Goal: Task Accomplishment & Management: Manage account settings

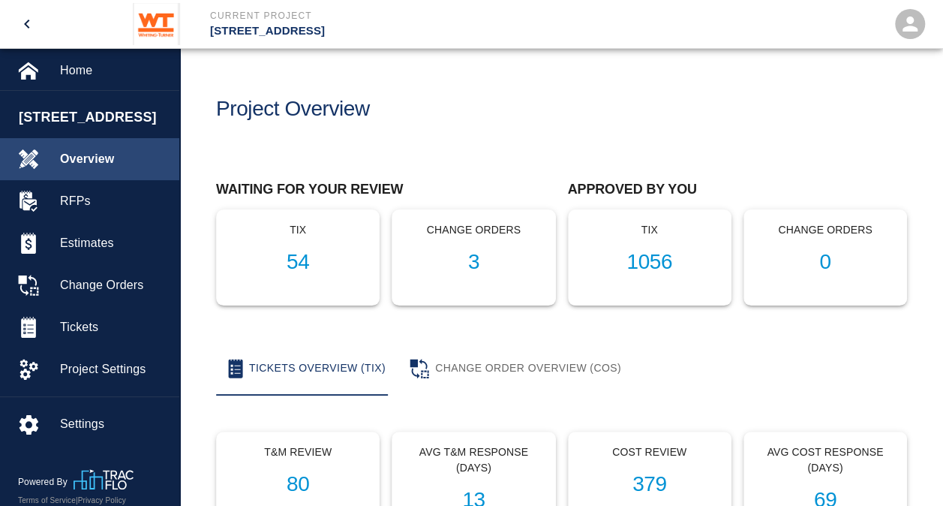
click at [74, 155] on span "Overview" at bounding box center [113, 159] width 107 height 18
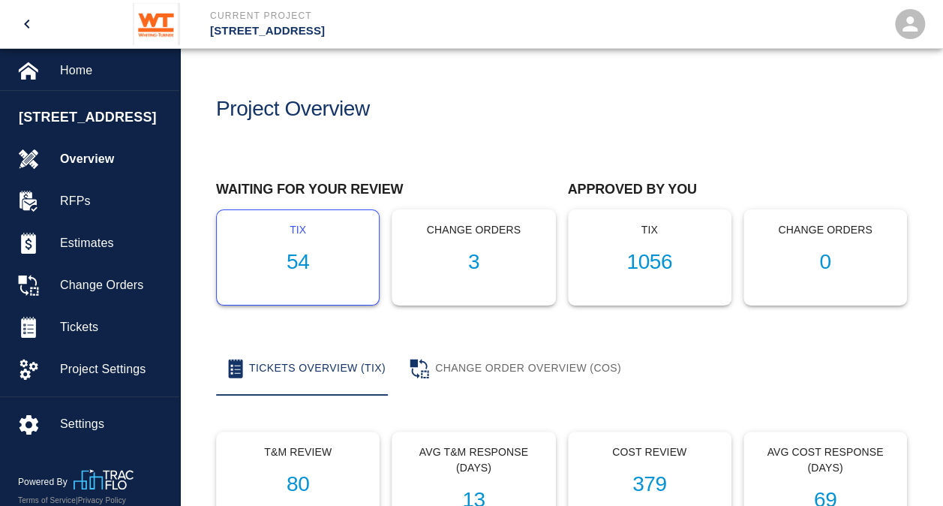
click at [300, 257] on h1 "54" at bounding box center [298, 262] width 138 height 25
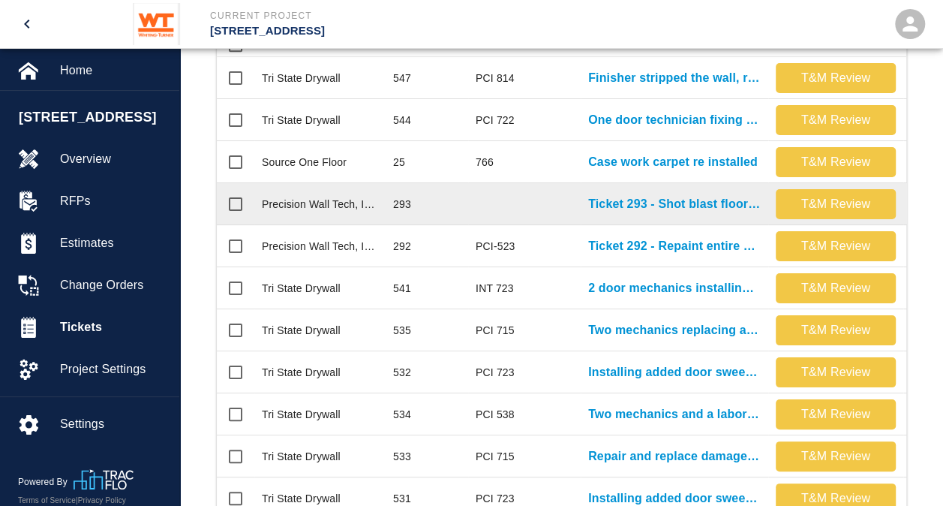
scroll to position [375, 0]
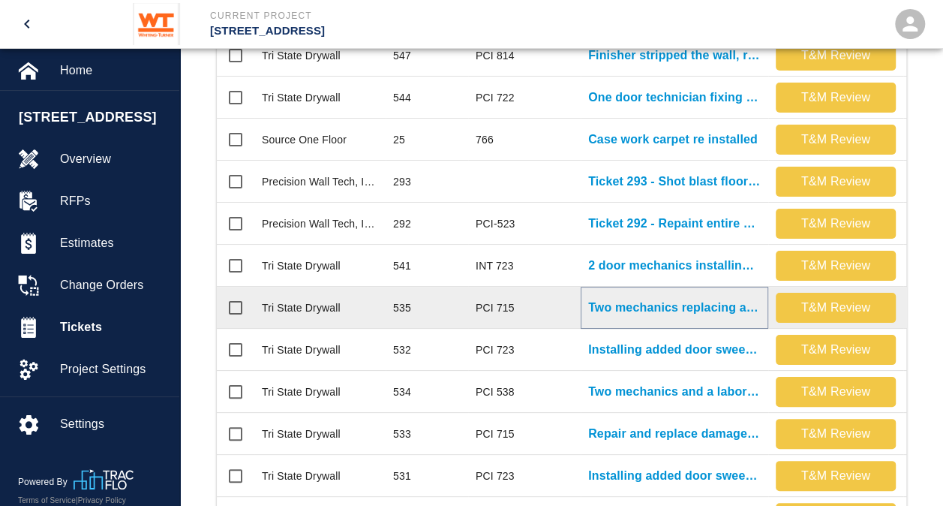
click at [624, 305] on p "Two mechanics replacing and repairing damaged ceiling tiles again on..." at bounding box center [674, 308] width 173 height 18
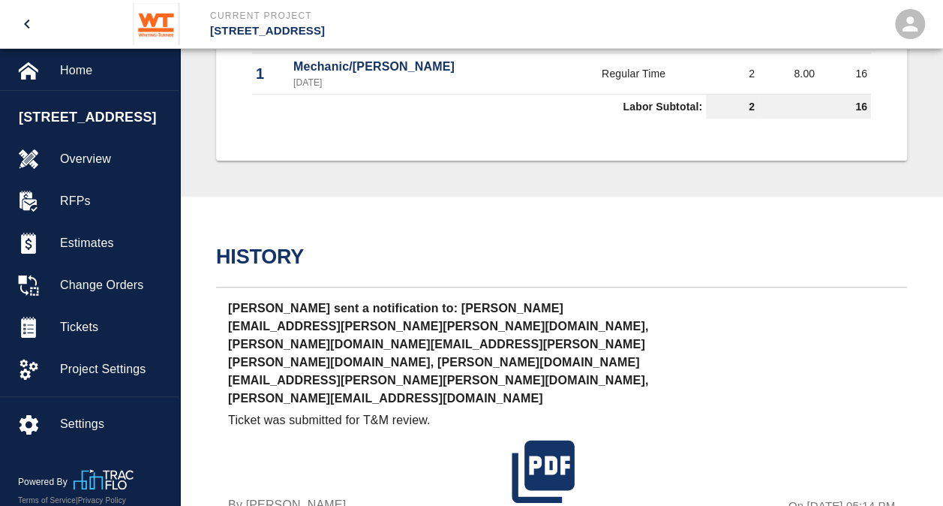
scroll to position [675, 0]
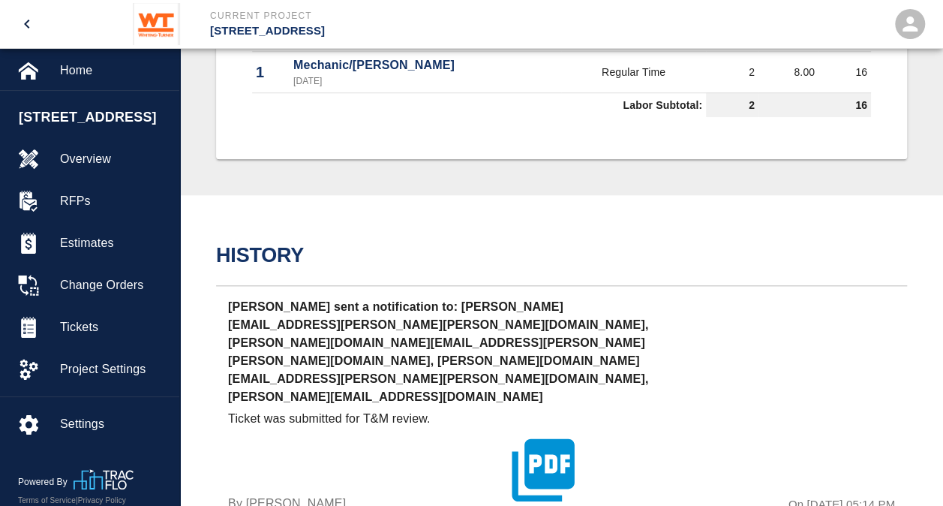
click at [549, 432] on icon "button" at bounding box center [543, 469] width 75 height 75
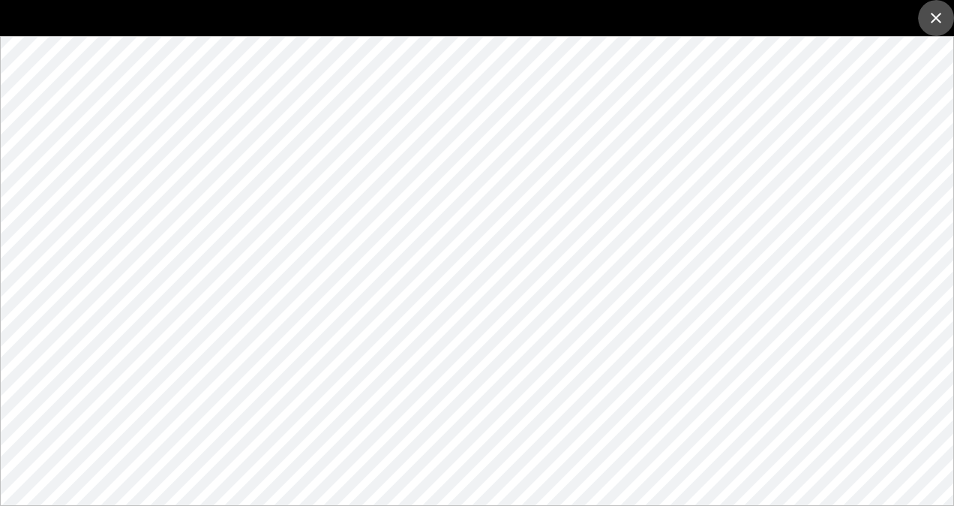
click at [935, 13] on icon "close" at bounding box center [936, 18] width 18 height 18
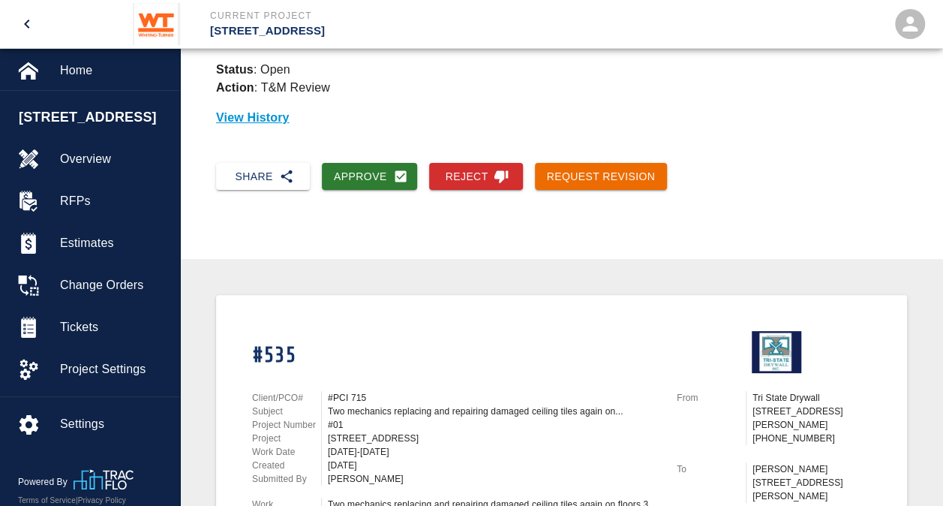
scroll to position [150, 0]
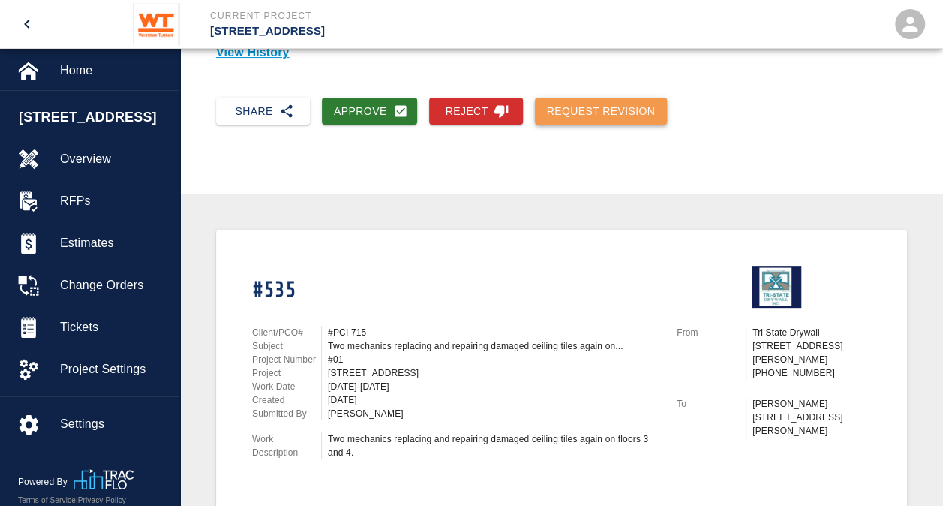
click at [606, 108] on button "Request Revision" at bounding box center [601, 112] width 133 height 28
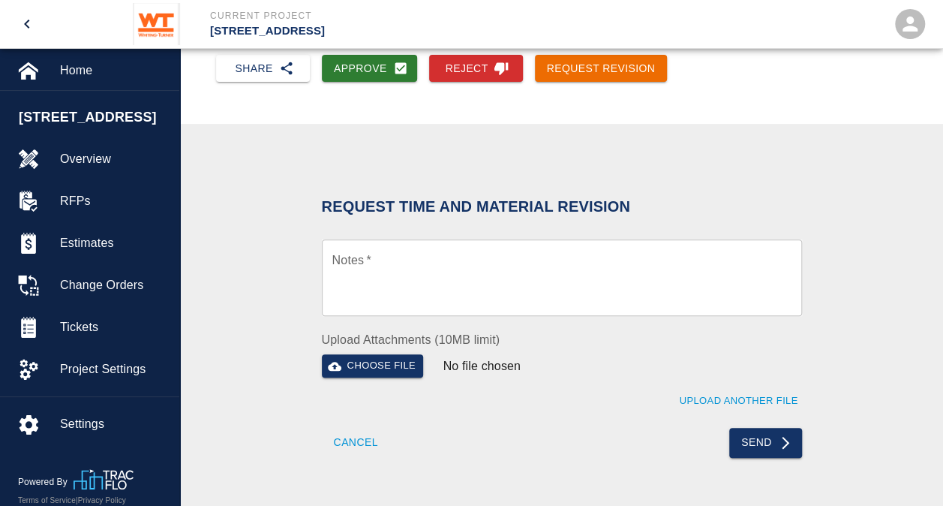
scroll to position [225, 0]
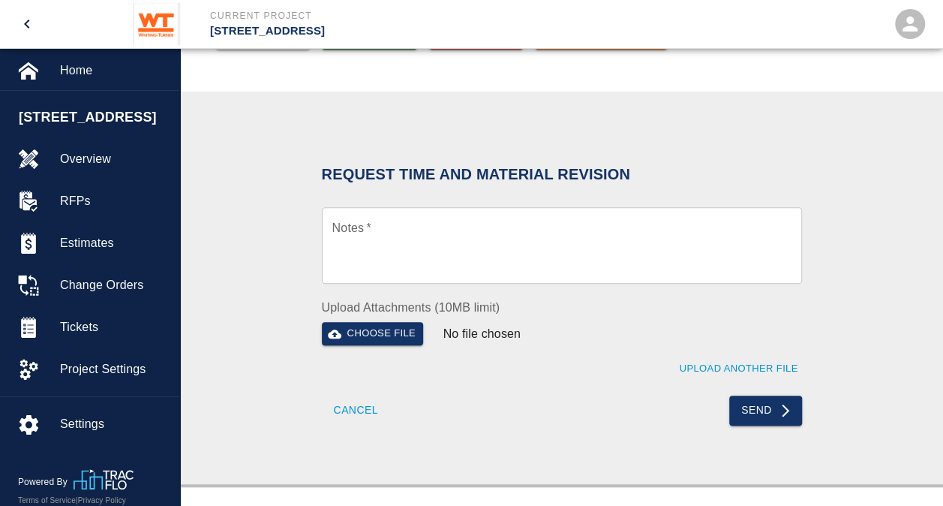
click at [393, 246] on textarea "Notes   *" at bounding box center [561, 246] width 459 height 52
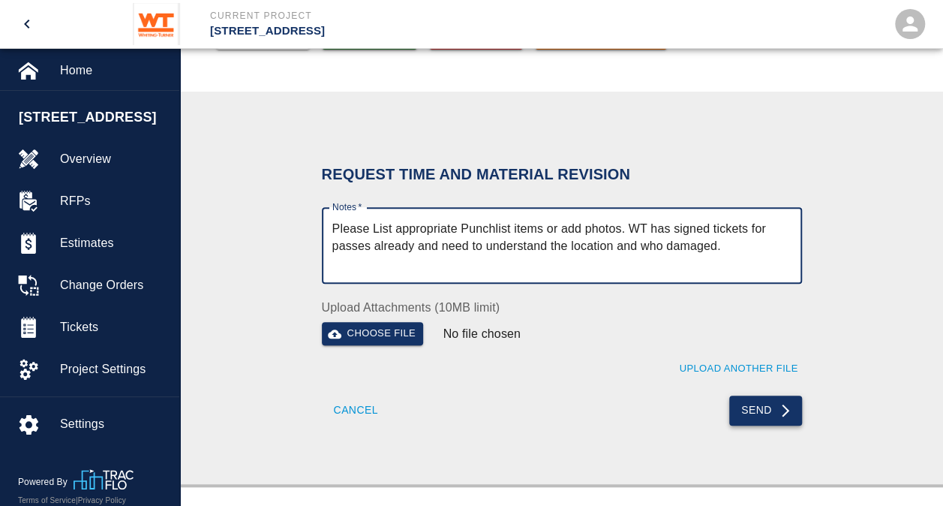
type textarea "Please List appropriate Punchlist items or add photos. WT has signed tickets fo…"
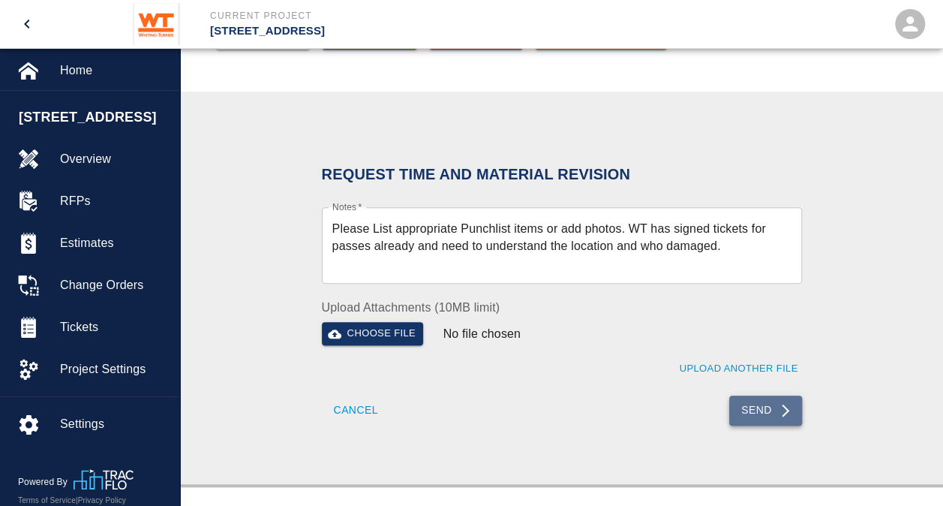
click at [782, 413] on icon "submit" at bounding box center [785, 410] width 15 height 15
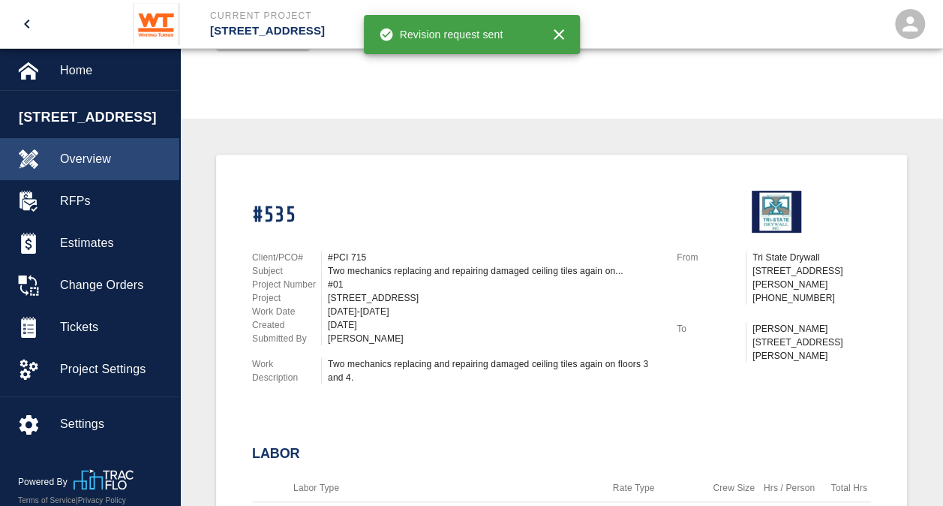
click at [78, 167] on span "Overview" at bounding box center [113, 159] width 107 height 18
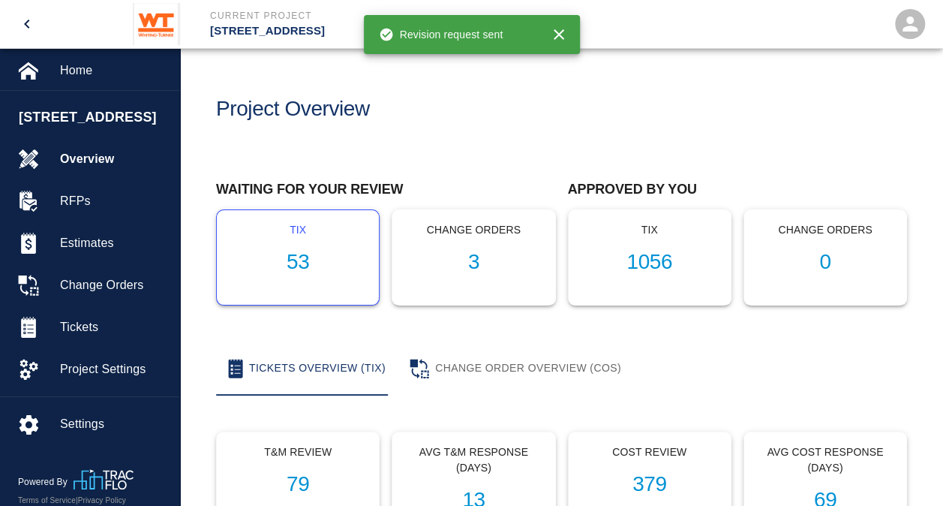
click at [301, 266] on h1 "53" at bounding box center [298, 262] width 138 height 25
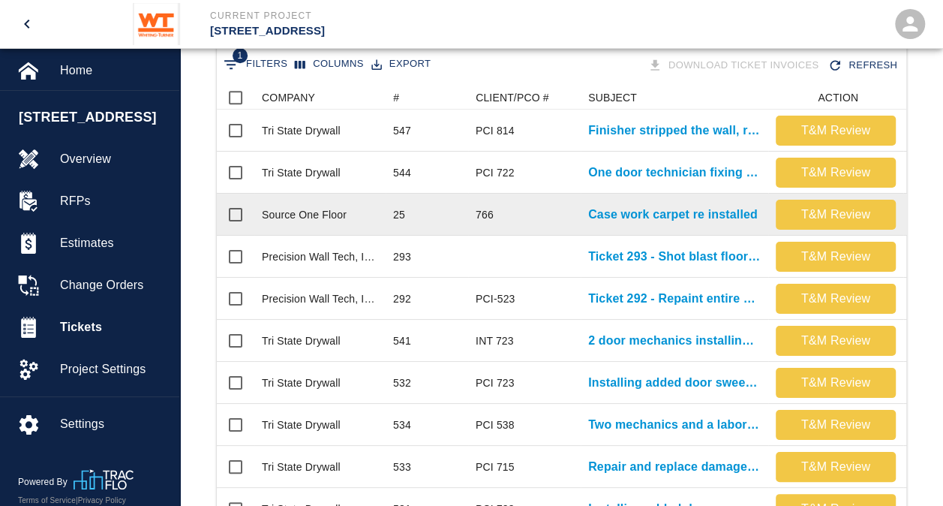
scroll to position [375, 0]
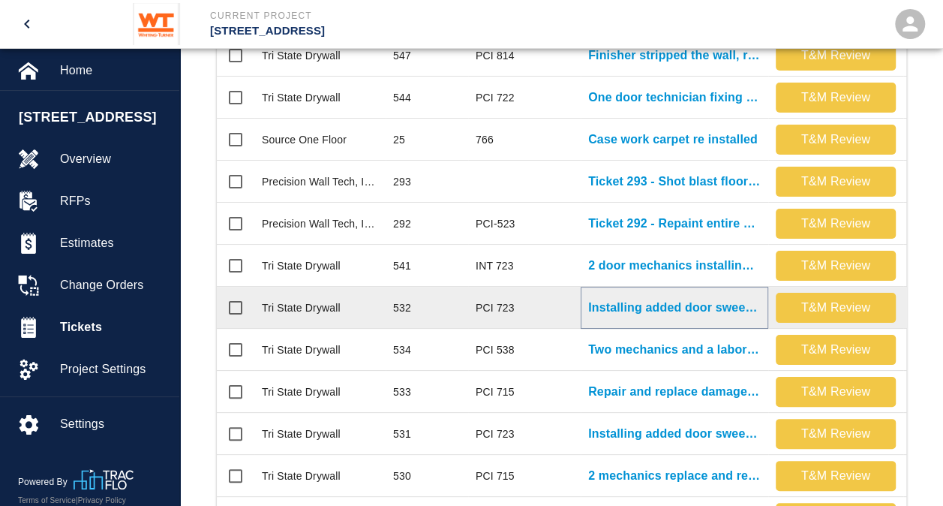
click at [644, 310] on p "Installing added door sweeps single bathrooms 8th floor down. Remove..." at bounding box center [674, 308] width 173 height 18
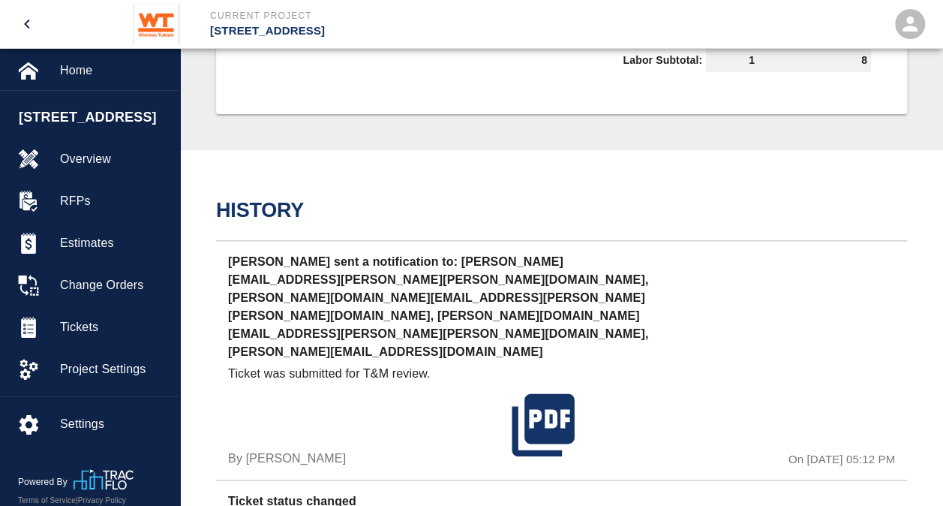
scroll to position [686, 0]
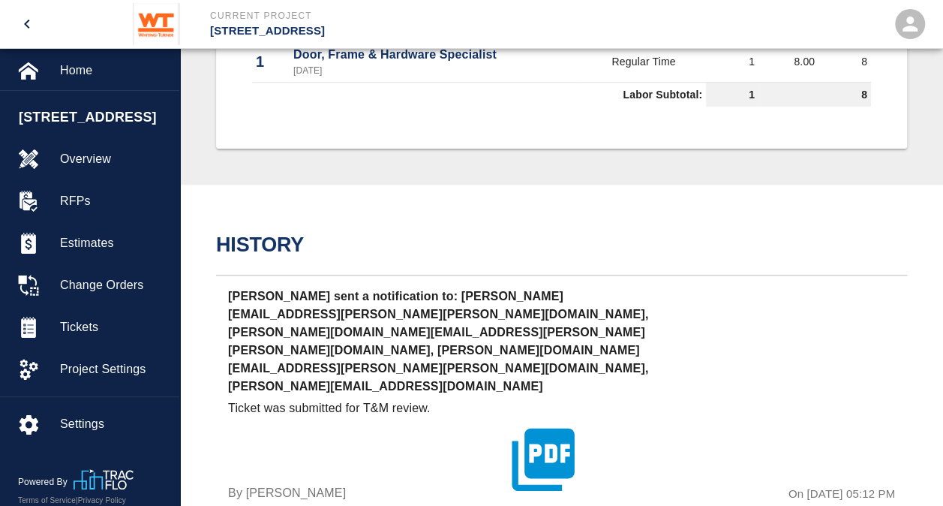
click at [552, 422] on icon "button" at bounding box center [543, 459] width 75 height 75
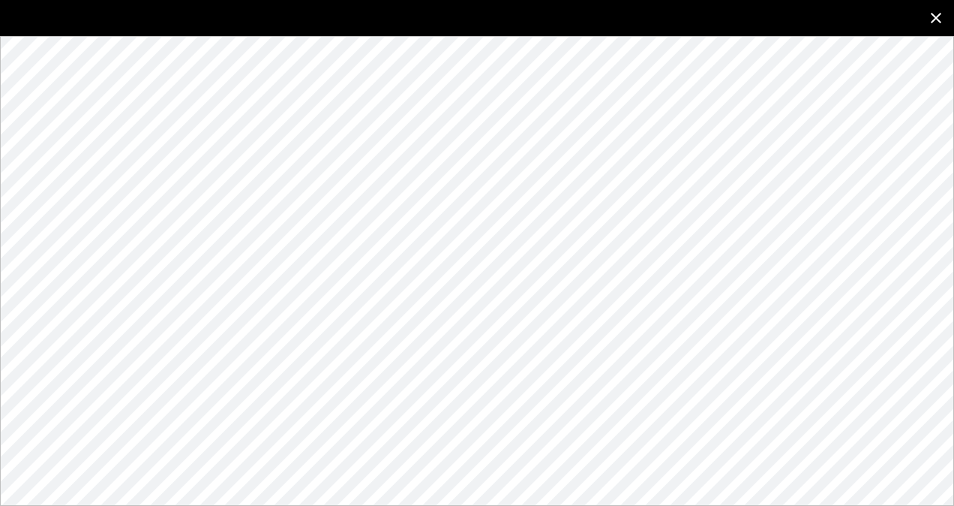
click at [938, 17] on icon "close" at bounding box center [936, 18] width 11 height 11
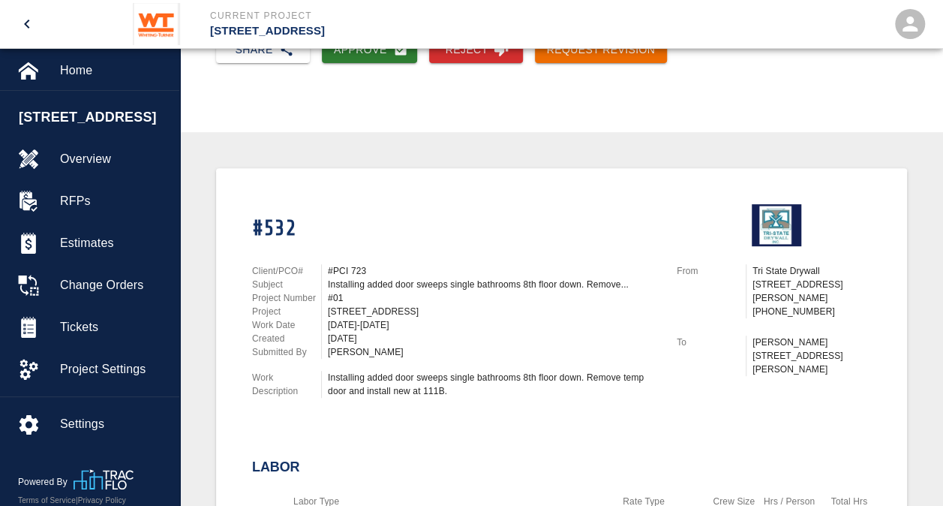
scroll to position [86, 0]
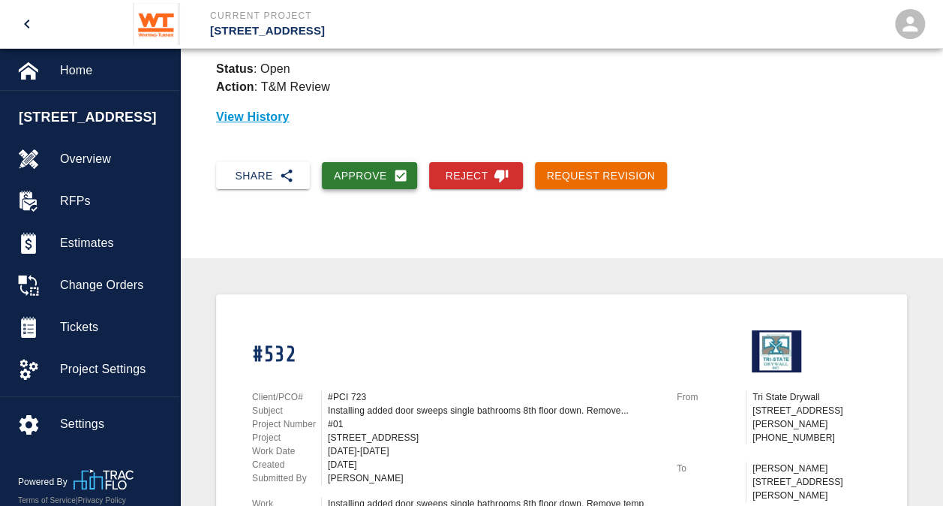
click at [363, 173] on button "Approve" at bounding box center [369, 176] width 95 height 28
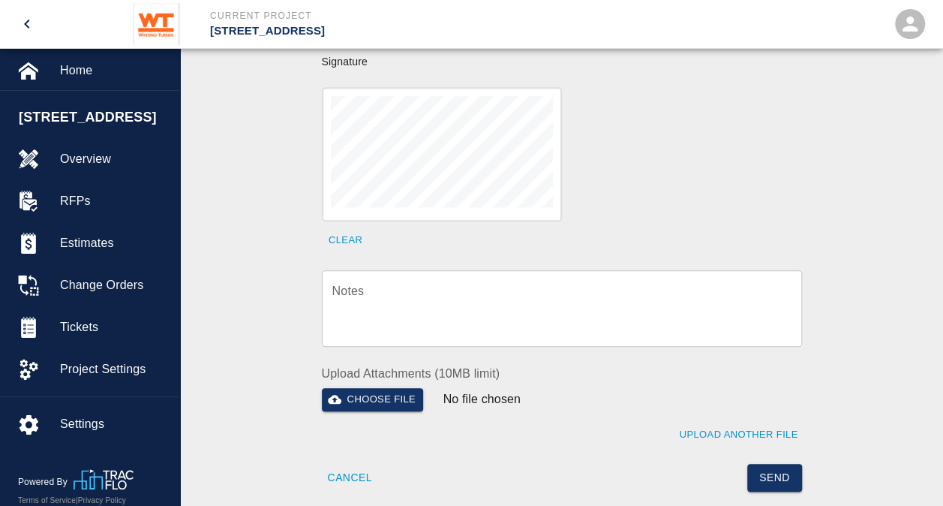
scroll to position [611, 0]
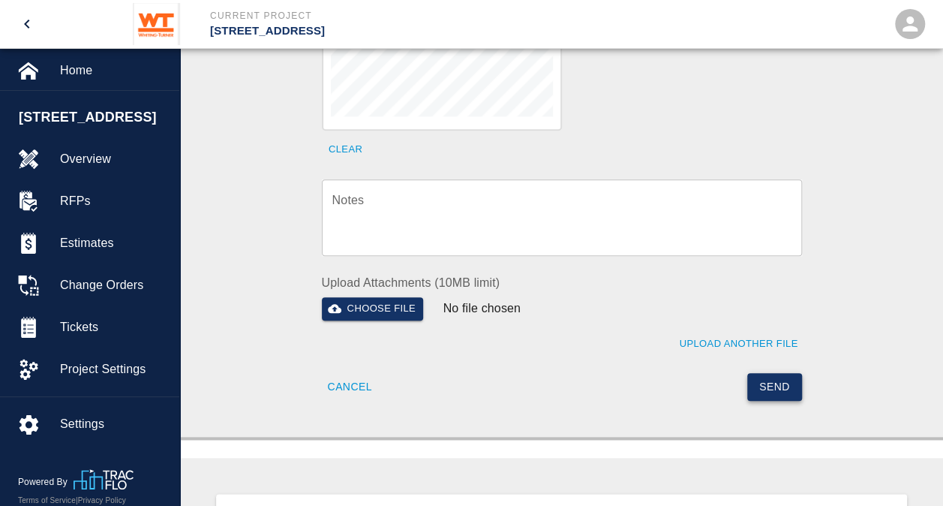
click at [765, 373] on button "Send" at bounding box center [774, 387] width 55 height 28
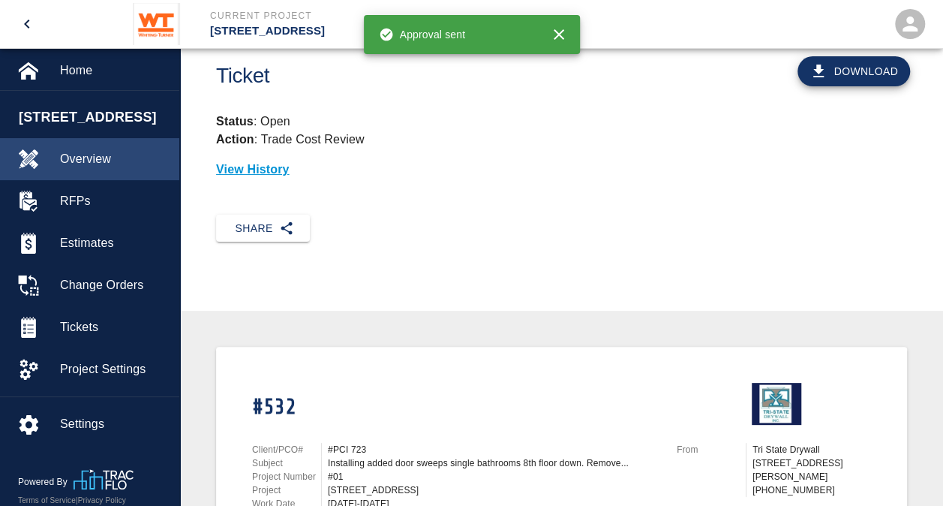
scroll to position [0, 0]
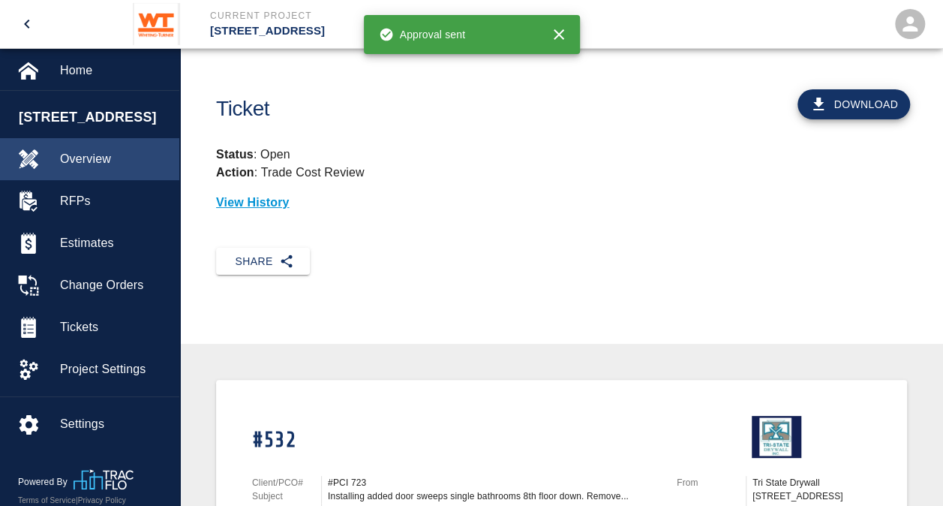
click at [92, 152] on span "Overview" at bounding box center [113, 159] width 107 height 18
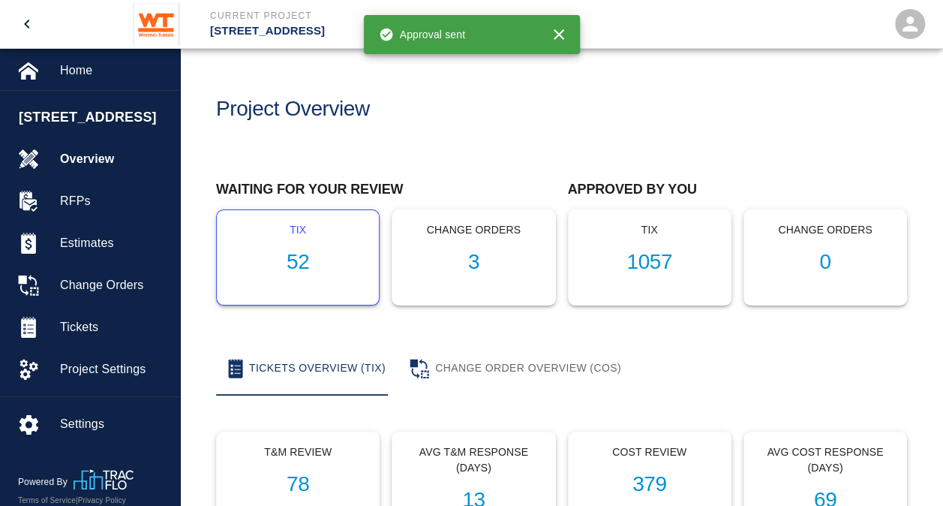
click at [297, 256] on h1 "52" at bounding box center [298, 262] width 138 height 25
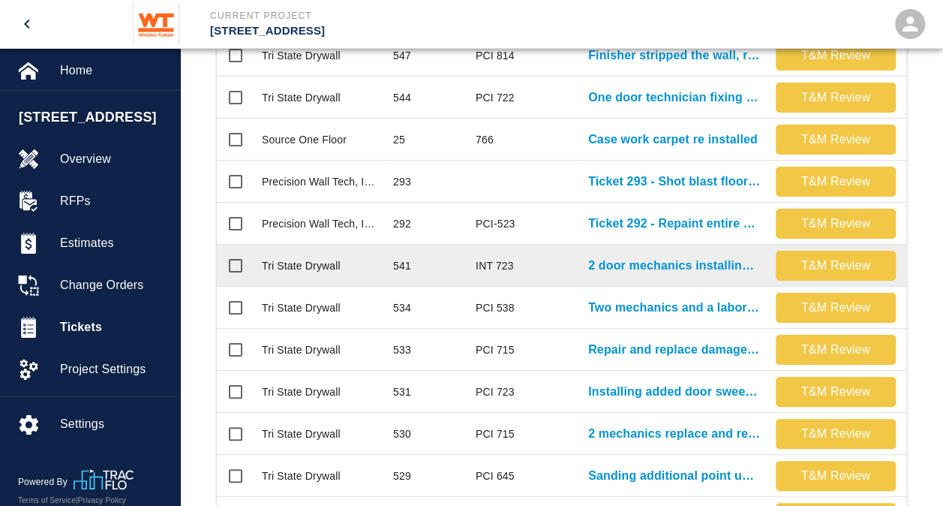
scroll to position [450, 0]
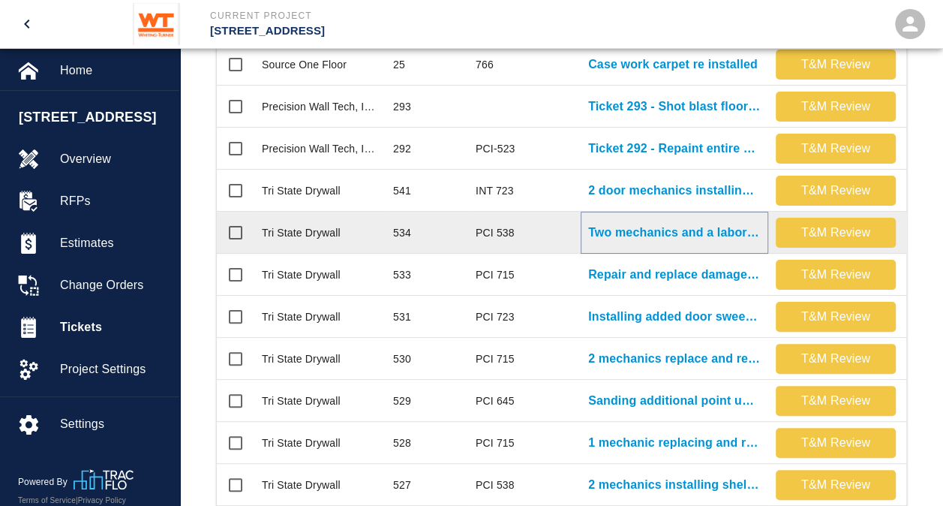
click at [609, 228] on p "Two mechanics and a laborer installing shelves in the cages..." at bounding box center [674, 233] width 173 height 18
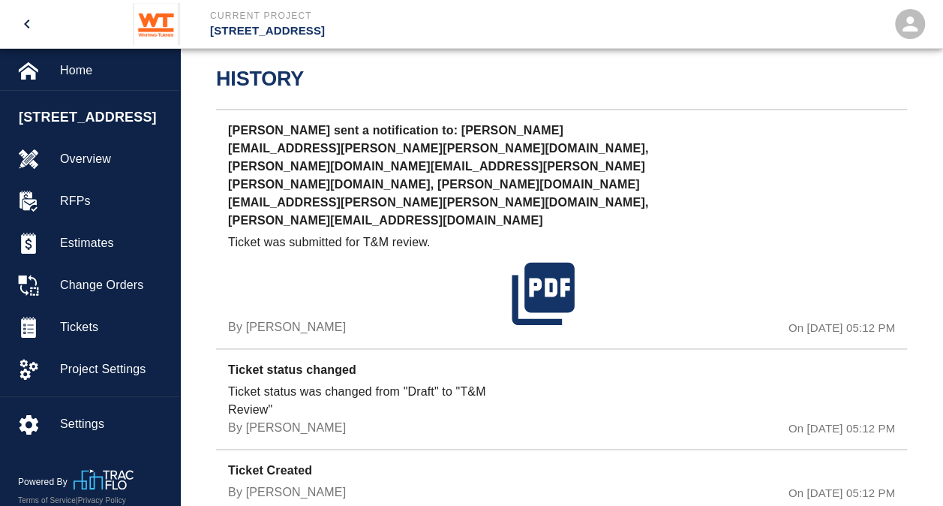
scroll to position [896, 0]
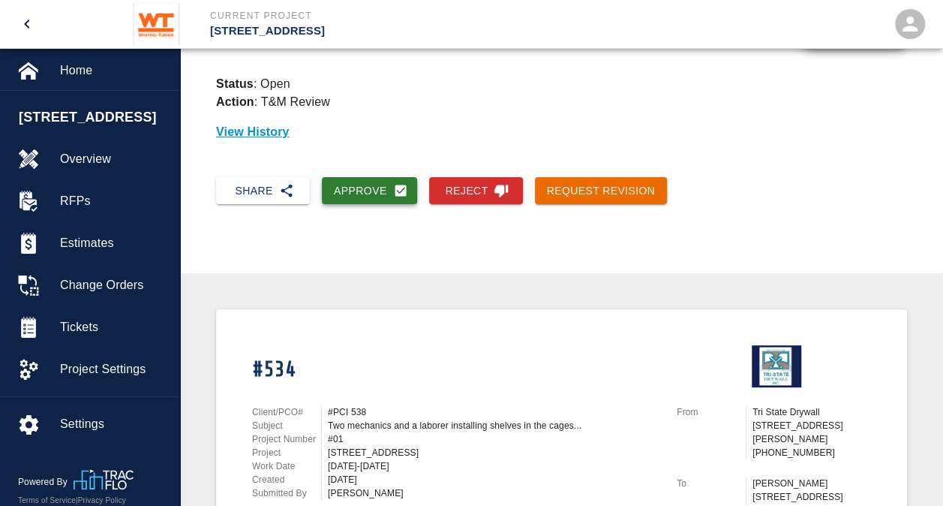
click at [353, 187] on button "Approve" at bounding box center [369, 191] width 95 height 28
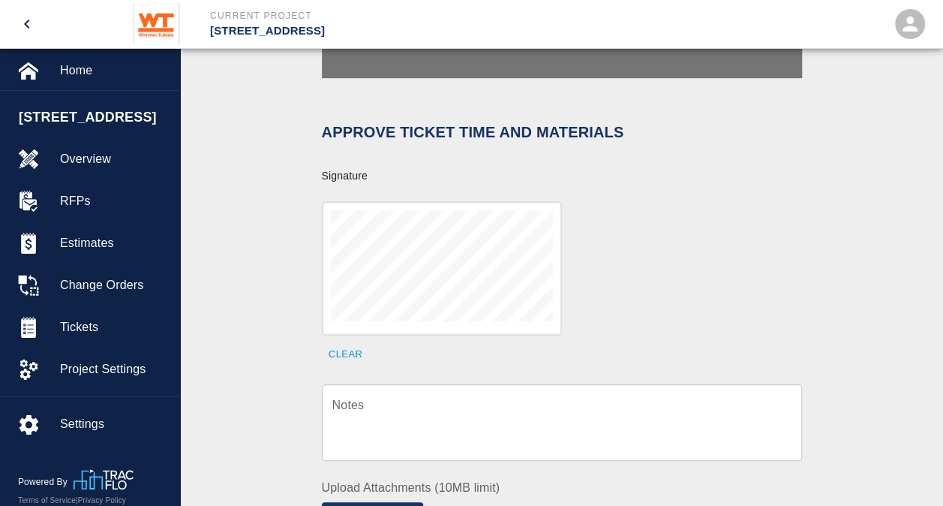
scroll to position [446, 0]
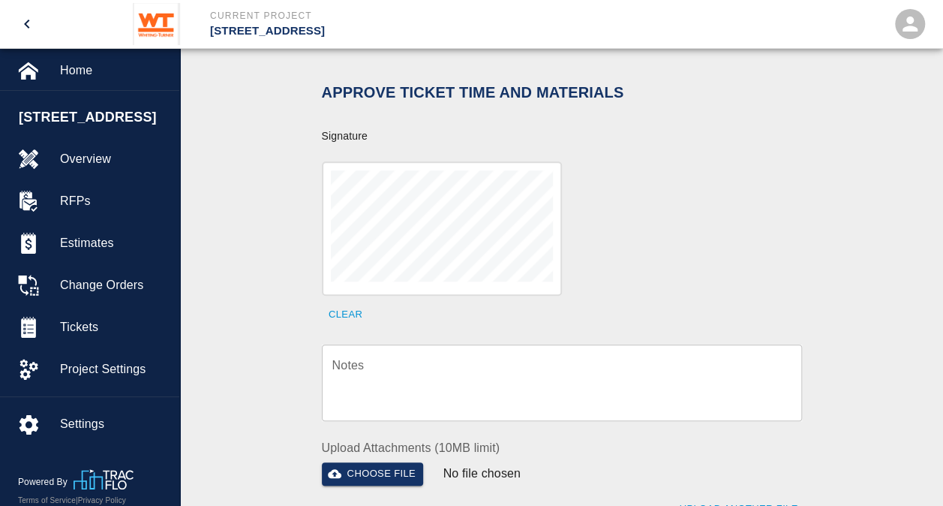
click at [477, 376] on textarea "Notes" at bounding box center [561, 382] width 459 height 52
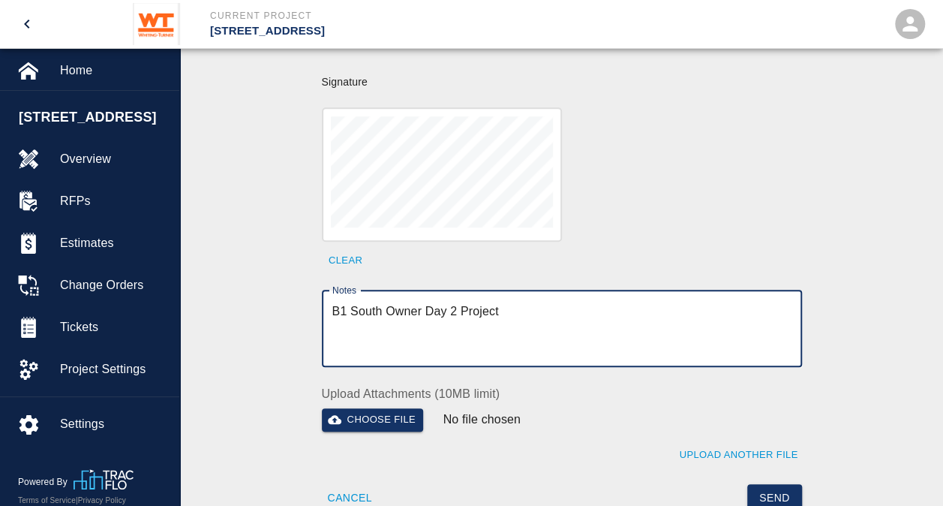
scroll to position [521, 0]
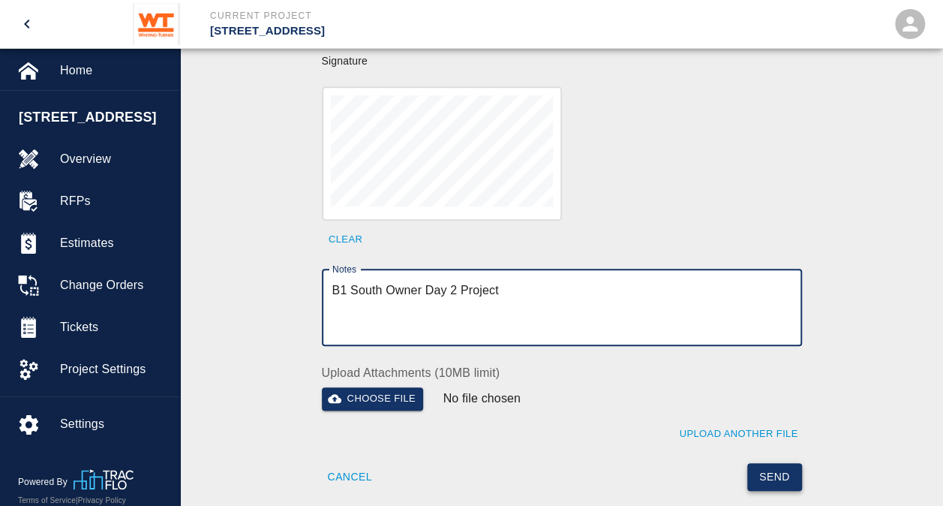
type textarea "B1 South Owner Day 2 Project"
click at [794, 463] on button "Send" at bounding box center [774, 477] width 55 height 28
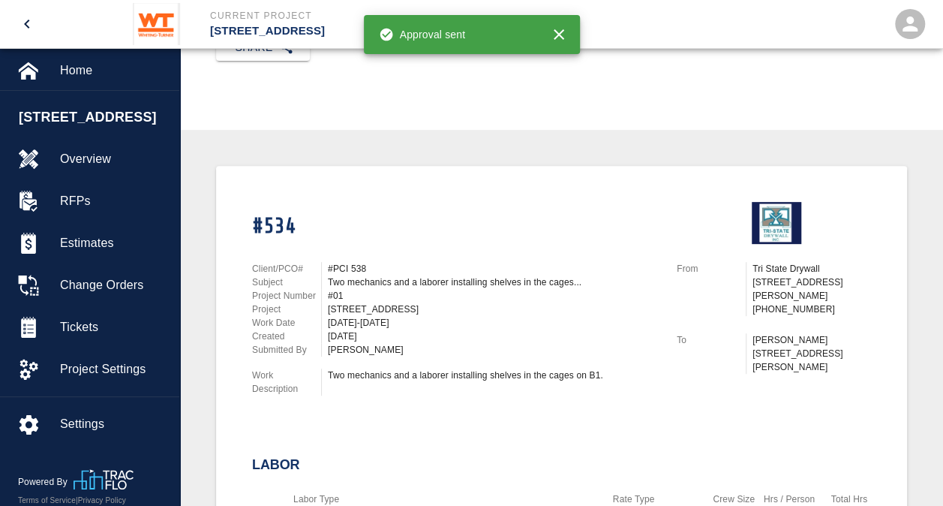
scroll to position [0, 0]
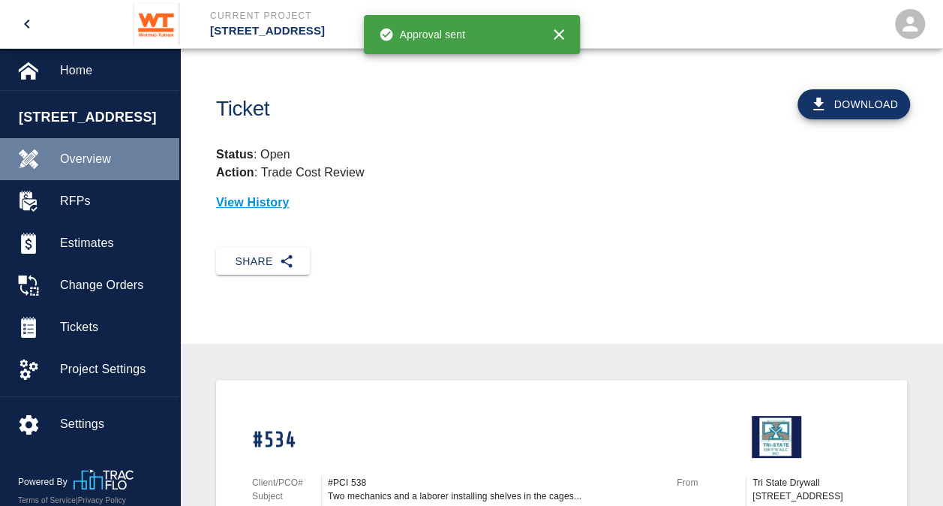
click at [94, 160] on span "Overview" at bounding box center [113, 159] width 107 height 18
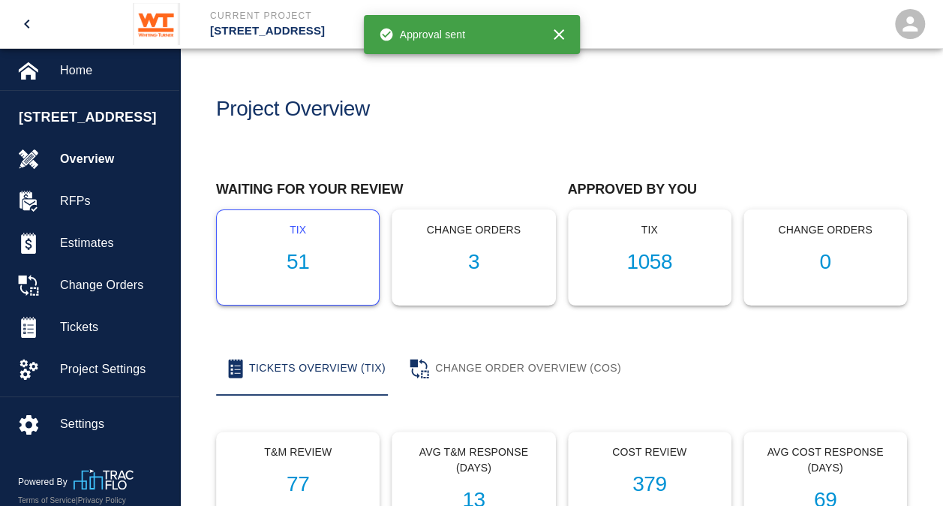
click at [295, 271] on h1 "51" at bounding box center [298, 262] width 138 height 25
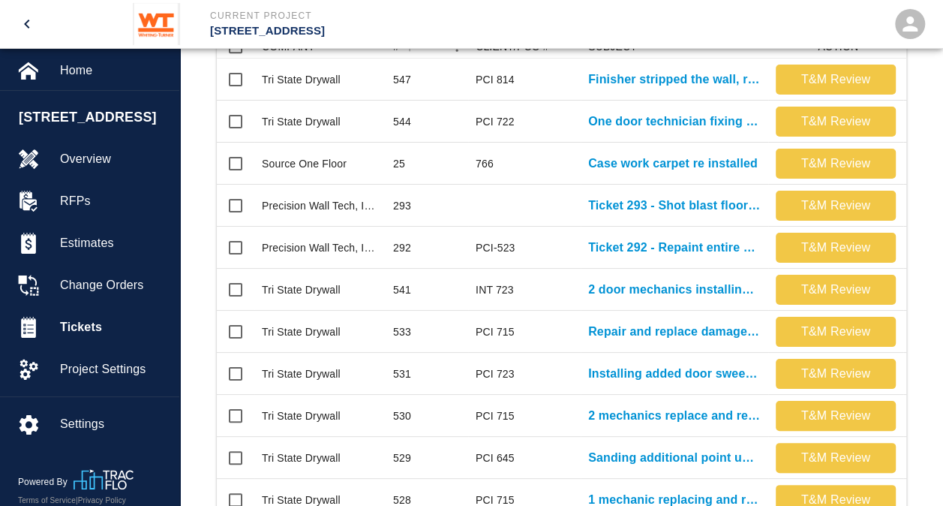
scroll to position [375, 0]
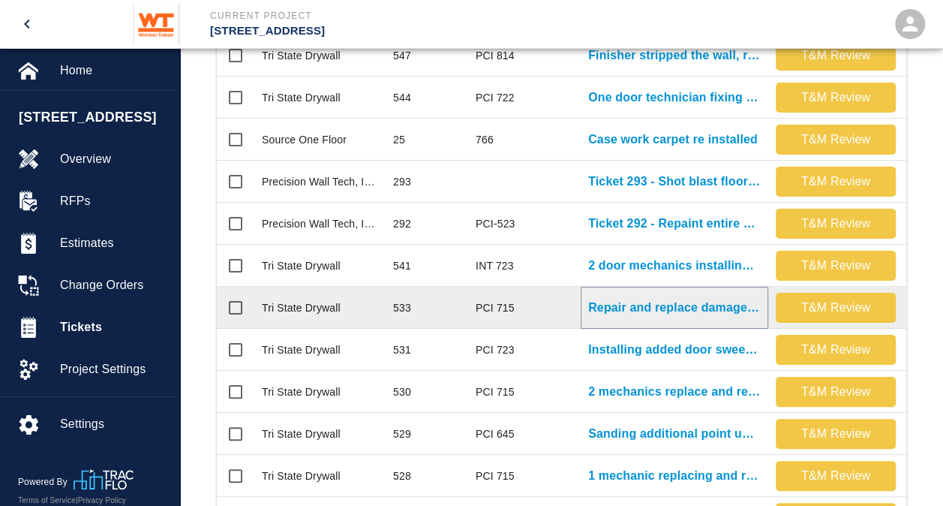
click at [623, 308] on p "Repair and replace damaged ceiling tiles again on 4th and..." at bounding box center [674, 308] width 173 height 18
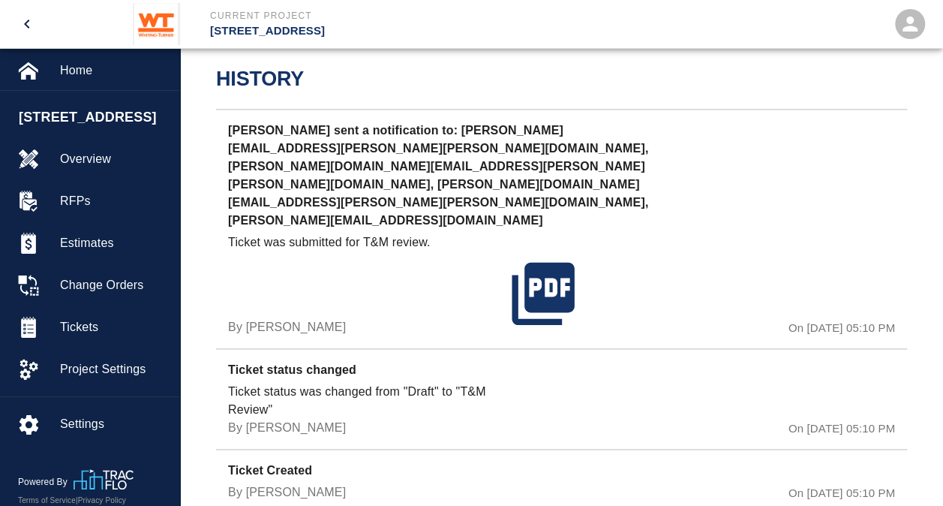
scroll to position [855, 0]
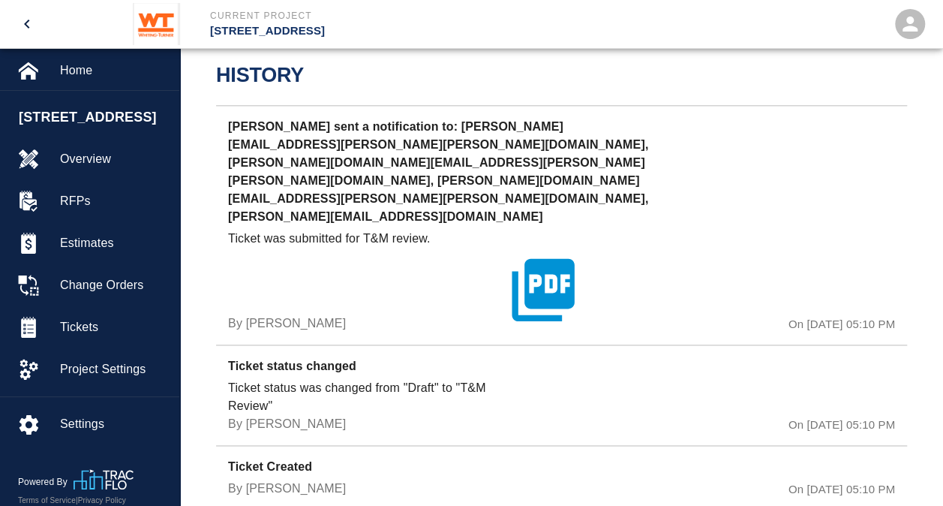
click at [561, 258] on icon "button" at bounding box center [543, 289] width 62 height 62
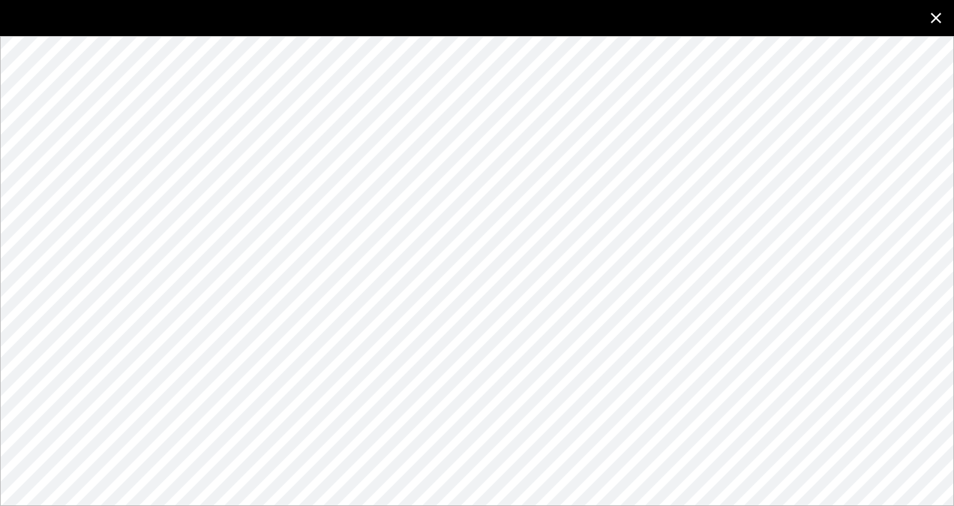
click at [935, 15] on icon "close" at bounding box center [936, 18] width 18 height 18
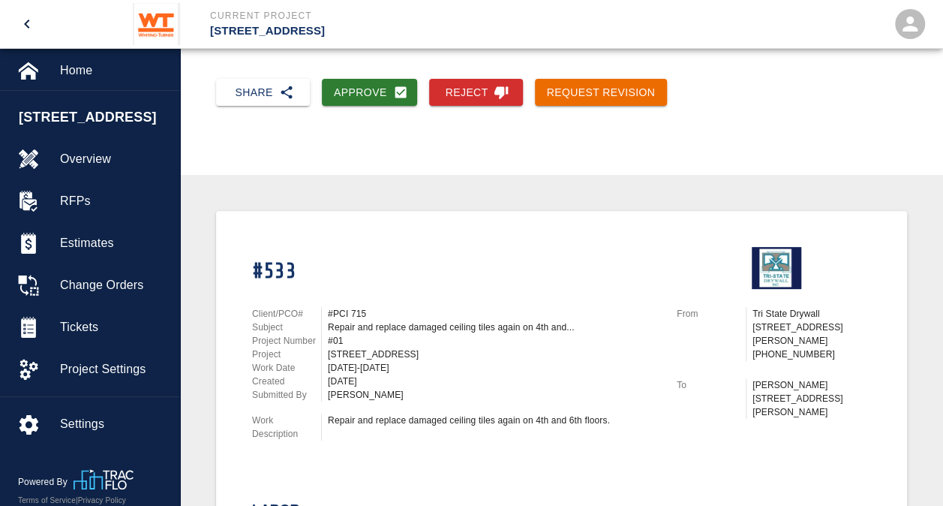
scroll to position [0, 0]
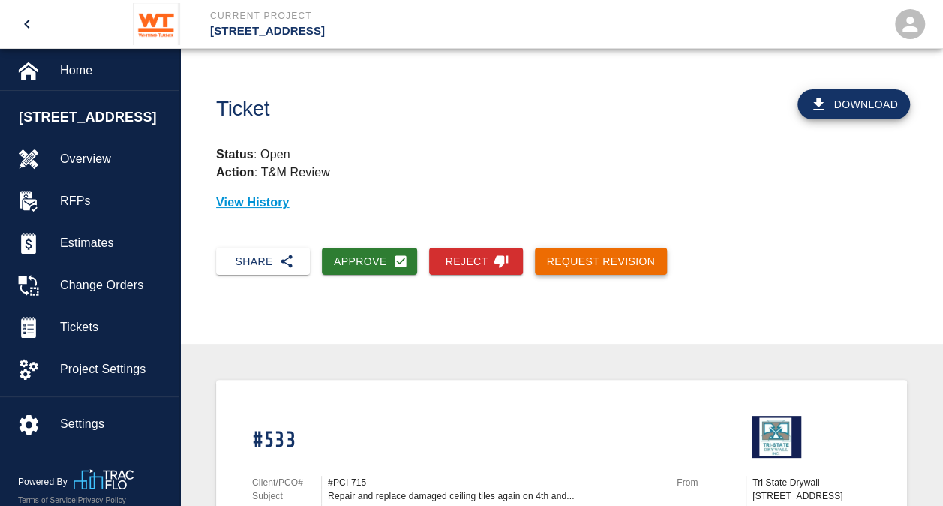
click at [570, 252] on button "Request Revision" at bounding box center [601, 262] width 133 height 28
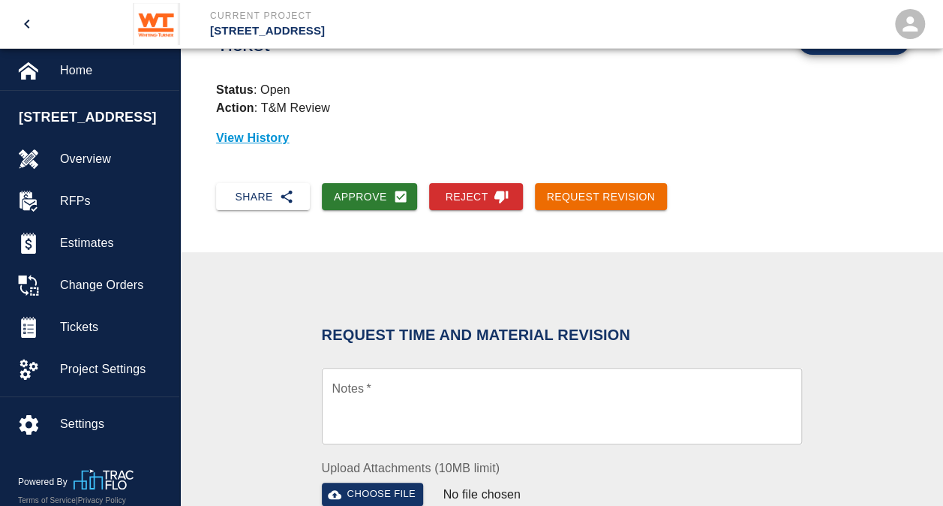
scroll to position [150, 0]
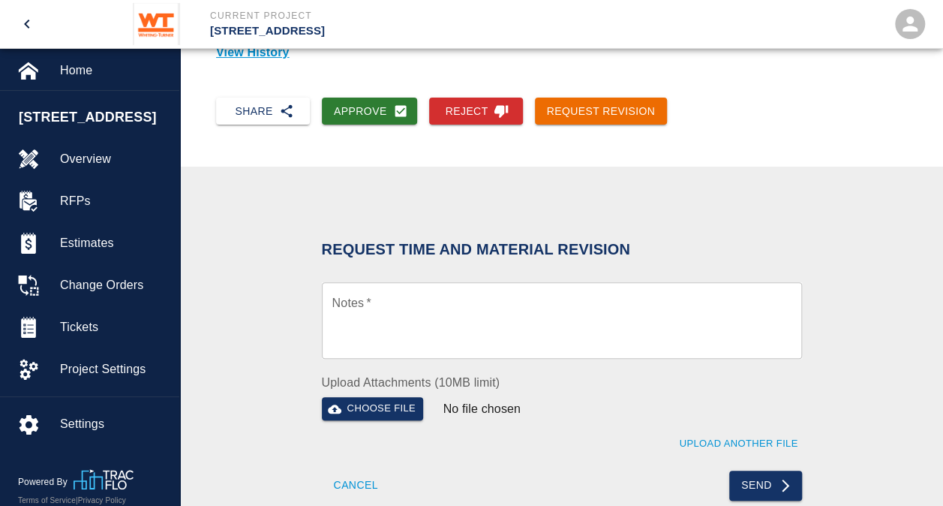
click at [345, 339] on textarea "Notes   *" at bounding box center [561, 321] width 459 height 52
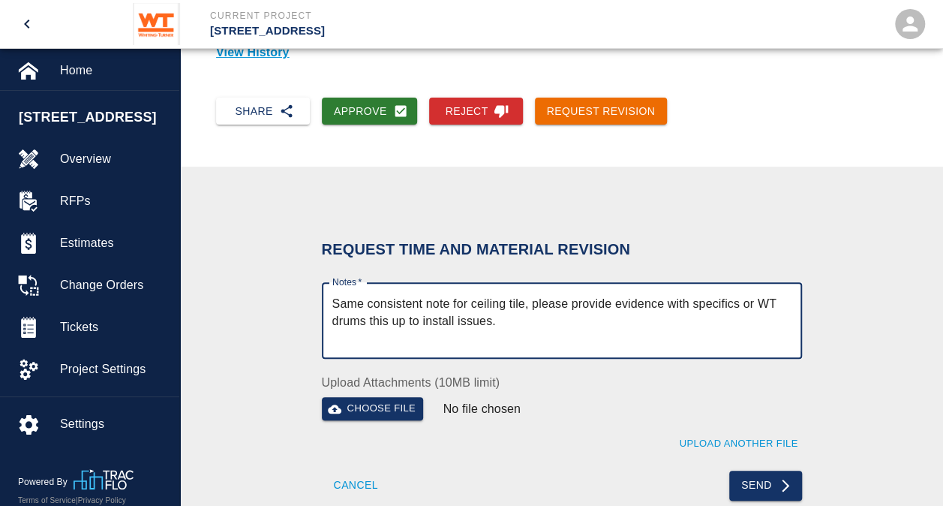
click at [526, 320] on textarea "Same consistent note for ceiling tile, please provide evidence with specifics o…" at bounding box center [561, 321] width 459 height 52
type textarea "Same consistent note for ceiling tile, please provide evidence with specifics o…"
click at [771, 477] on button "Send" at bounding box center [765, 485] width 73 height 30
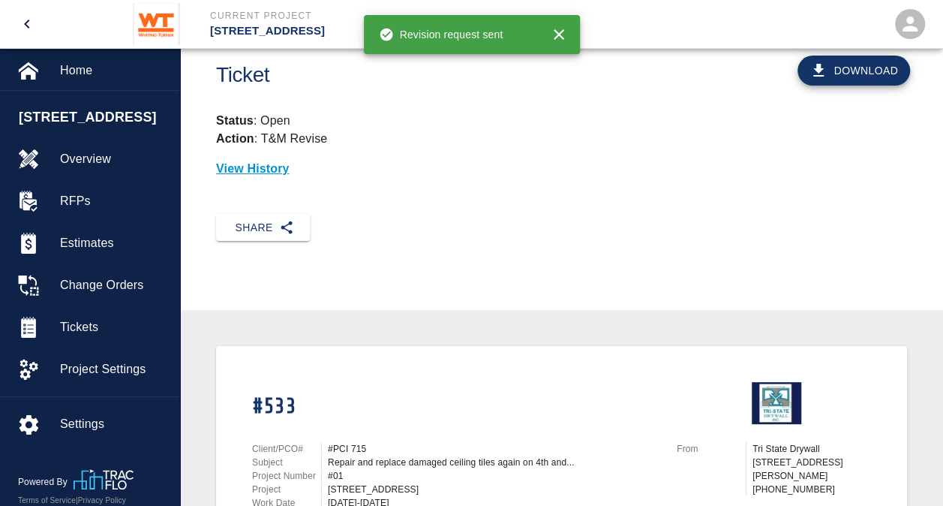
scroll to position [0, 0]
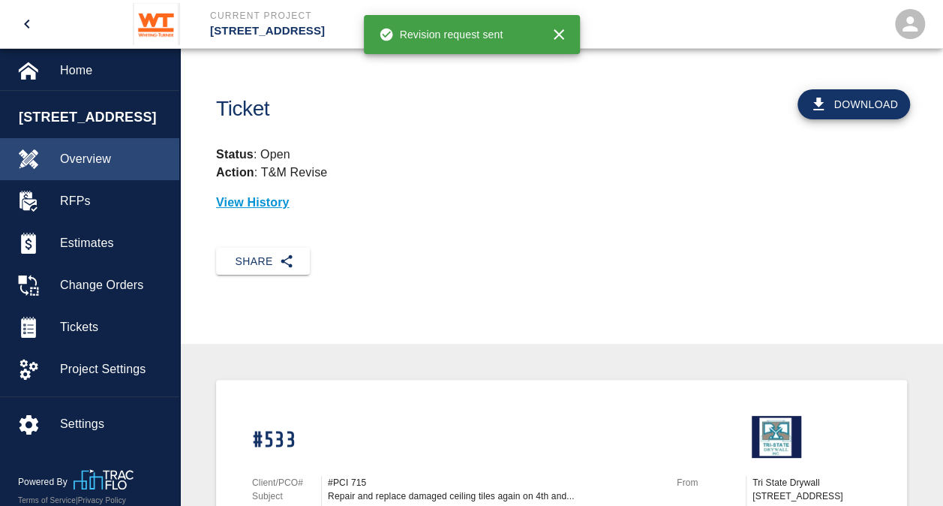
click at [92, 163] on span "Overview" at bounding box center [113, 159] width 107 height 18
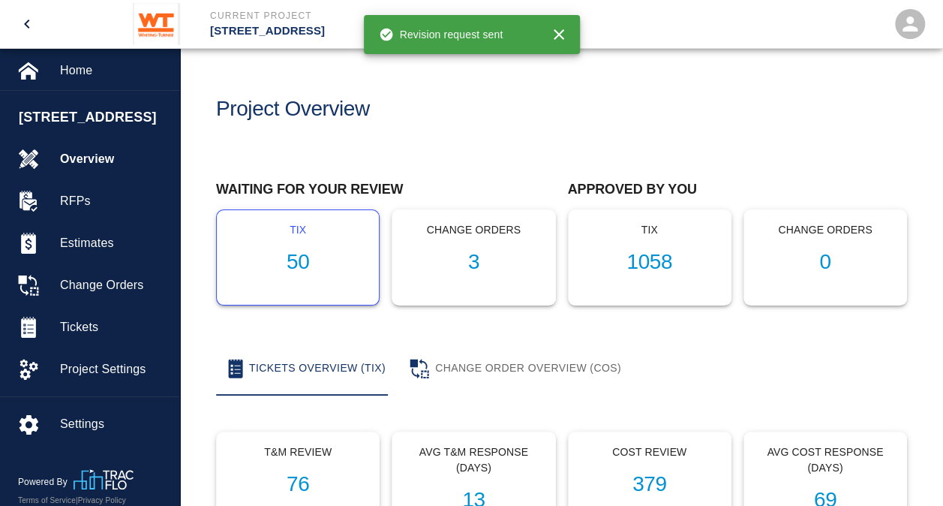
click at [300, 257] on h1 "50" at bounding box center [298, 262] width 138 height 25
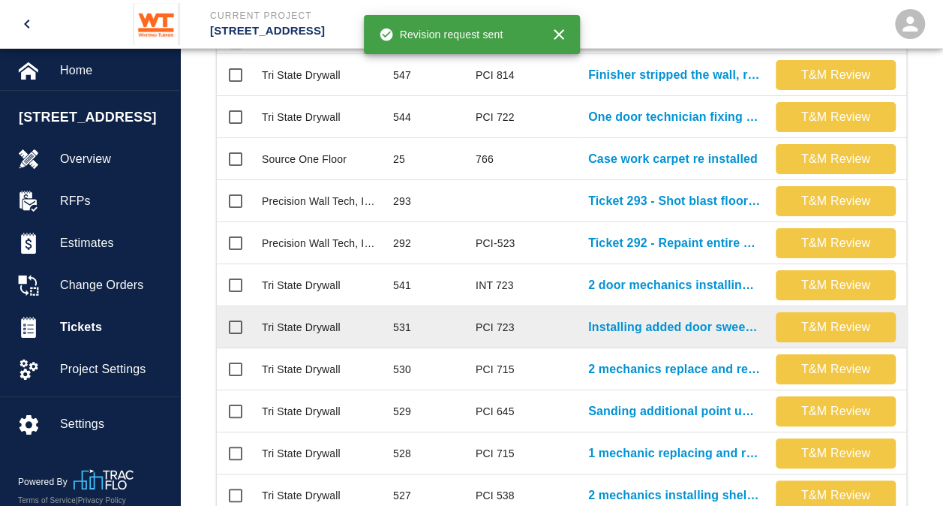
scroll to position [375, 0]
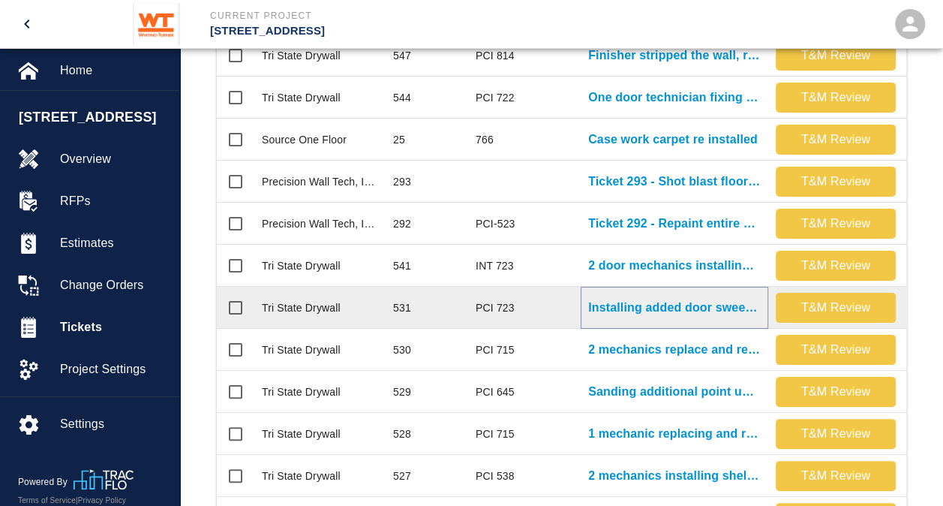
click at [654, 304] on p "Installing added door sweeps and gaskets to bathroom doors on..." at bounding box center [674, 308] width 173 height 18
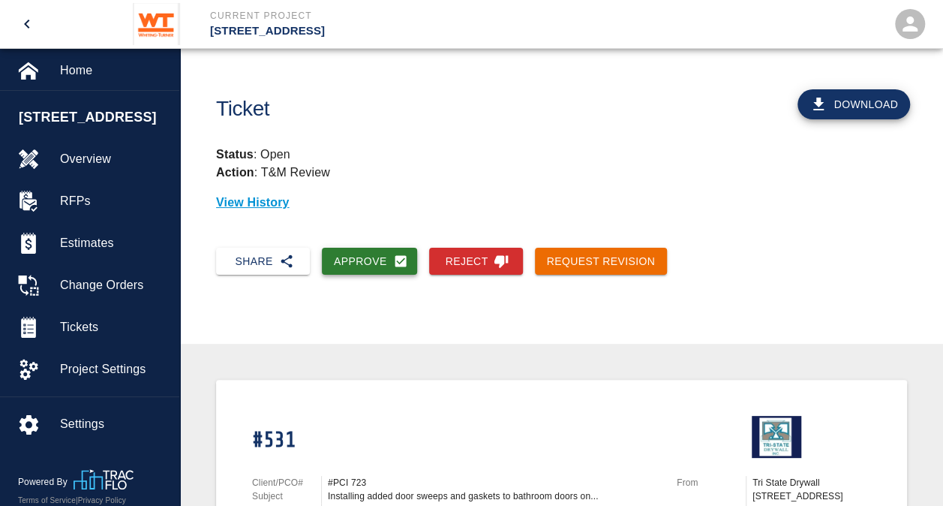
click at [351, 260] on button "Approve" at bounding box center [369, 262] width 95 height 28
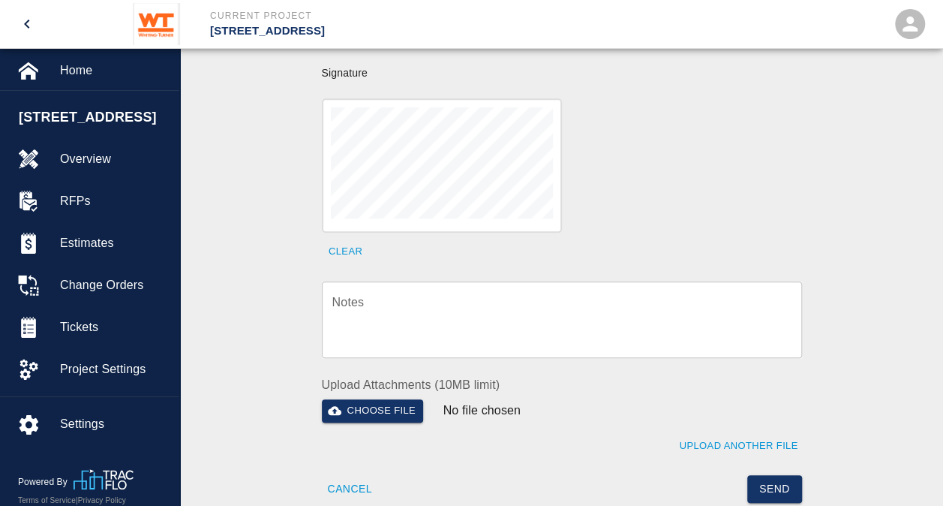
scroll to position [600, 0]
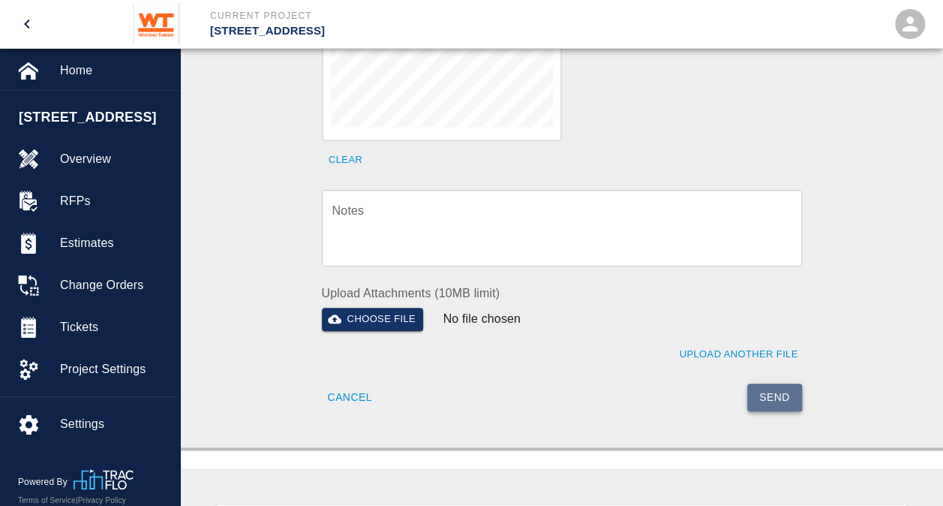
click at [767, 383] on button "Send" at bounding box center [774, 397] width 55 height 28
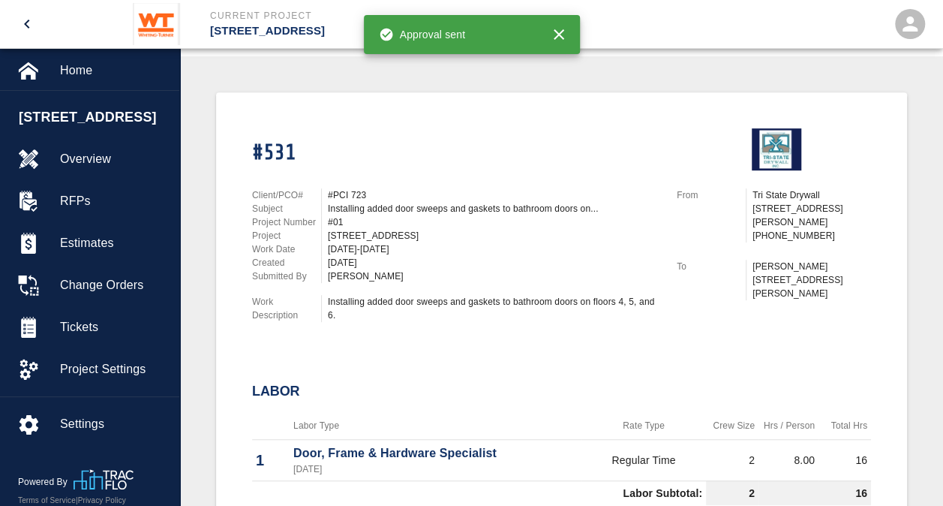
scroll to position [0, 0]
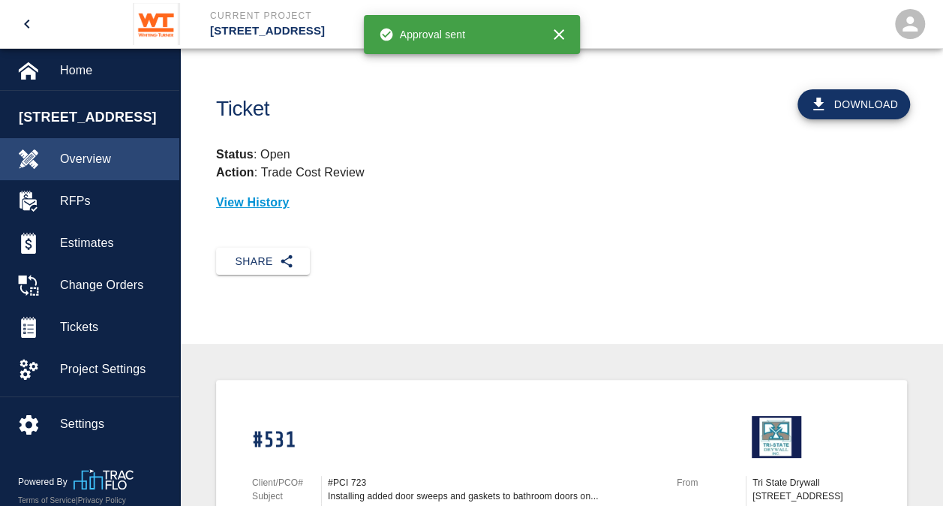
click at [80, 166] on span "Overview" at bounding box center [113, 159] width 107 height 18
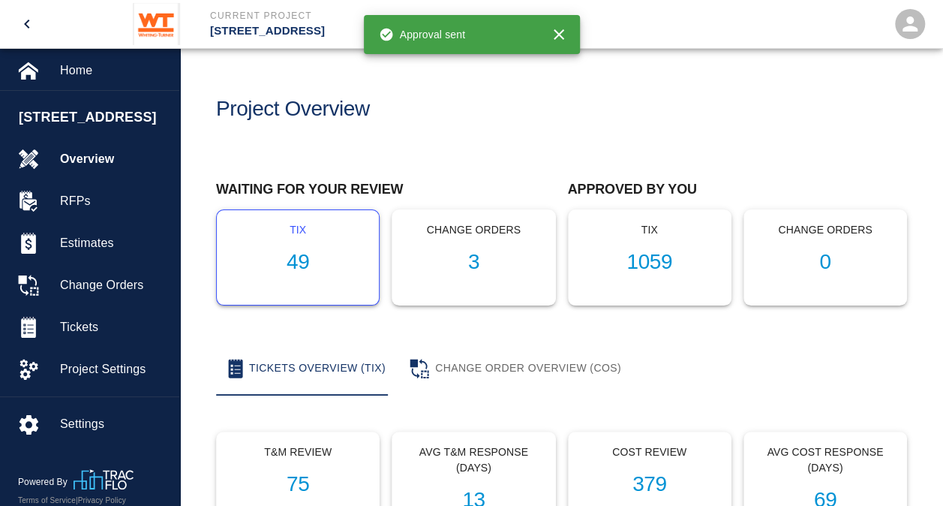
click at [302, 267] on h1 "49" at bounding box center [298, 262] width 138 height 25
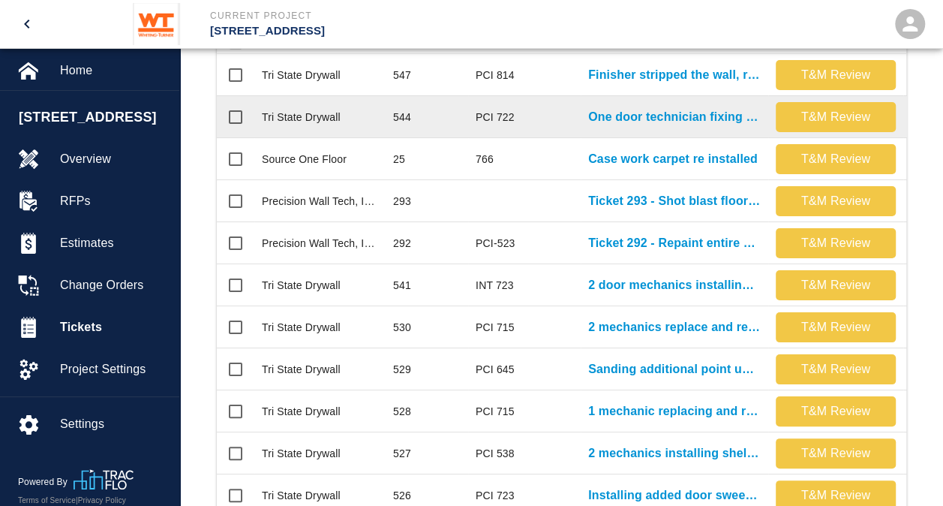
scroll to position [375, 0]
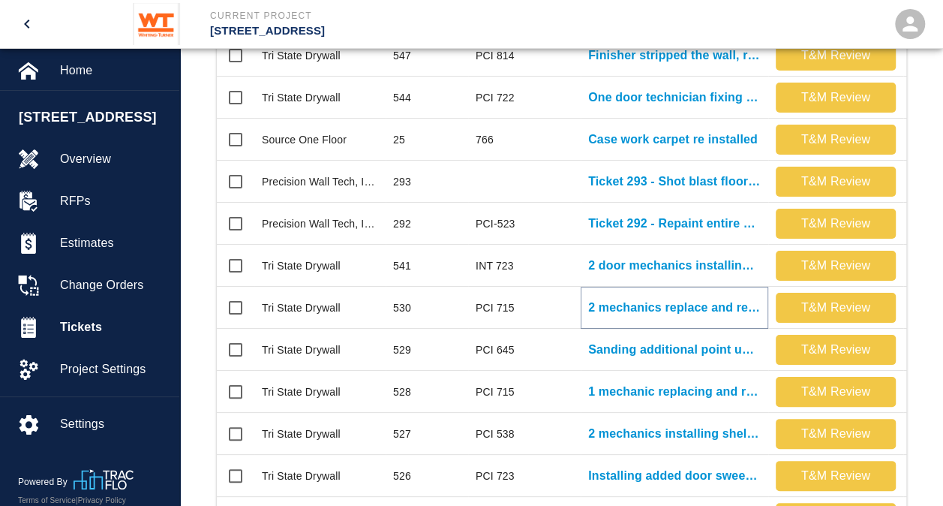
click at [629, 305] on p "2 mechanics replace and repair damaged ceiling tiles again on..." at bounding box center [674, 308] width 173 height 18
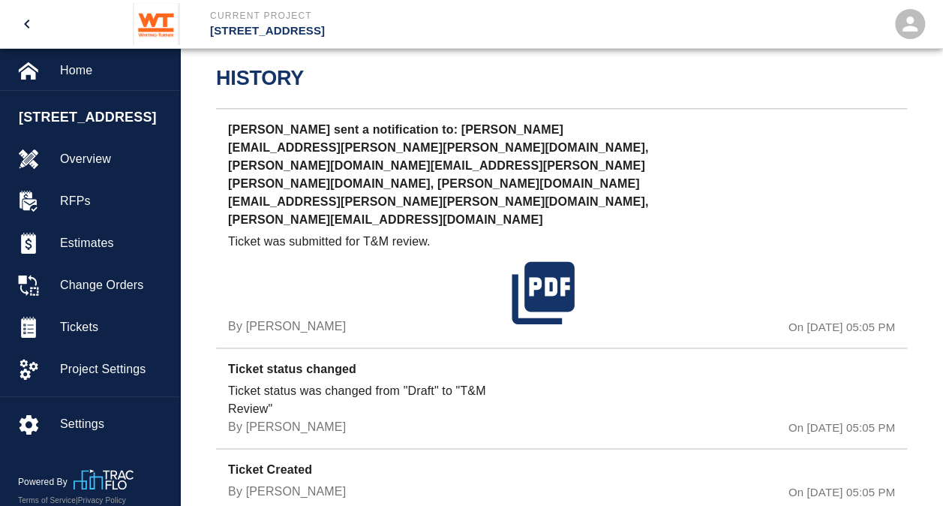
scroll to position [855, 0]
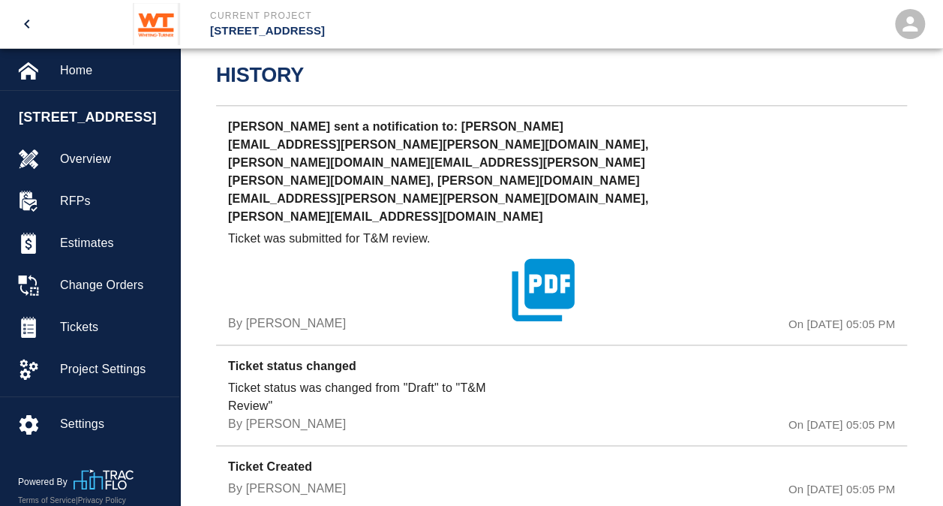
click at [548, 258] on icon "button" at bounding box center [543, 289] width 62 height 62
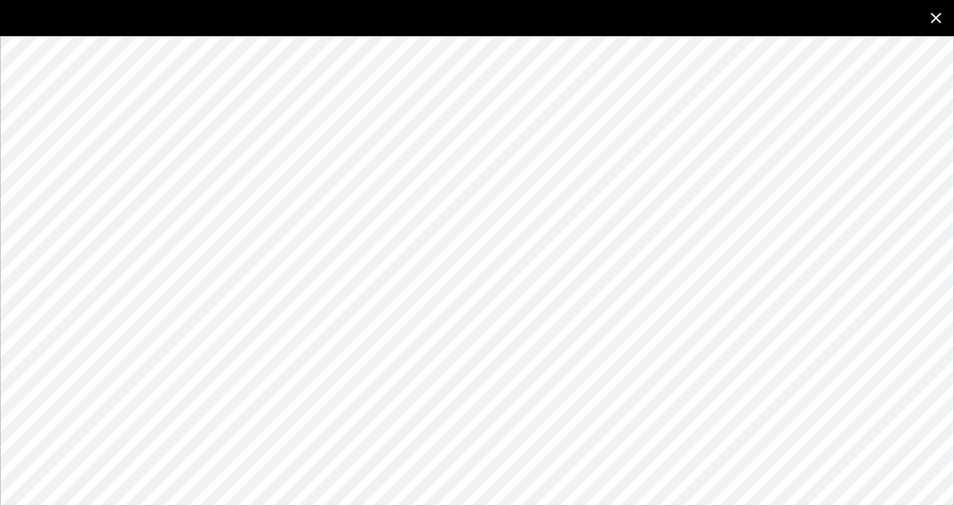
click at [938, 18] on icon "close" at bounding box center [936, 18] width 18 height 18
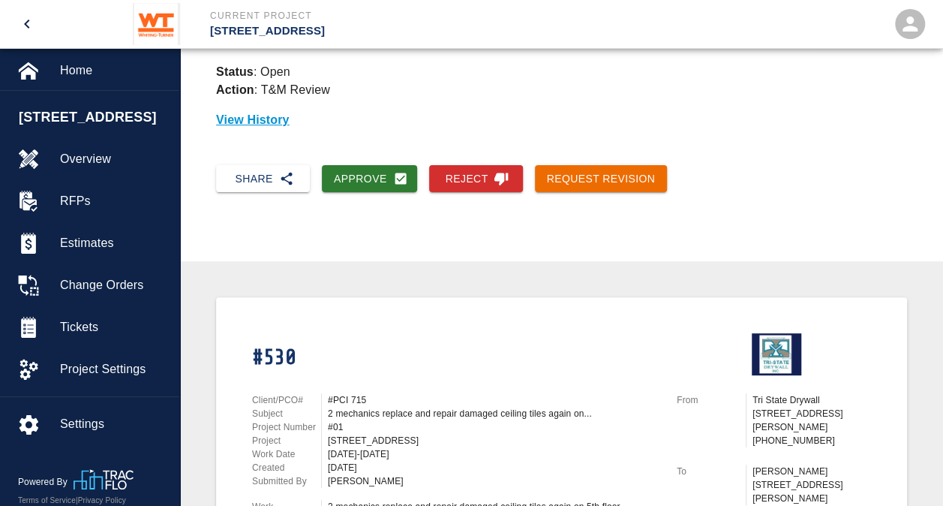
scroll to position [0, 0]
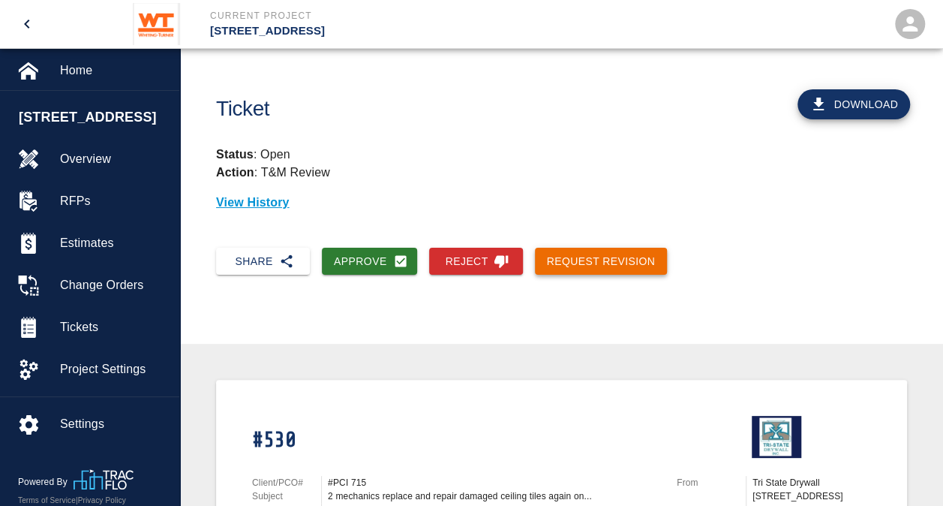
click at [617, 262] on button "Request Revision" at bounding box center [601, 262] width 133 height 28
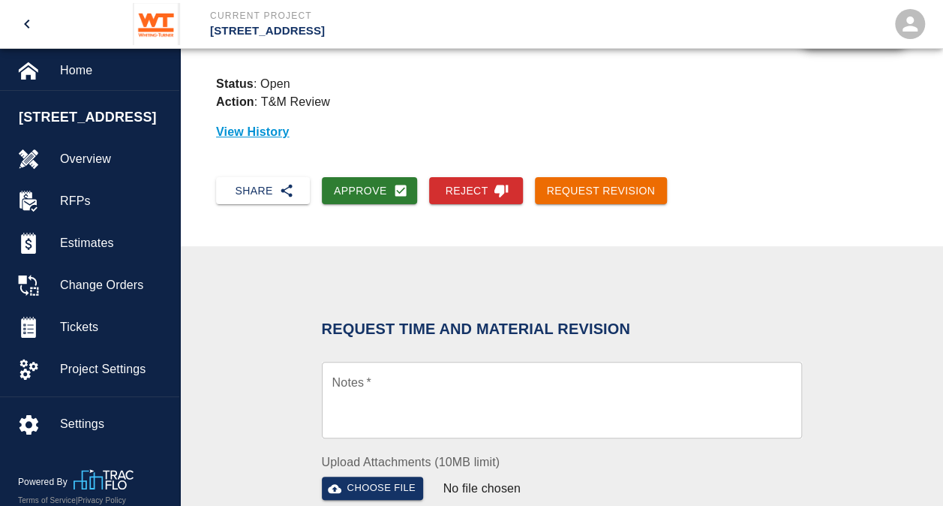
scroll to position [150, 0]
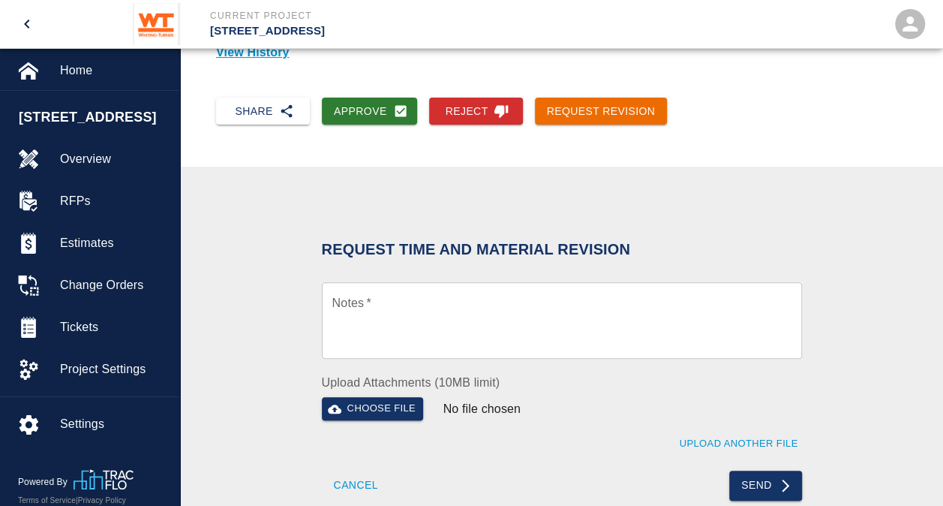
click at [485, 326] on textarea "Notes   *" at bounding box center [561, 321] width 459 height 52
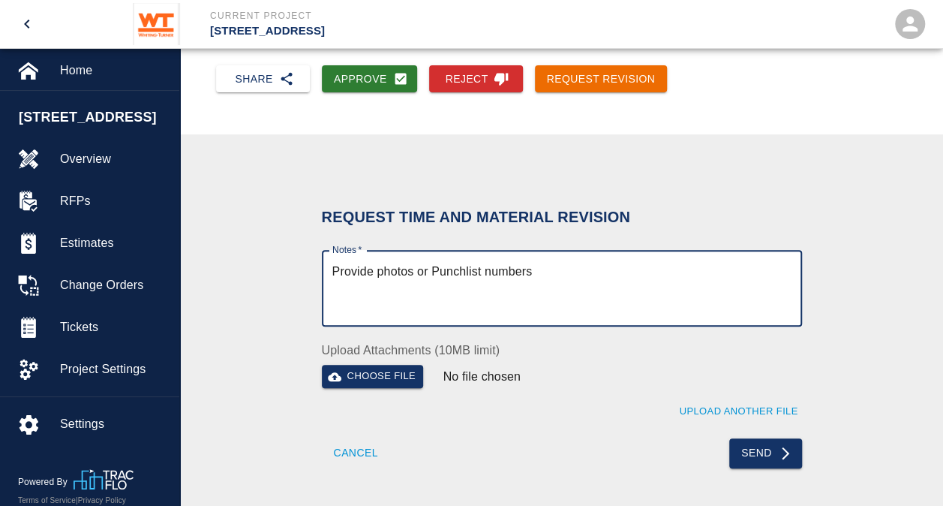
scroll to position [225, 0]
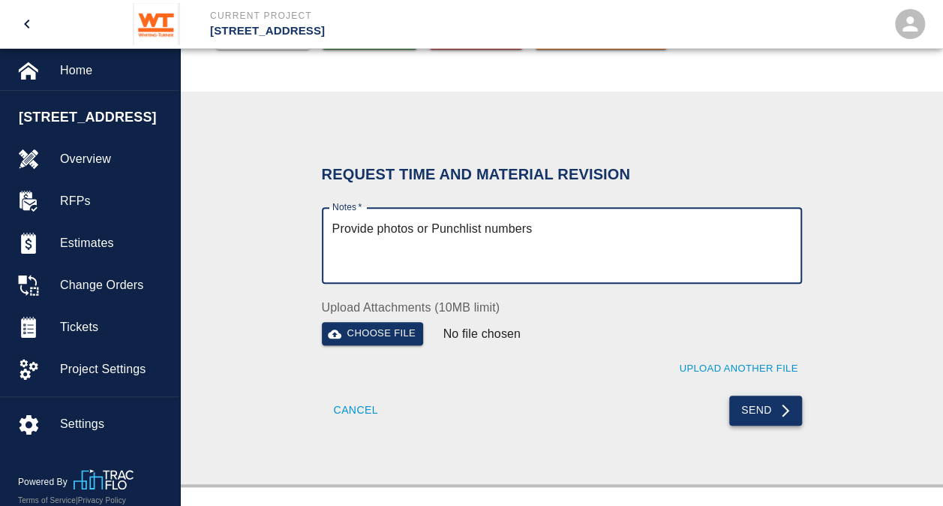
type textarea "Provide photos or Punchlist numbers"
click at [756, 407] on button "Send" at bounding box center [765, 410] width 73 height 30
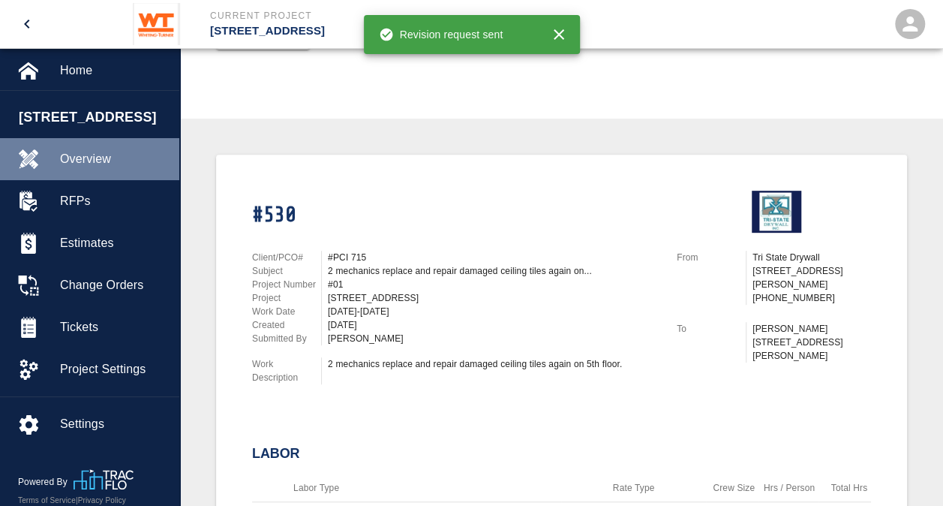
click at [95, 161] on span "Overview" at bounding box center [113, 159] width 107 height 18
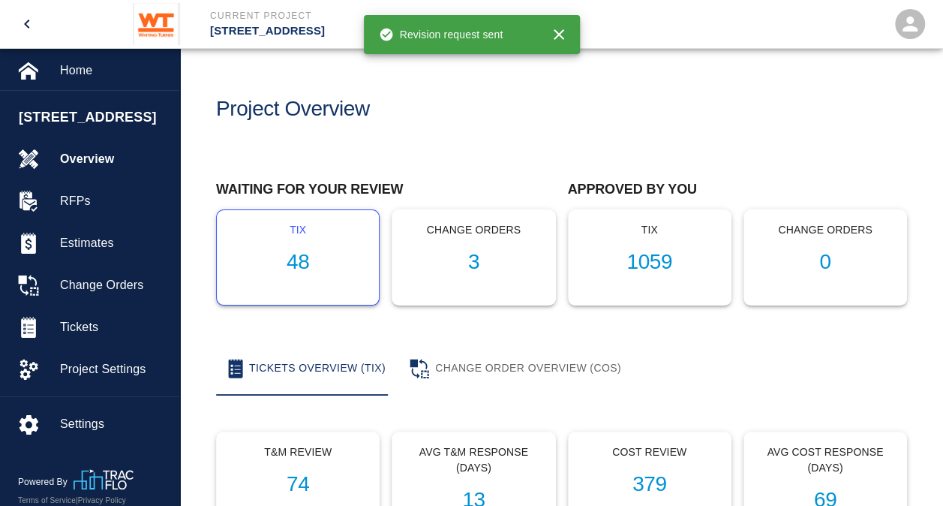
click at [299, 257] on h1 "48" at bounding box center [298, 262] width 138 height 25
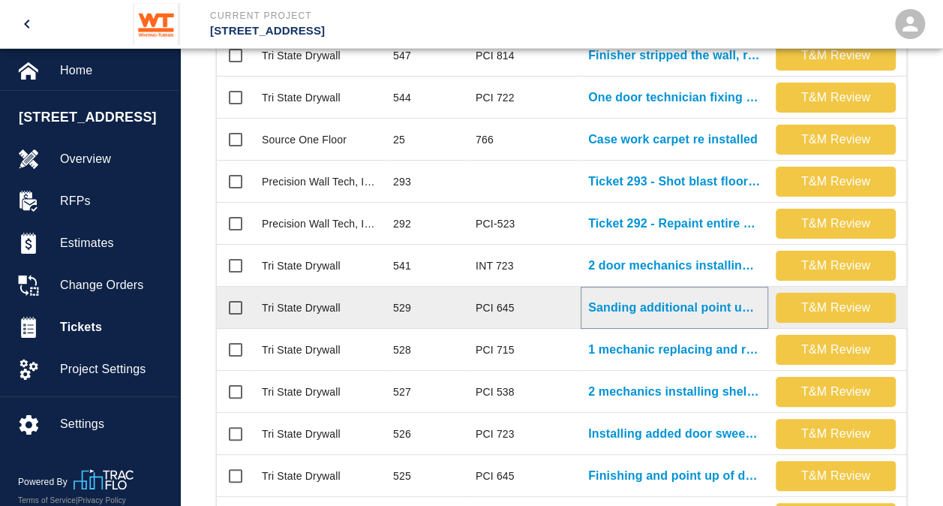
click at [683, 309] on p "Sanding additional point up and repair in Stair 1" at bounding box center [674, 308] width 173 height 18
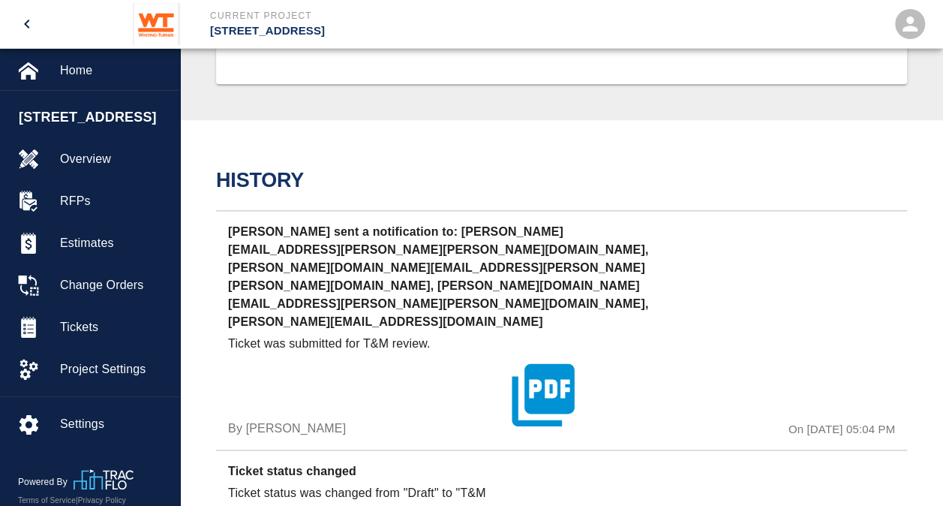
click at [544, 363] on icon "button" at bounding box center [543, 394] width 62 height 62
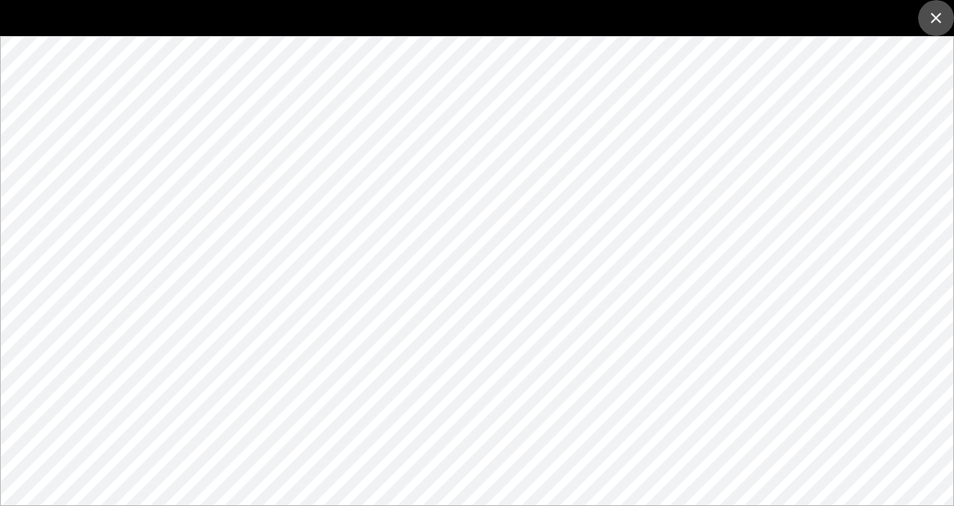
click at [934, 21] on icon "close" at bounding box center [936, 18] width 11 height 11
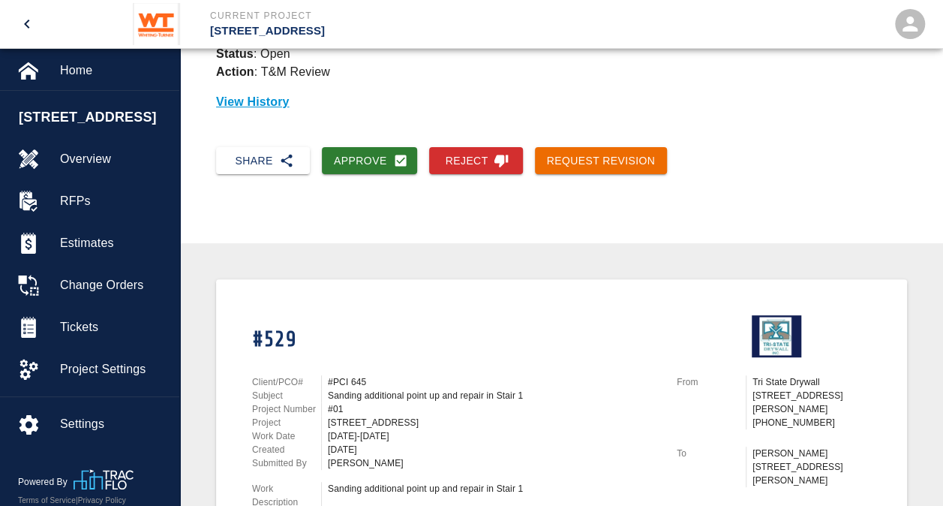
scroll to position [75, 0]
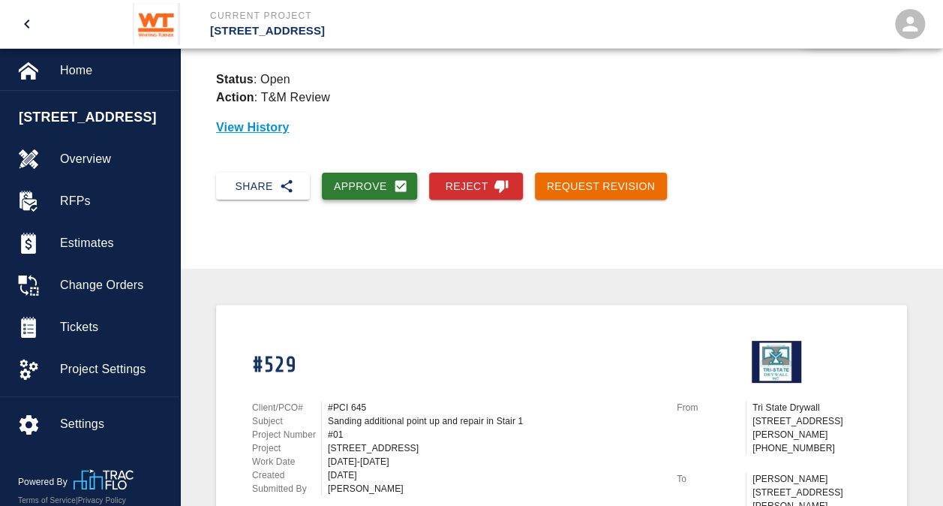
click at [371, 186] on button "Approve" at bounding box center [369, 187] width 95 height 28
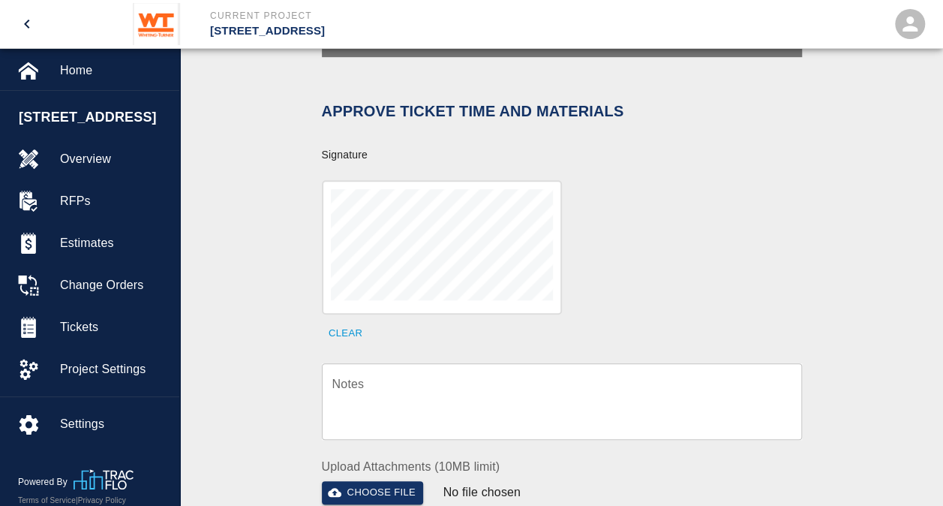
scroll to position [450, 0]
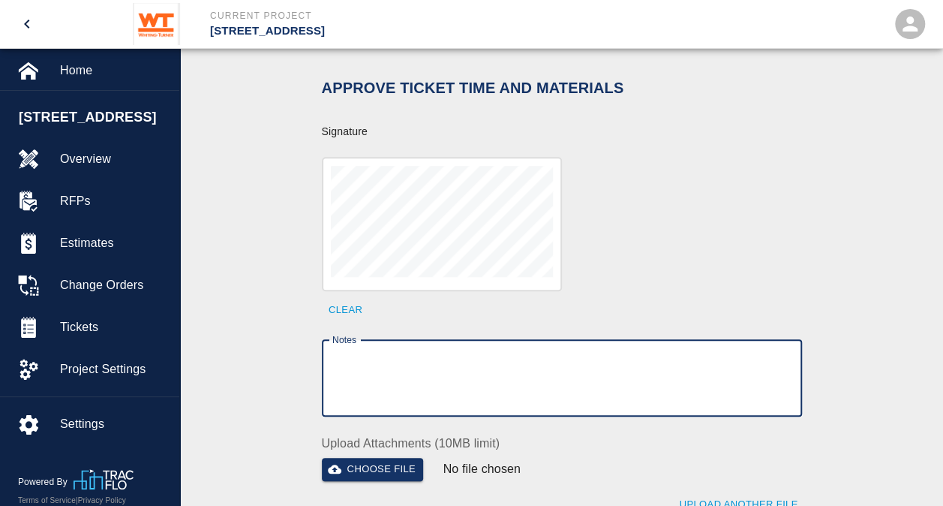
click at [486, 354] on textarea "Notes" at bounding box center [561, 378] width 459 height 52
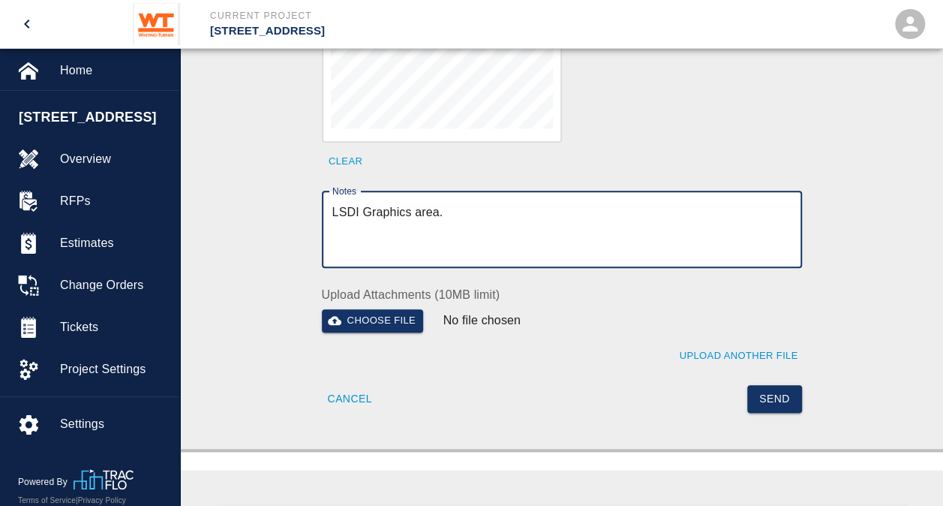
scroll to position [600, 0]
type textarea "LSDI Graphics area."
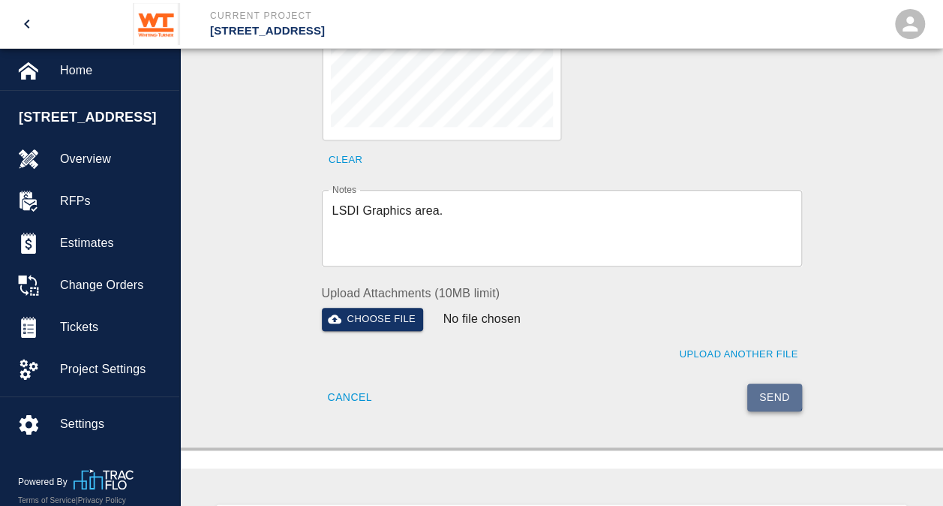
click at [768, 383] on button "Send" at bounding box center [774, 397] width 55 height 28
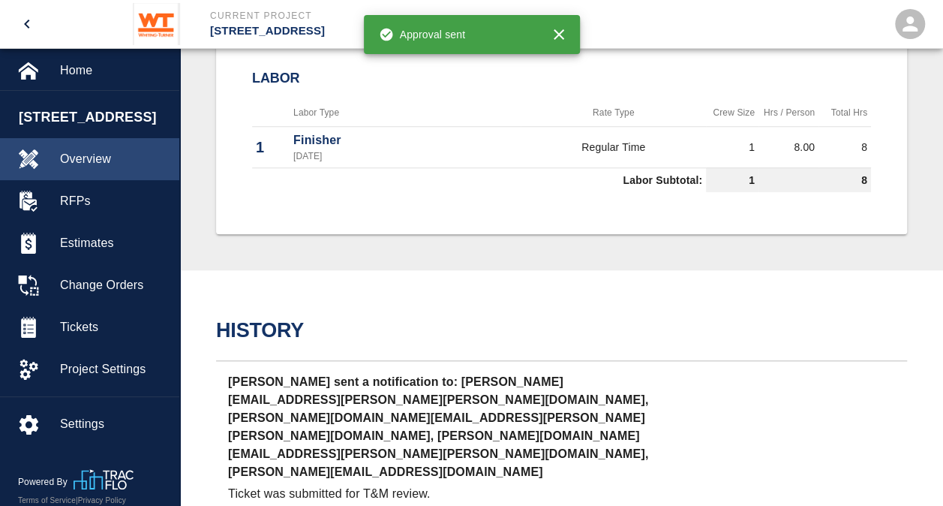
click at [81, 164] on span "Overview" at bounding box center [113, 159] width 107 height 18
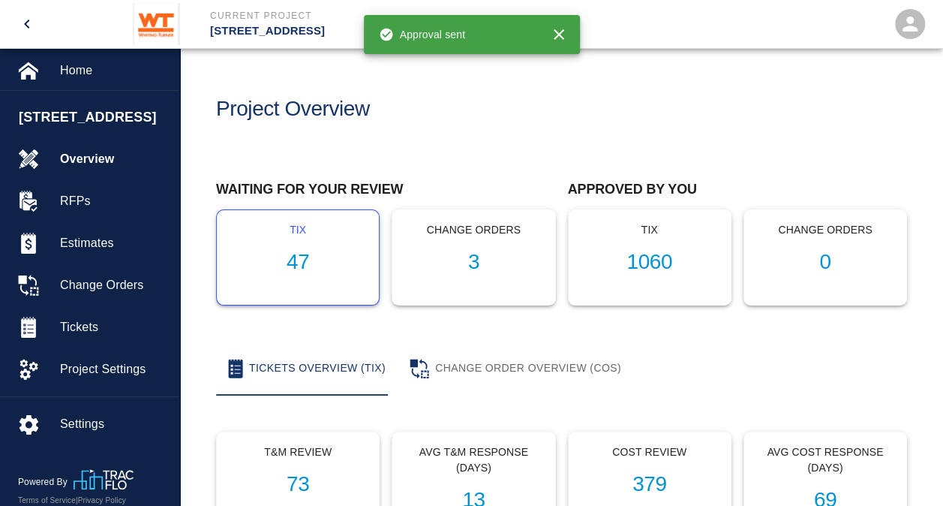
click at [296, 260] on h1 "47" at bounding box center [298, 262] width 138 height 25
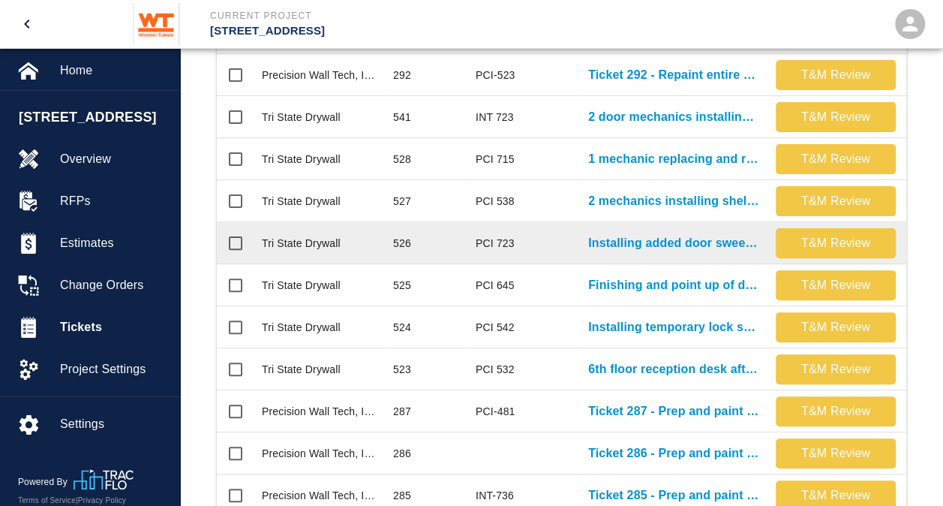
scroll to position [525, 0]
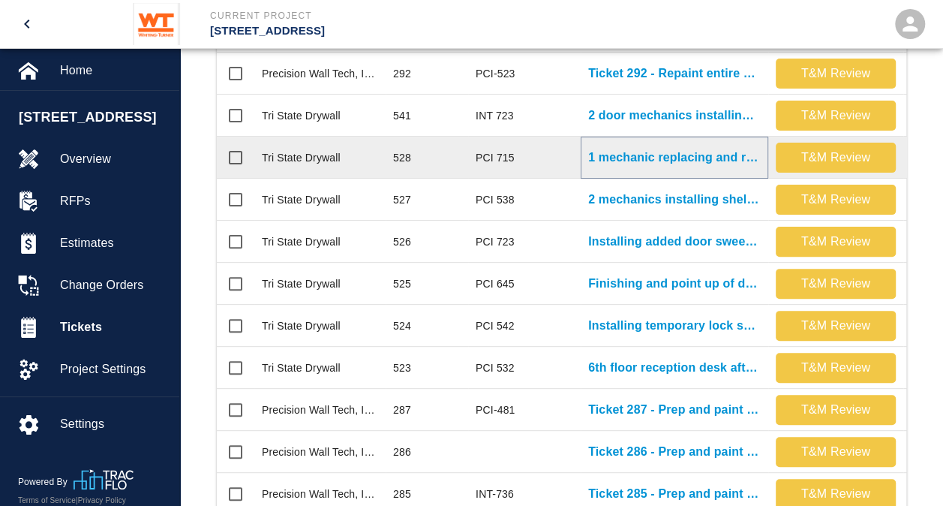
click at [696, 159] on p "1 mechanic replacing and repairing damaged ceiling tiles again on..." at bounding box center [674, 158] width 173 height 18
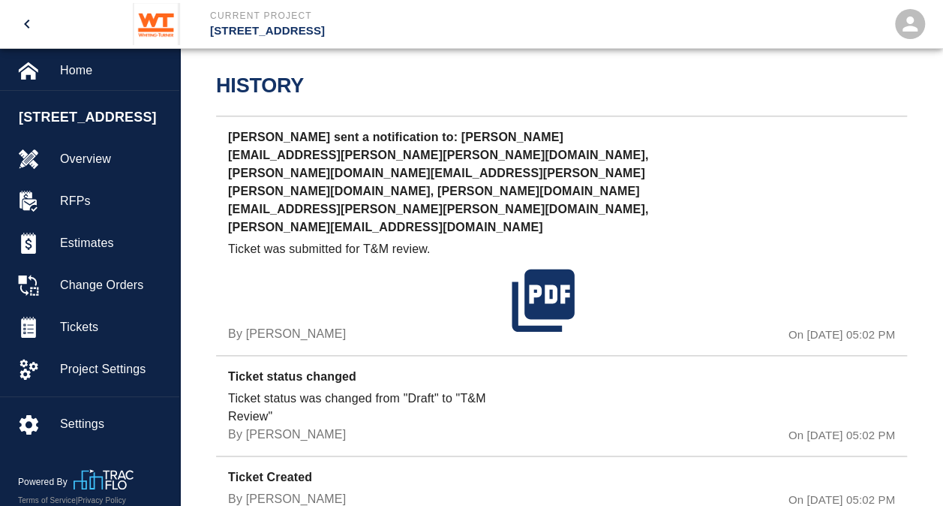
scroll to position [855, 0]
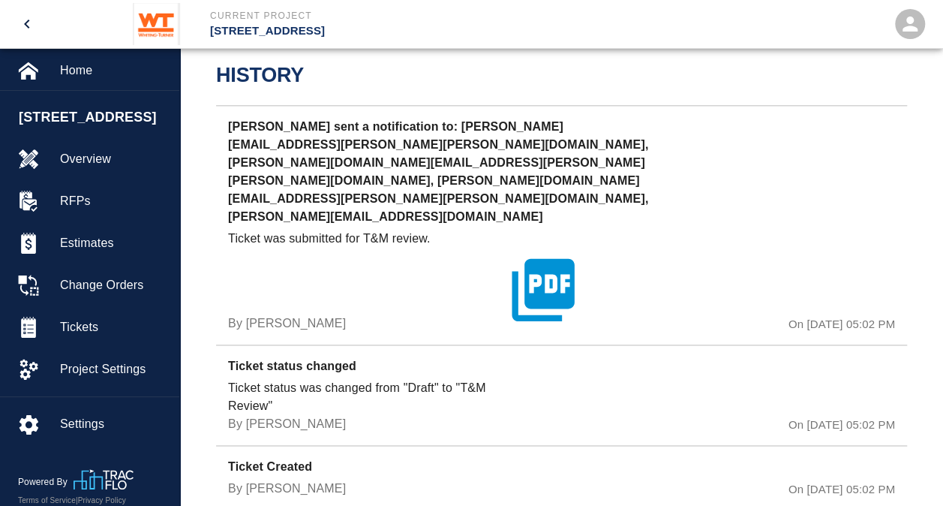
click at [558, 258] on icon "button" at bounding box center [543, 289] width 62 height 62
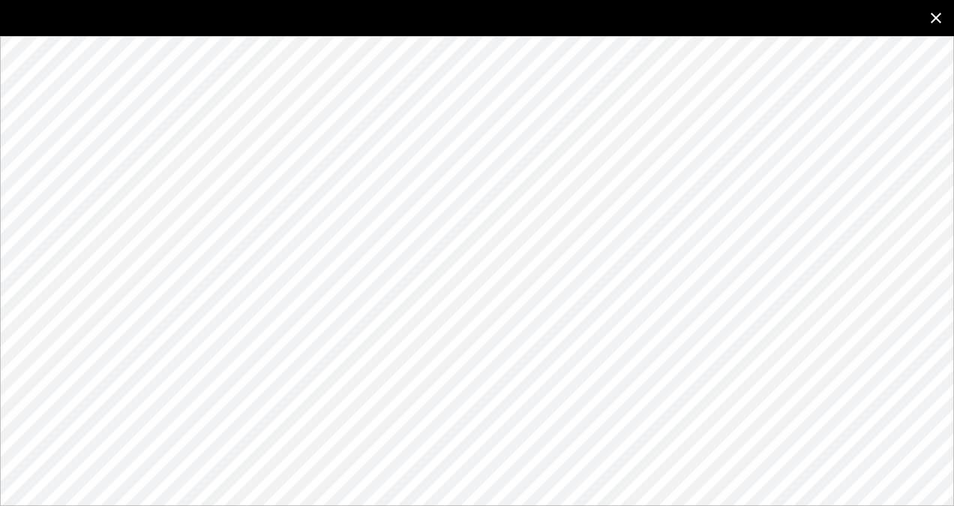
click at [941, 20] on icon "close" at bounding box center [936, 18] width 18 height 18
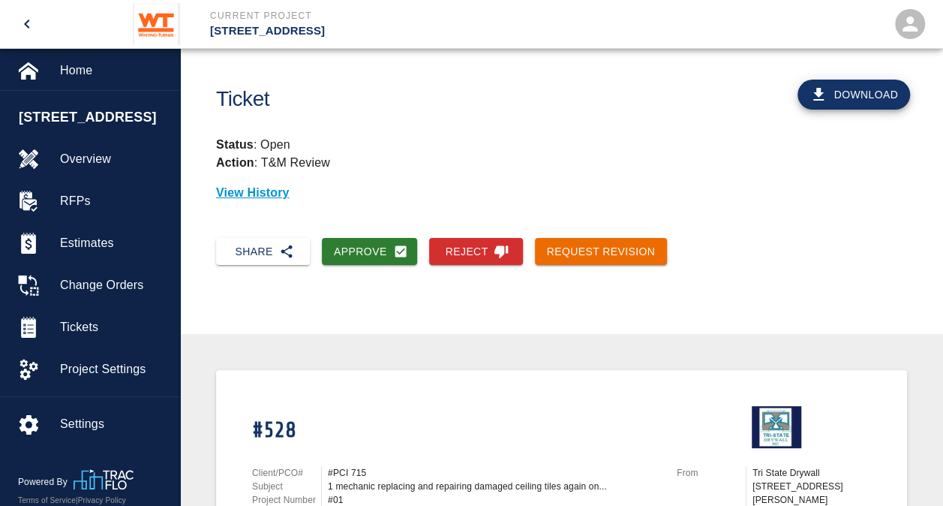
scroll to position [0, 0]
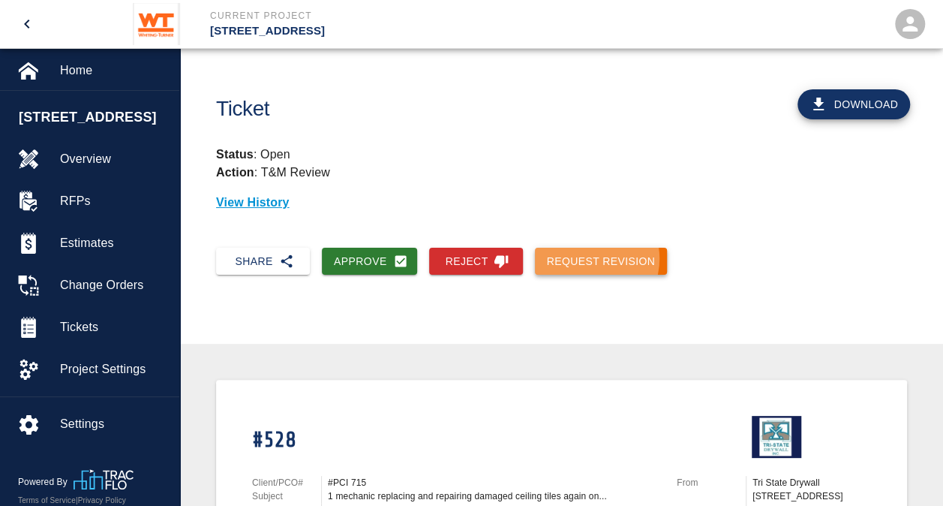
click at [587, 259] on button "Request Revision" at bounding box center [601, 262] width 133 height 28
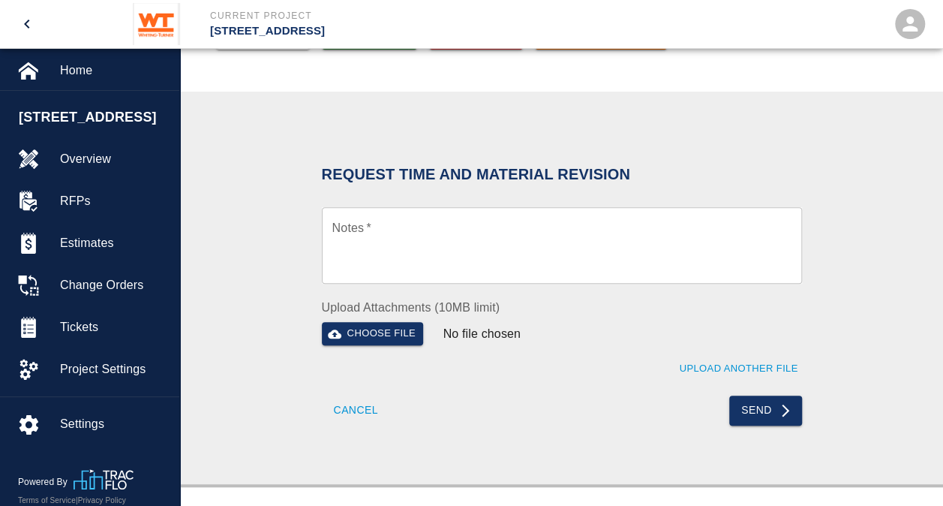
scroll to position [75, 0]
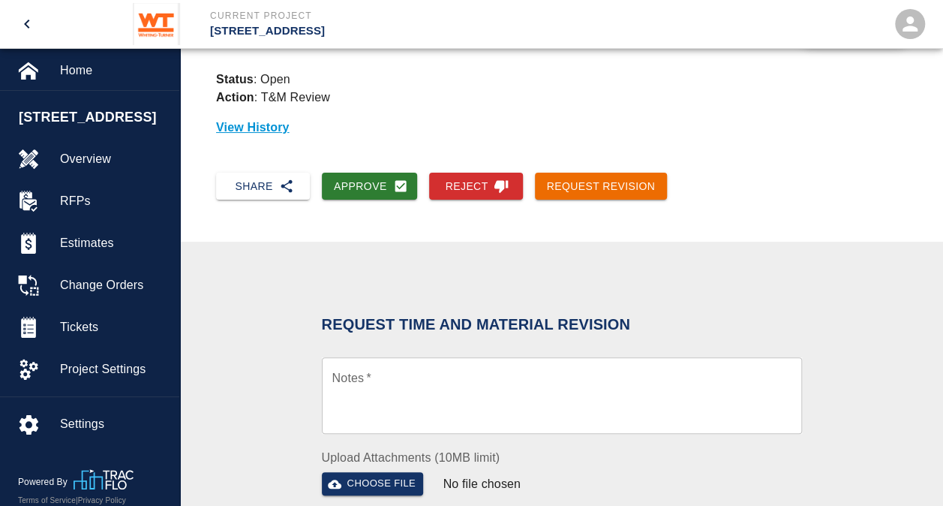
click at [386, 389] on textarea "Notes   *" at bounding box center [561, 396] width 459 height 52
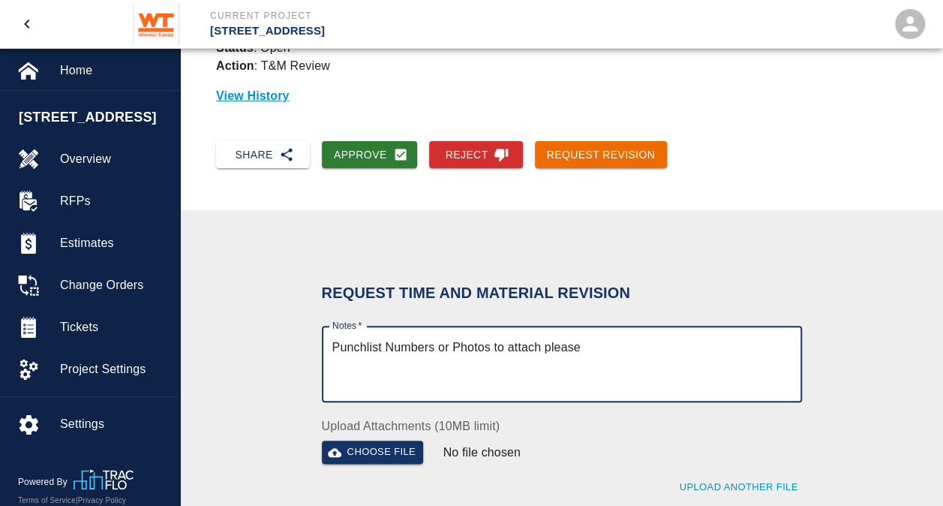
scroll to position [150, 0]
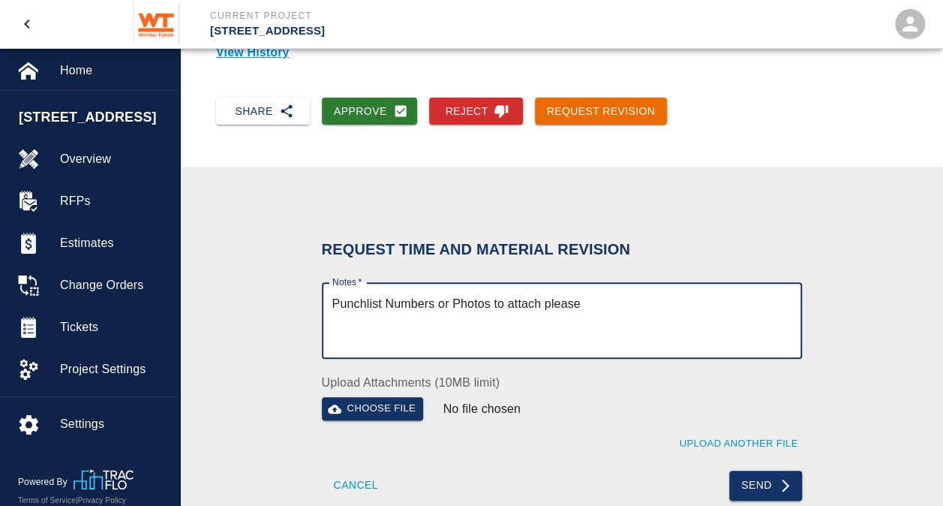
drag, startPoint x: 618, startPoint y: 308, endPoint x: 317, endPoint y: 327, distance: 302.1
click at [317, 327] on div "Request Time and Material Revision Notes   * Punchlist Numbers or Photos to att…" at bounding box center [561, 363] width 691 height 320
type textarea "Punchlist Numbers or Photos to attach please"
click at [881, 272] on div "Request Time and Material Revision Notes   * Punchlist Numbers or Photos to att…" at bounding box center [561, 363] width 691 height 320
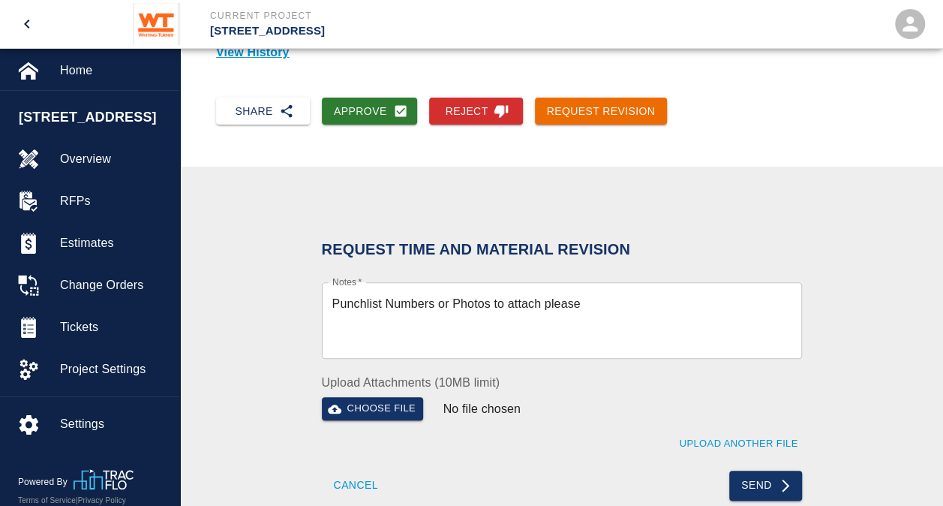
scroll to position [300, 0]
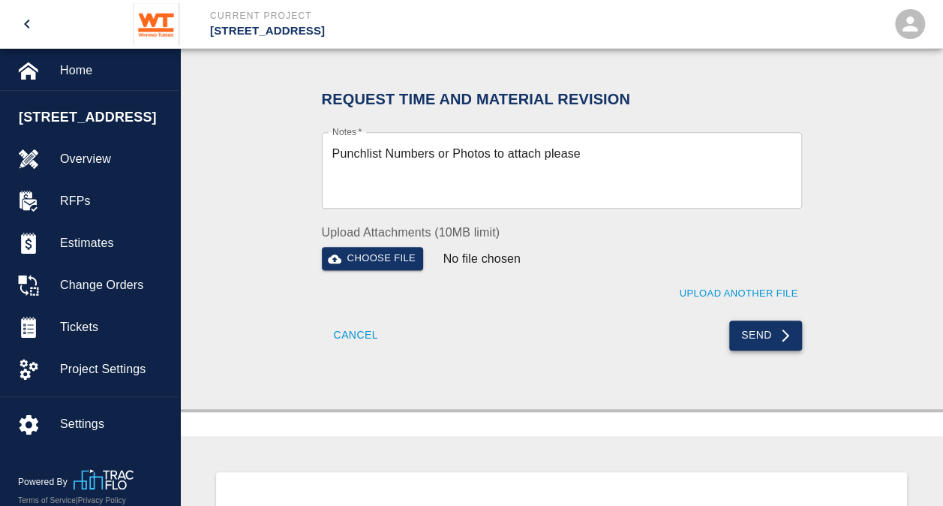
click at [780, 333] on icon "submit" at bounding box center [785, 335] width 15 height 15
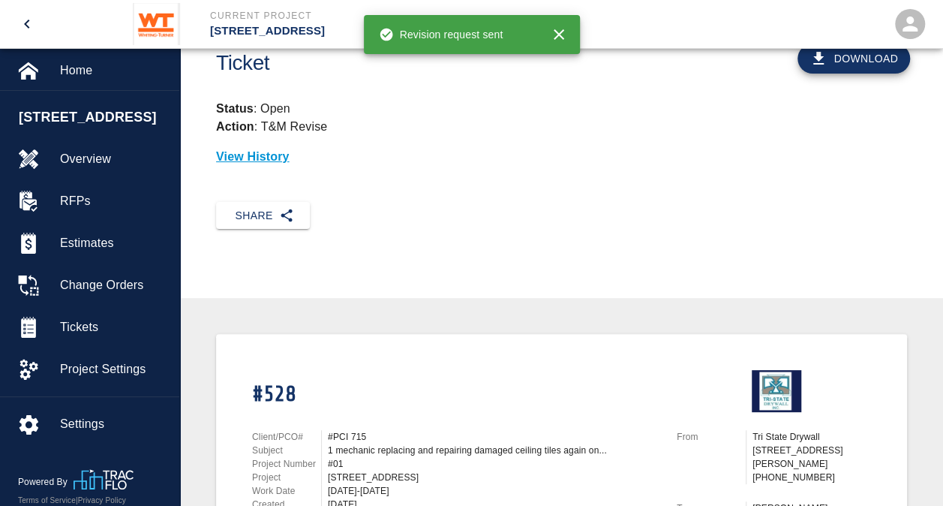
scroll to position [0, 0]
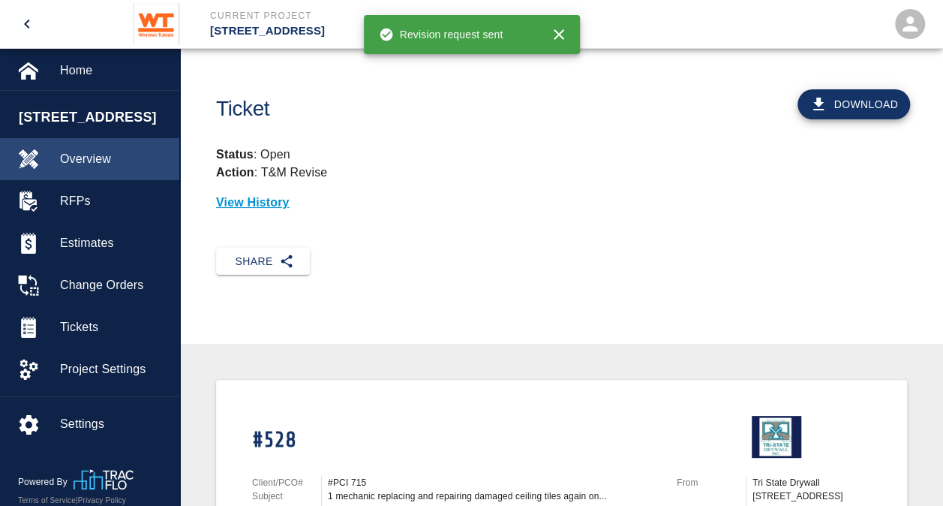
click at [112, 167] on span "Overview" at bounding box center [113, 159] width 107 height 18
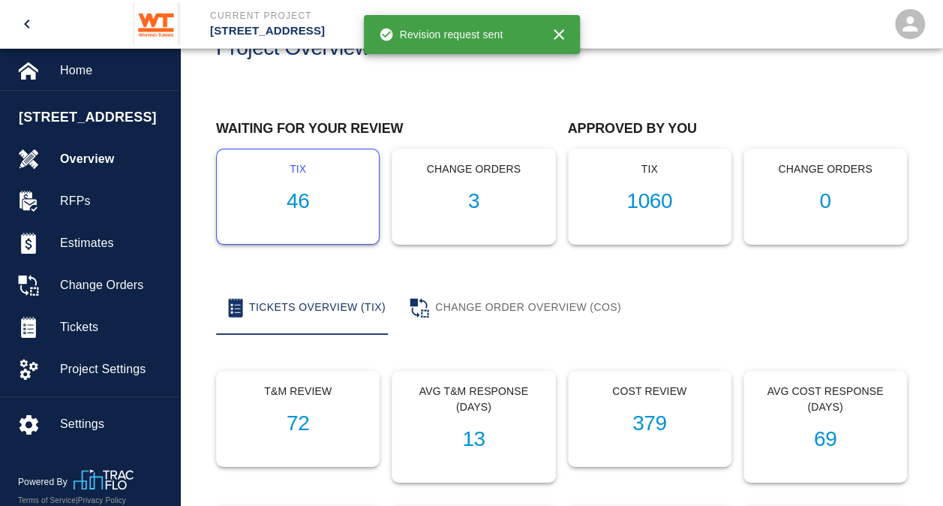
scroll to position [75, 0]
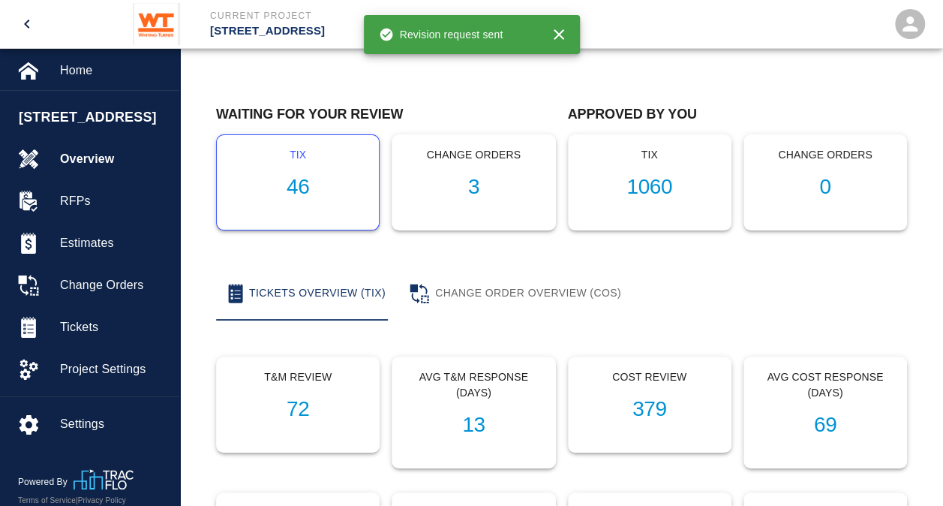
click at [301, 188] on h1 "46" at bounding box center [298, 187] width 138 height 25
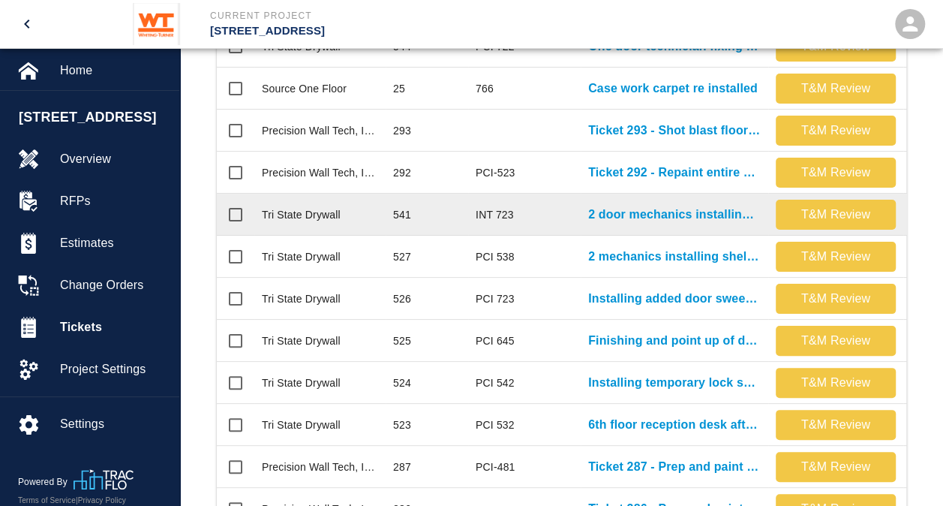
scroll to position [450, 0]
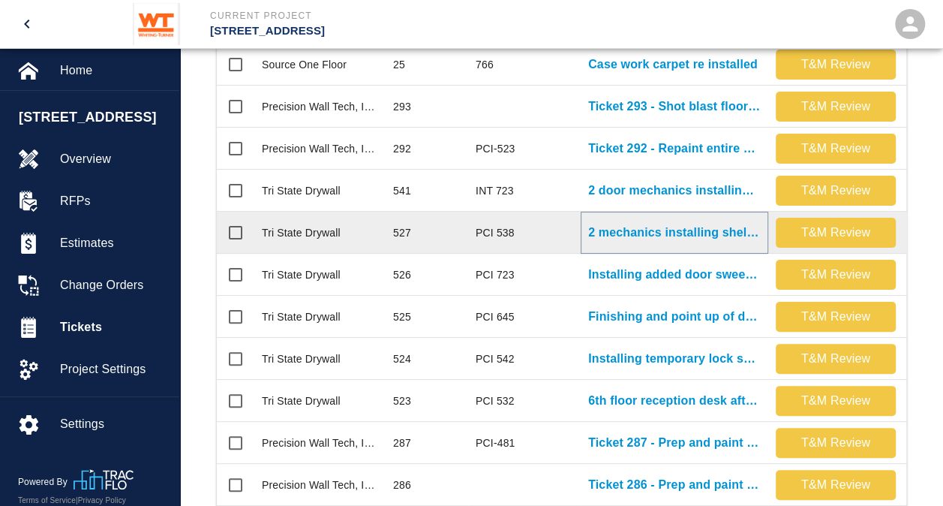
click at [667, 230] on p "2 mechanics installing shelves inside cages at B1 level." at bounding box center [674, 233] width 173 height 18
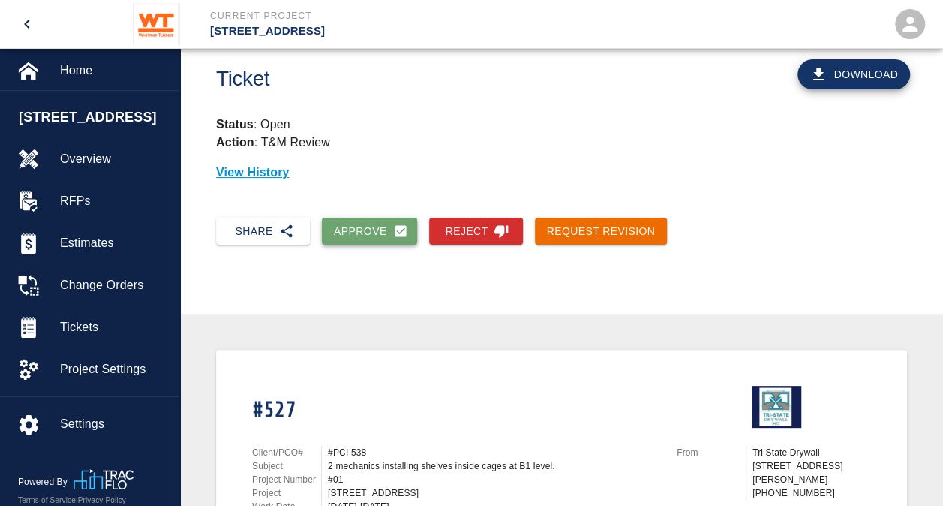
click at [362, 224] on button "Approve" at bounding box center [369, 232] width 95 height 28
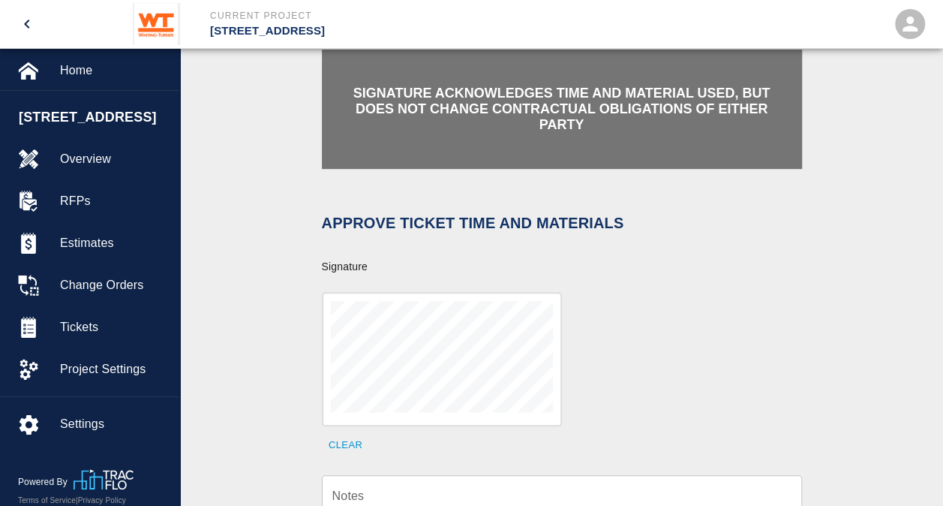
scroll to position [330, 0]
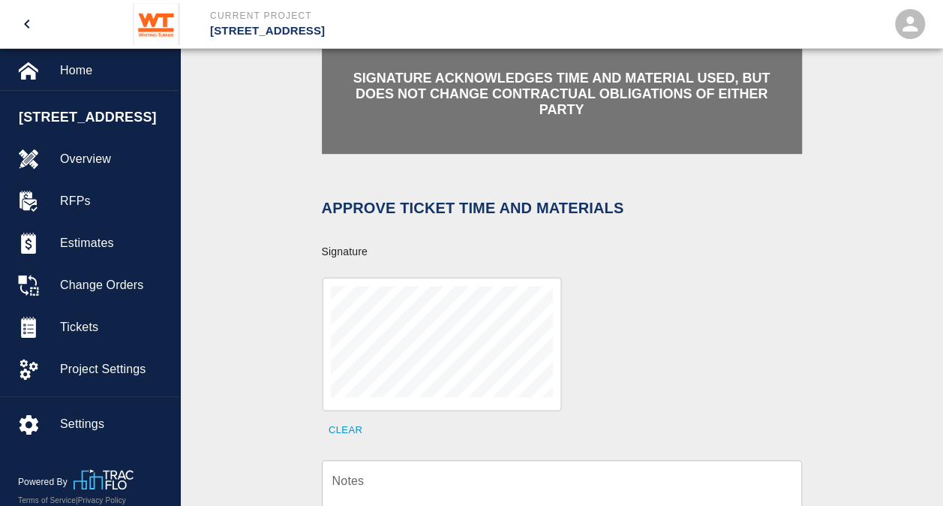
click at [554, 318] on div at bounding box center [442, 344] width 240 height 134
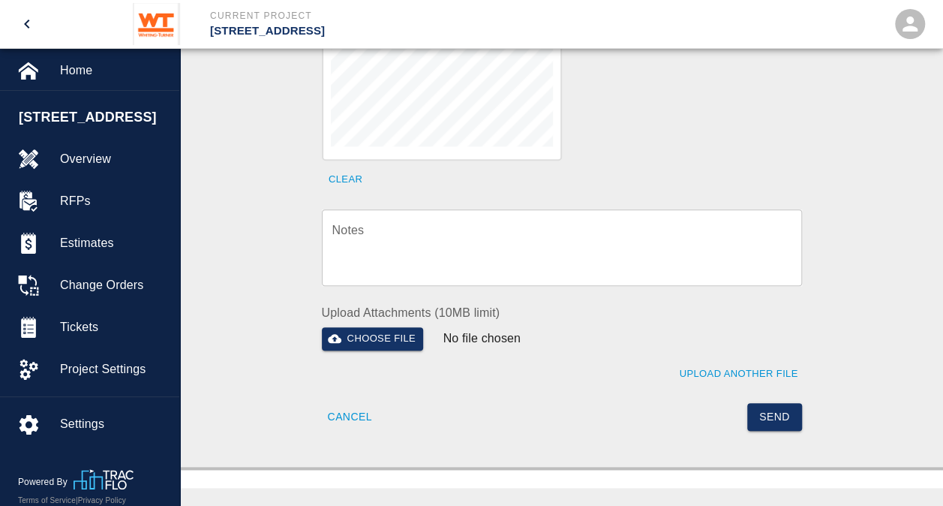
scroll to position [630, 0]
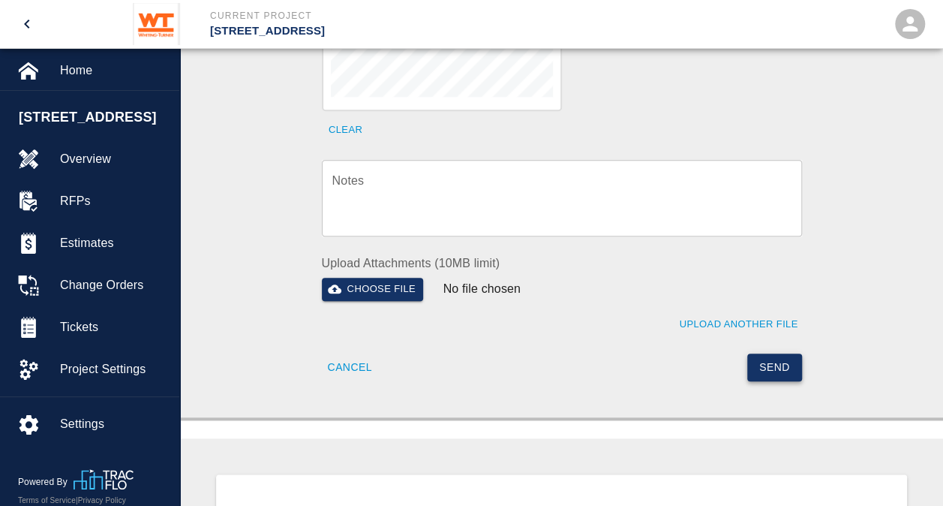
click at [780, 353] on button "Send" at bounding box center [774, 367] width 55 height 28
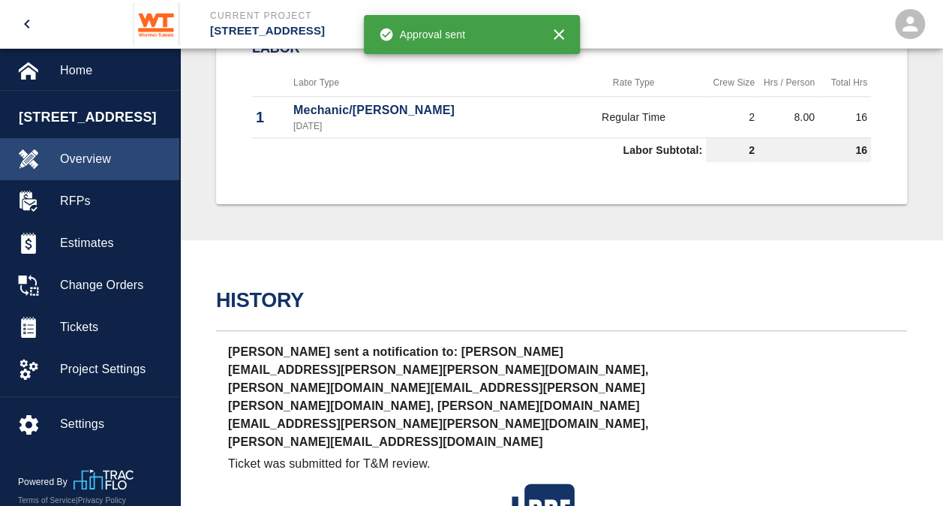
click at [82, 163] on span "Overview" at bounding box center [113, 159] width 107 height 18
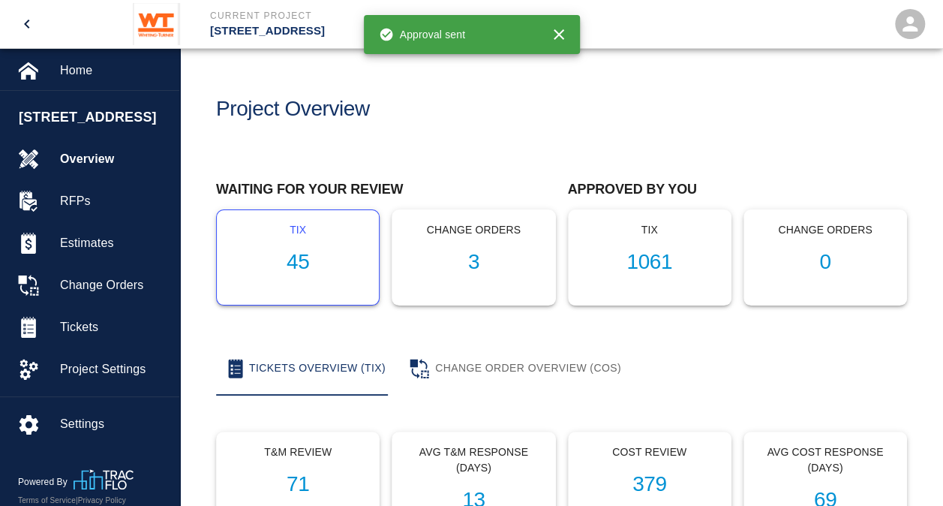
click at [293, 266] on h1 "45" at bounding box center [298, 262] width 138 height 25
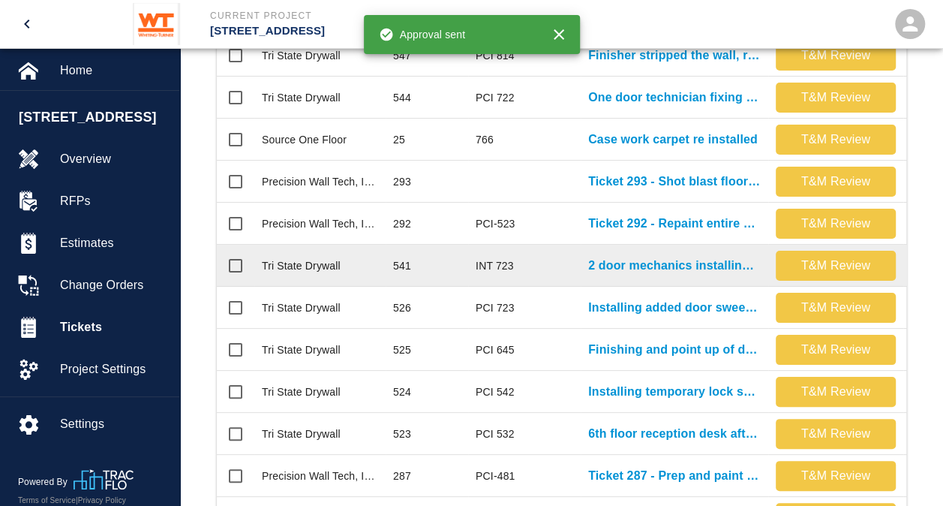
scroll to position [450, 0]
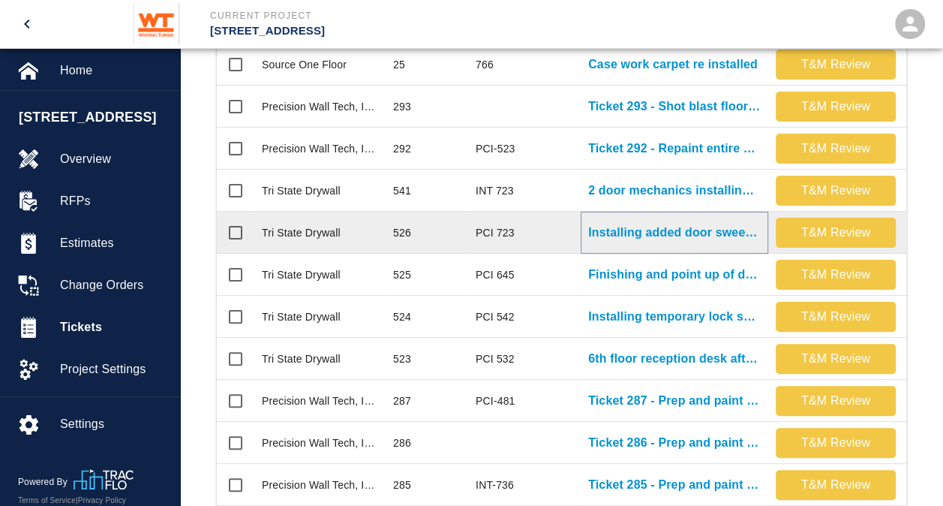
click at [719, 233] on p "Installing added door sweeps on 8th floor." at bounding box center [674, 233] width 173 height 18
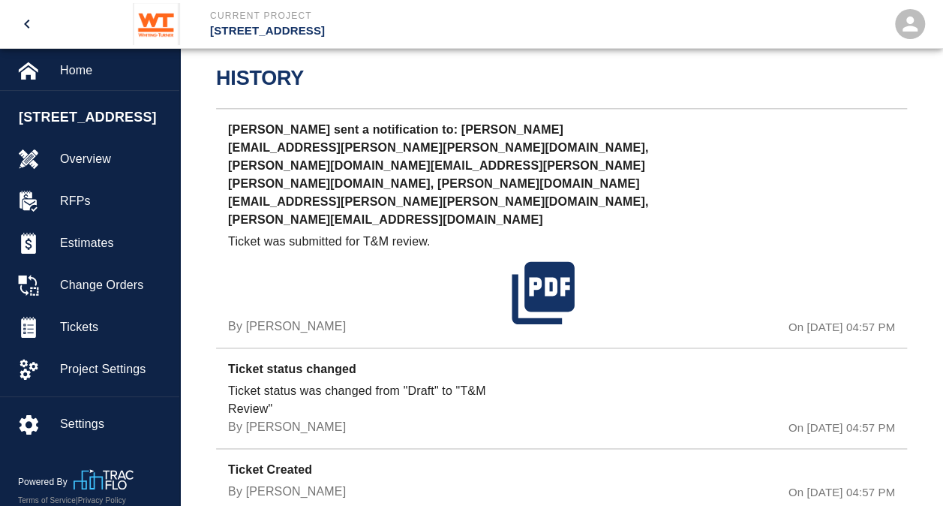
scroll to position [855, 0]
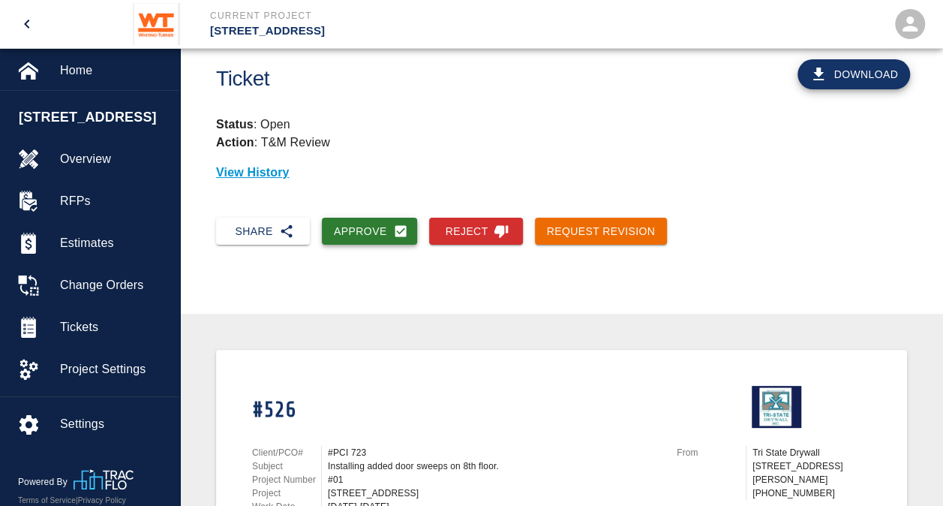
click at [372, 229] on button "Approve" at bounding box center [369, 232] width 95 height 28
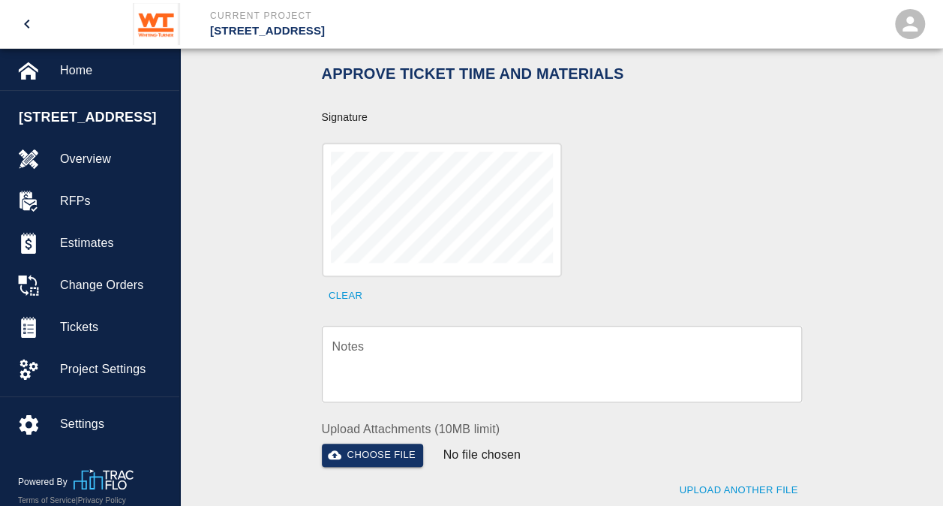
scroll to position [555, 0]
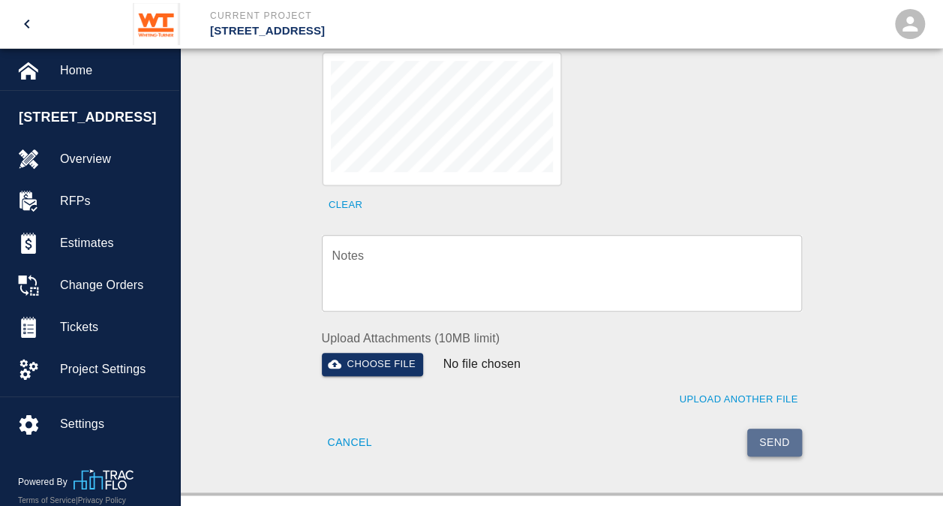
click at [782, 428] on button "Send" at bounding box center [774, 442] width 55 height 28
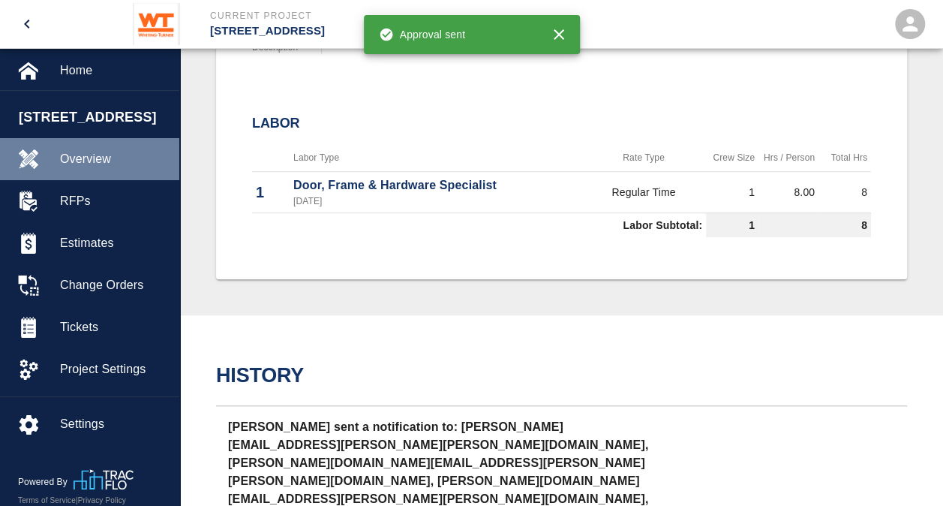
click at [77, 173] on div "Overview" at bounding box center [89, 159] width 179 height 42
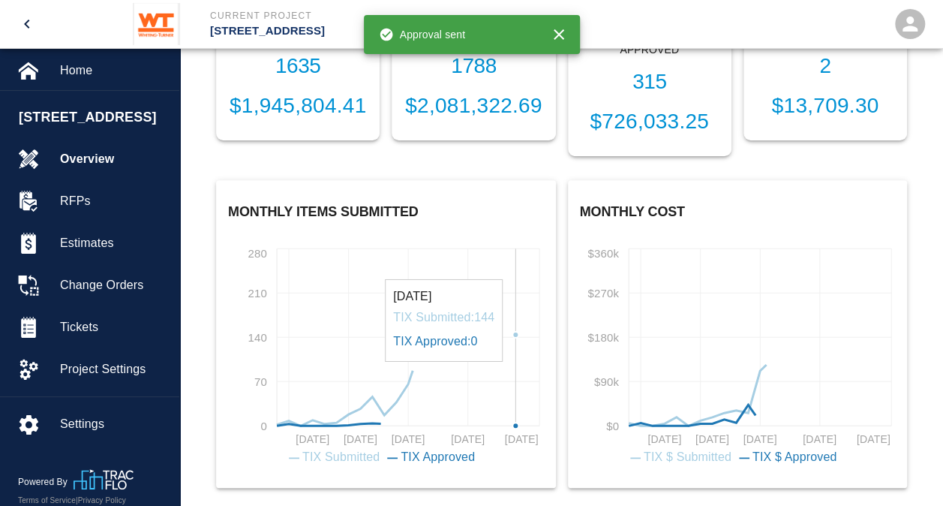
scroll to position [29, 0]
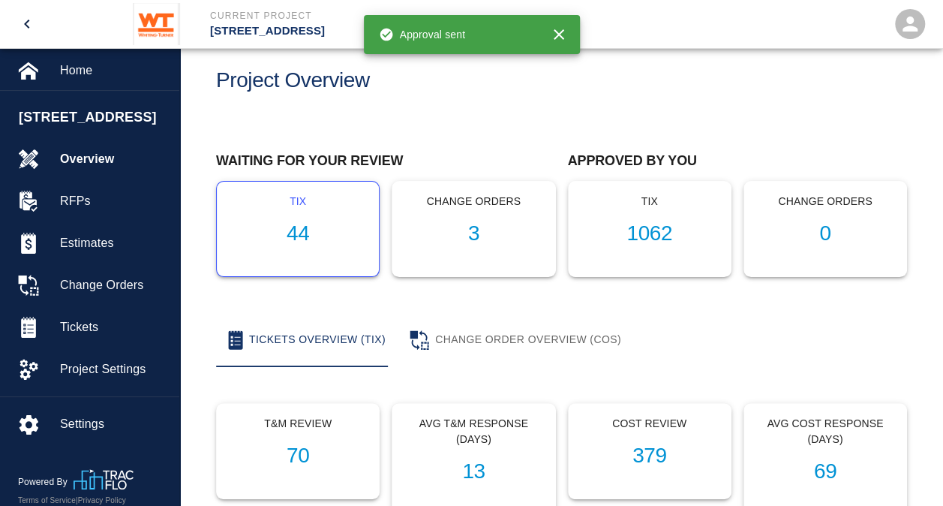
click at [308, 237] on h1 "44" at bounding box center [298, 233] width 138 height 25
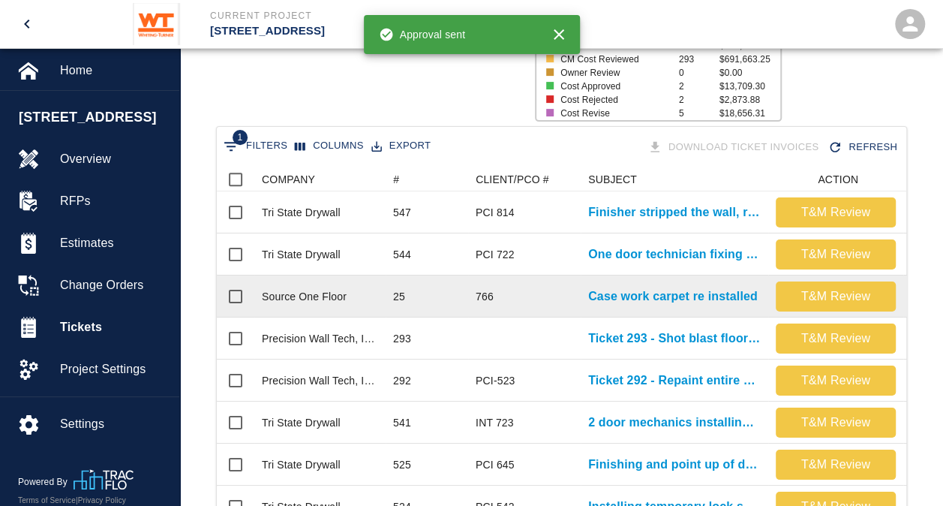
scroll to position [300, 0]
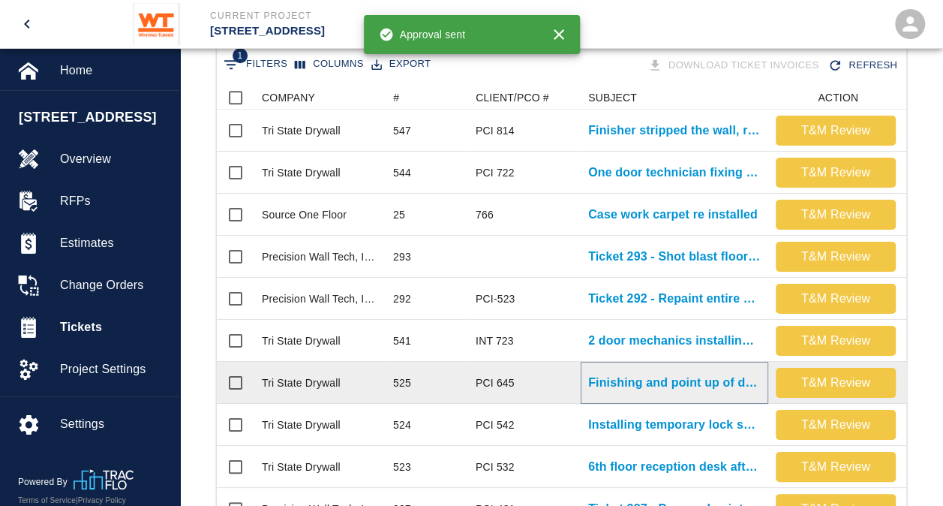
click at [639, 380] on p "Finishing and point up of damages again in Stair 1..." at bounding box center [674, 383] width 173 height 18
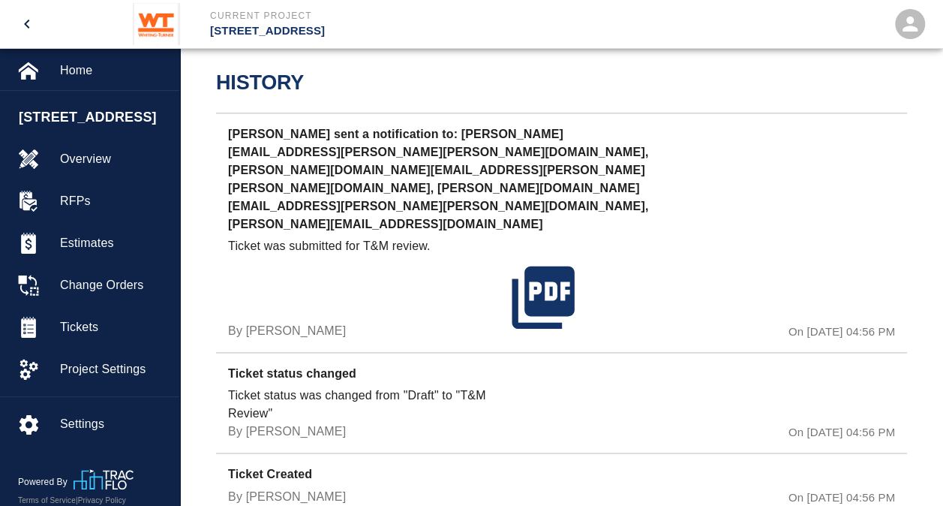
scroll to position [937, 0]
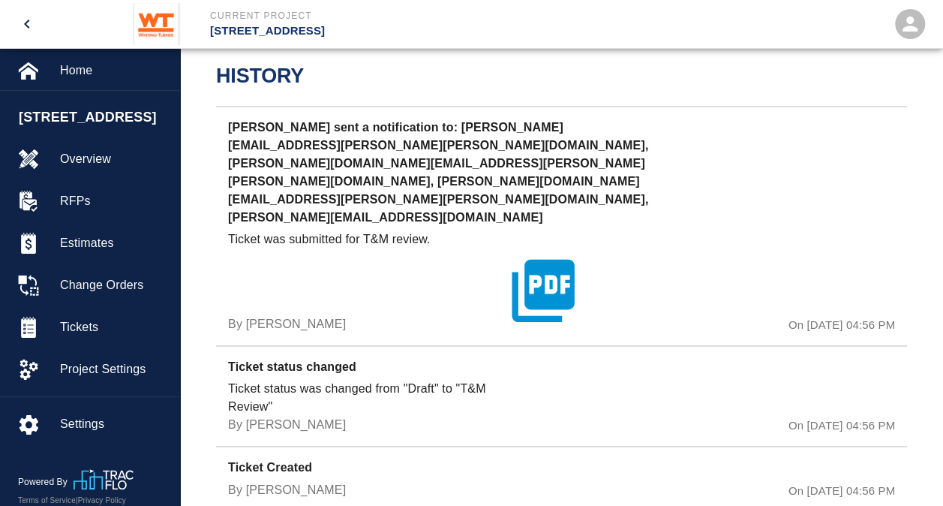
click at [531, 253] on icon "button" at bounding box center [543, 290] width 75 height 75
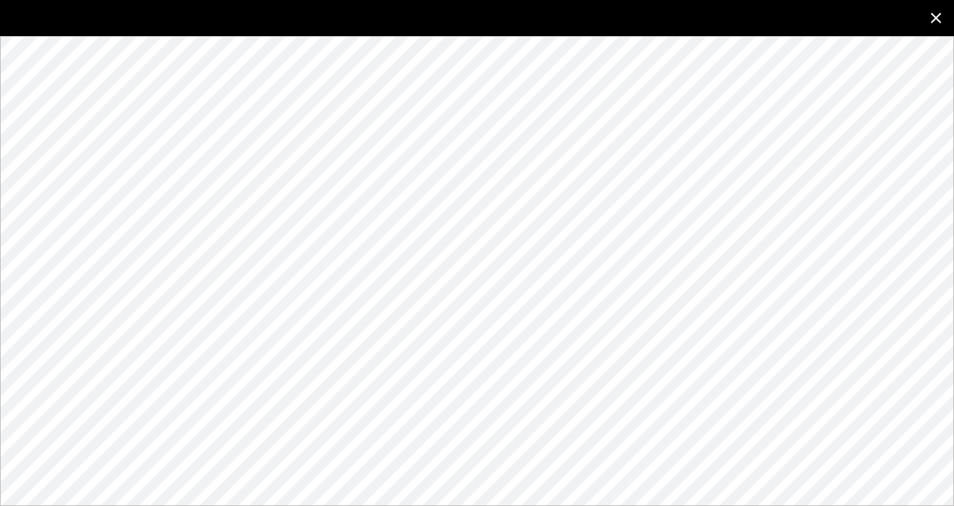
click at [934, 23] on icon "close" at bounding box center [936, 18] width 18 height 18
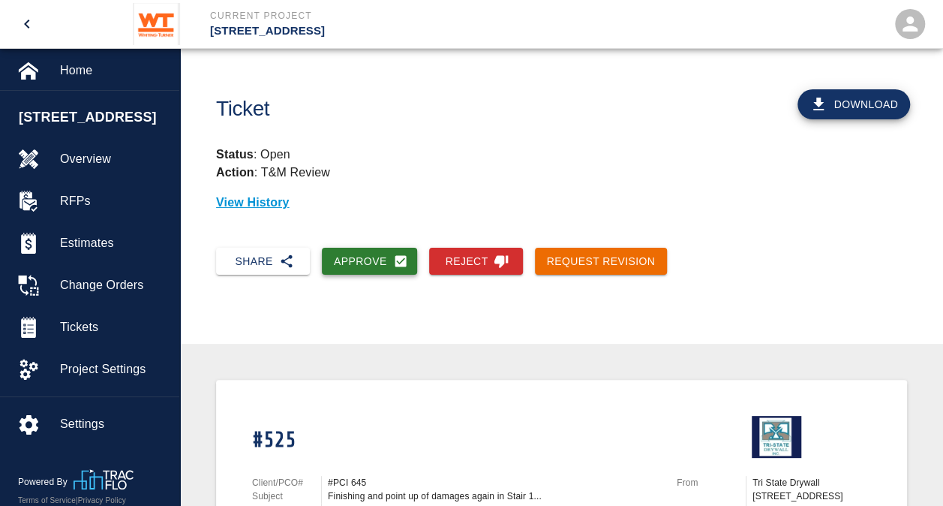
click at [359, 257] on button "Approve" at bounding box center [369, 262] width 95 height 28
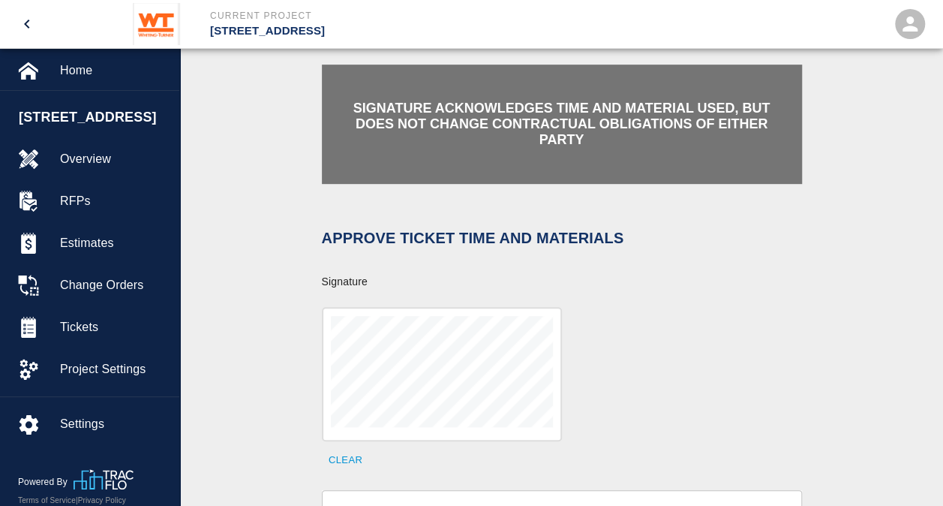
click at [616, 345] on div "Clear" at bounding box center [553, 380] width 498 height 183
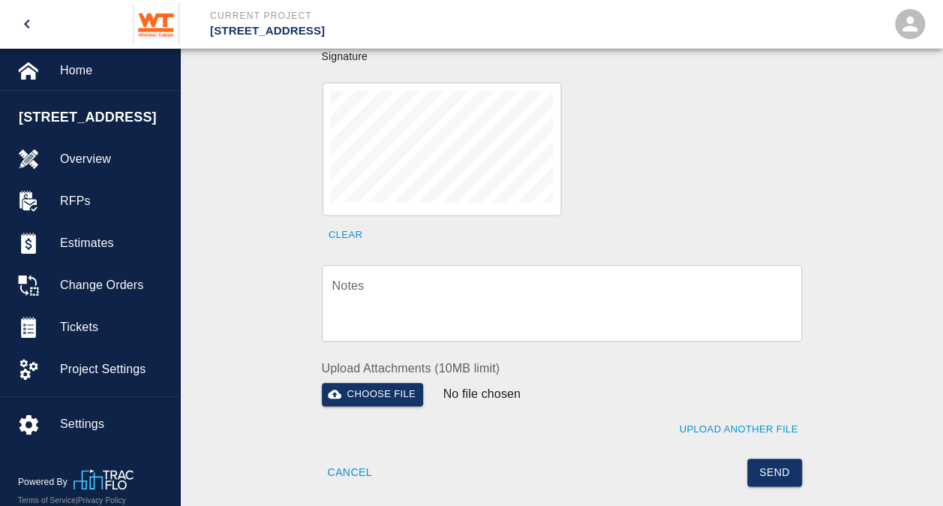
click at [576, 312] on textarea "Notes" at bounding box center [561, 303] width 459 height 52
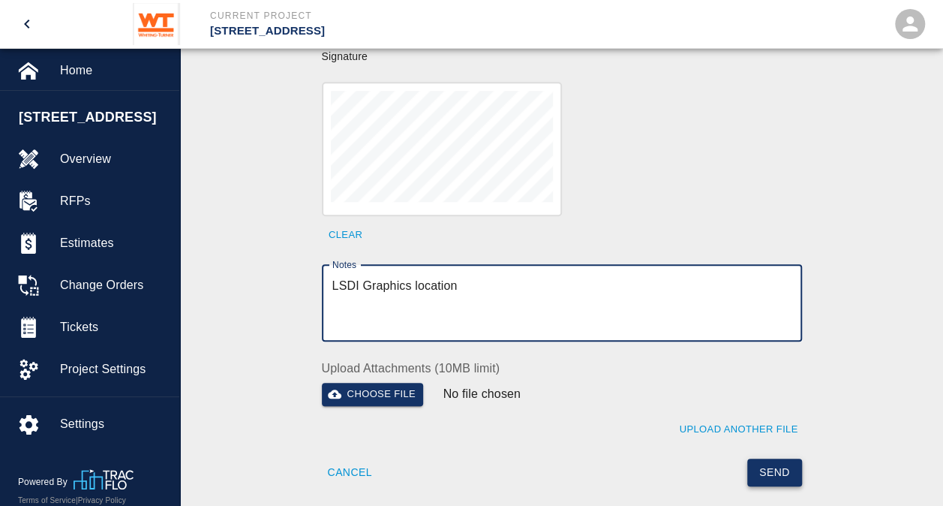
type textarea "LSDI Graphics location"
click at [779, 458] on button "Send" at bounding box center [774, 472] width 55 height 28
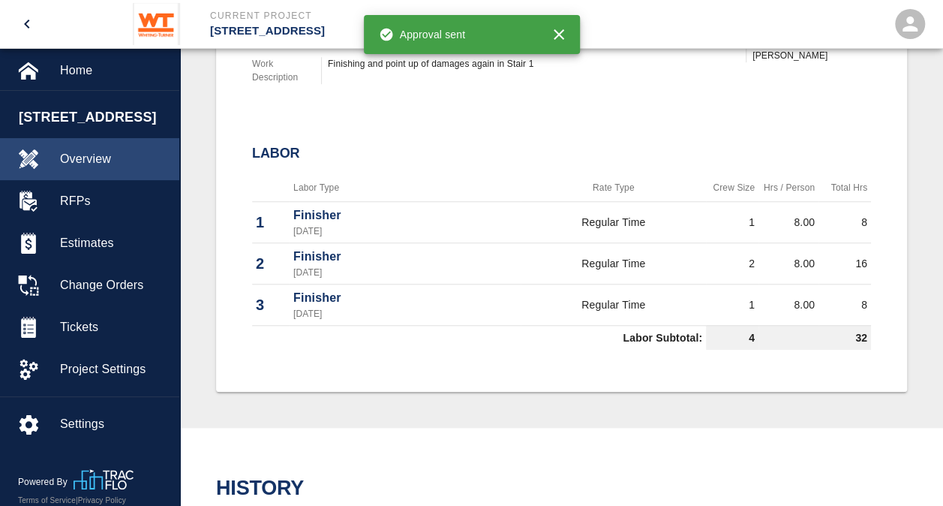
click at [60, 158] on div "Overview" at bounding box center [89, 159] width 179 height 42
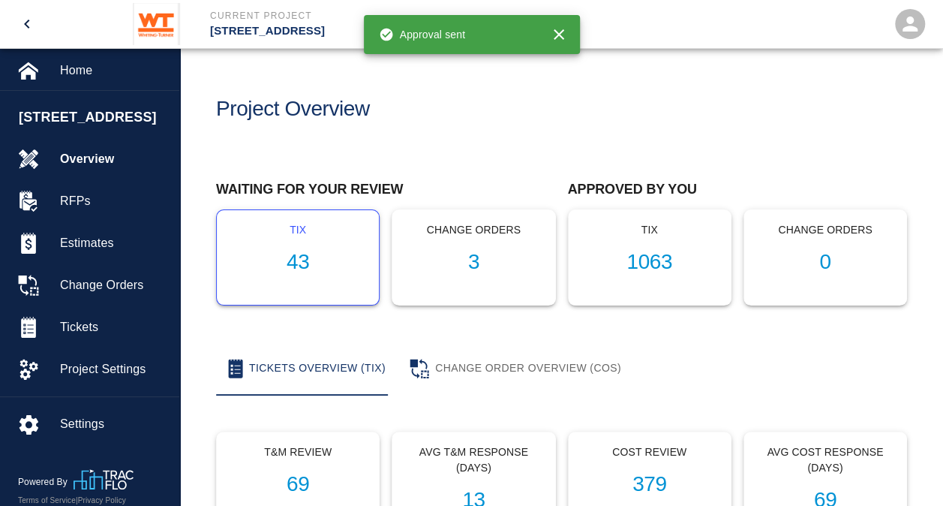
click at [296, 257] on h1 "43" at bounding box center [298, 262] width 138 height 25
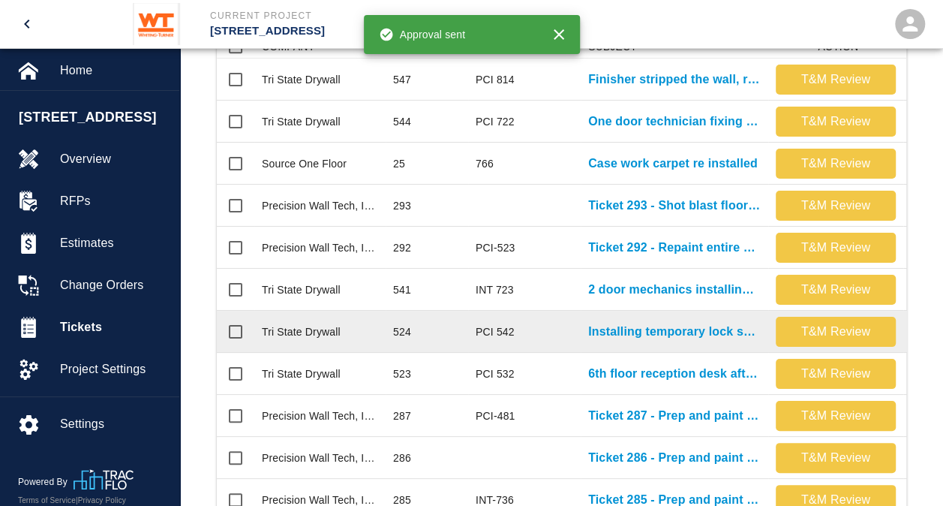
scroll to position [375, 0]
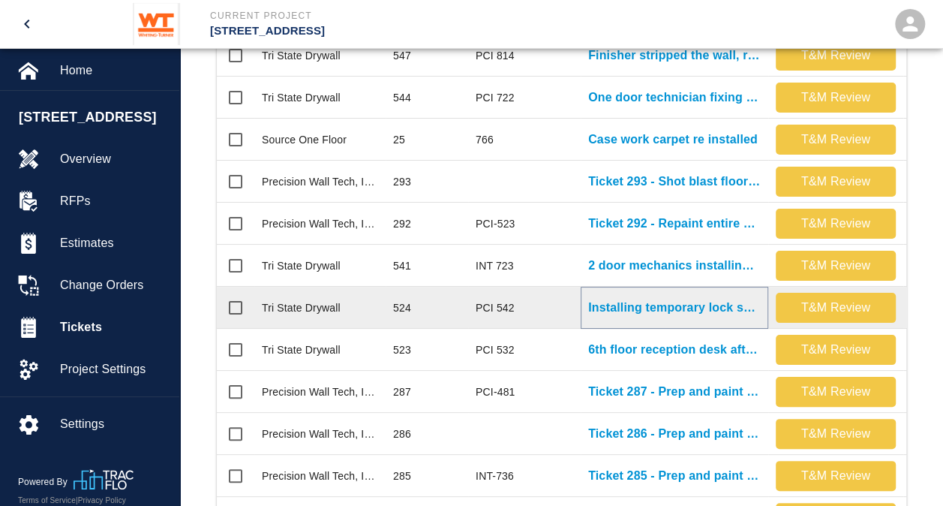
click at [675, 308] on p "Installing temporary lock sets directed by [PERSON_NAME] in G1 and..." at bounding box center [674, 308] width 173 height 18
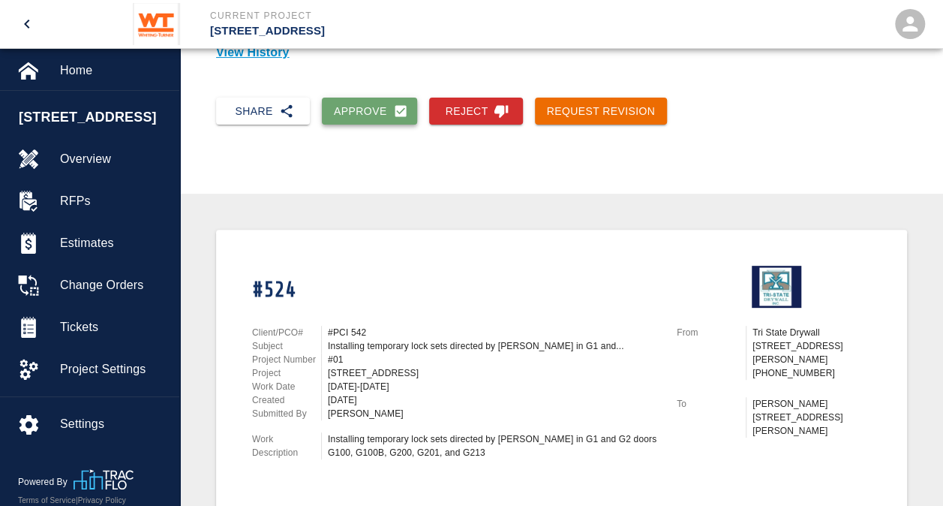
click at [365, 117] on button "Approve" at bounding box center [369, 112] width 95 height 28
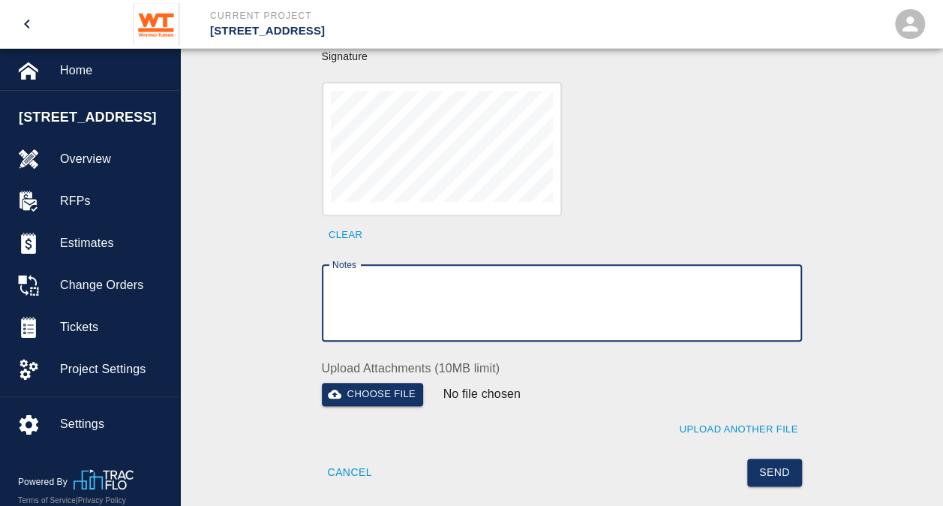
click at [493, 277] on textarea "Notes" at bounding box center [561, 303] width 459 height 52
type textarea "BackCharge to Hardware Company"
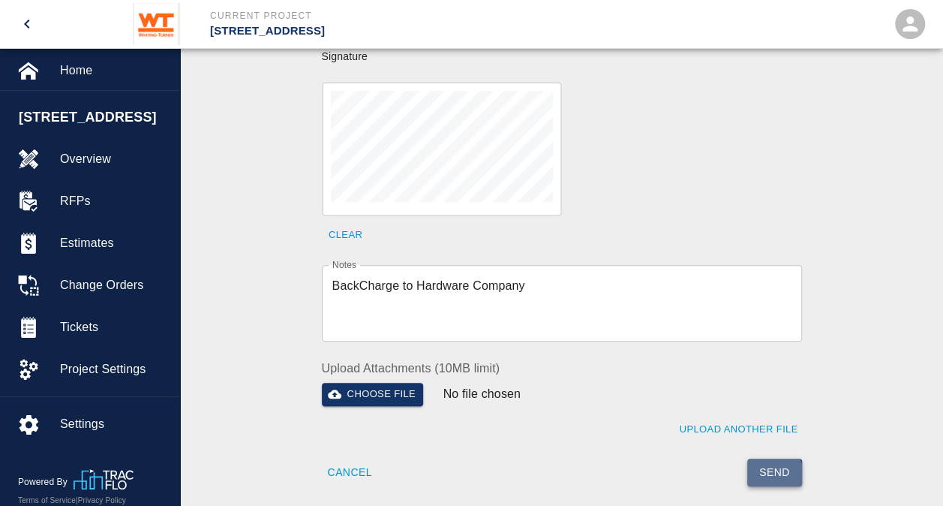
click at [770, 460] on button "Send" at bounding box center [774, 472] width 55 height 28
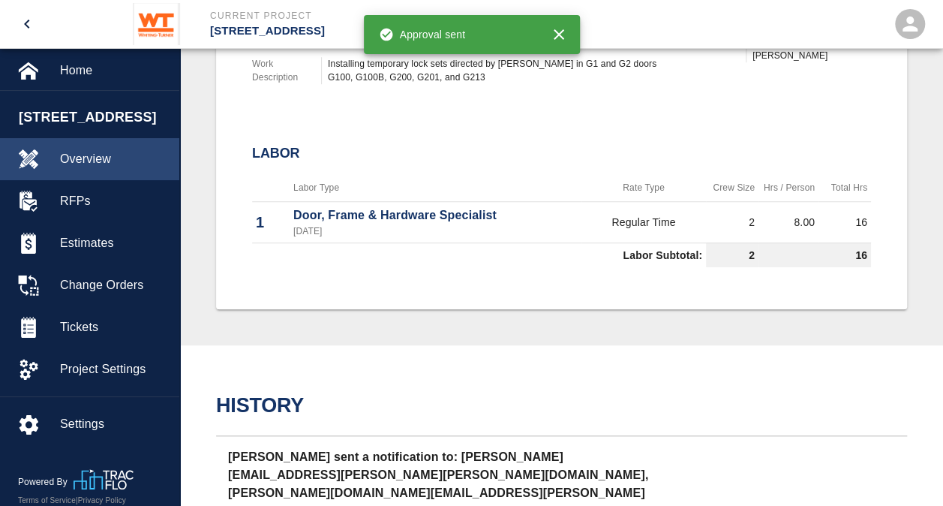
click at [86, 169] on div "Overview" at bounding box center [89, 159] width 179 height 42
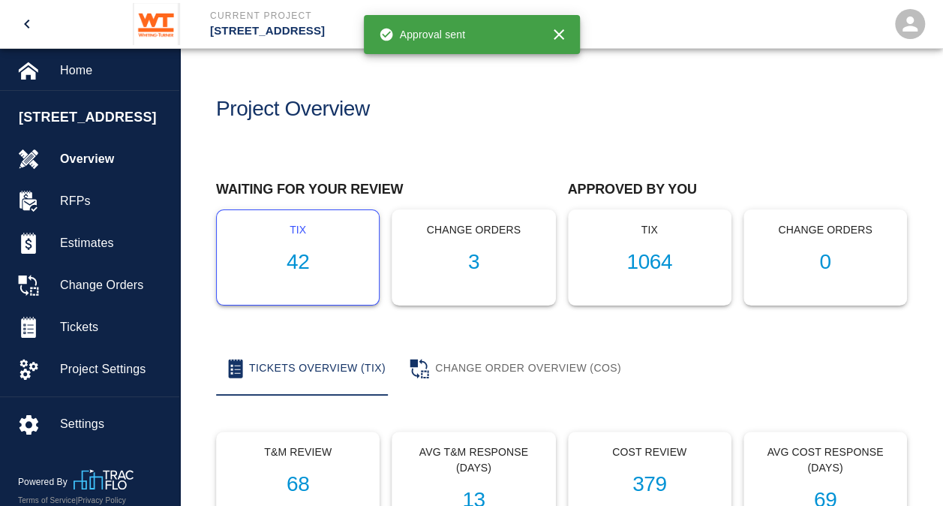
click at [299, 266] on h1 "42" at bounding box center [298, 262] width 138 height 25
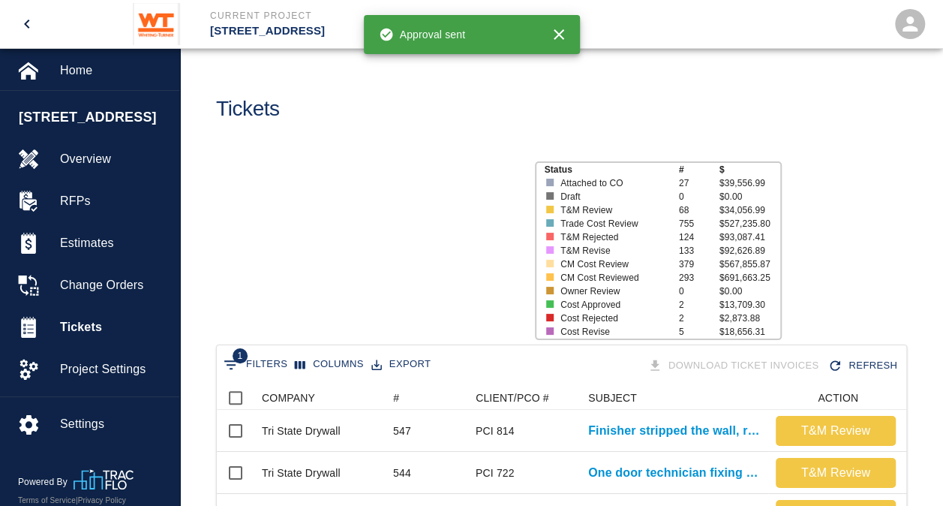
scroll to position [864, 678]
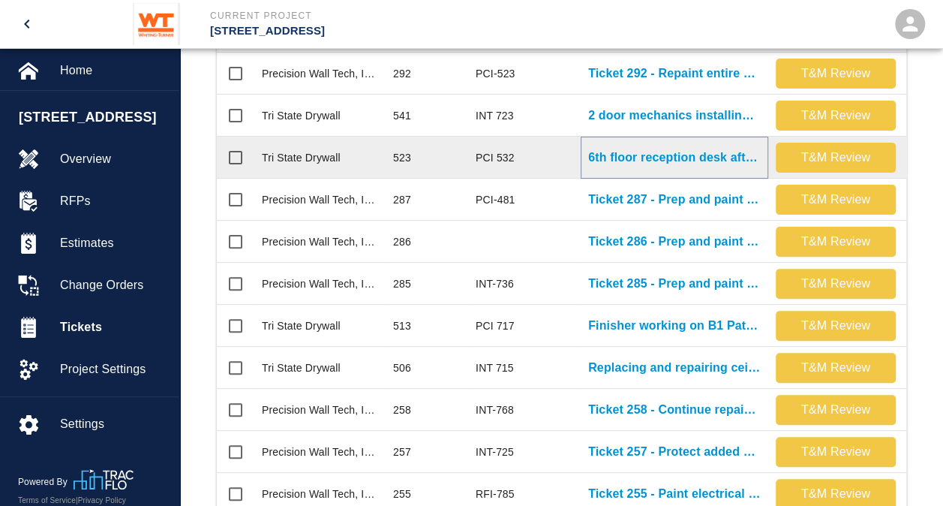
click at [671, 156] on p "6th floor reception desk after duct work was removed 1..." at bounding box center [674, 158] width 173 height 18
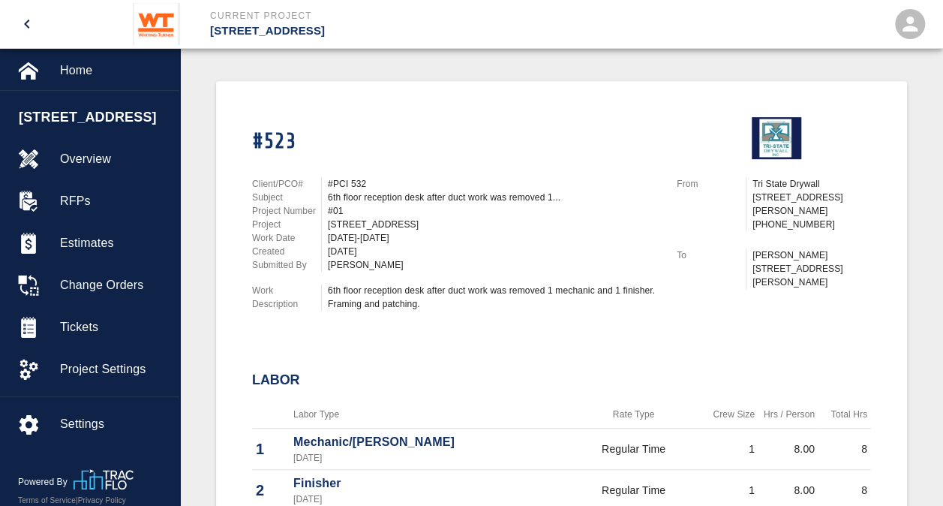
scroll to position [300, 0]
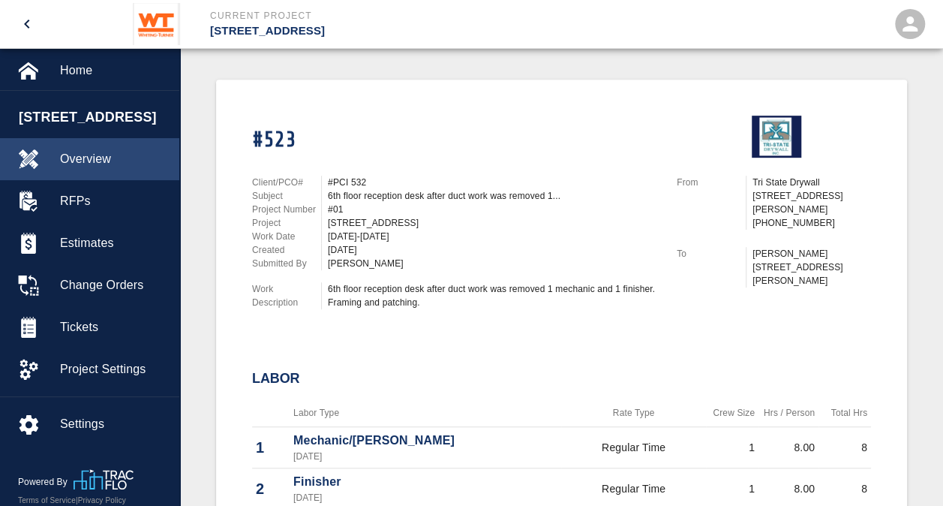
click at [105, 155] on span "Overview" at bounding box center [113, 159] width 107 height 18
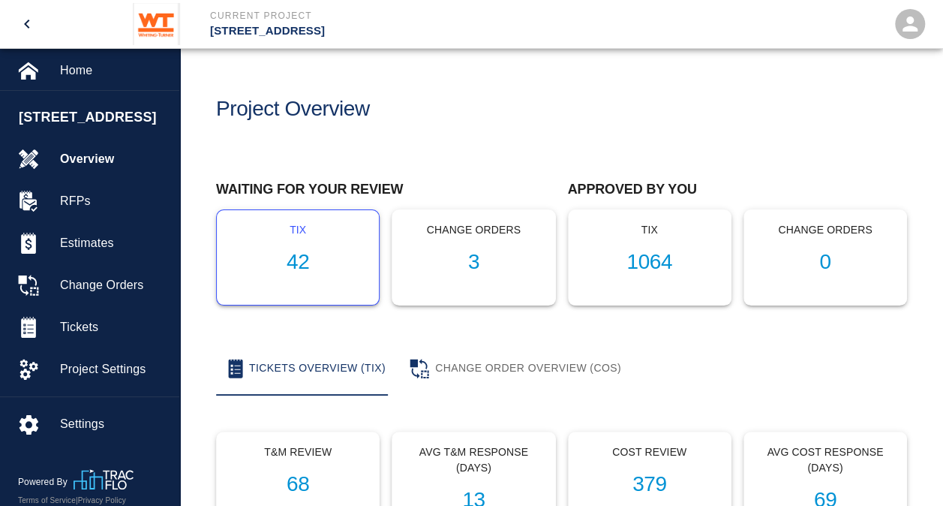
click at [299, 254] on h1 "42" at bounding box center [298, 262] width 138 height 25
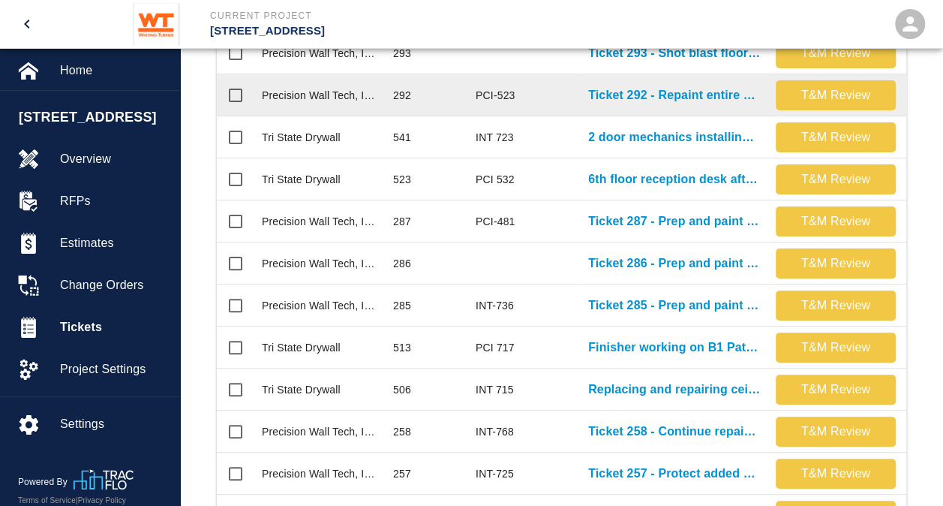
scroll to position [525, 0]
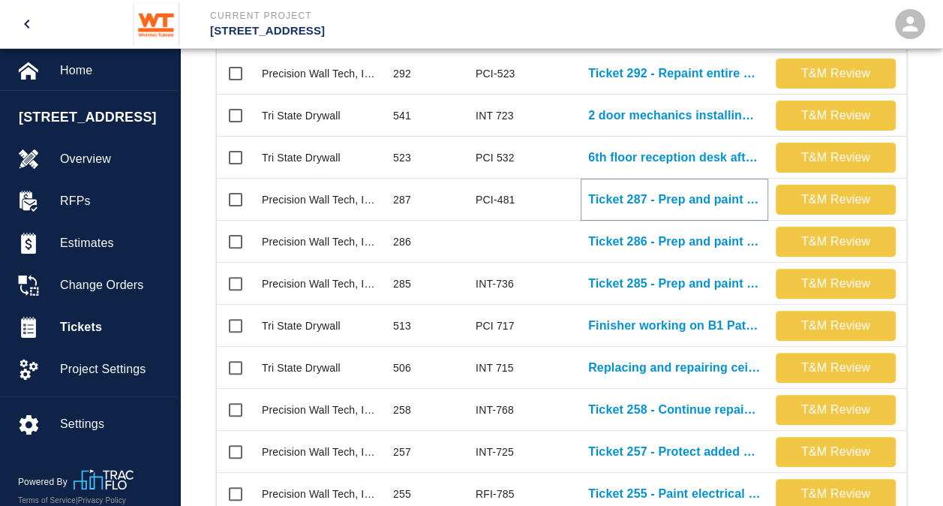
click at [673, 201] on p "Ticket 287 - Prep and paint secuirty camera conduits with MP-3" at bounding box center [674, 200] width 173 height 18
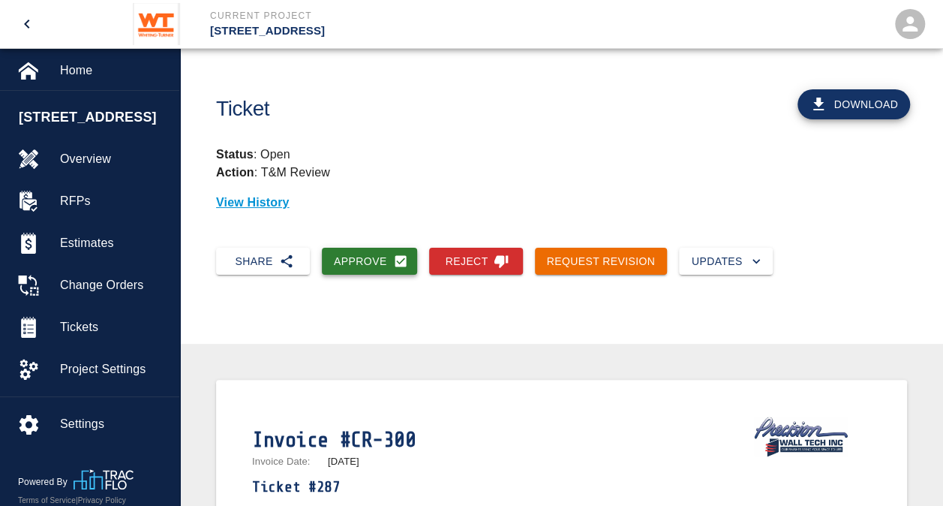
click at [377, 254] on button "Approve" at bounding box center [369, 262] width 95 height 28
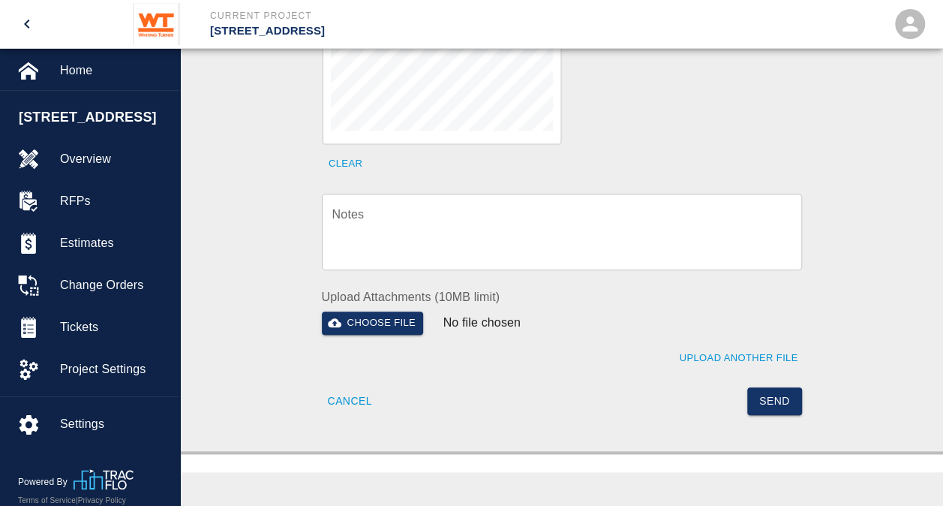
scroll to position [600, 0]
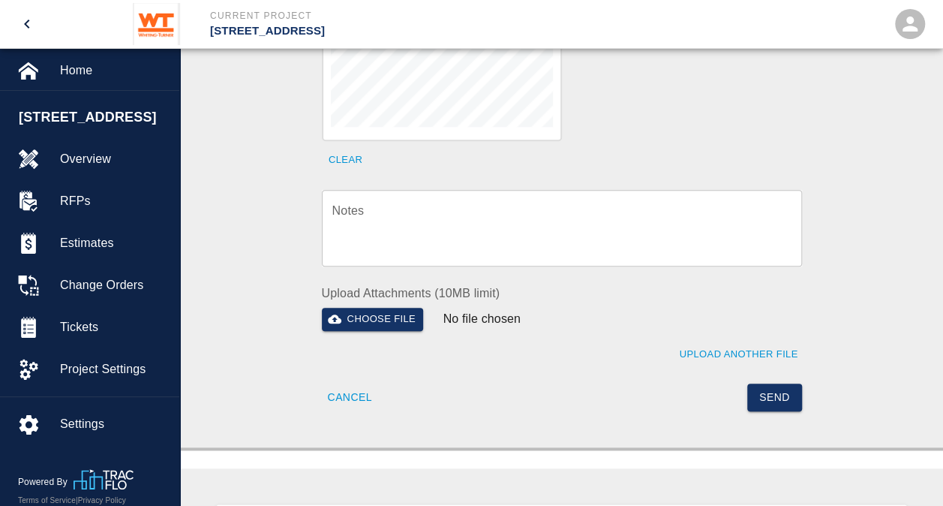
click at [491, 172] on div "Notes x Notes" at bounding box center [553, 219] width 498 height 95
click at [489, 202] on textarea "Notes" at bounding box center [561, 228] width 459 height 52
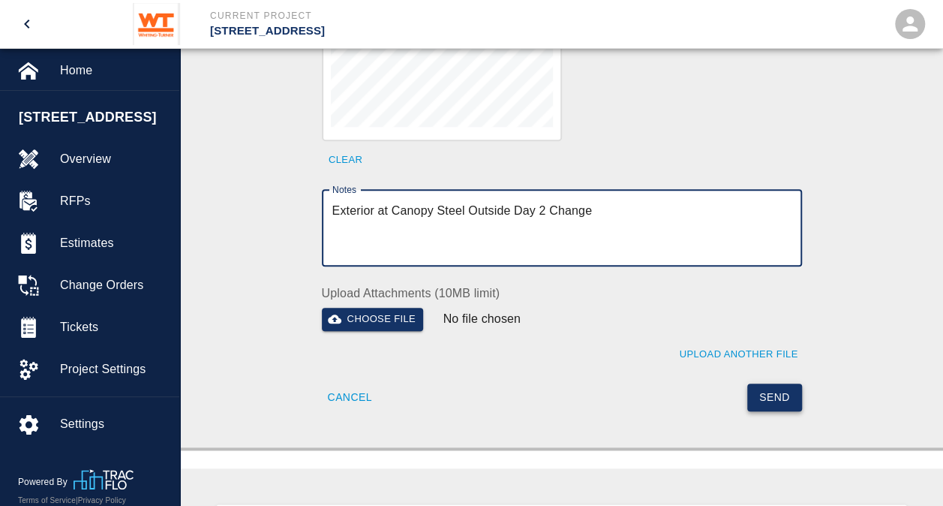
type textarea "Exterior at Canopy Steel Outside Day 2 Change"
click at [781, 383] on button "Send" at bounding box center [774, 397] width 55 height 28
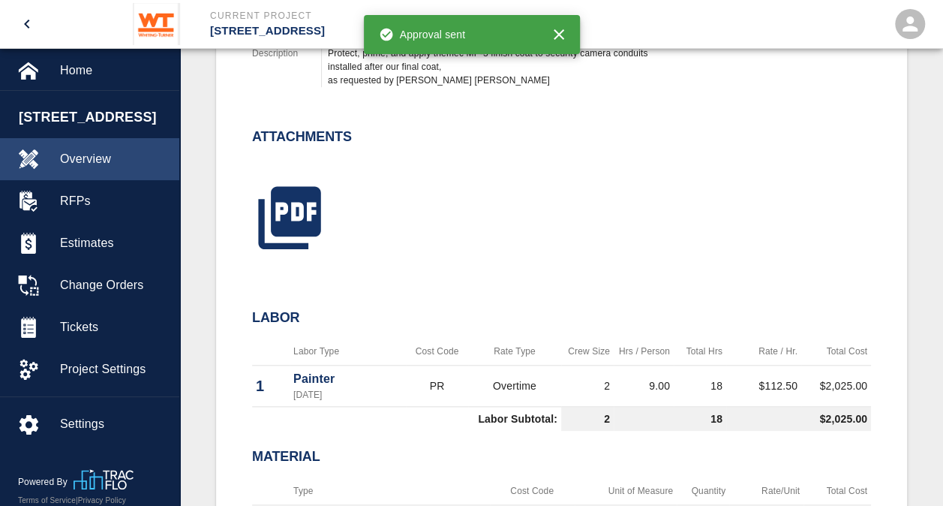
click at [78, 161] on span "Overview" at bounding box center [113, 159] width 107 height 18
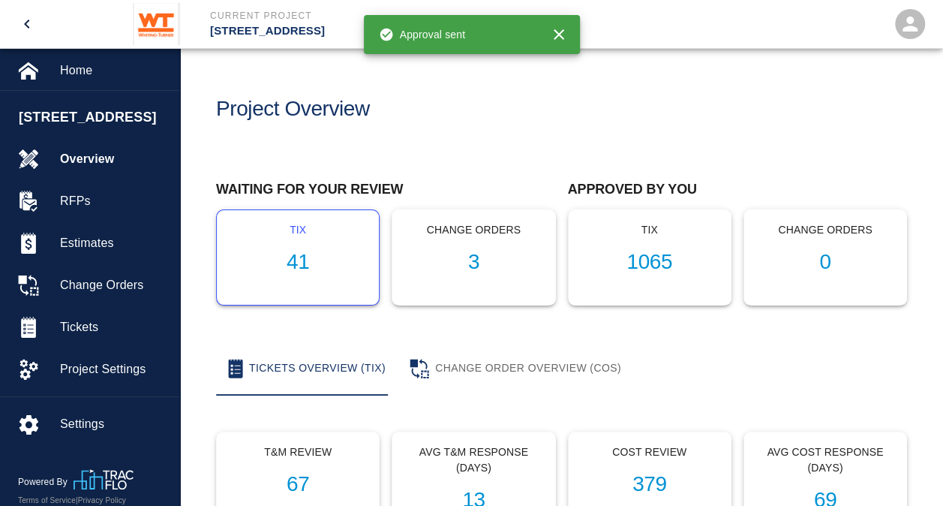
click at [297, 266] on h1 "41" at bounding box center [298, 262] width 138 height 25
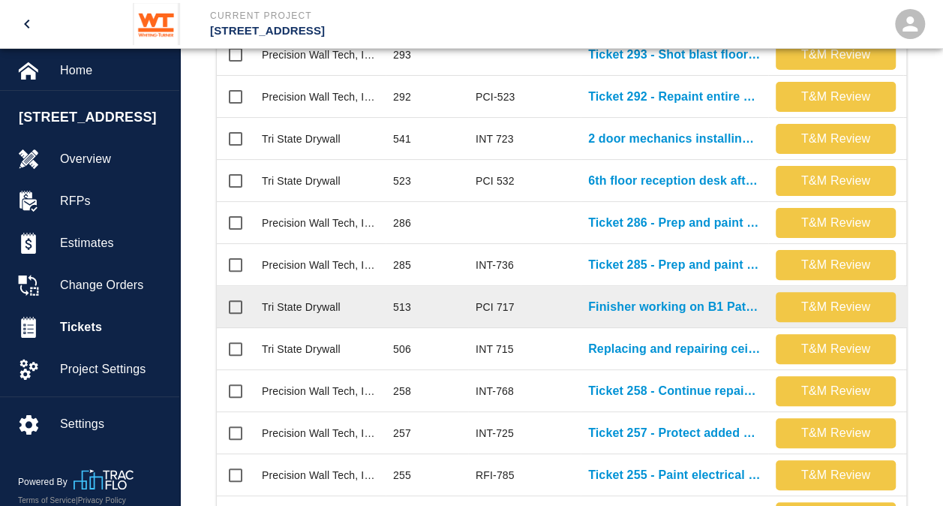
scroll to position [525, 0]
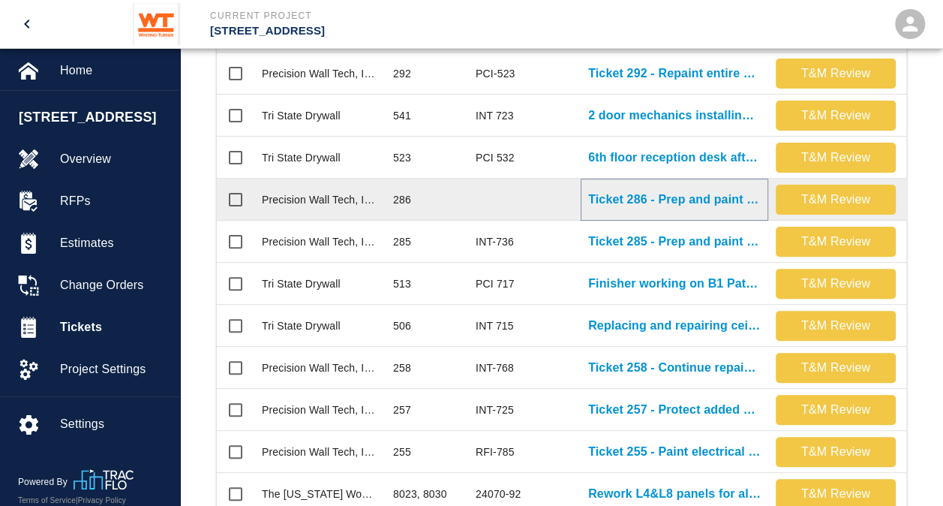
click at [663, 199] on p "Ticket 286 - Prep and paint areas in room FCC #112A" at bounding box center [674, 200] width 173 height 18
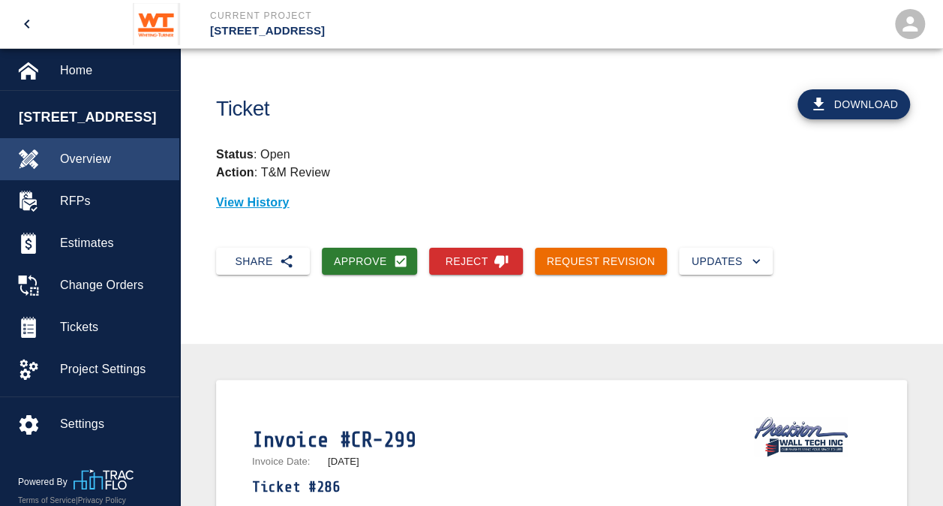
click at [88, 161] on span "Overview" at bounding box center [113, 159] width 107 height 18
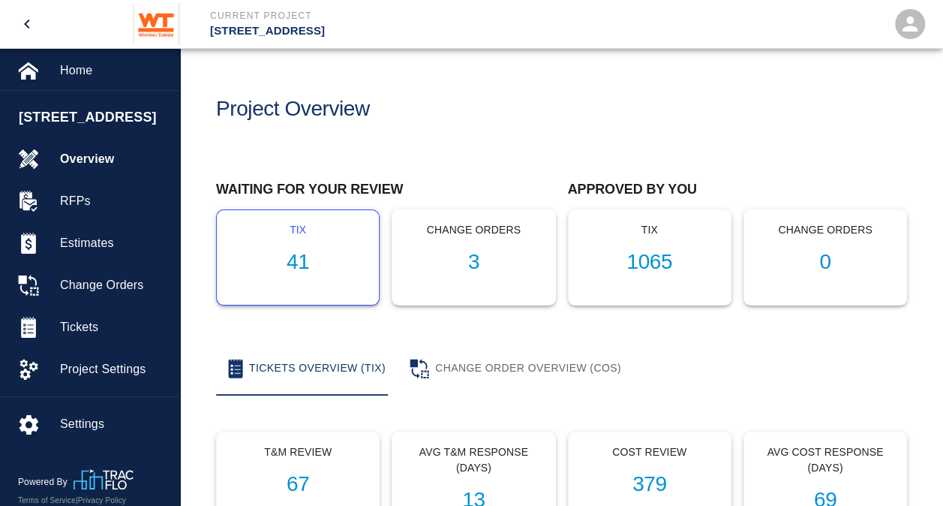
click at [297, 265] on h1 "41" at bounding box center [298, 262] width 138 height 25
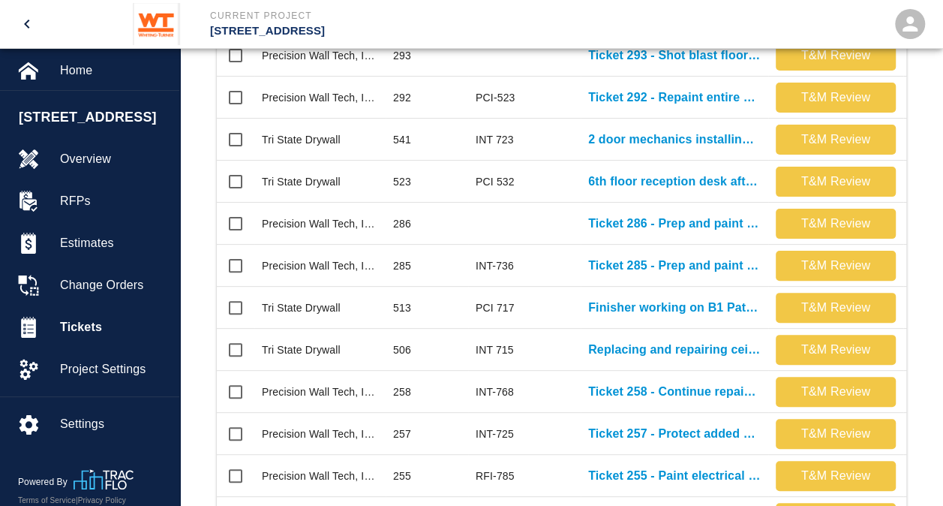
scroll to position [525, 0]
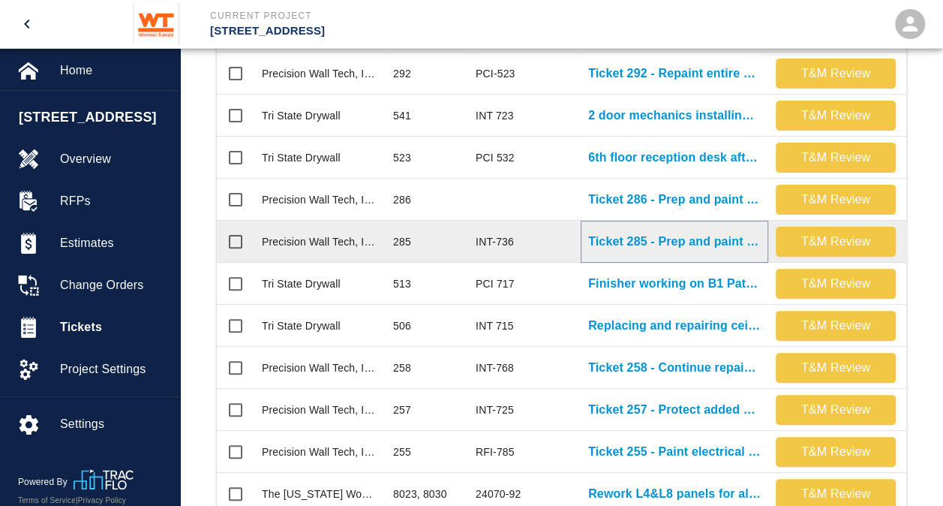
click at [671, 243] on p "Ticket 285 - Prep and paint exposed intumescent columns in south lobby 102" at bounding box center [674, 242] width 173 height 18
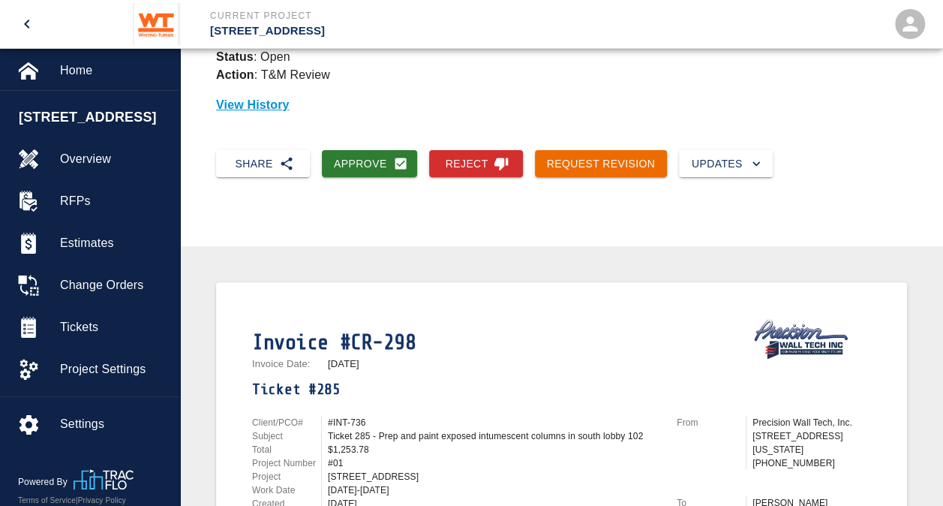
scroll to position [75, 0]
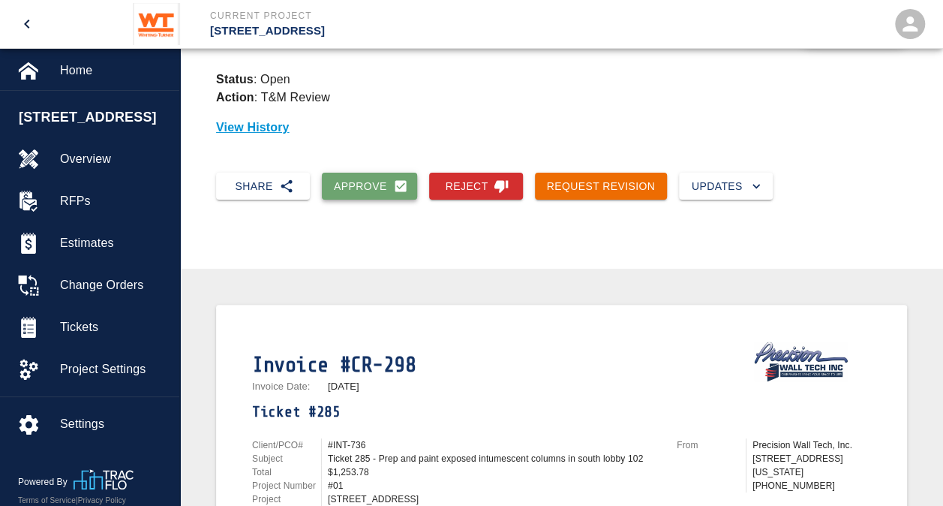
click at [368, 182] on button "Approve" at bounding box center [369, 187] width 95 height 28
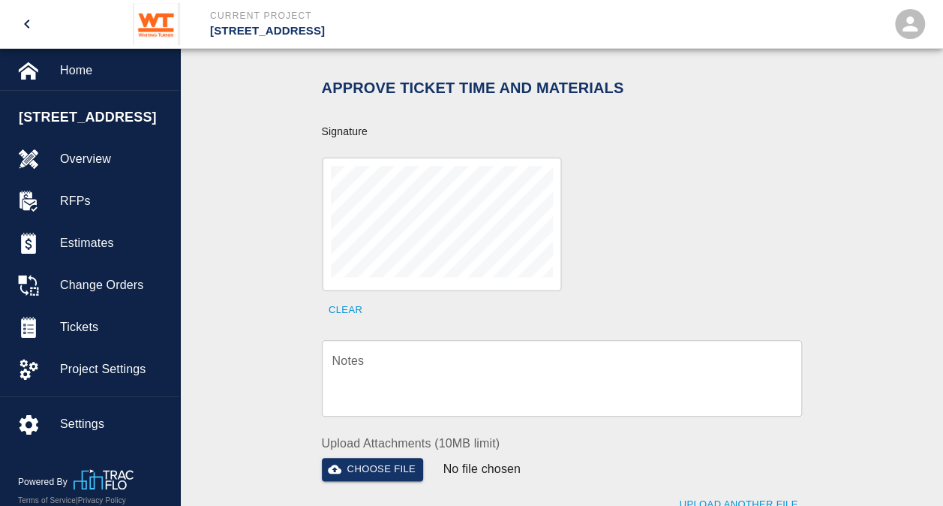
scroll to position [600, 0]
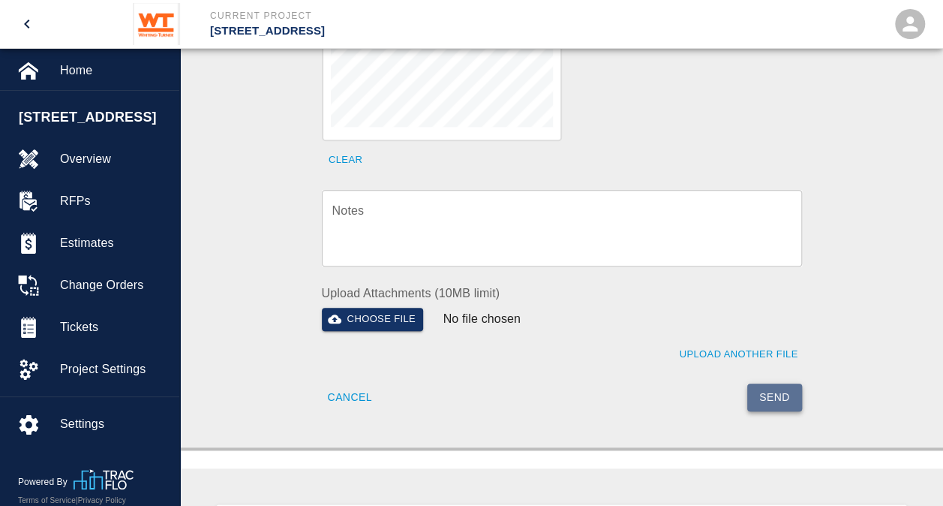
click at [779, 383] on button "Send" at bounding box center [774, 397] width 55 height 28
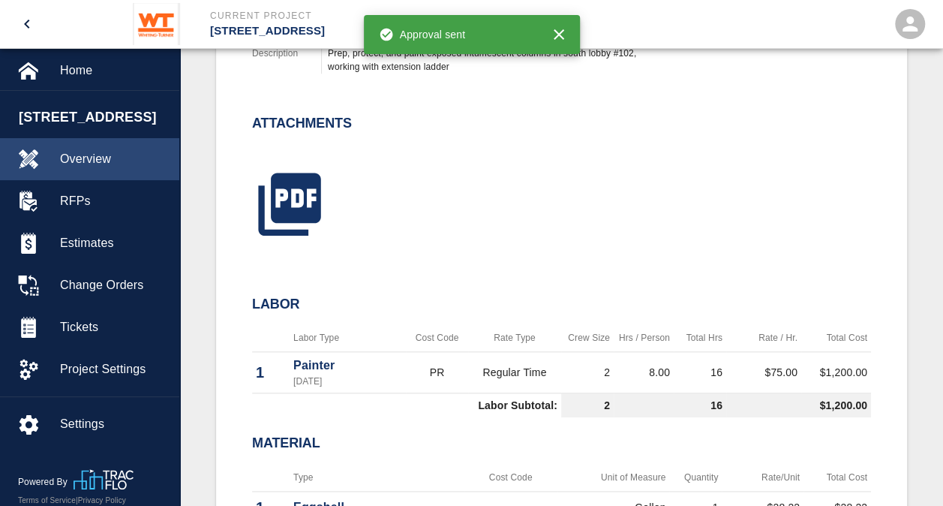
click at [74, 165] on span "Overview" at bounding box center [113, 159] width 107 height 18
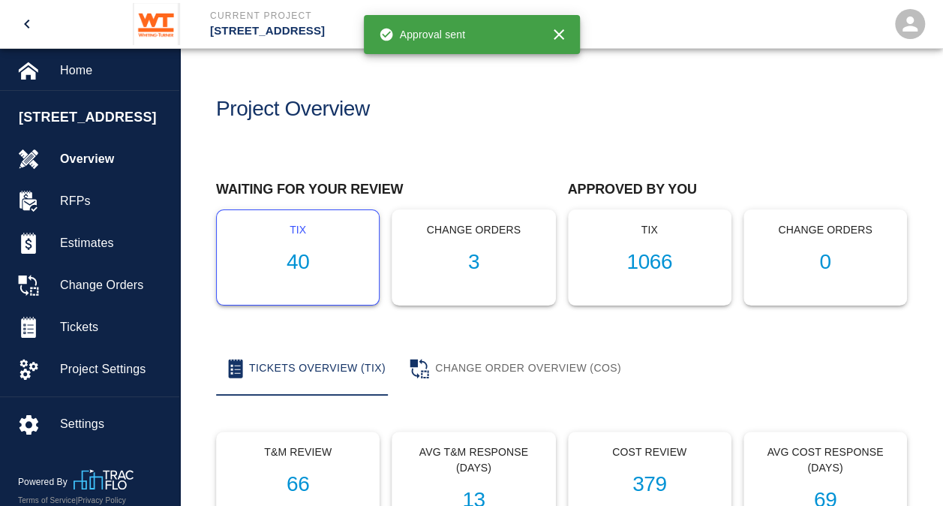
click at [303, 265] on h1 "40" at bounding box center [298, 262] width 138 height 25
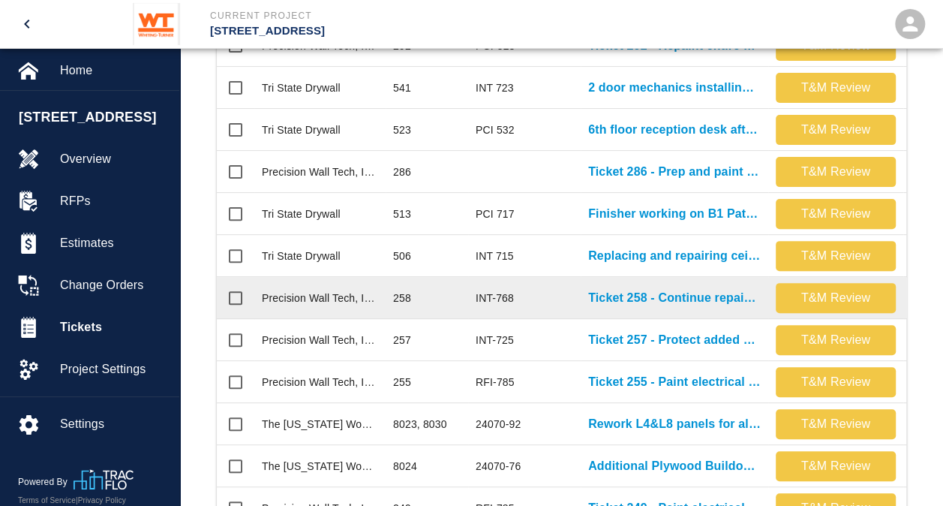
scroll to position [531, 0]
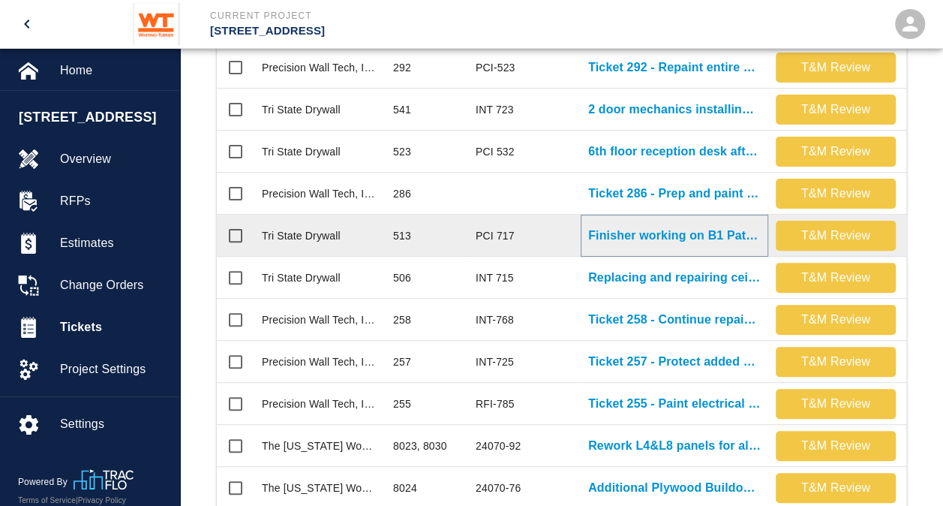
click at [674, 233] on p "Finisher working on B1 Patches." at bounding box center [674, 236] width 173 height 18
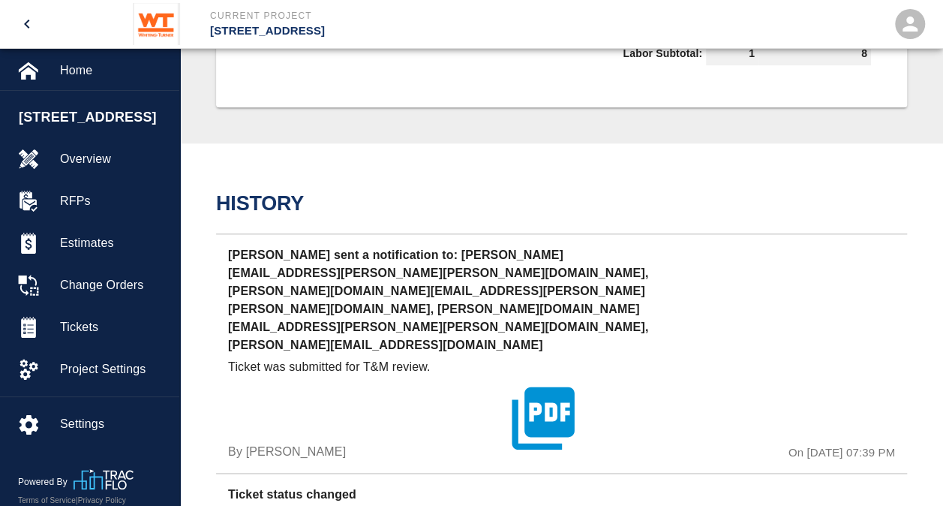
scroll to position [750, 0]
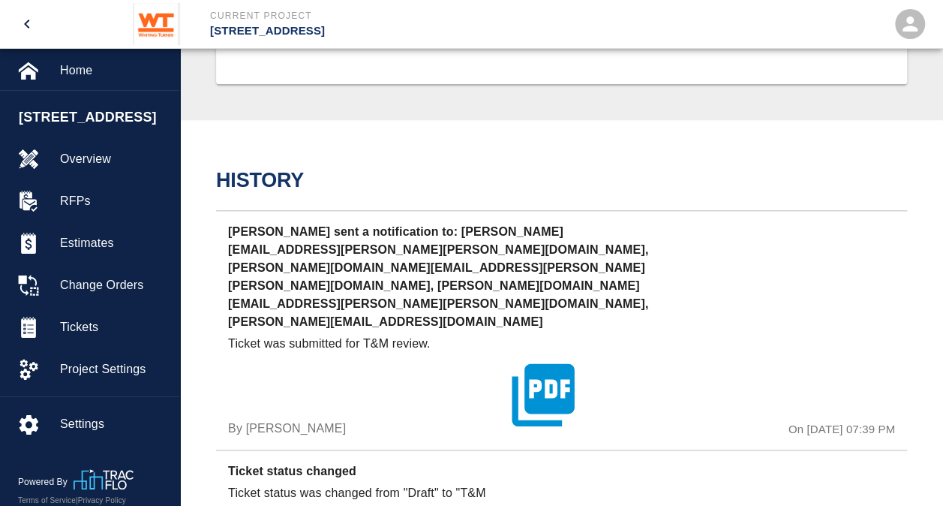
click at [552, 357] on icon "button" at bounding box center [543, 394] width 75 height 75
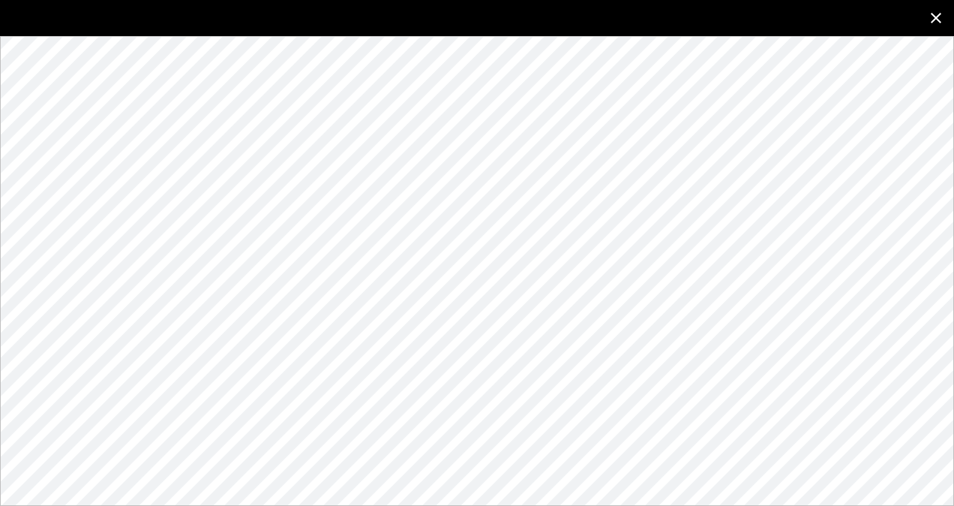
click at [935, 20] on icon "close" at bounding box center [936, 18] width 11 height 11
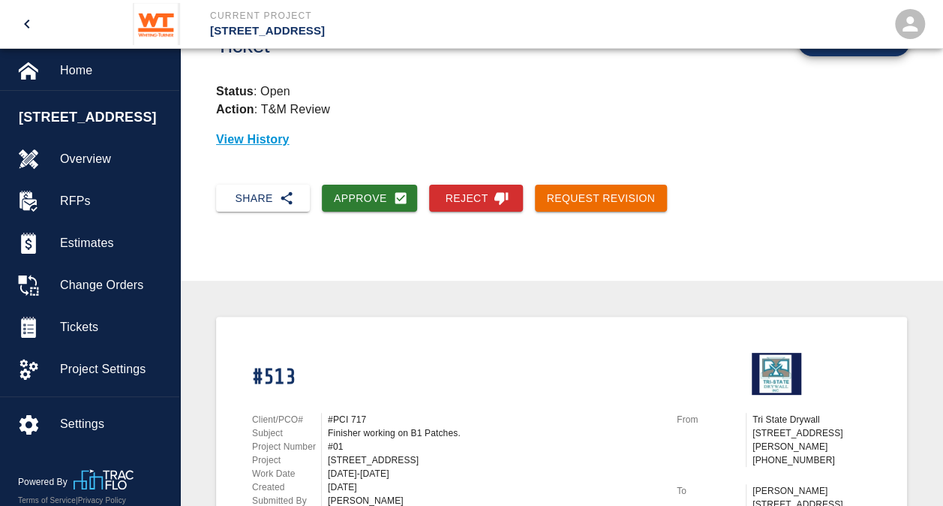
scroll to position [0, 0]
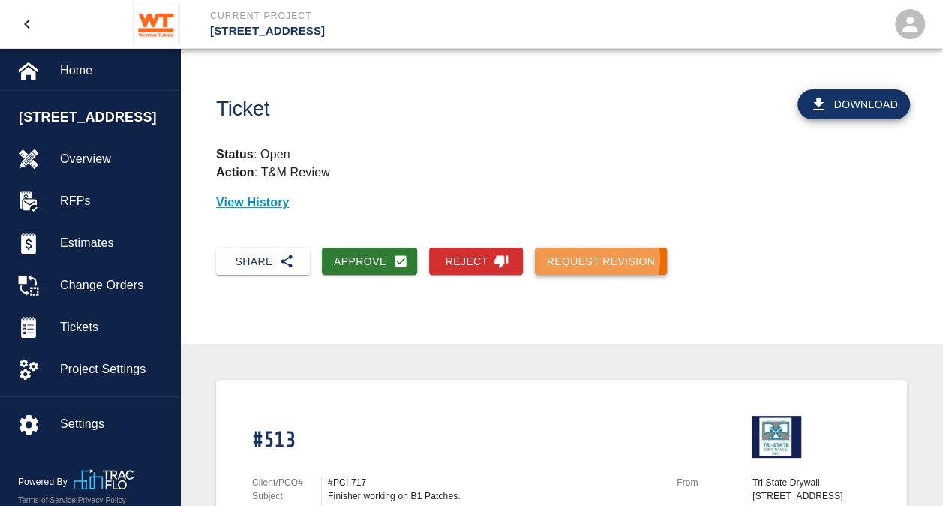
click at [593, 259] on button "Request Revision" at bounding box center [601, 262] width 133 height 28
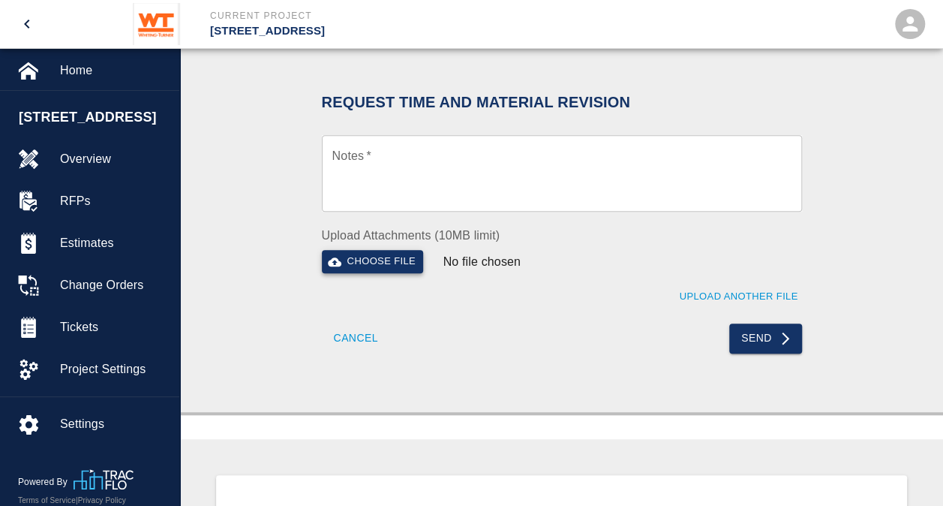
scroll to position [300, 0]
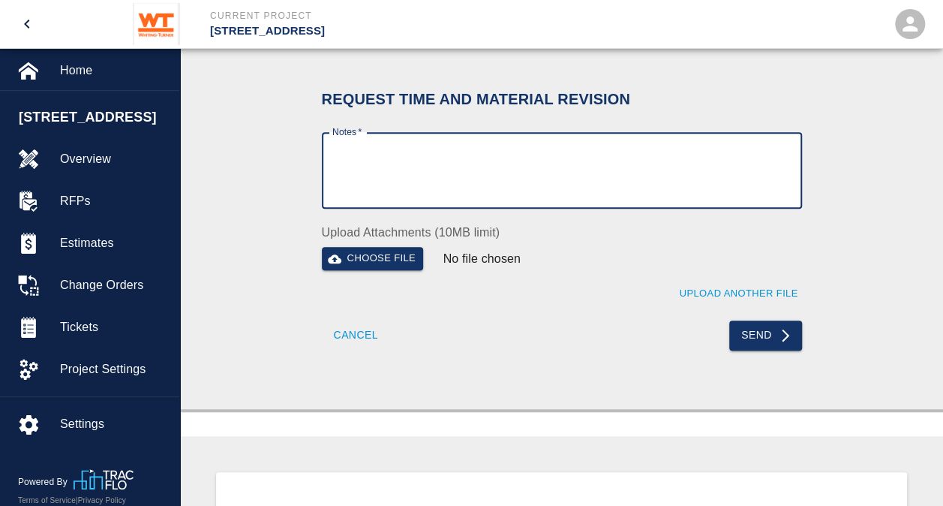
click at [359, 152] on textarea "Notes   *" at bounding box center [561, 171] width 459 height 52
click at [659, 170] on textarea "Please provide more specifics or Photos" at bounding box center [561, 171] width 459 height 52
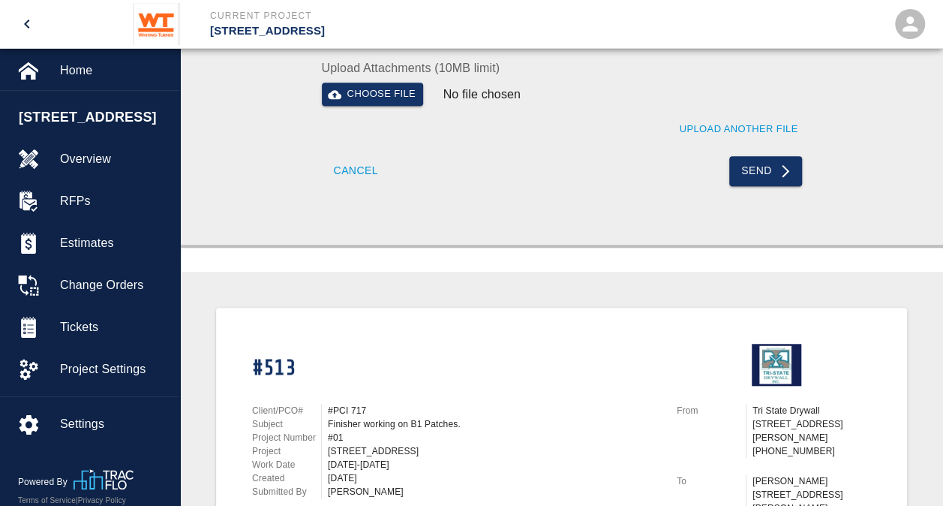
scroll to position [106, 0]
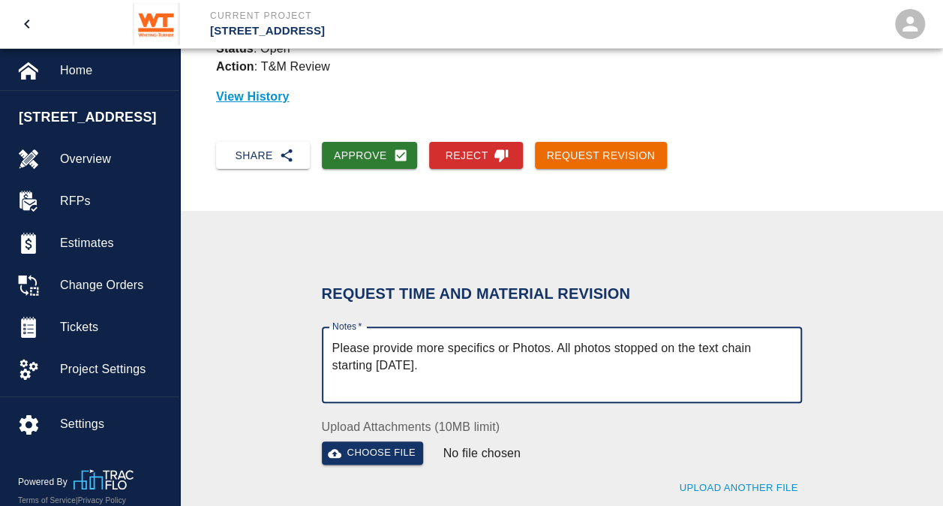
click at [407, 366] on textarea "Please provide more specifics or Photos. All photos stopped on the text chain s…" at bounding box center [561, 365] width 459 height 52
click at [503, 362] on textarea "Please provide more specifics or Photos. All photos stopped on the text chain s…" at bounding box center [561, 365] width 459 height 52
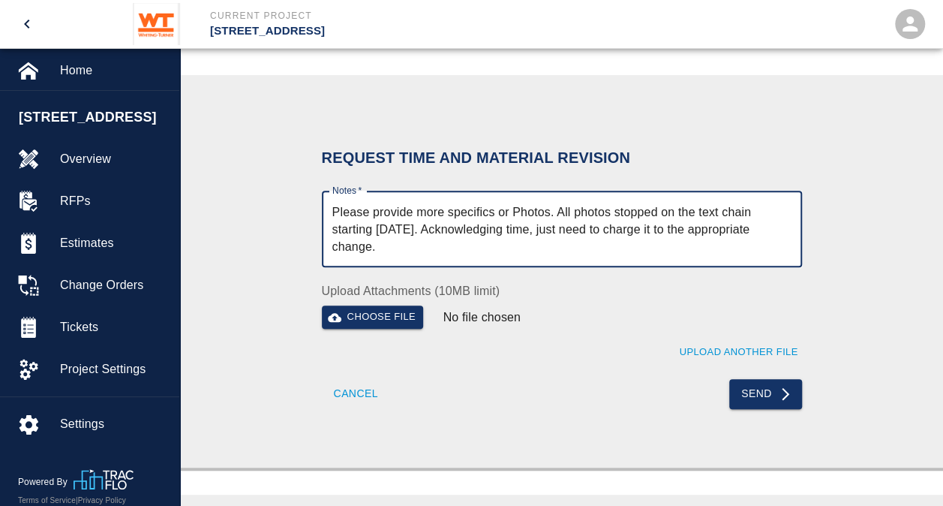
scroll to position [256, 0]
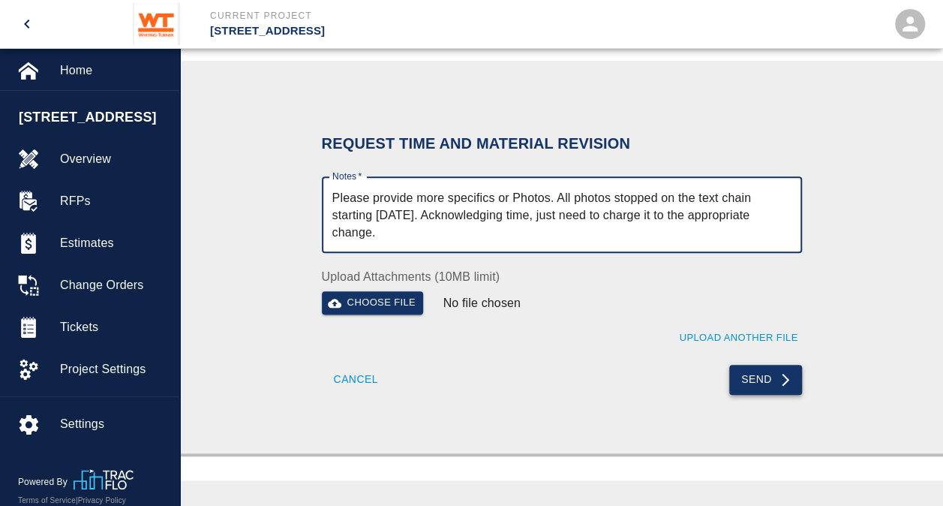
type textarea "Please provide more specifics or Photos. All photos stopped on the text chain s…"
click at [765, 380] on button "Send" at bounding box center [765, 380] width 73 height 30
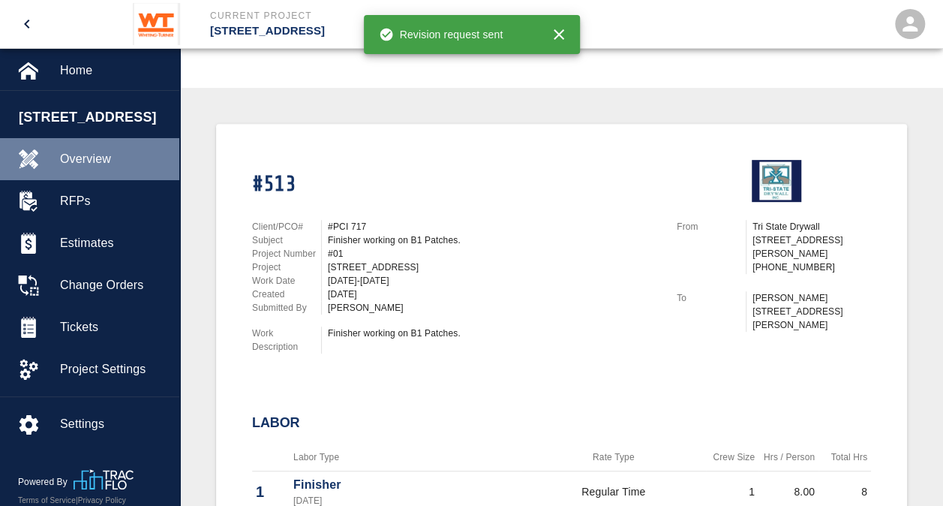
click at [72, 161] on span "Overview" at bounding box center [113, 159] width 107 height 18
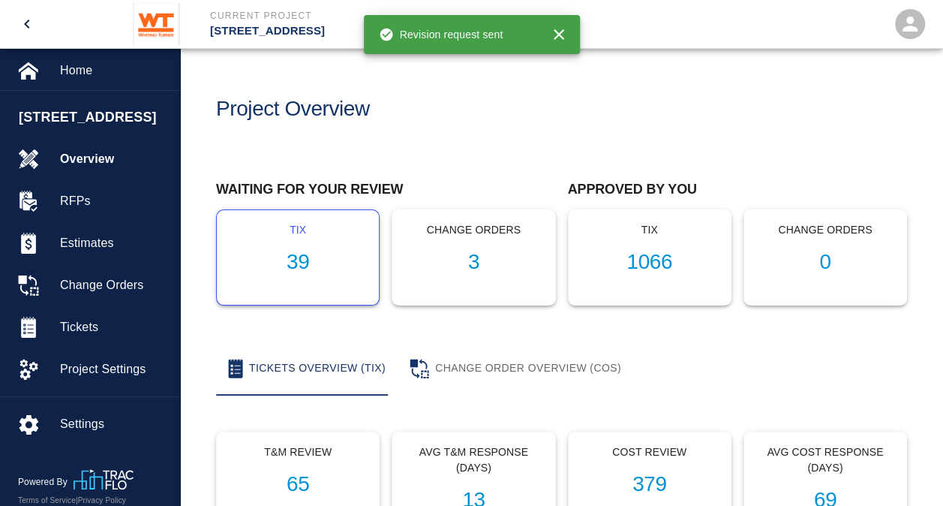
click at [294, 252] on h1 "39" at bounding box center [298, 262] width 138 height 25
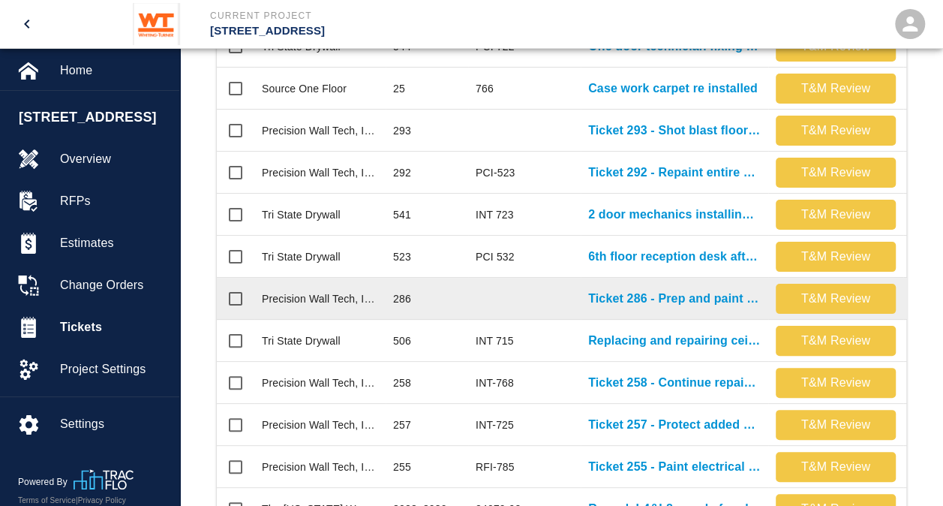
scroll to position [450, 0]
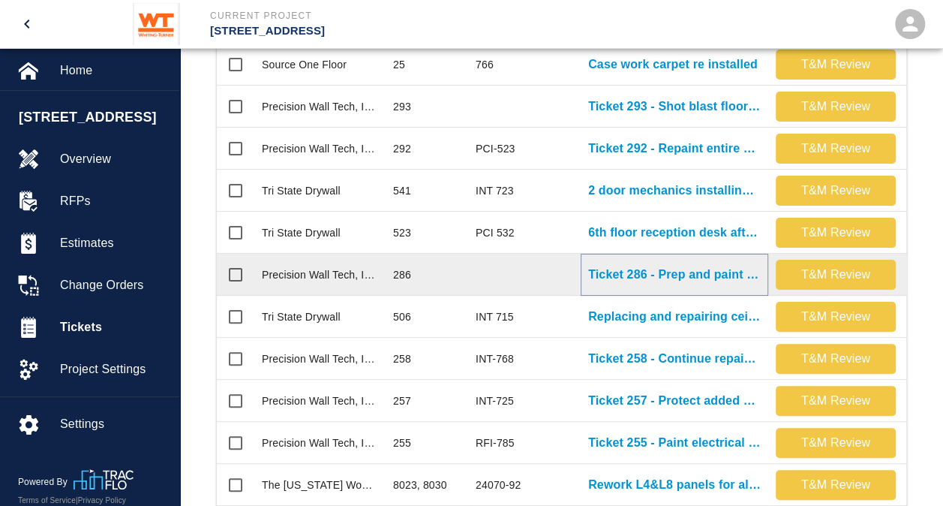
click at [663, 273] on p "Ticket 286 - Prep and paint areas in room FCC #112A" at bounding box center [674, 275] width 173 height 18
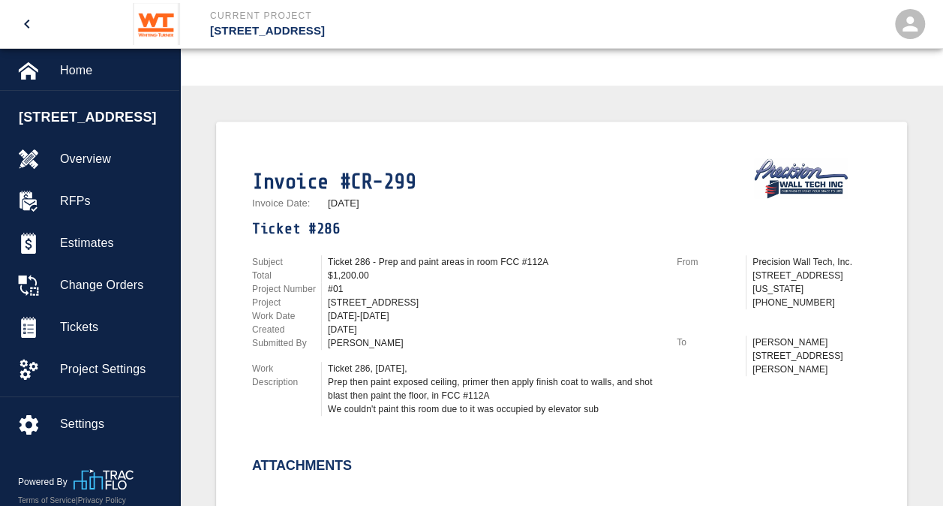
scroll to position [225, 0]
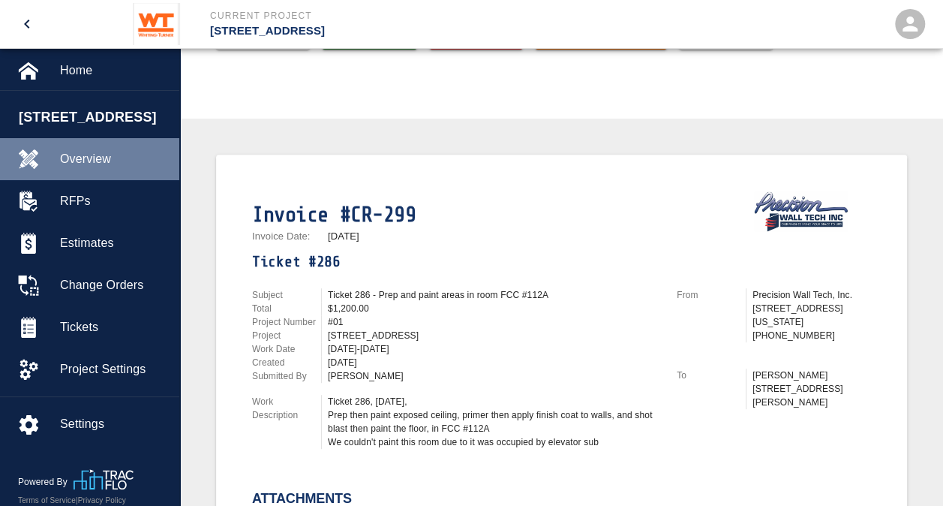
click at [92, 161] on span "Overview" at bounding box center [113, 159] width 107 height 18
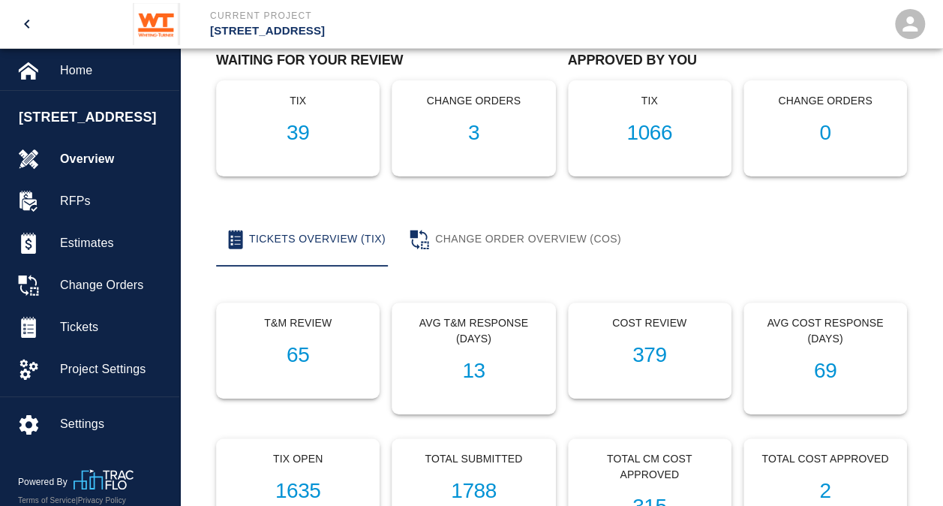
scroll to position [75, 0]
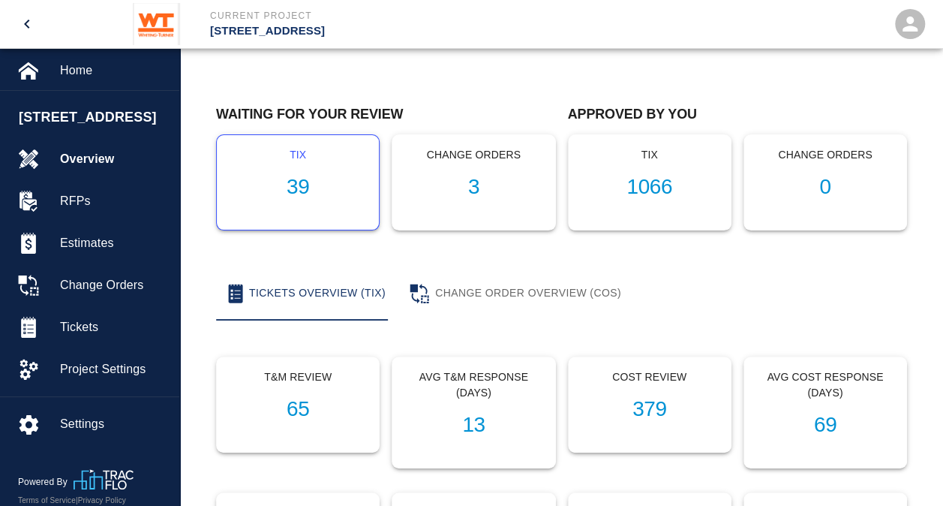
click at [300, 183] on h1 "39" at bounding box center [298, 187] width 138 height 25
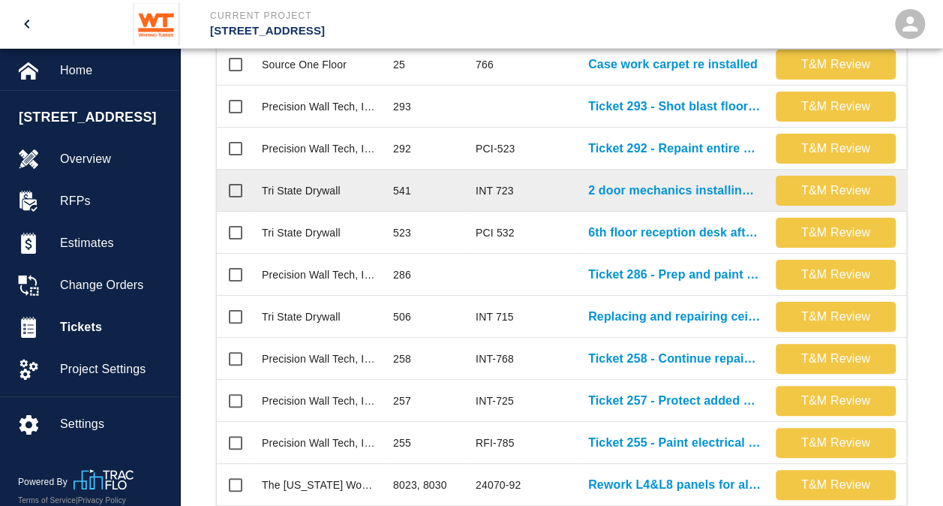
scroll to position [300, 0]
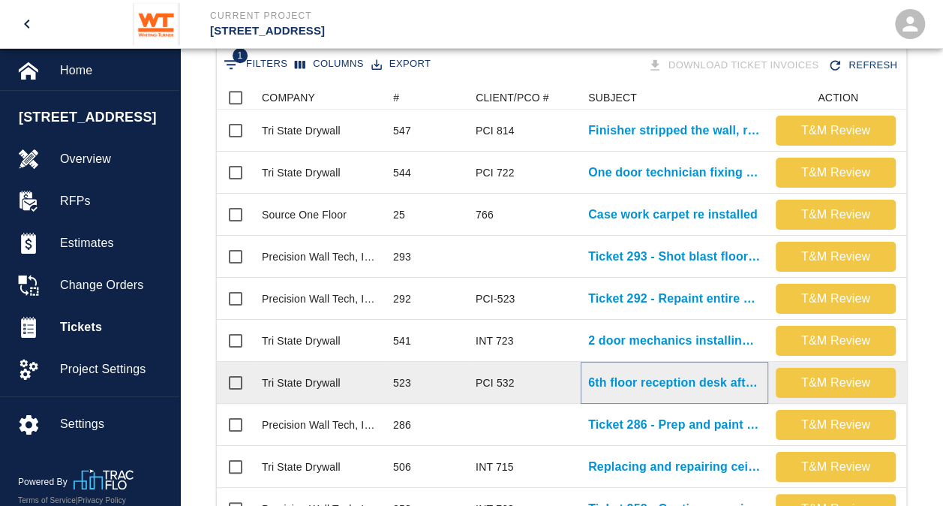
click at [656, 384] on p "6th floor reception desk after duct work was removed 1..." at bounding box center [674, 383] width 173 height 18
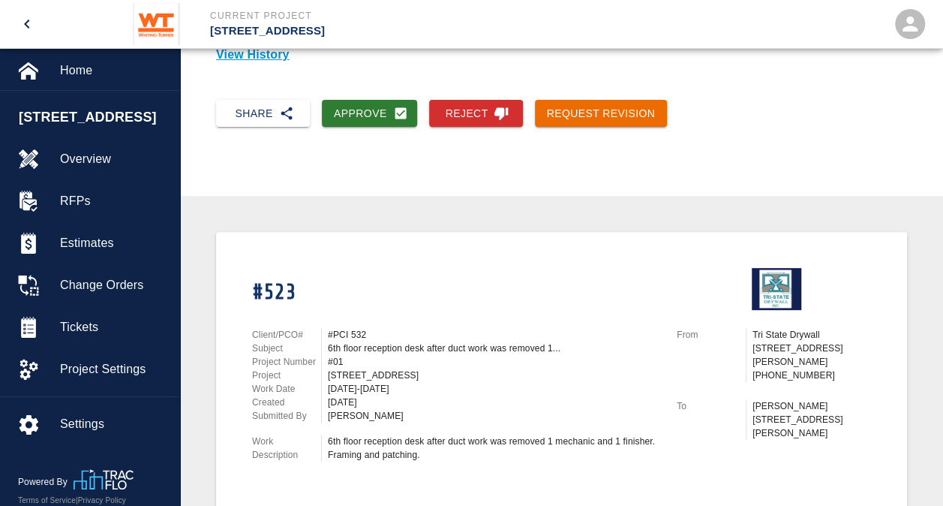
scroll to position [150, 0]
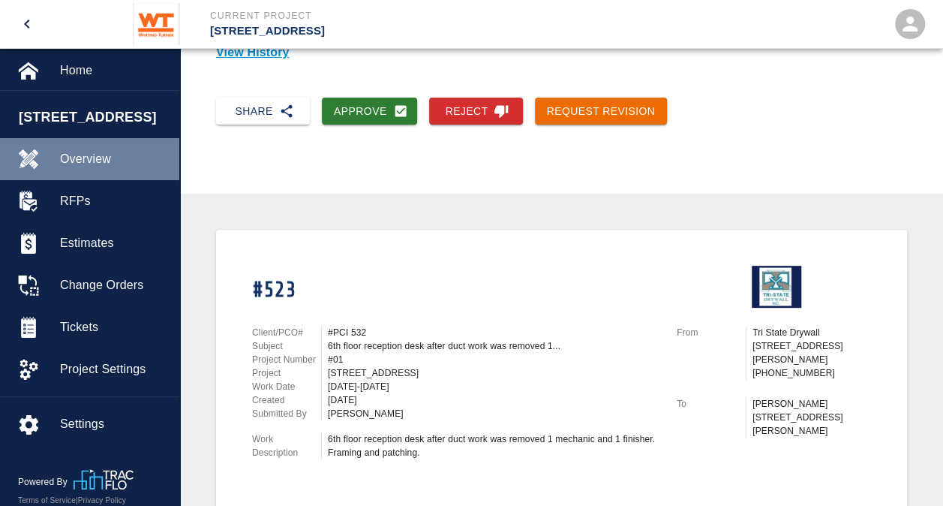
click at [83, 165] on span "Overview" at bounding box center [113, 159] width 107 height 18
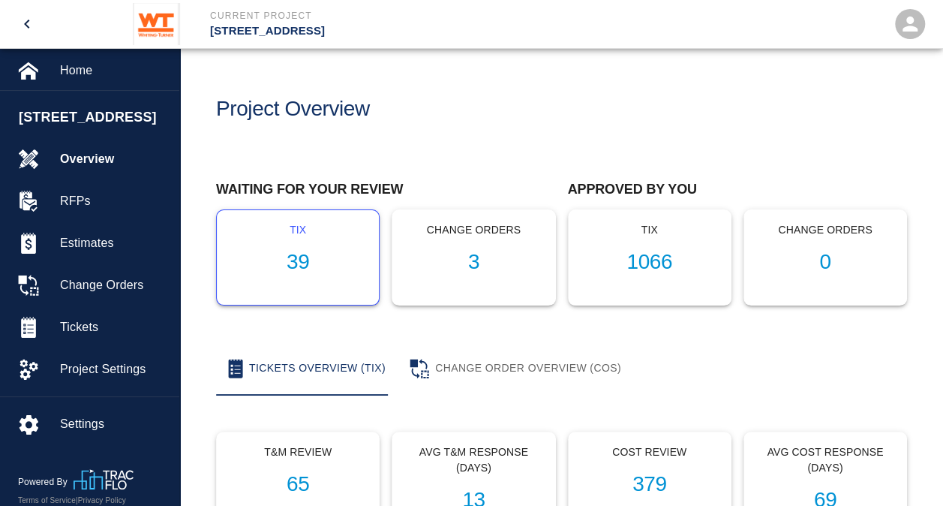
click at [291, 263] on h1 "39" at bounding box center [298, 262] width 138 height 25
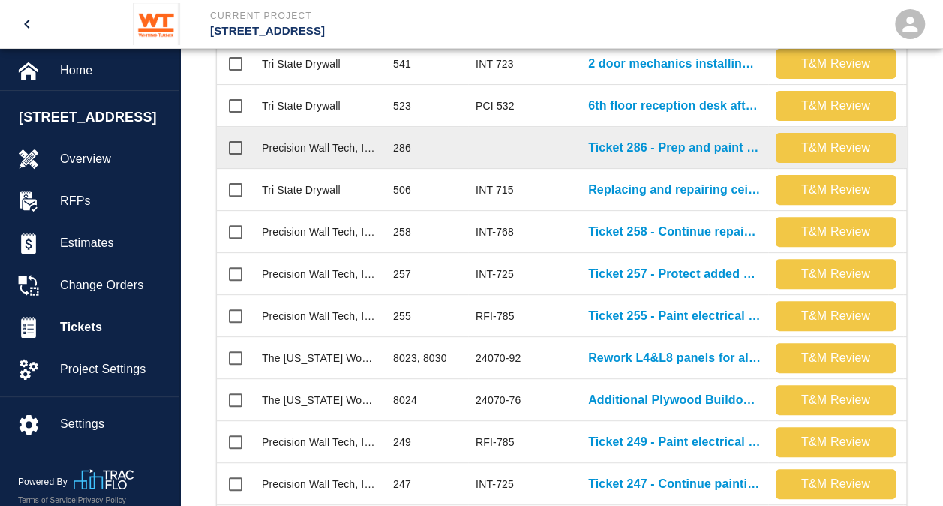
scroll to position [600, 0]
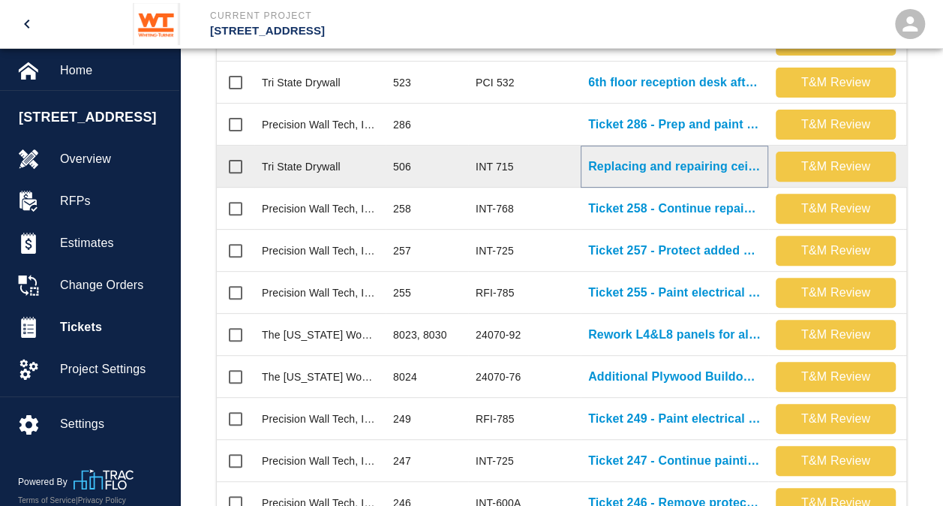
click at [651, 165] on p "Replacing and repairing ceiling tiles damaged by others 2nd floor..." at bounding box center [674, 167] width 173 height 18
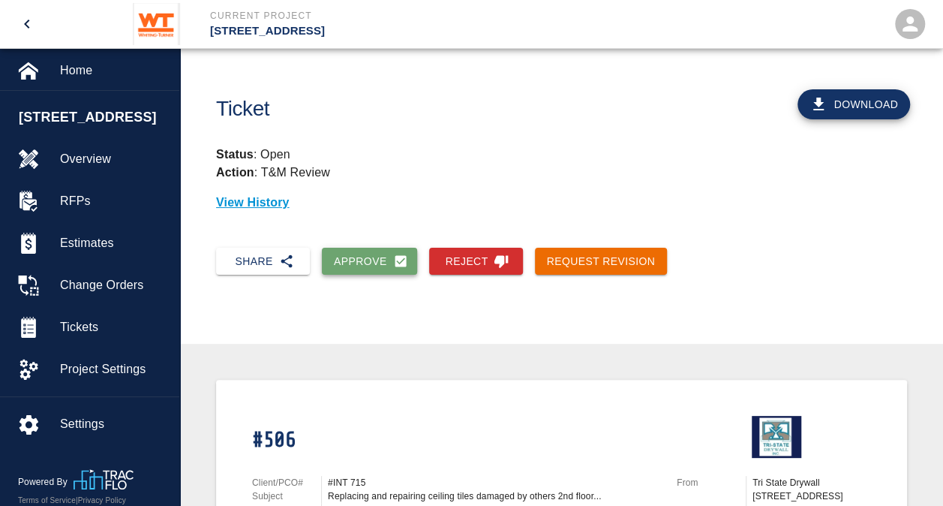
click at [365, 261] on button "Approve" at bounding box center [369, 262] width 95 height 28
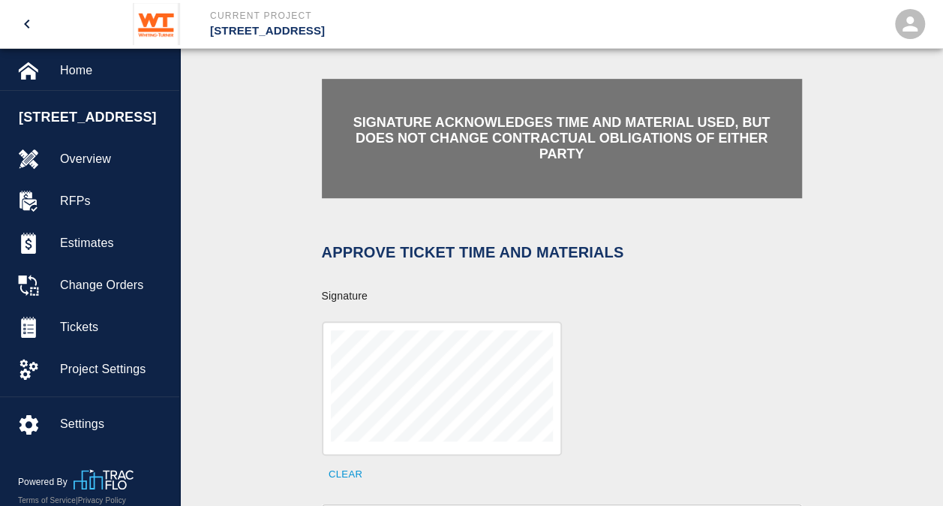
scroll to position [300, 0]
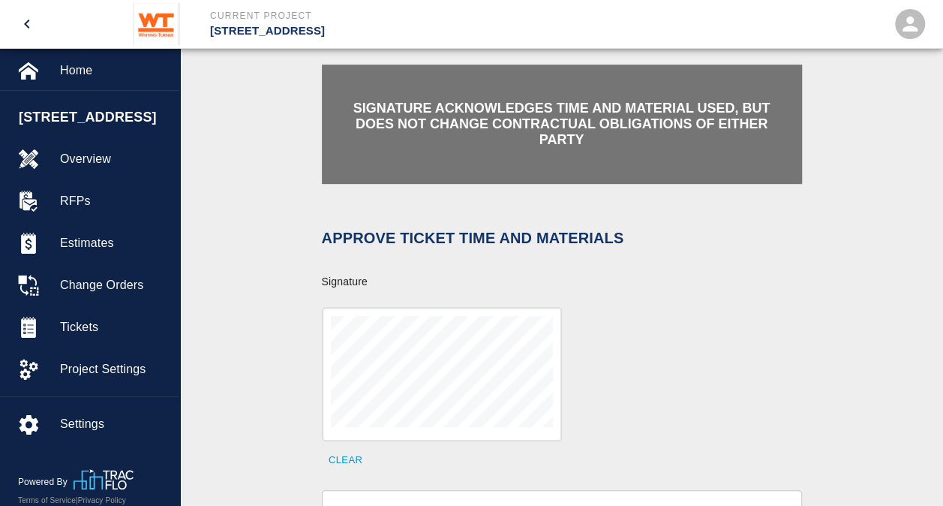
click at [580, 348] on div "Clear" at bounding box center [553, 380] width 498 height 183
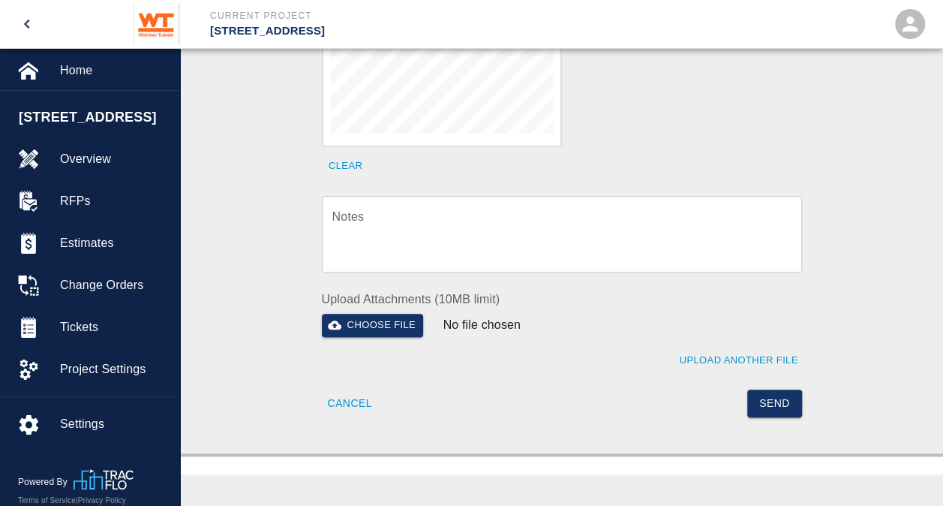
scroll to position [600, 0]
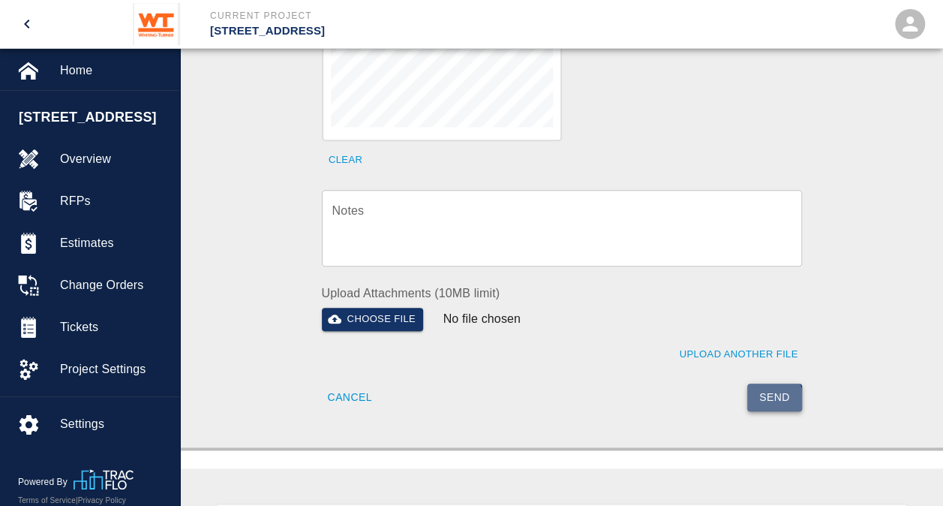
click at [765, 384] on button "Send" at bounding box center [774, 397] width 55 height 28
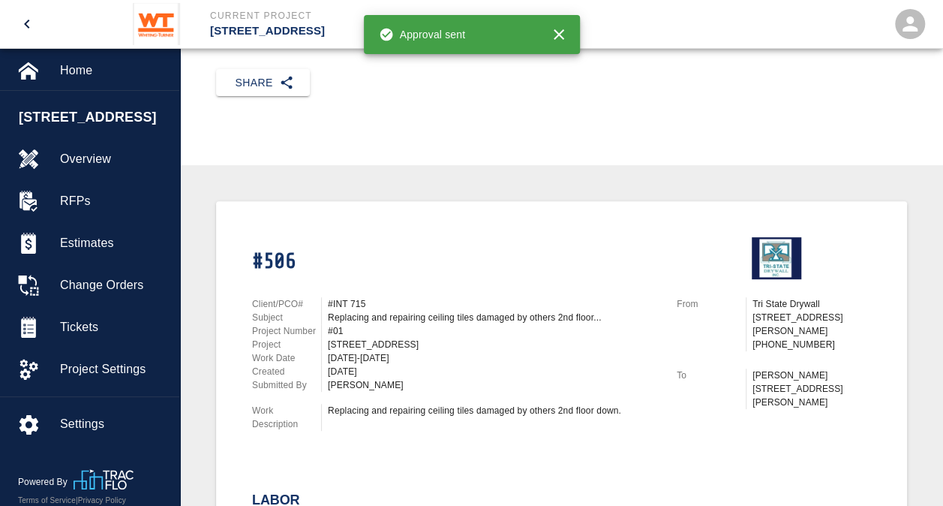
scroll to position [0, 0]
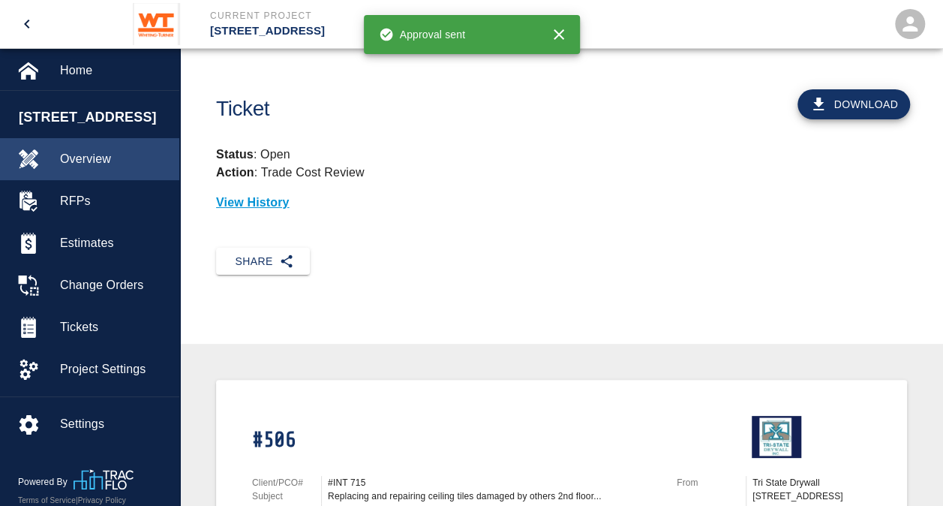
click at [96, 155] on span "Overview" at bounding box center [113, 159] width 107 height 18
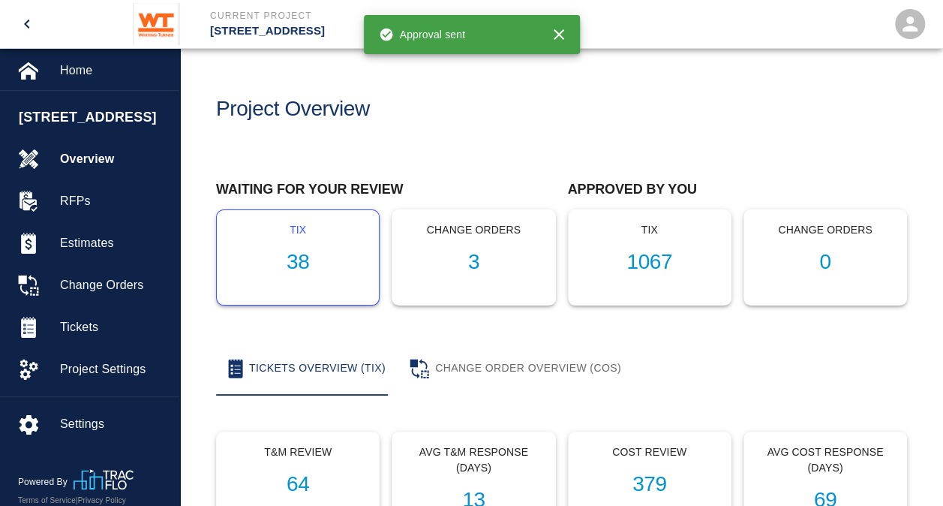
click at [299, 260] on h1 "38" at bounding box center [298, 262] width 138 height 25
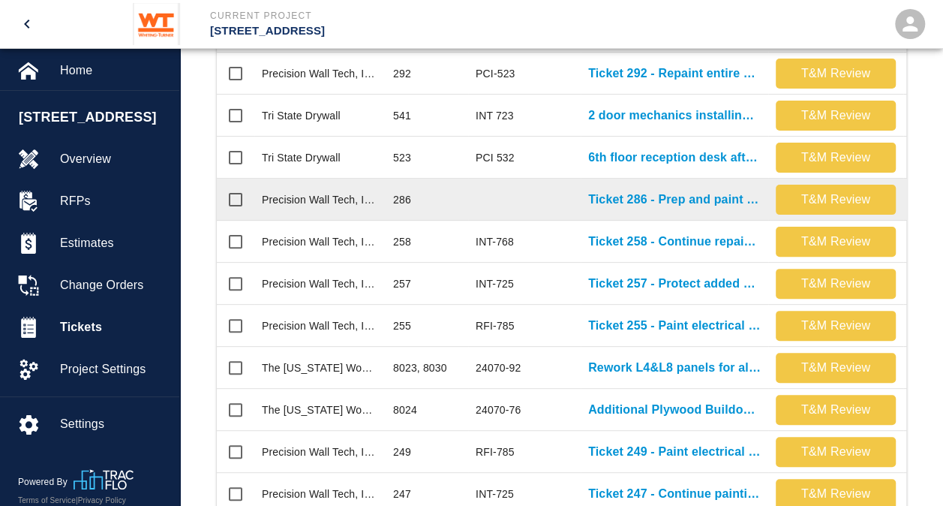
scroll to position [600, 0]
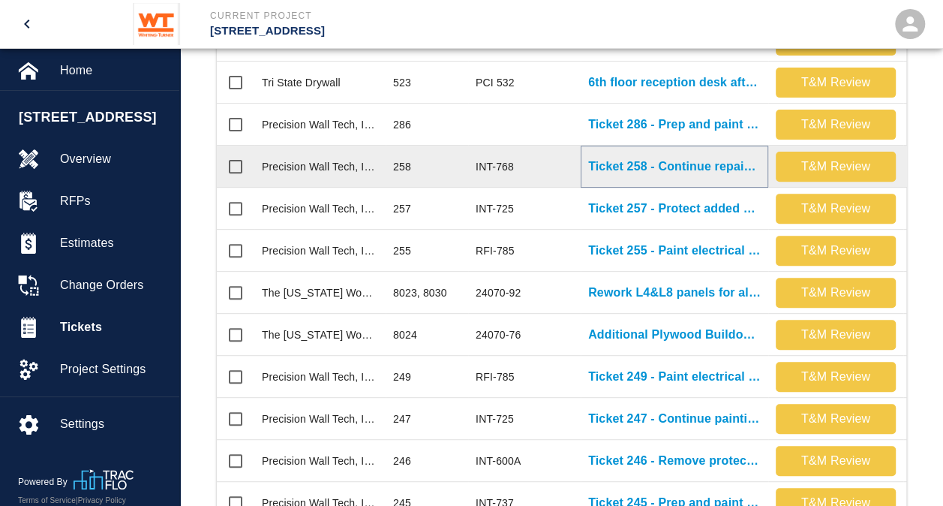
click at [650, 165] on p "Ticket 258 - Continue repainting walls, doors, and frames on G1 level" at bounding box center [674, 167] width 173 height 18
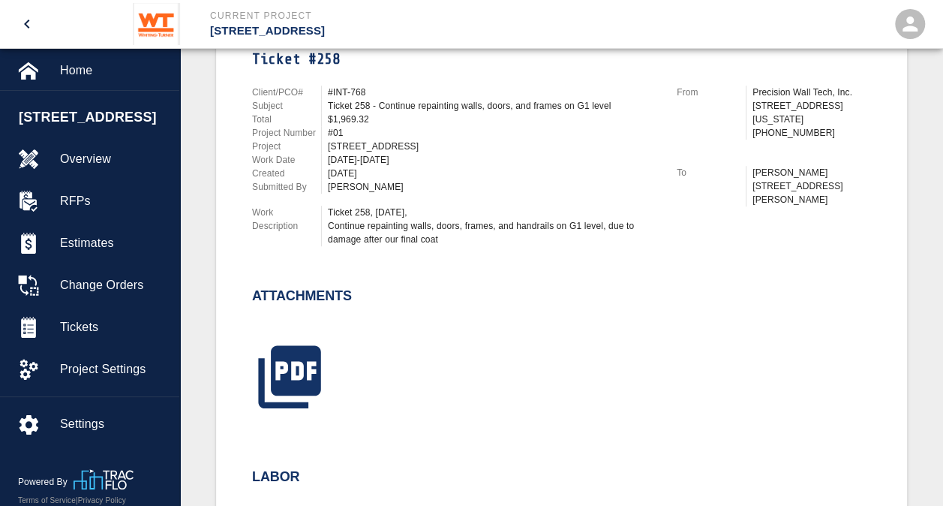
scroll to position [450, 0]
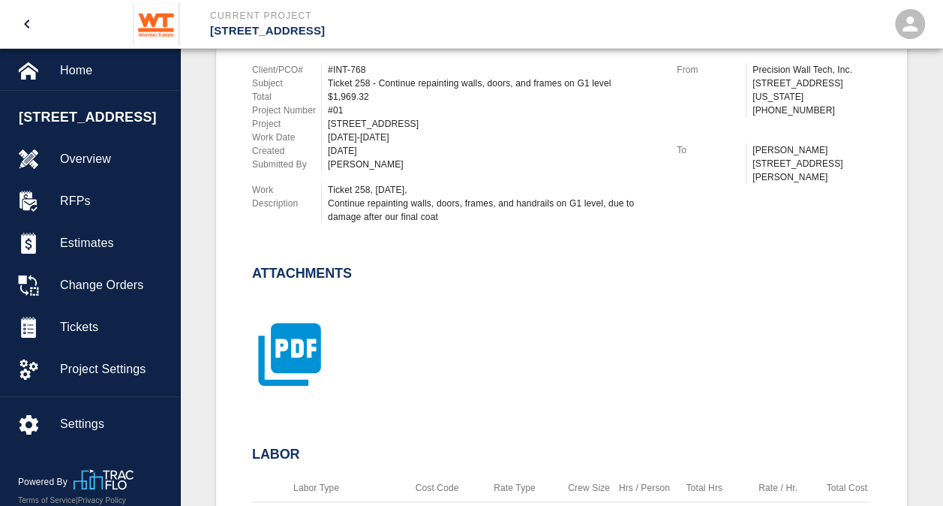
click at [294, 349] on icon "button" at bounding box center [289, 354] width 75 height 75
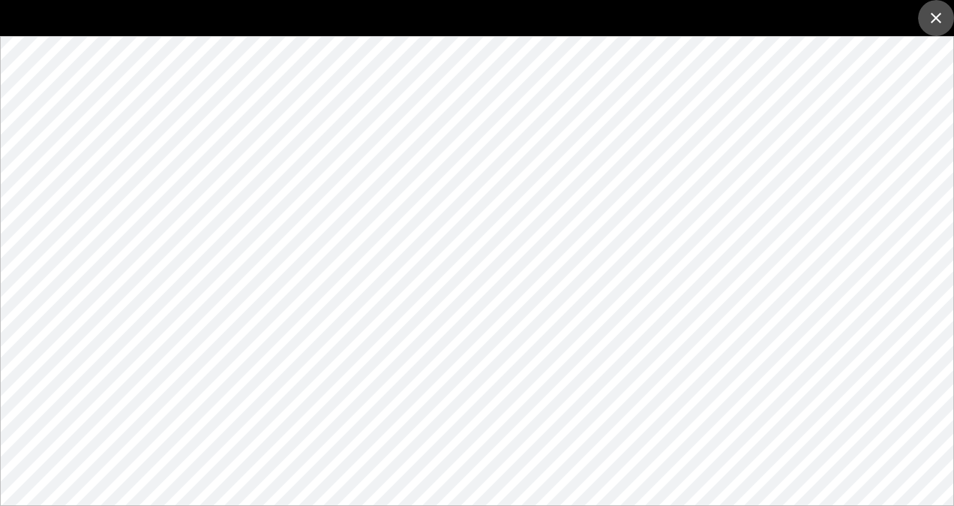
click at [937, 18] on icon "close" at bounding box center [936, 18] width 11 height 11
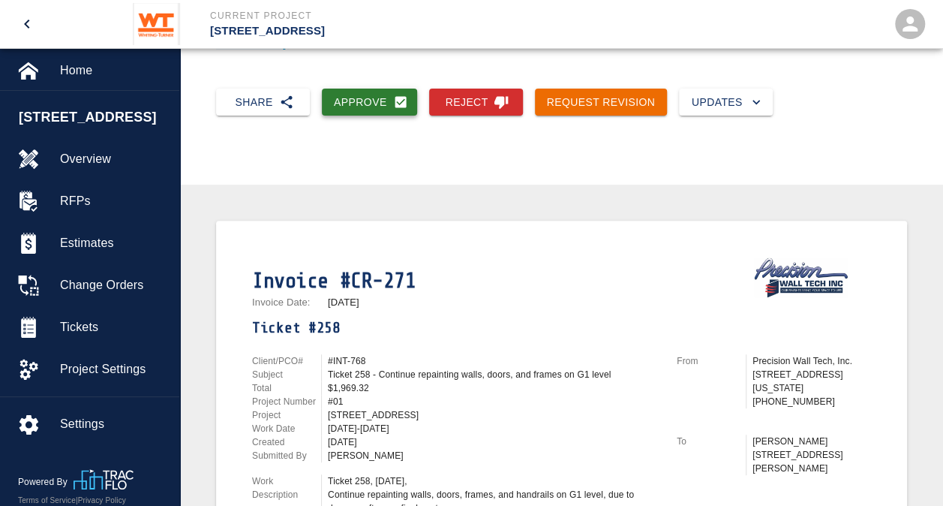
scroll to position [0, 0]
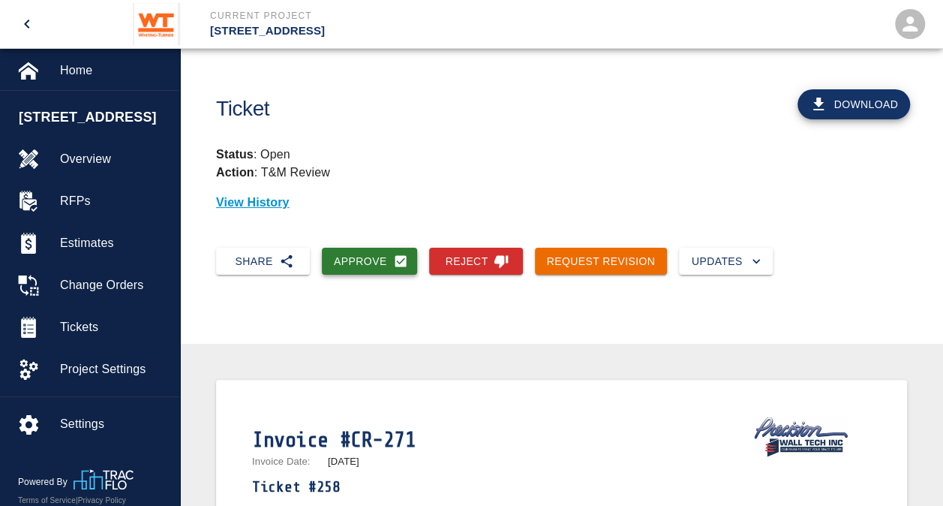
click at [357, 265] on button "Approve" at bounding box center [369, 262] width 95 height 28
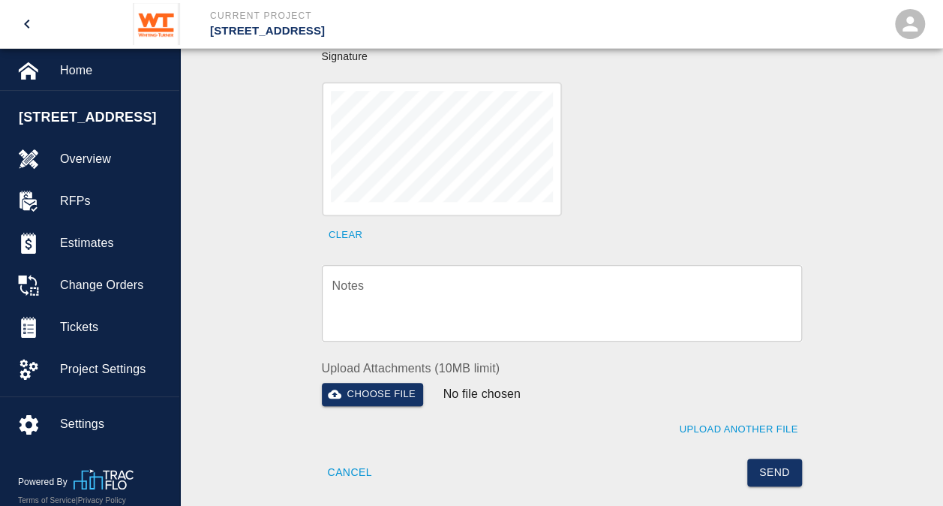
scroll to position [375, 0]
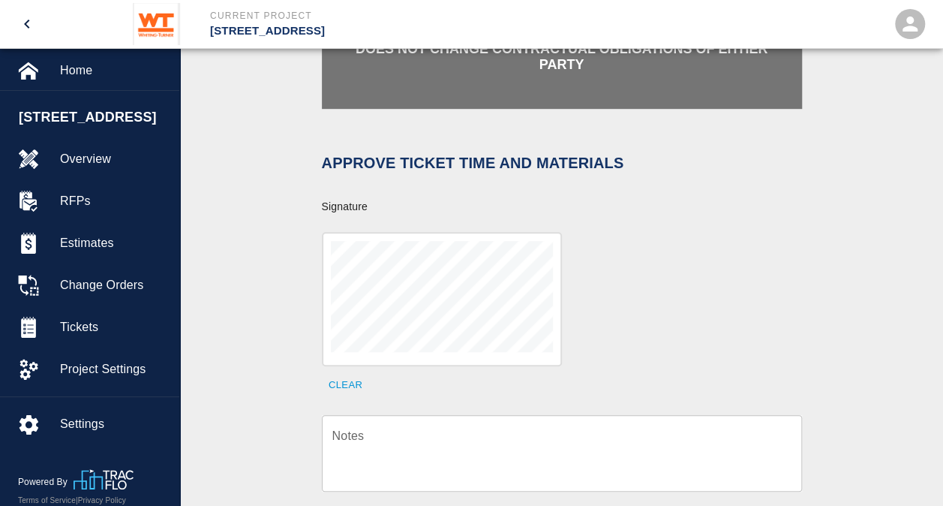
click at [569, 276] on div "Clear" at bounding box center [553, 305] width 498 height 183
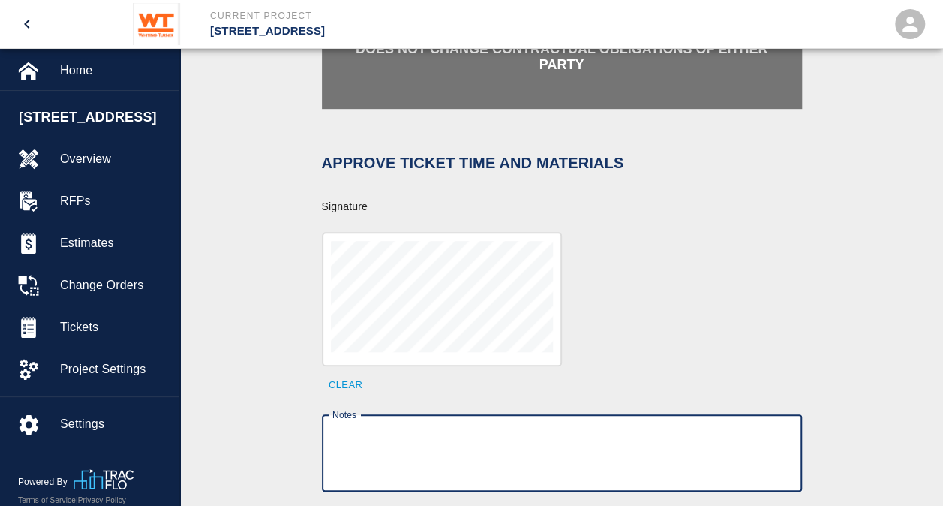
click at [476, 437] on textarea "Notes" at bounding box center [561, 453] width 459 height 52
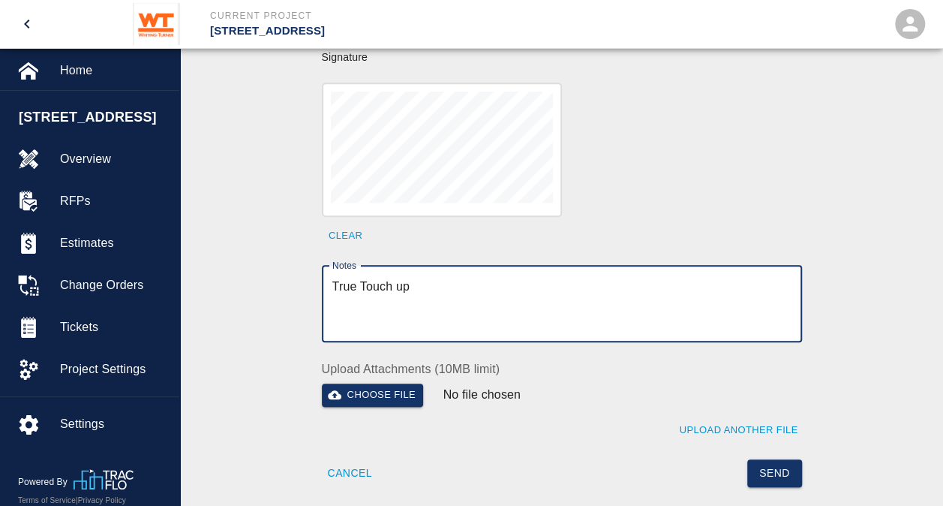
scroll to position [525, 0]
type textarea "True Touch up per photos"
click at [794, 464] on button "Send" at bounding box center [774, 472] width 55 height 28
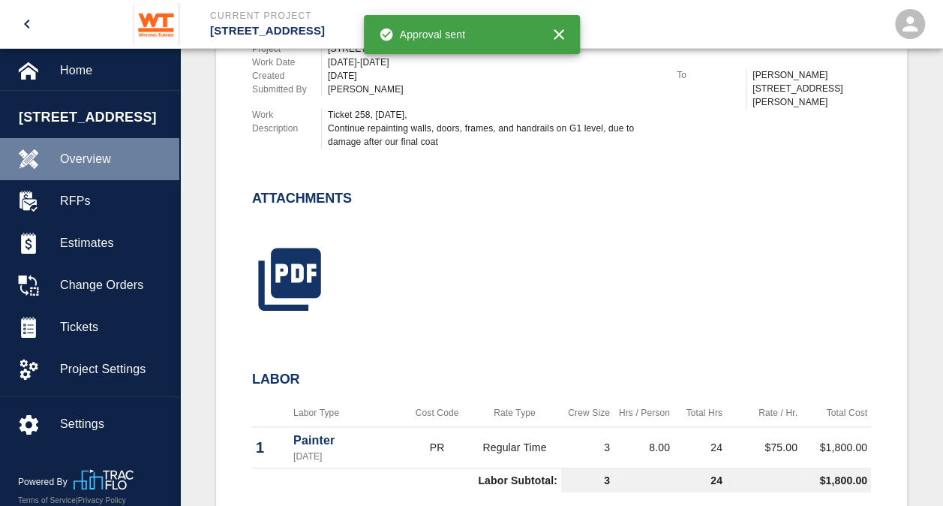
click at [99, 164] on span "Overview" at bounding box center [113, 159] width 107 height 18
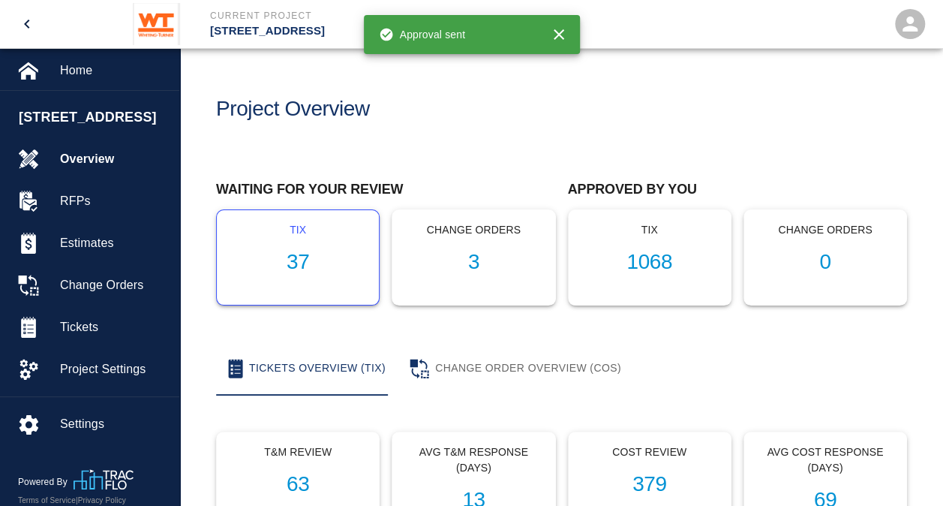
click at [299, 266] on h1 "37" at bounding box center [298, 262] width 138 height 25
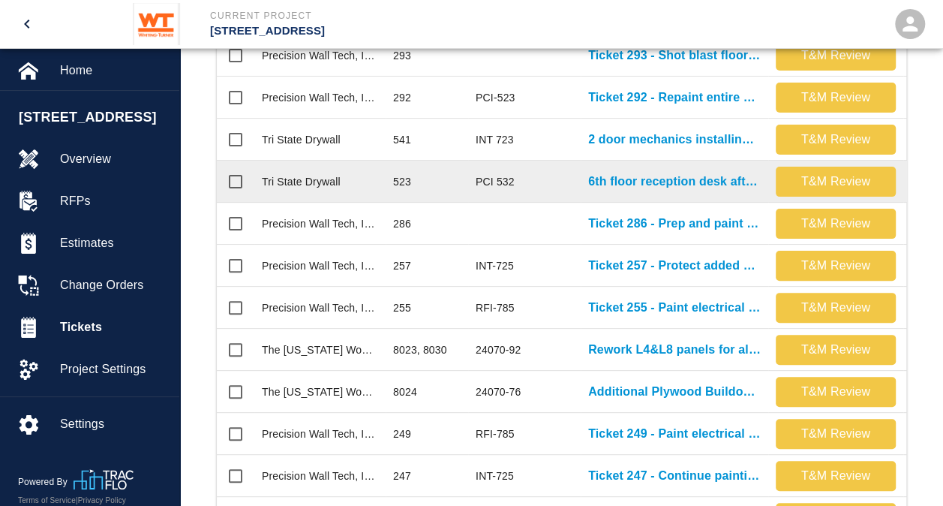
scroll to position [525, 0]
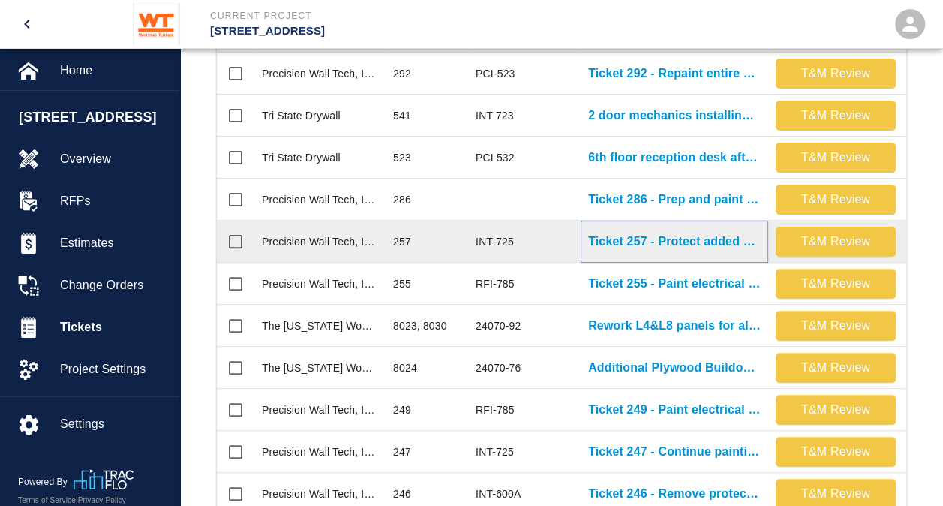
click at [686, 241] on p "Ticket 257 - Protect added conduits in G109" at bounding box center [674, 242] width 173 height 18
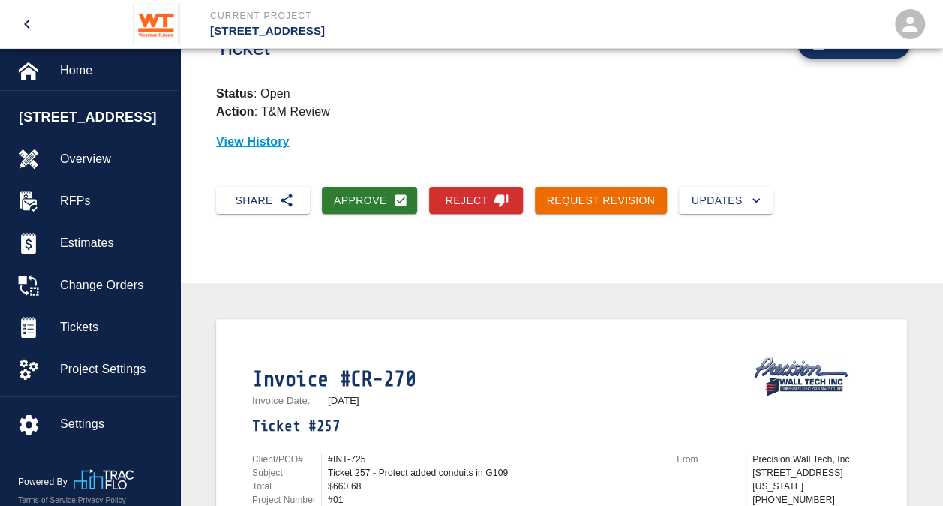
scroll to position [13, 0]
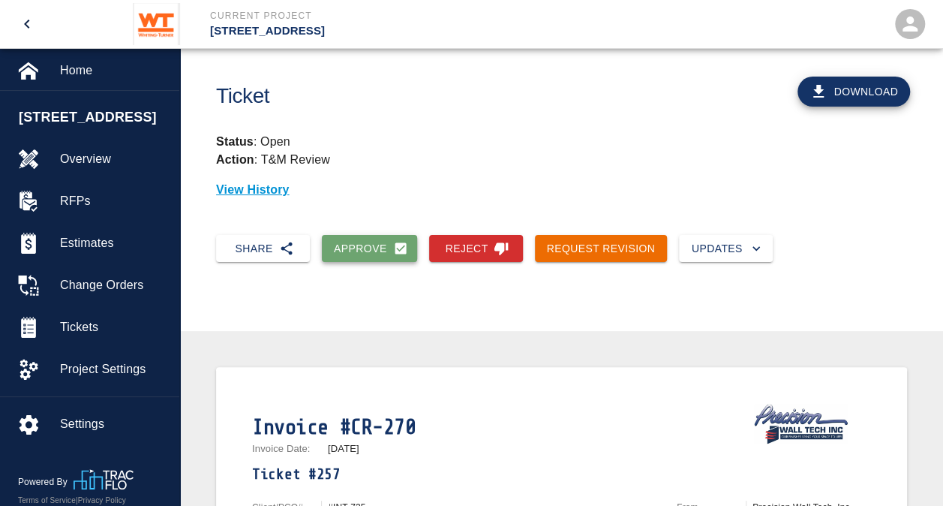
click at [357, 248] on button "Approve" at bounding box center [369, 249] width 95 height 28
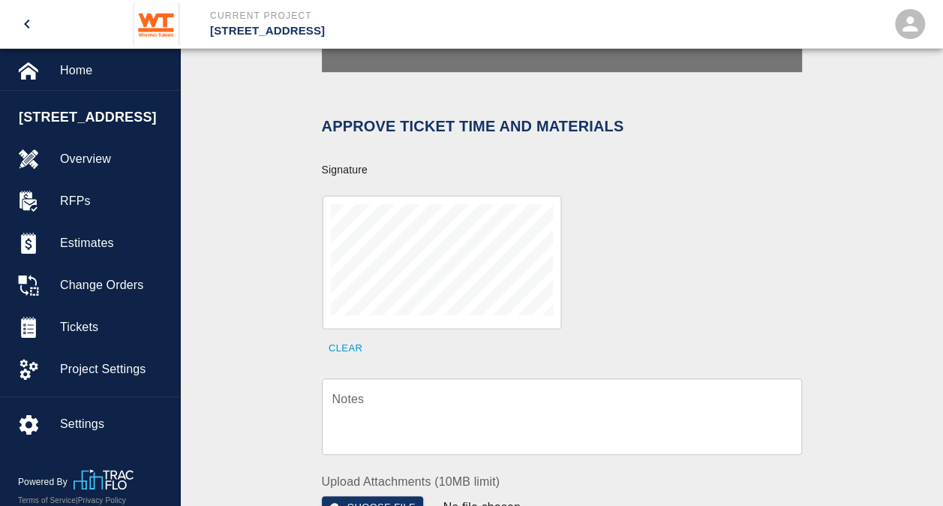
scroll to position [463, 0]
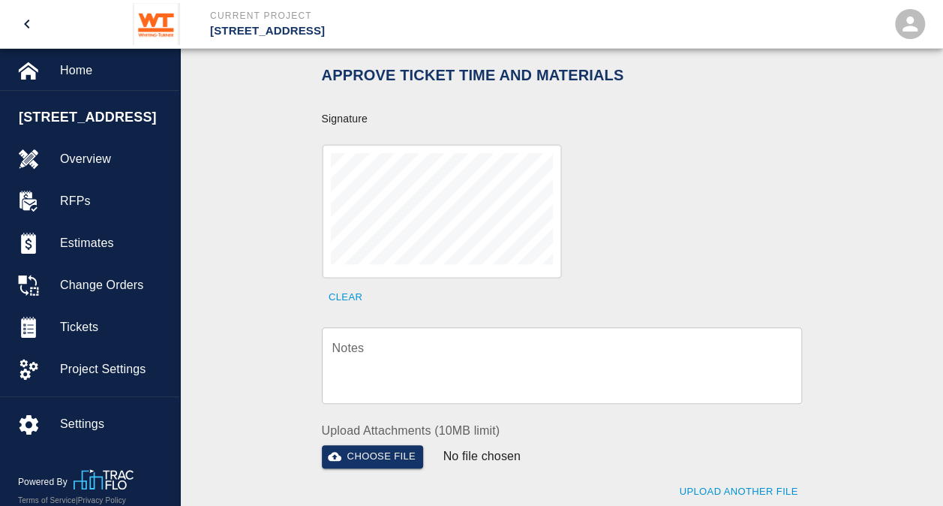
click at [524, 347] on textarea "Notes" at bounding box center [561, 365] width 459 height 52
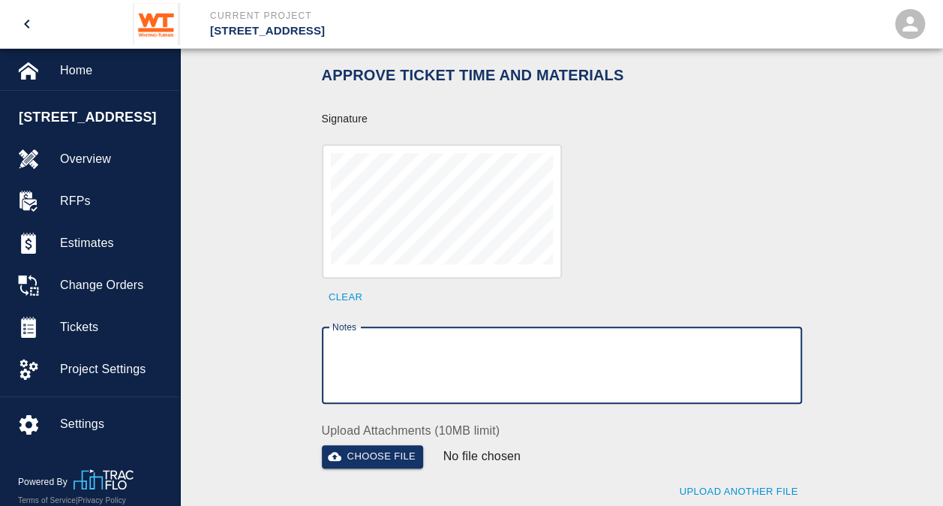
type textarea "C"
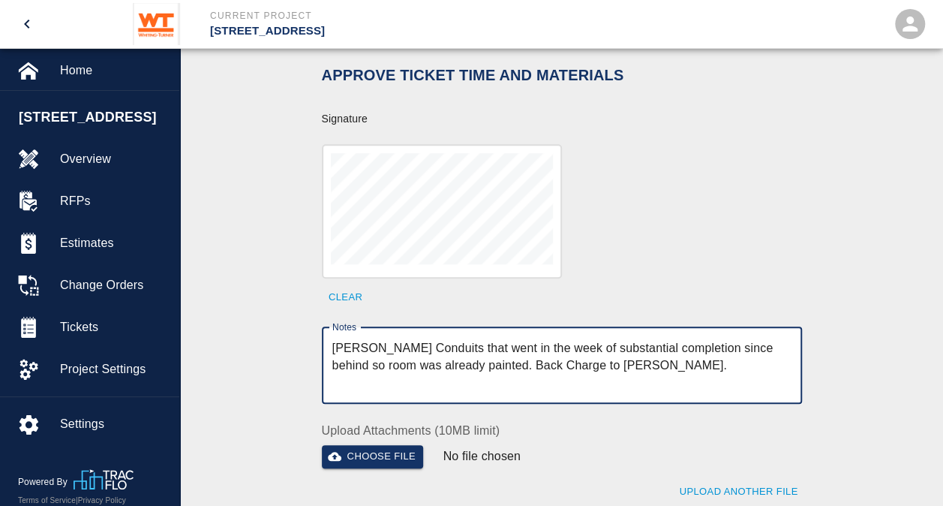
scroll to position [538, 0]
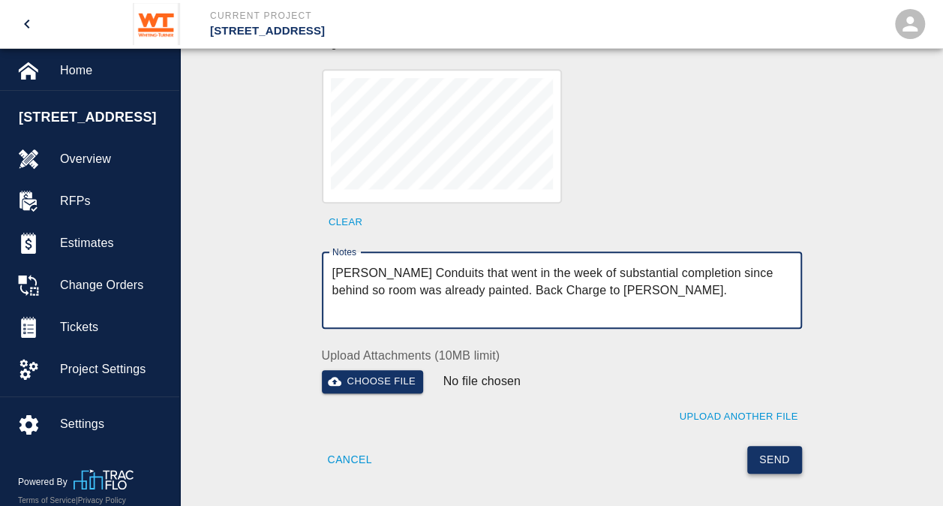
type textarea "[PERSON_NAME] Conduits that went in the week of substantial completion since be…"
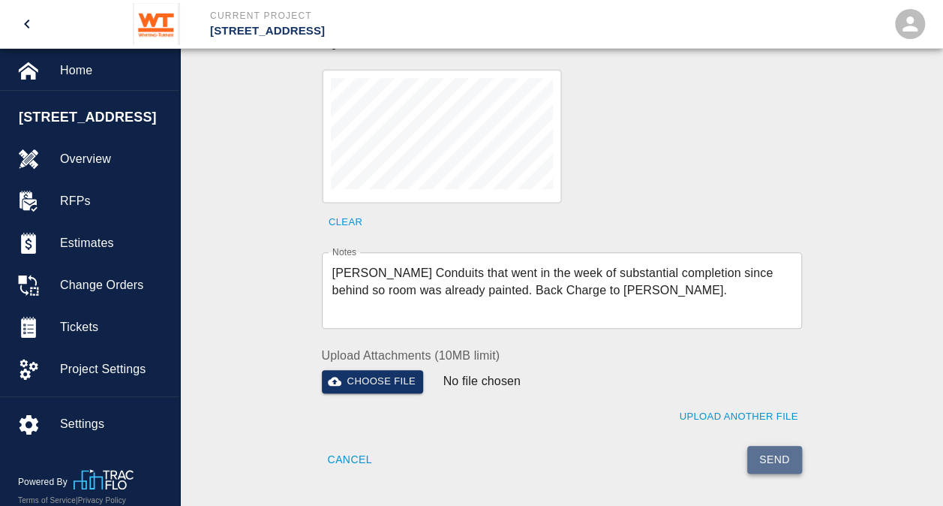
click at [781, 446] on button "Send" at bounding box center [774, 460] width 55 height 28
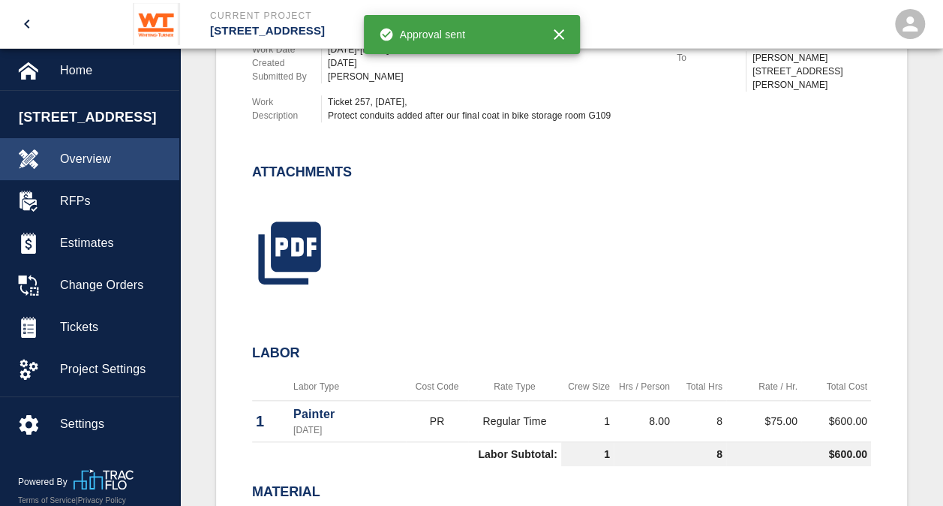
click at [98, 158] on span "Overview" at bounding box center [113, 159] width 107 height 18
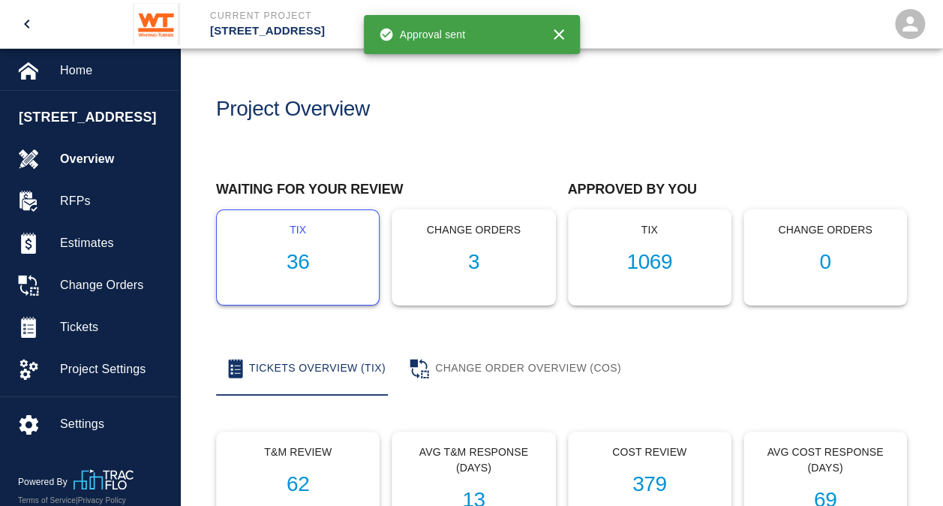
click at [281, 259] on h1 "36" at bounding box center [298, 262] width 138 height 25
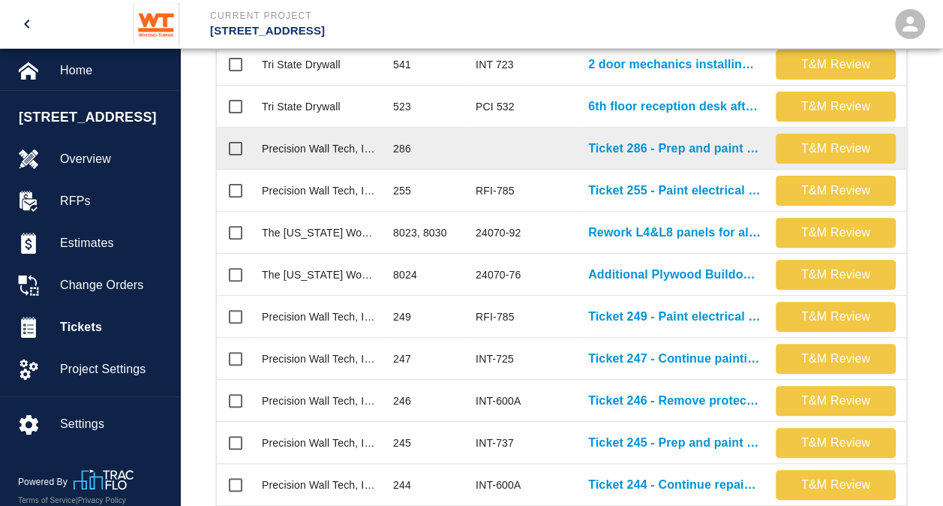
scroll to position [600, 0]
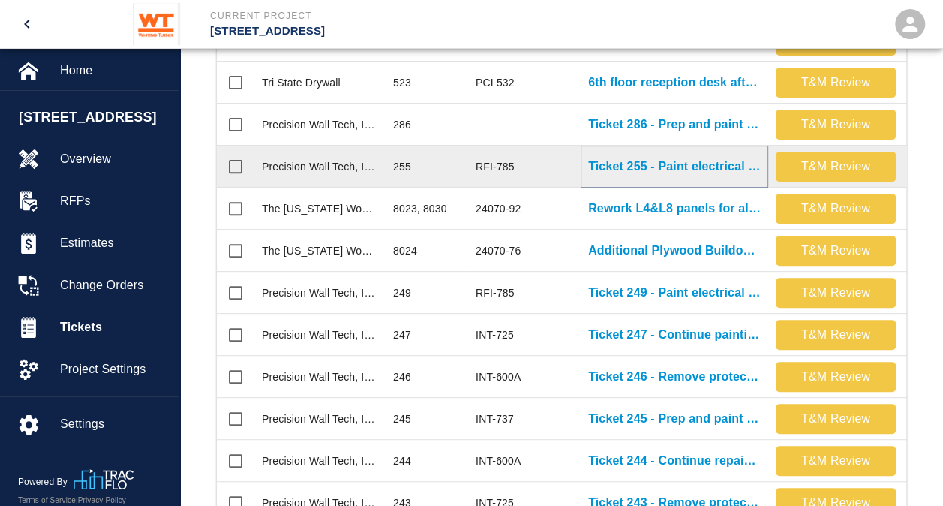
click at [663, 167] on p "Ticket 255 - Paint electrical cables in case room 7022" at bounding box center [674, 167] width 173 height 18
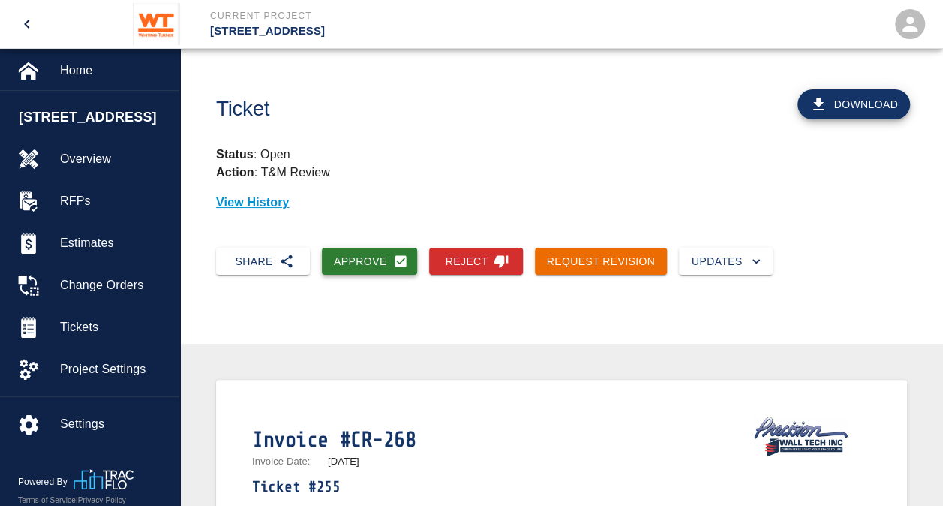
click at [374, 257] on button "Approve" at bounding box center [369, 262] width 95 height 28
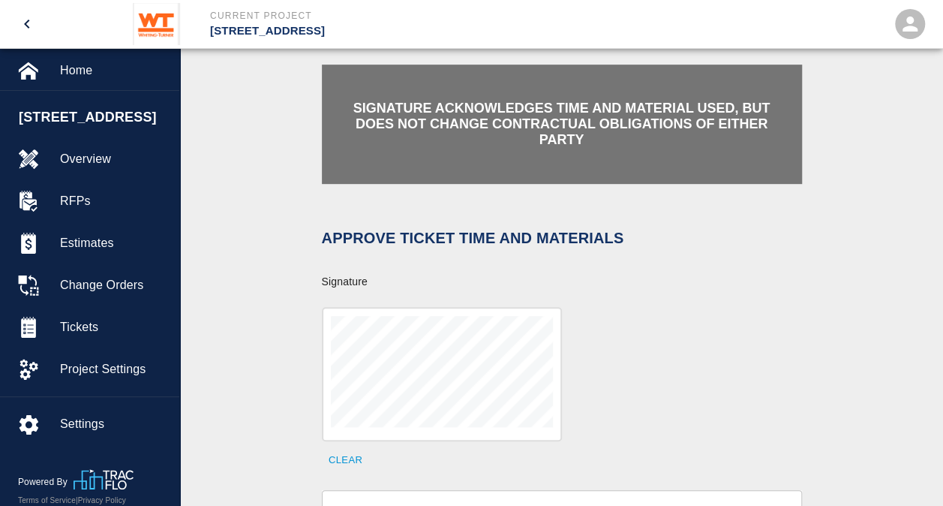
scroll to position [525, 0]
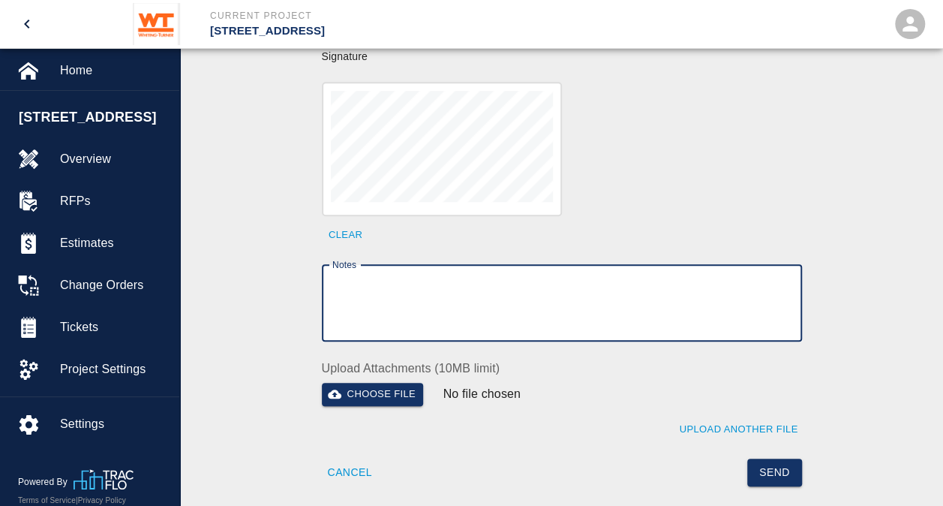
click at [506, 292] on textarea "Notes" at bounding box center [561, 303] width 459 height 52
type textarea "Acknowledged Time"
click at [779, 458] on button "Send" at bounding box center [774, 472] width 55 height 28
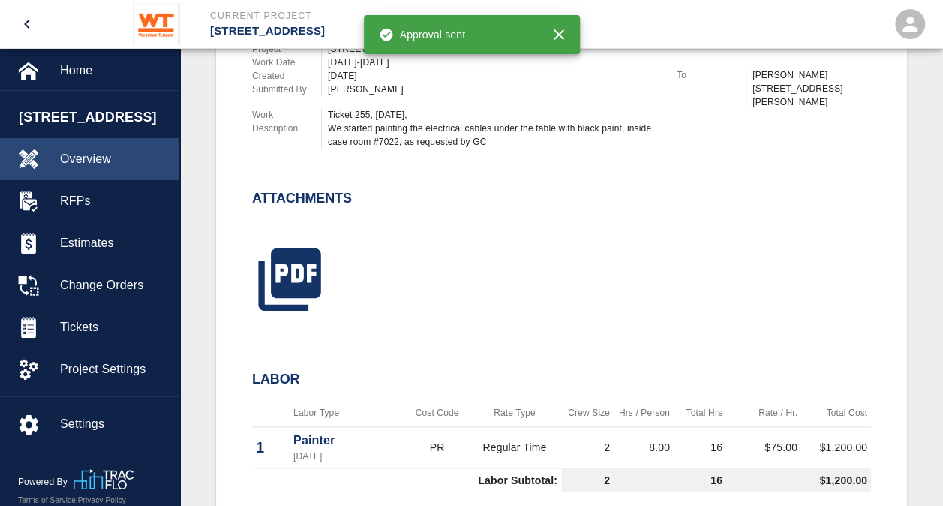
click at [74, 153] on span "Overview" at bounding box center [113, 159] width 107 height 18
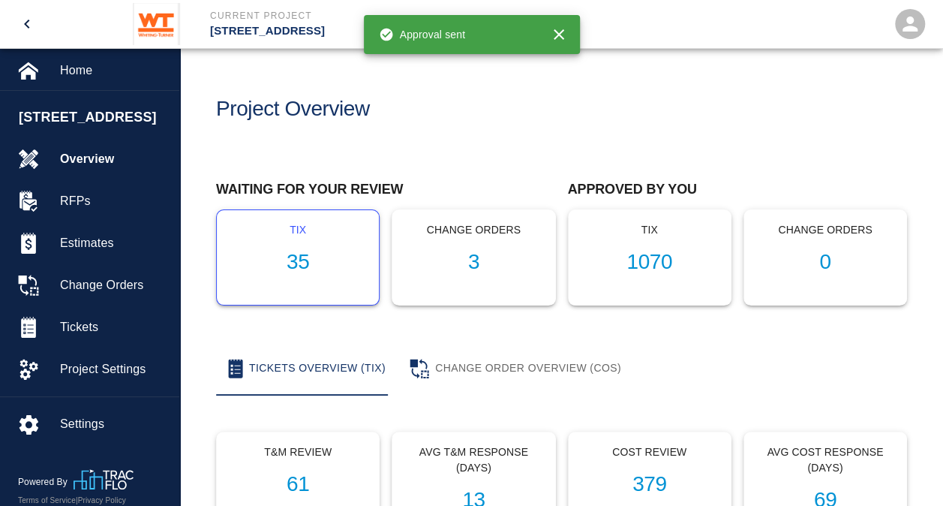
click at [293, 257] on h1 "35" at bounding box center [298, 262] width 138 height 25
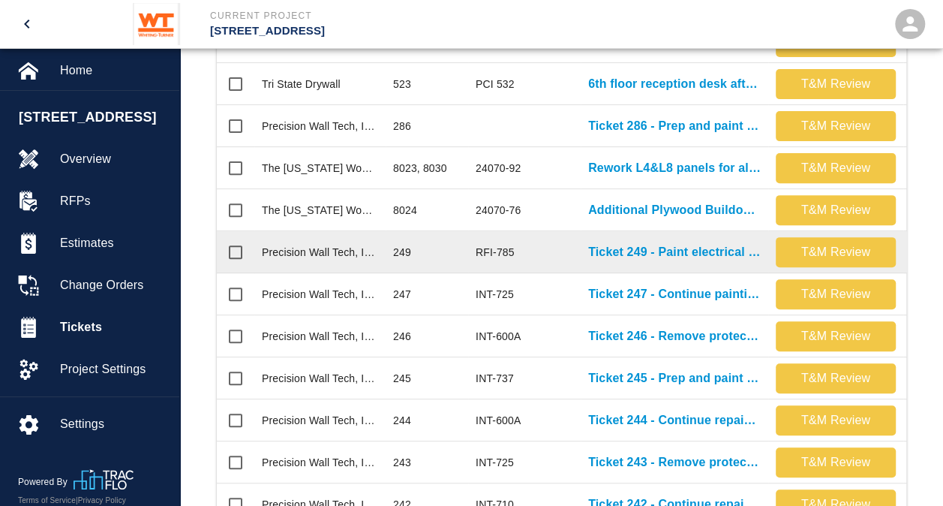
scroll to position [600, 0]
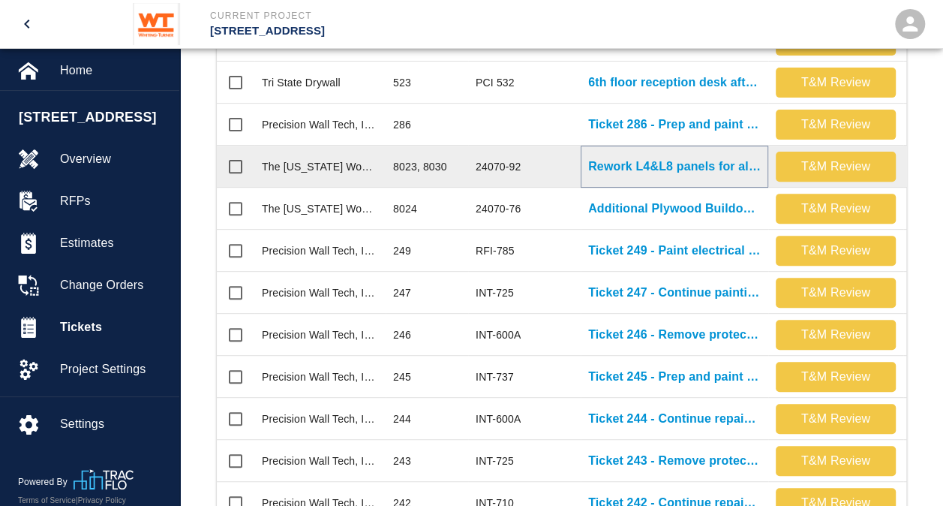
click at [684, 161] on p "Rework L4&L8 panels for alignment with rubber Base" at bounding box center [674, 167] width 173 height 18
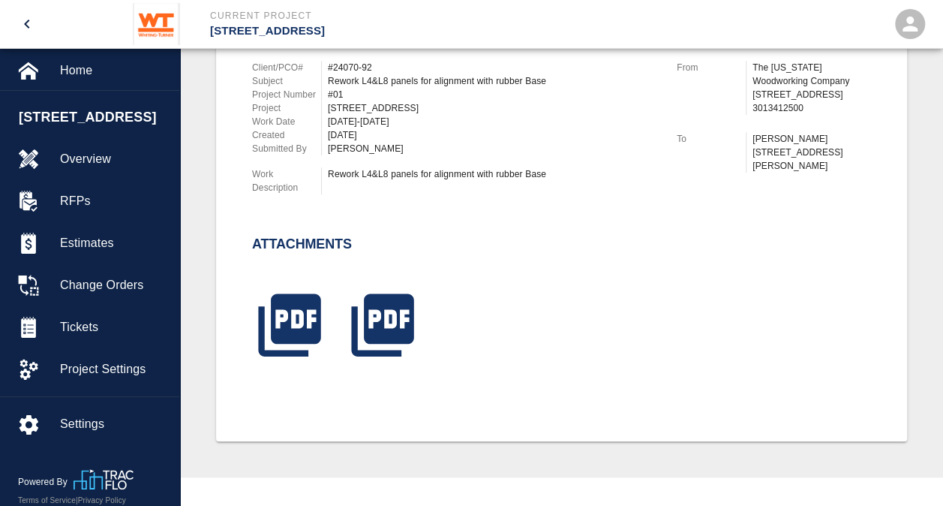
scroll to position [450, 0]
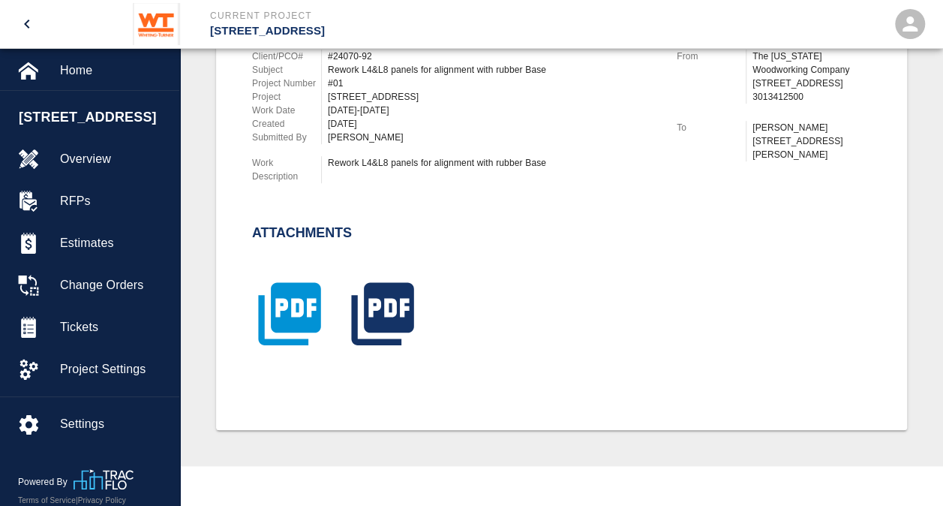
click at [310, 318] on icon "button" at bounding box center [289, 313] width 62 height 62
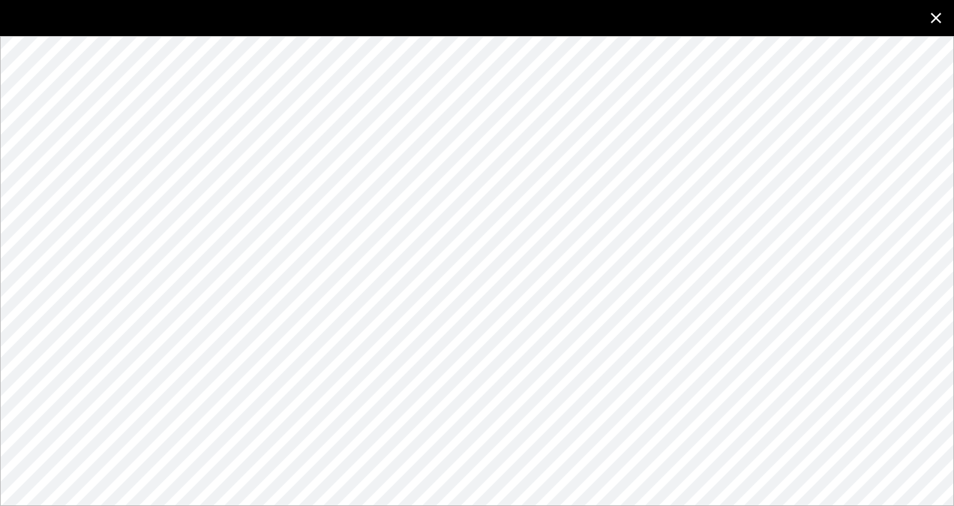
click at [942, 8] on button "close" at bounding box center [936, 18] width 36 height 36
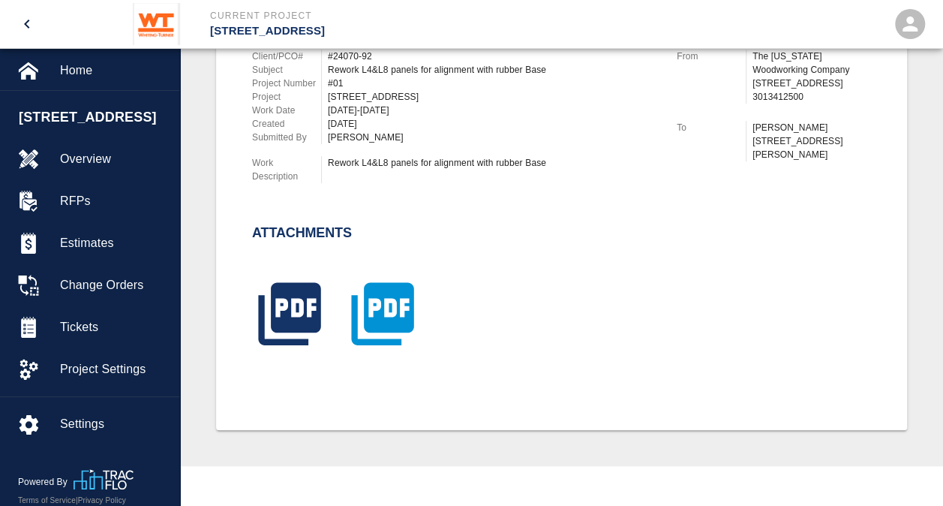
click at [383, 313] on icon "button" at bounding box center [382, 313] width 62 height 62
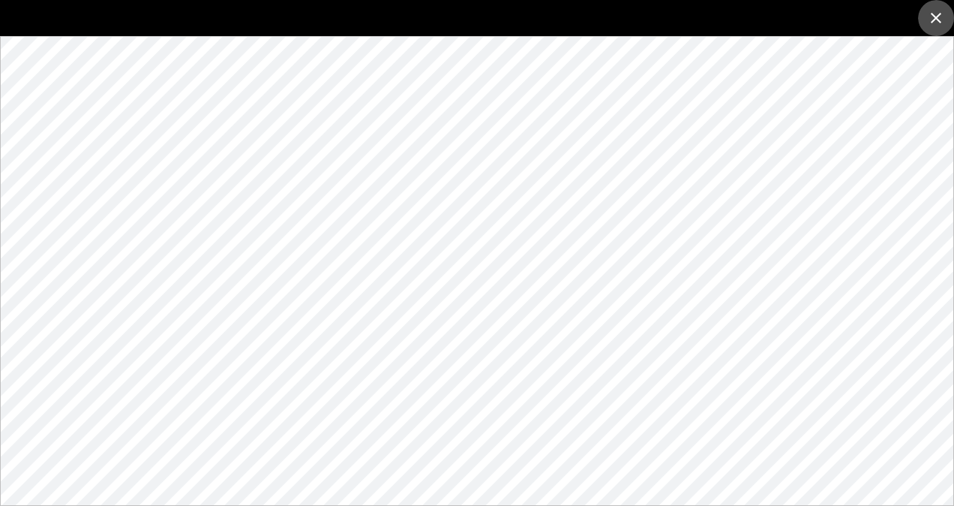
click at [931, 18] on icon "close" at bounding box center [936, 18] width 18 height 18
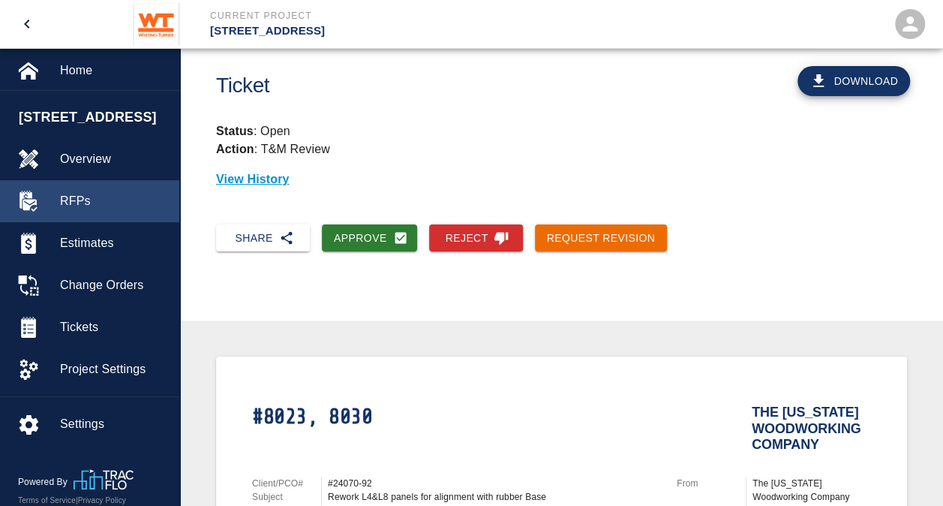
scroll to position [0, 0]
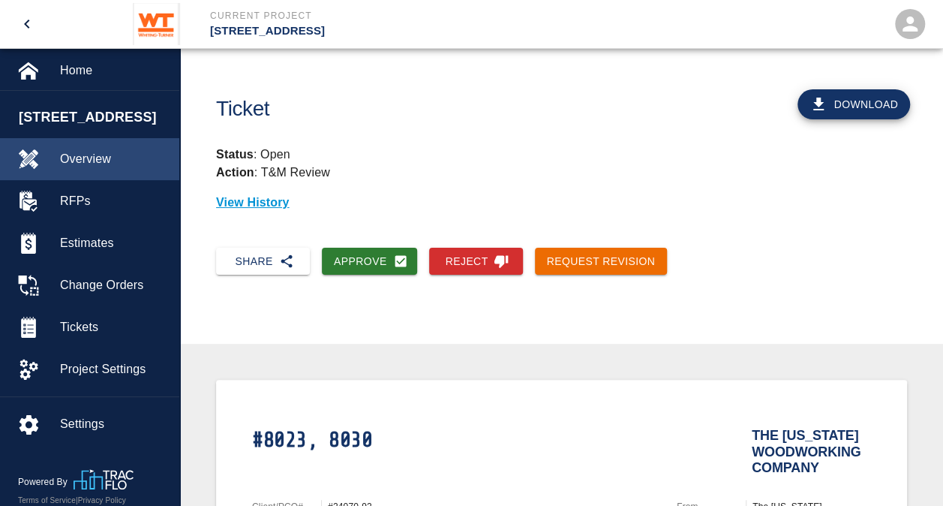
click at [90, 159] on span "Overview" at bounding box center [113, 159] width 107 height 18
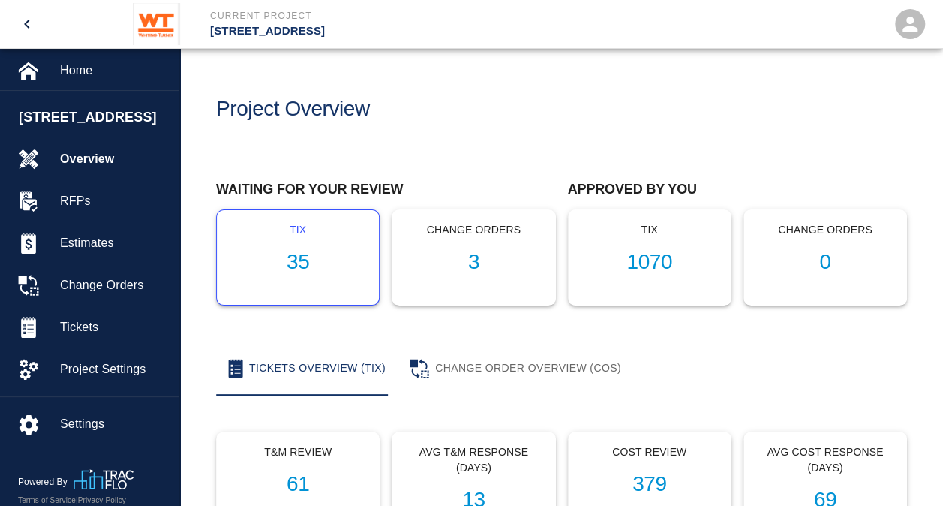
click at [298, 269] on h1 "35" at bounding box center [298, 262] width 138 height 25
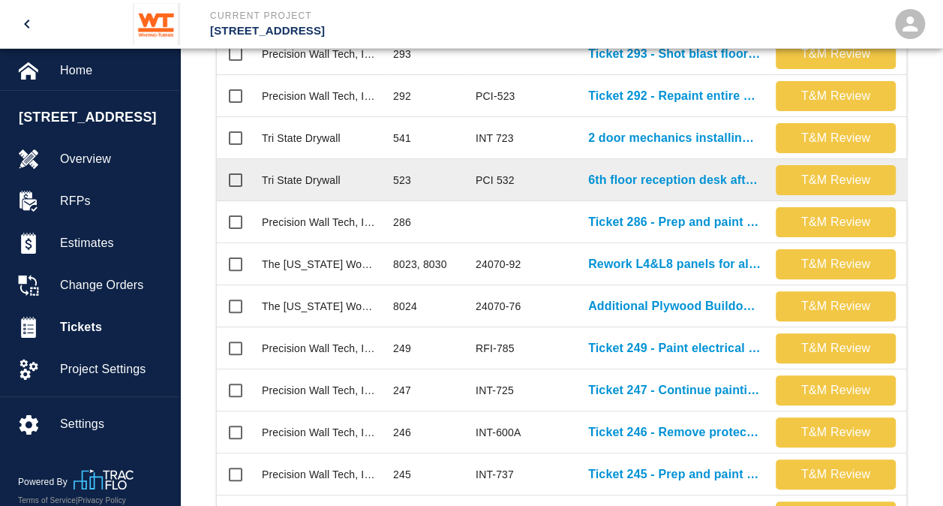
scroll to position [525, 0]
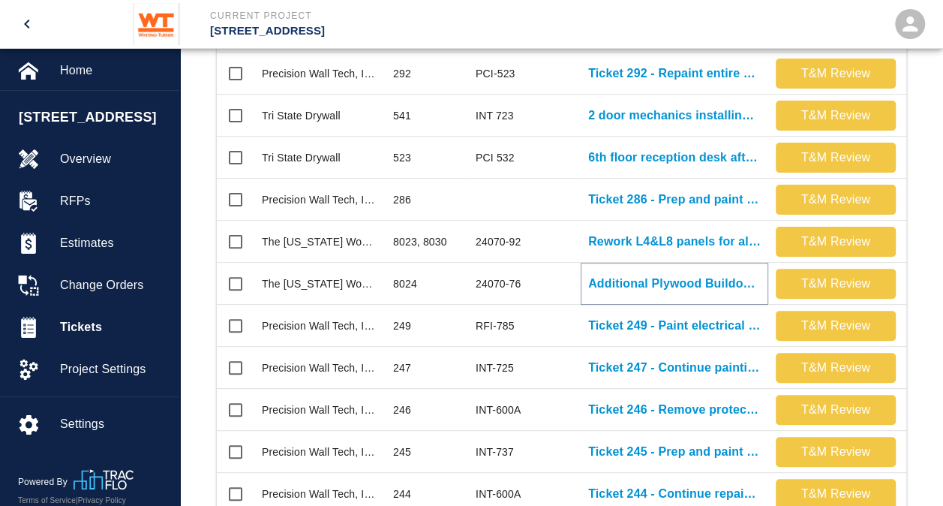
click at [644, 281] on p "Additional Plywood Buildout @ Column L13" at bounding box center [674, 284] width 173 height 18
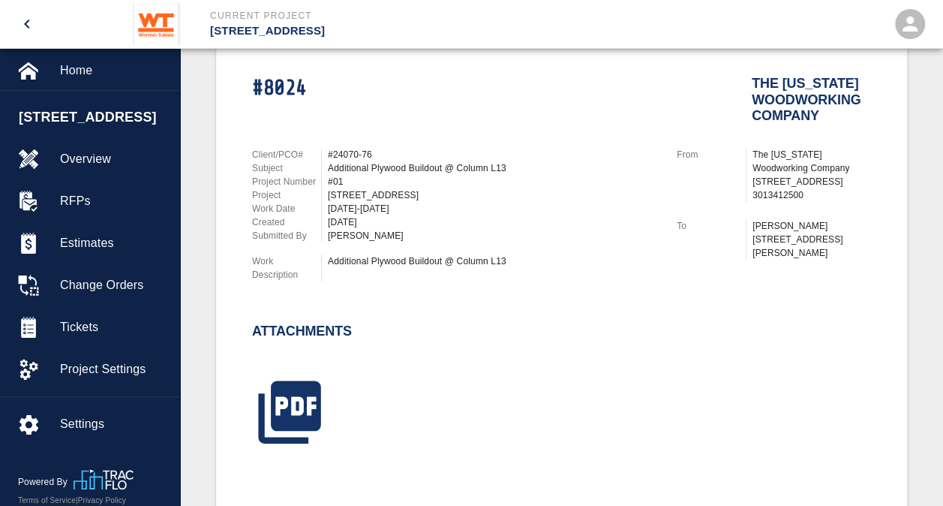
scroll to position [375, 0]
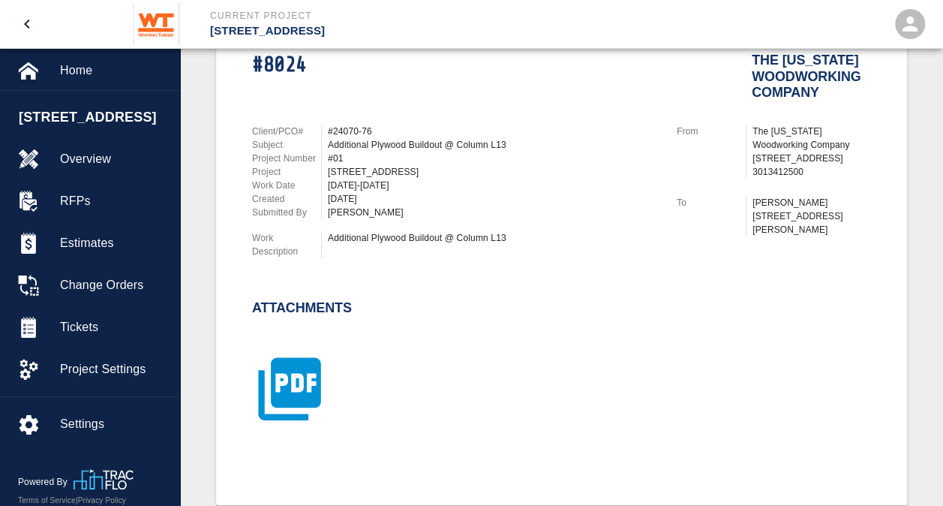
click at [289, 377] on icon "button" at bounding box center [289, 388] width 62 height 62
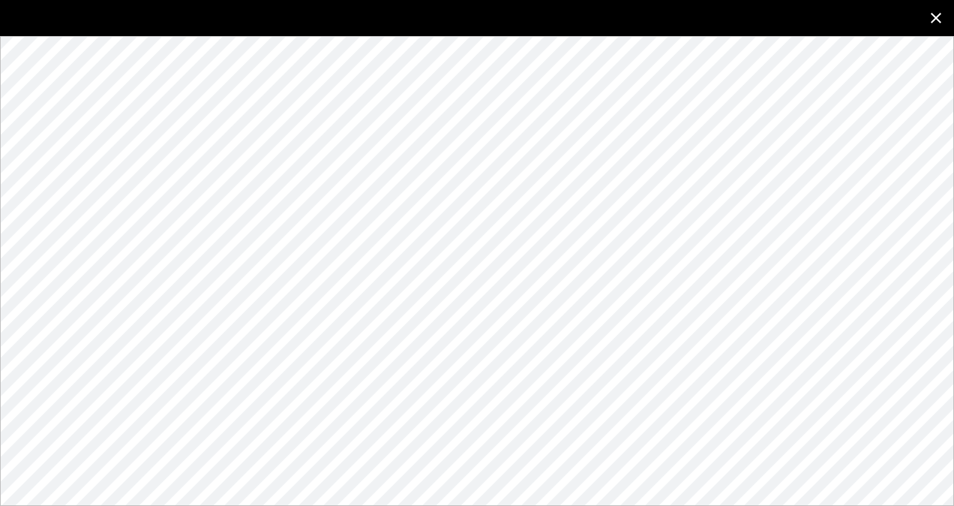
click at [938, 17] on icon "close" at bounding box center [936, 18] width 11 height 11
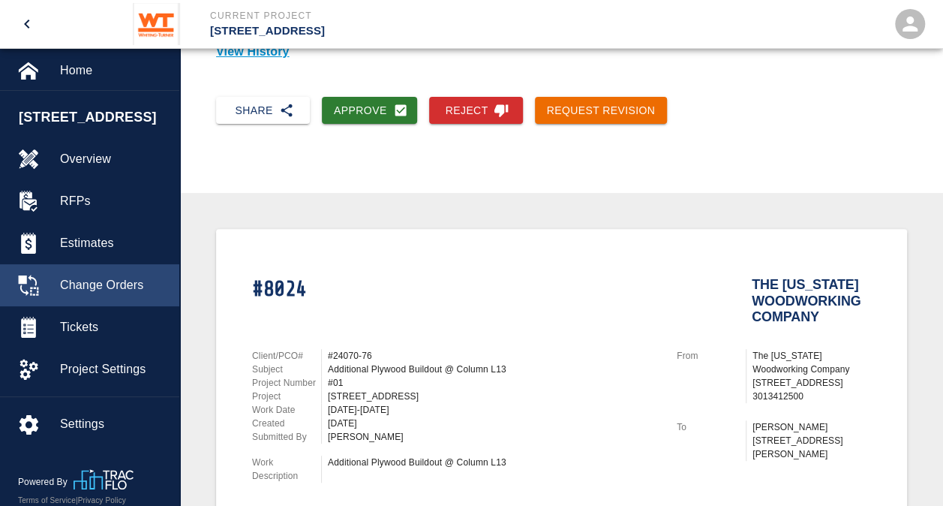
scroll to position [0, 0]
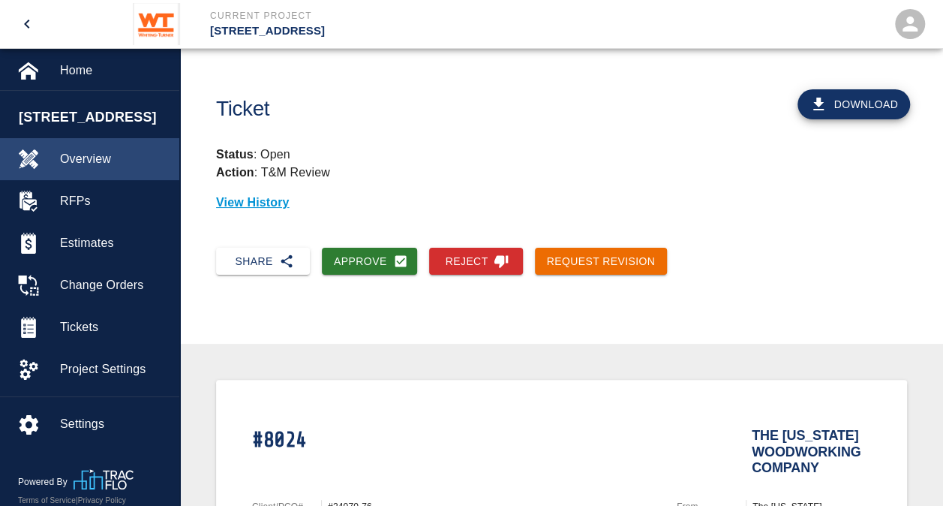
click at [76, 155] on span "Overview" at bounding box center [113, 159] width 107 height 18
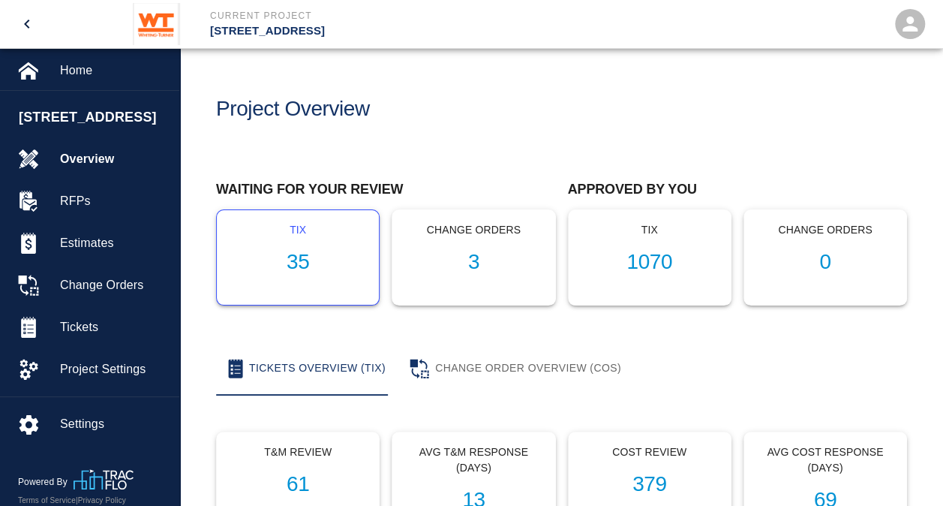
click at [302, 258] on h1 "35" at bounding box center [298, 262] width 138 height 25
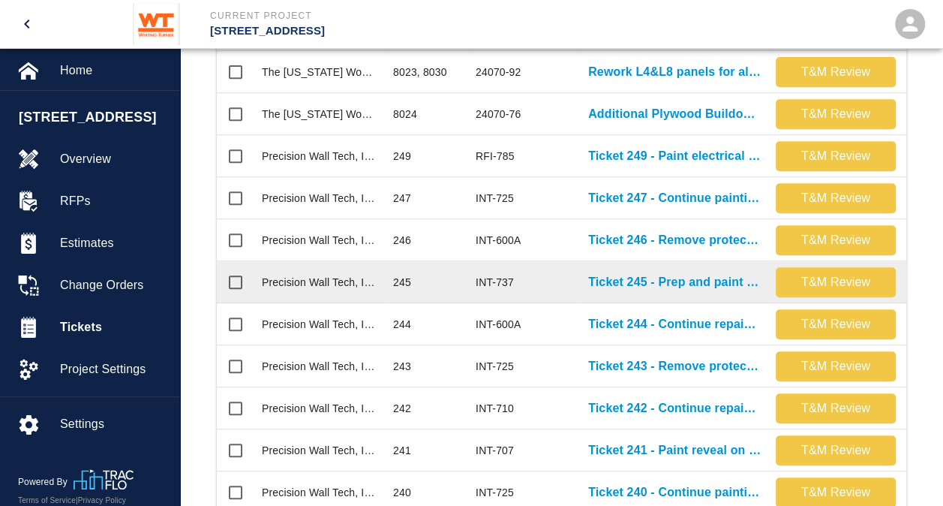
scroll to position [675, 0]
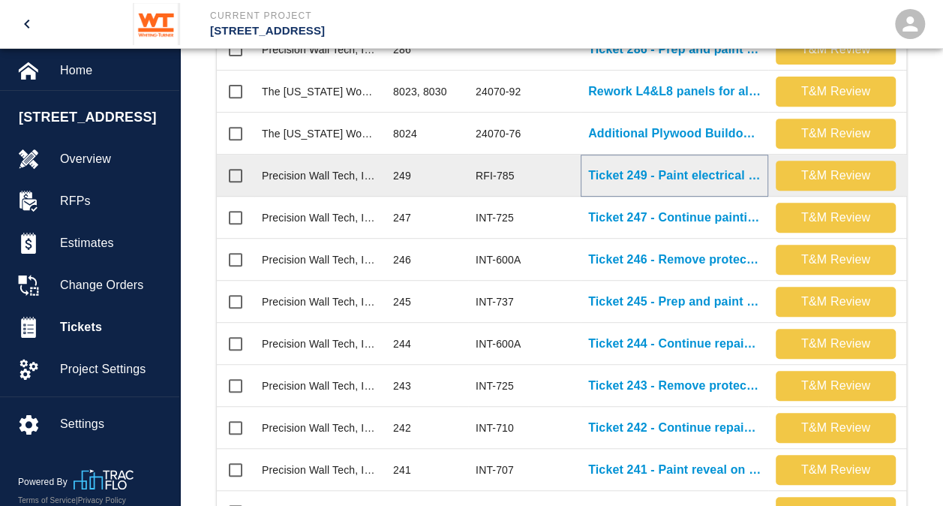
click at [726, 170] on p "Ticket 249 - Paint electrical cables in case room 7019" at bounding box center [674, 176] width 173 height 18
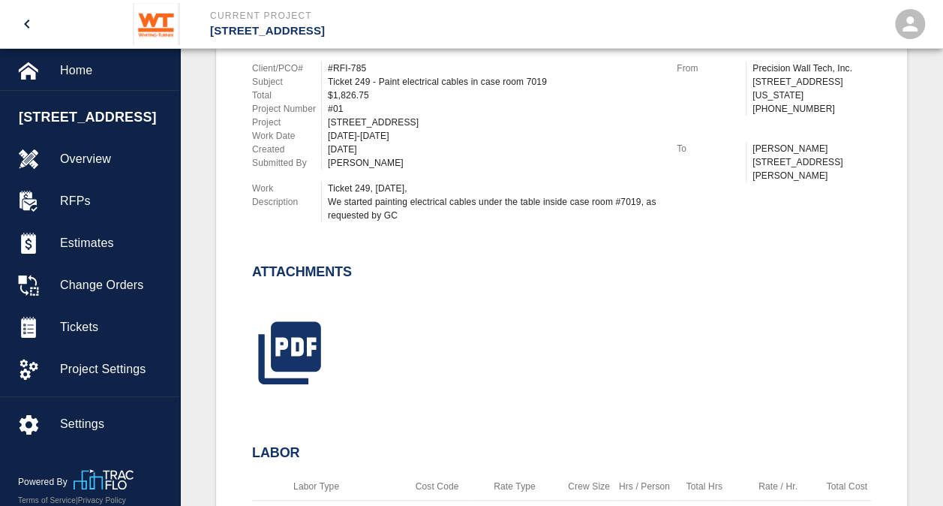
scroll to position [450, 0]
click at [283, 356] on icon "button" at bounding box center [289, 354] width 62 height 62
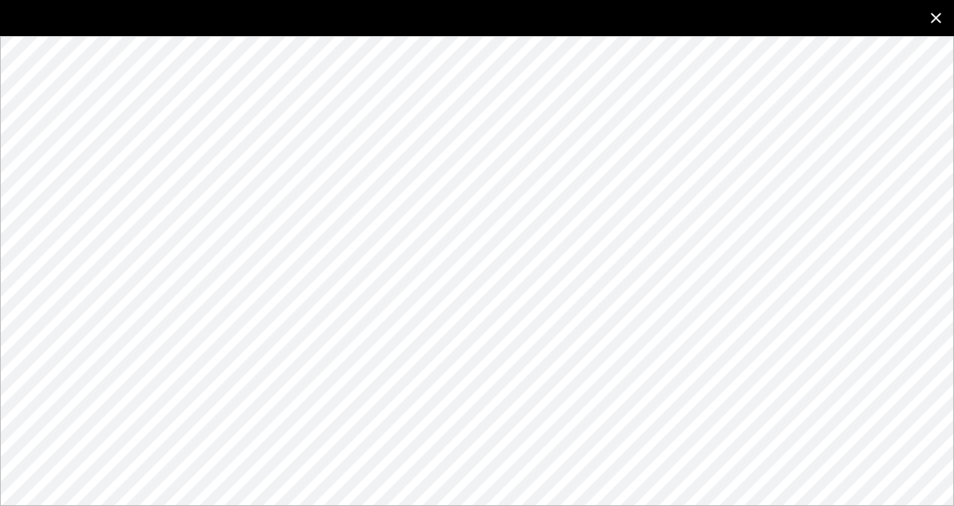
click at [942, 21] on button "close" at bounding box center [936, 18] width 36 height 36
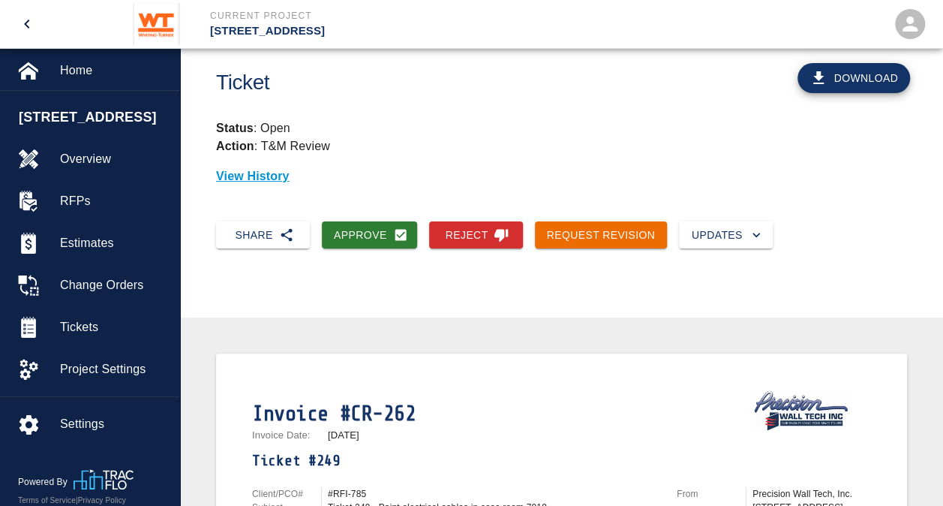
scroll to position [0, 0]
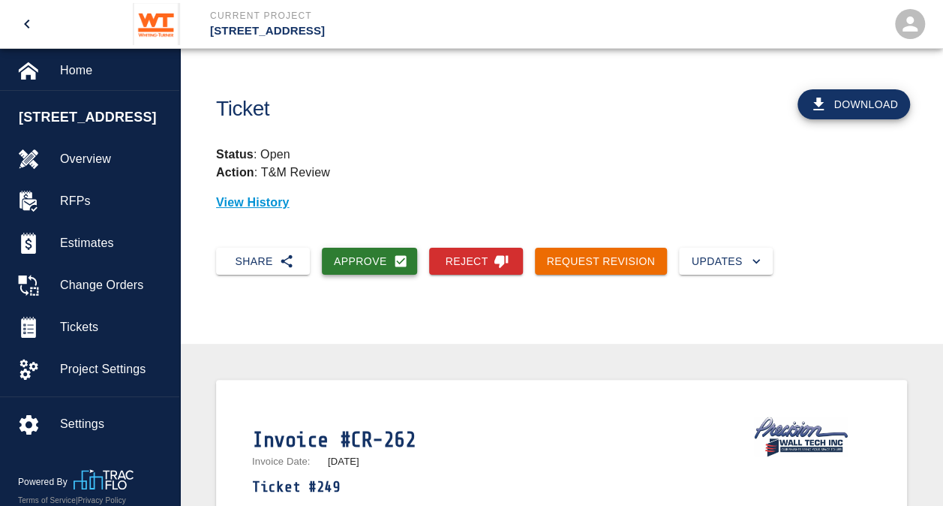
click at [353, 263] on button "Approve" at bounding box center [369, 262] width 95 height 28
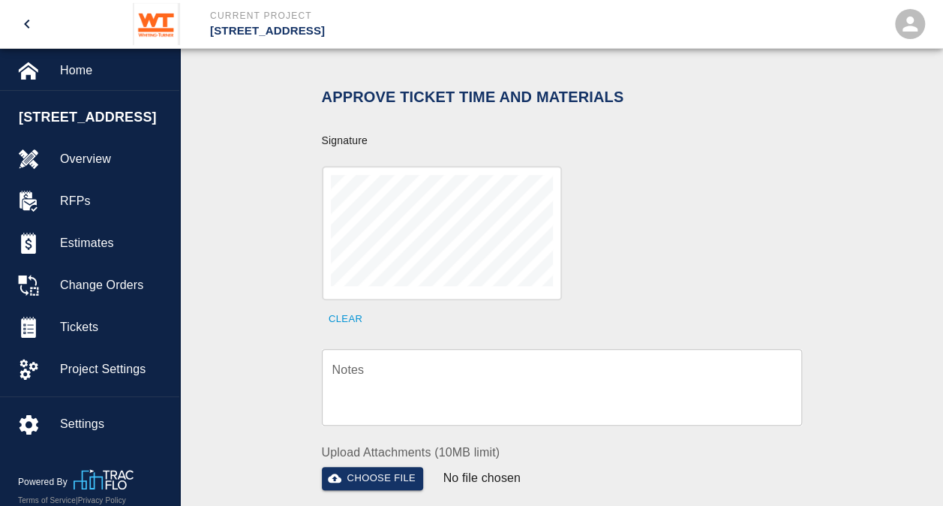
scroll to position [525, 0]
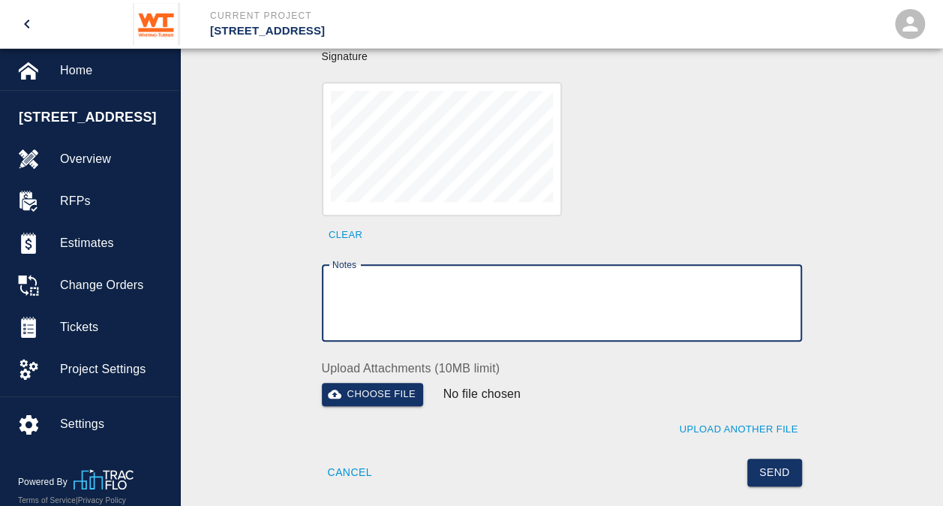
click at [469, 312] on textarea "Notes" at bounding box center [561, 303] width 459 height 52
type textarea "Time Acknowledged"
click at [785, 459] on button "Send" at bounding box center [774, 472] width 55 height 28
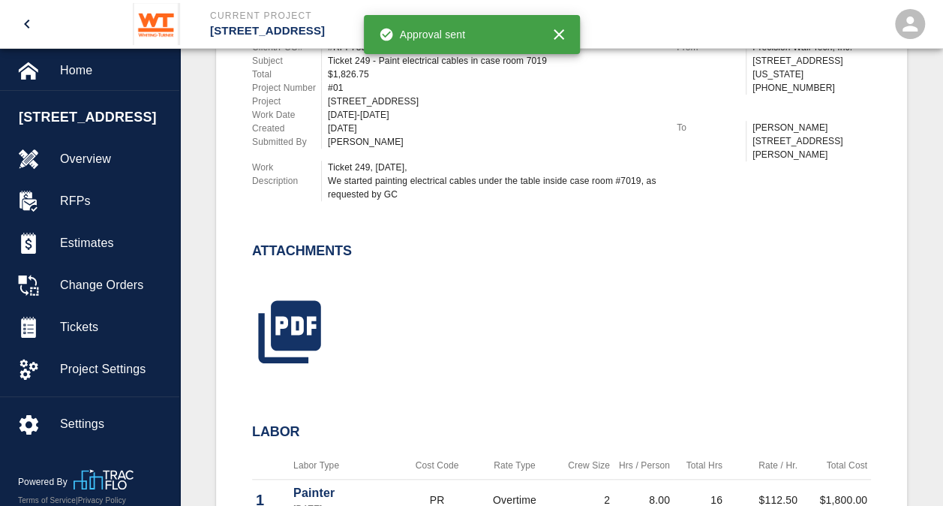
scroll to position [0, 0]
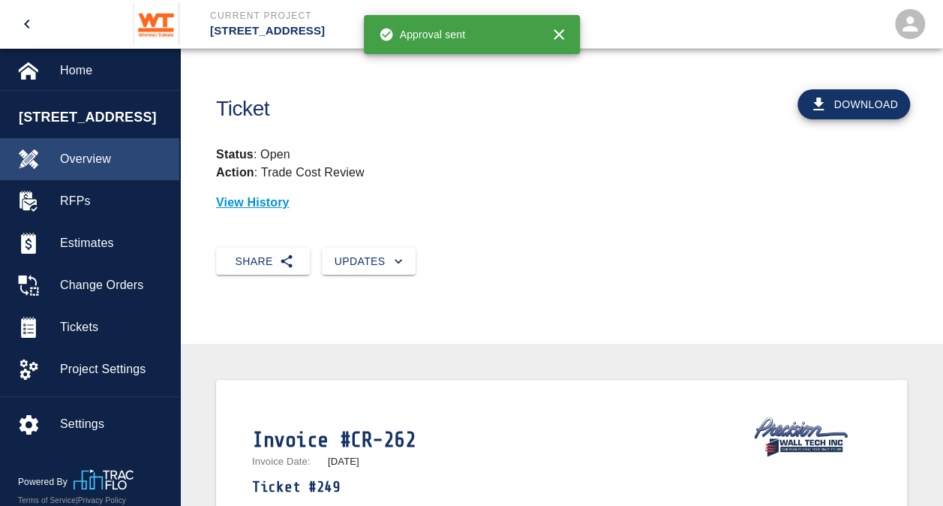
click at [89, 158] on span "Overview" at bounding box center [113, 159] width 107 height 18
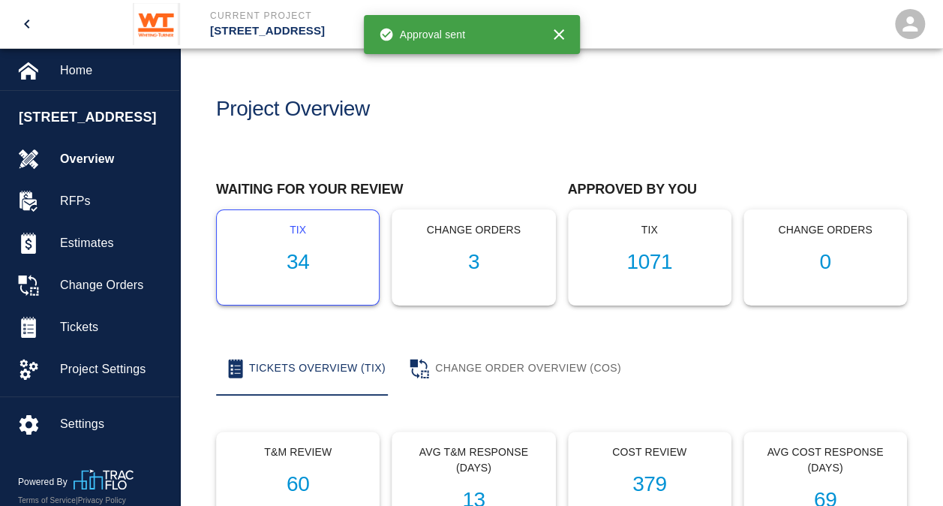
click at [297, 262] on h1 "34" at bounding box center [298, 262] width 138 height 25
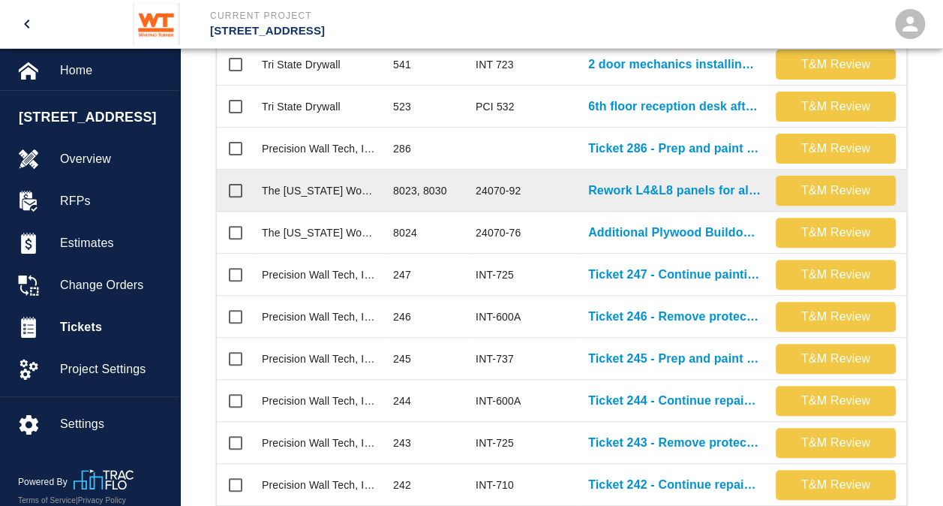
scroll to position [600, 0]
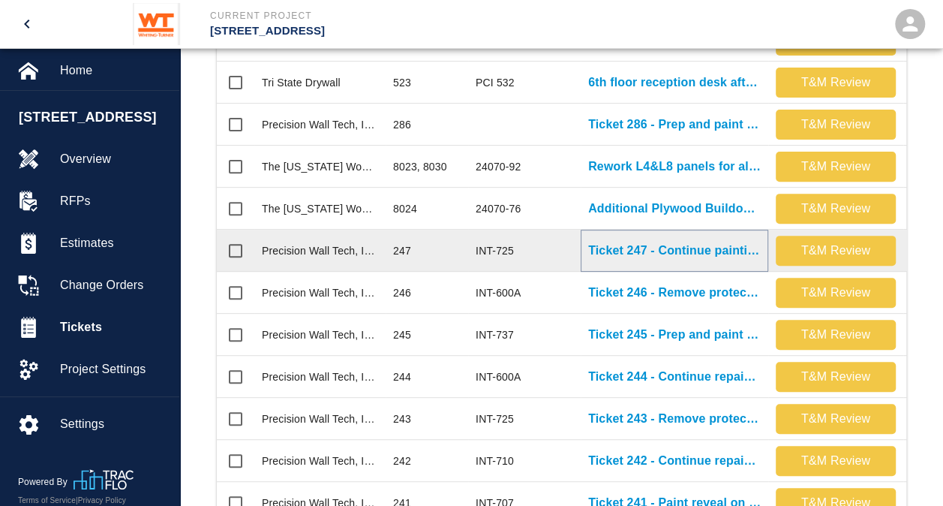
click at [678, 248] on p "Ticket 247 - Continue painting conduits in corridors at G-1 garage" at bounding box center [674, 251] width 173 height 18
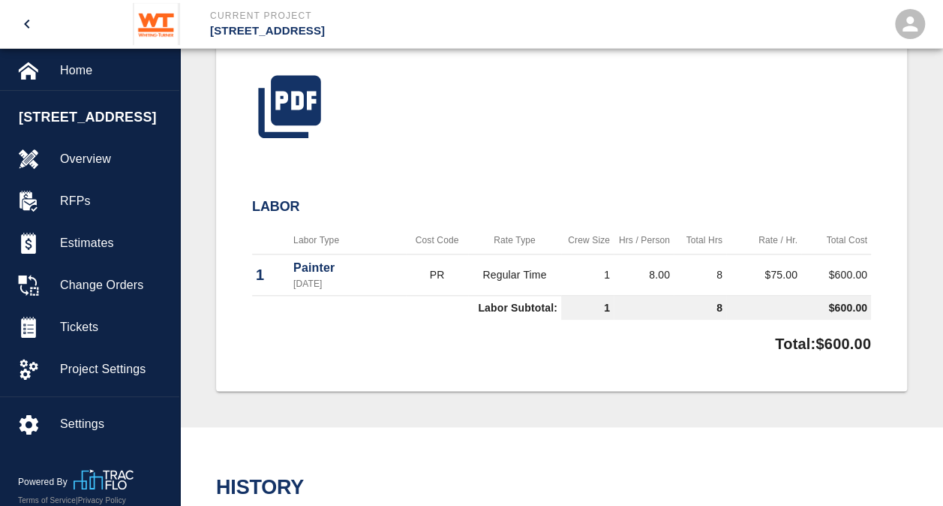
scroll to position [675, 0]
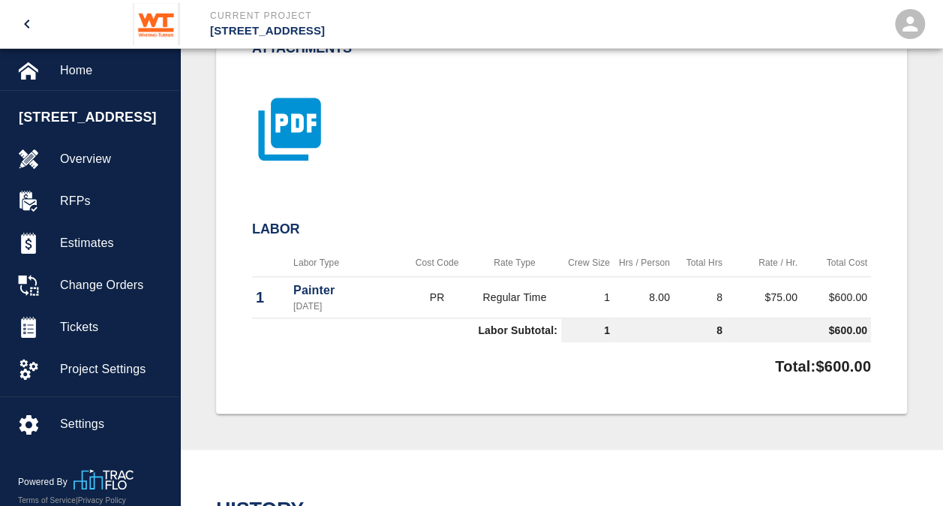
click at [293, 122] on icon "button" at bounding box center [289, 129] width 75 height 75
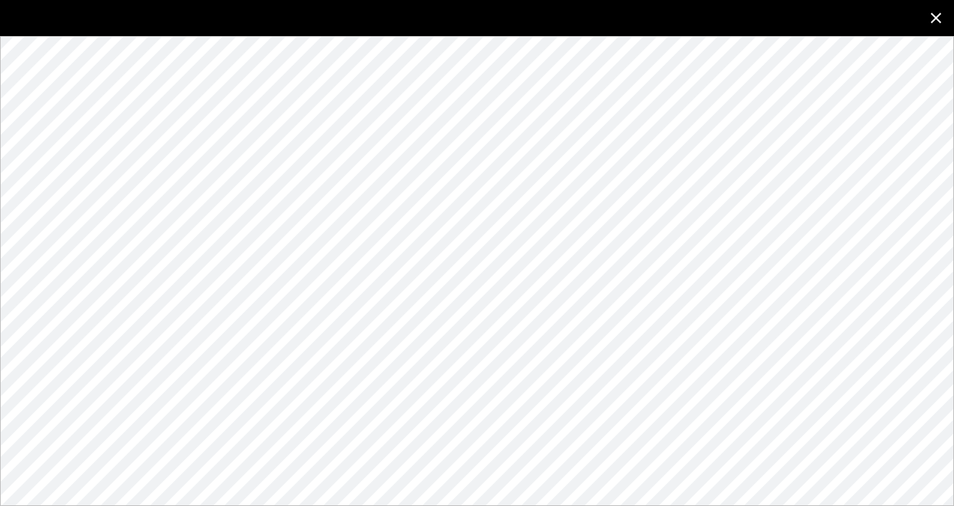
click at [938, 17] on icon "close" at bounding box center [936, 18] width 11 height 11
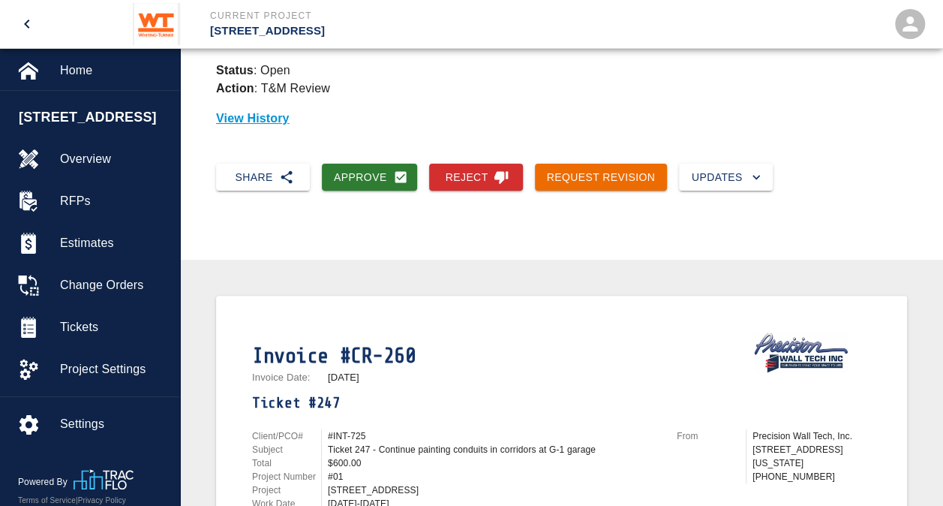
scroll to position [0, 0]
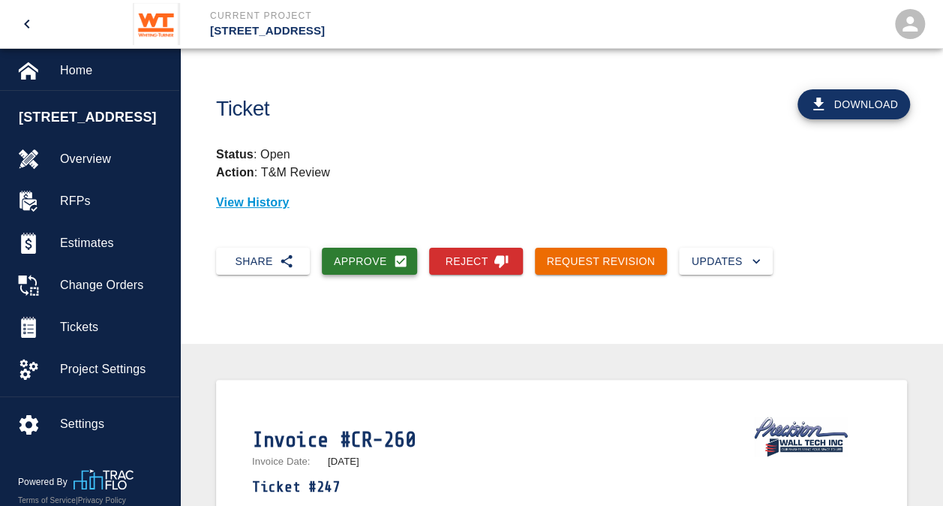
click at [371, 260] on button "Approve" at bounding box center [369, 262] width 95 height 28
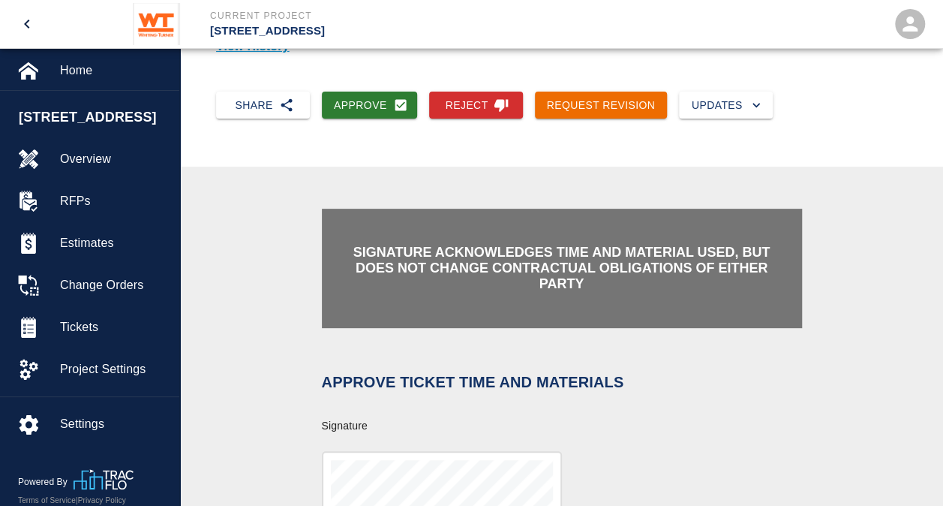
scroll to position [300, 0]
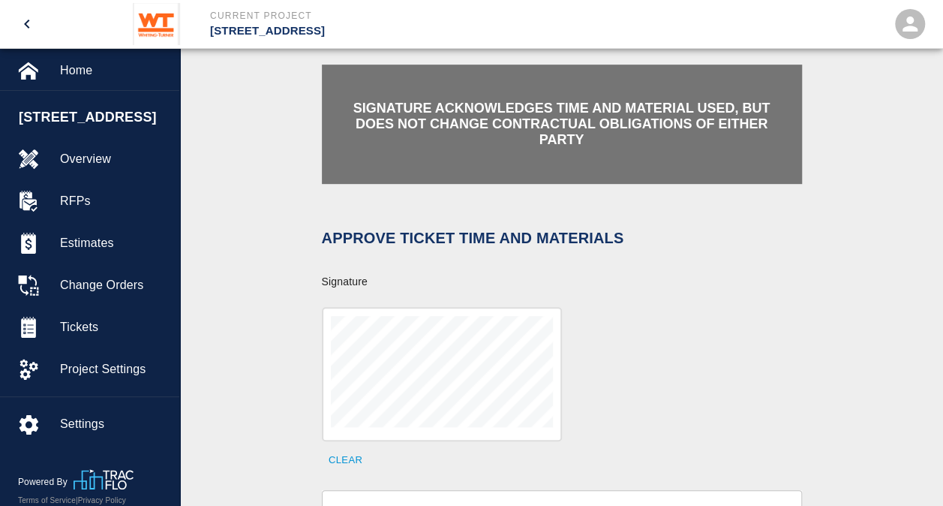
click at [557, 347] on div at bounding box center [442, 374] width 240 height 134
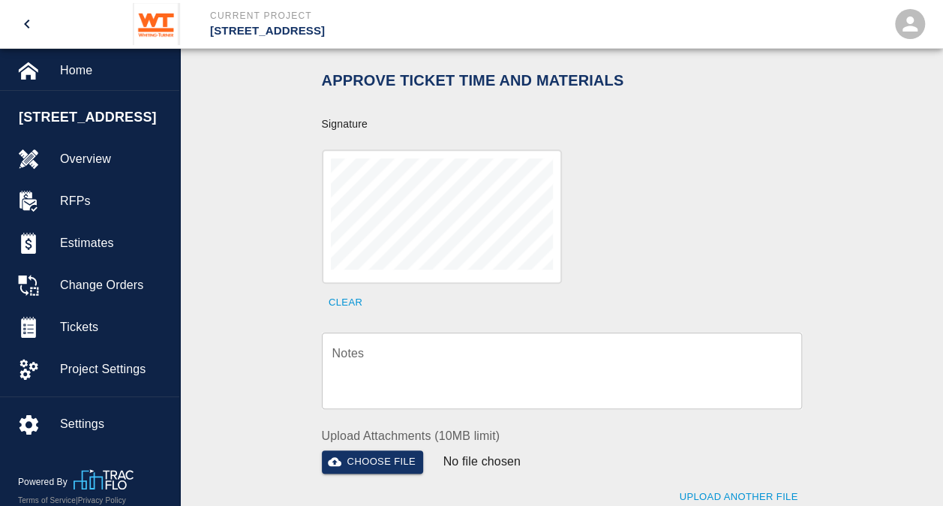
scroll to position [525, 0]
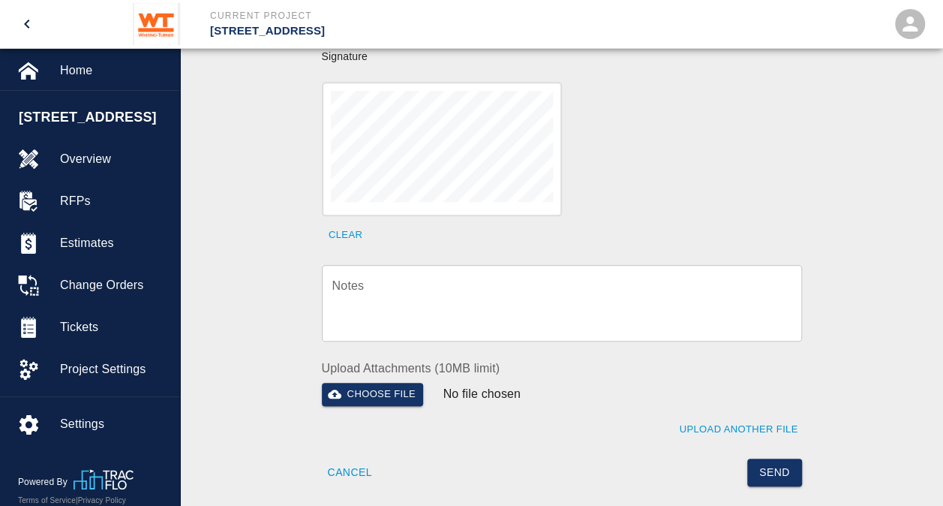
click at [533, 294] on textarea "Notes" at bounding box center [561, 303] width 459 height 52
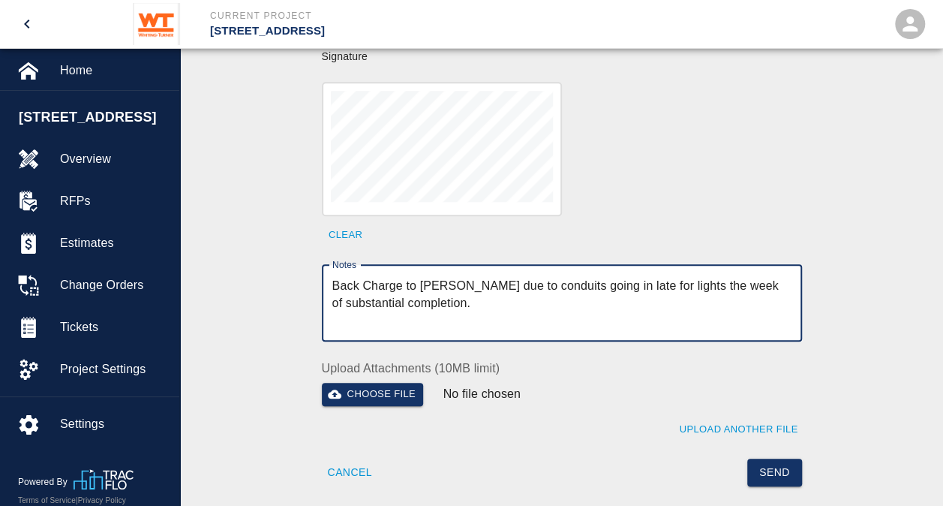
click at [445, 277] on textarea "Back Charge to [PERSON_NAME] due to conduits going in late for lights the week …" at bounding box center [561, 303] width 459 height 52
type textarea "Back Charge to [PERSON_NAME] due to conduits going in late for lights the week …"
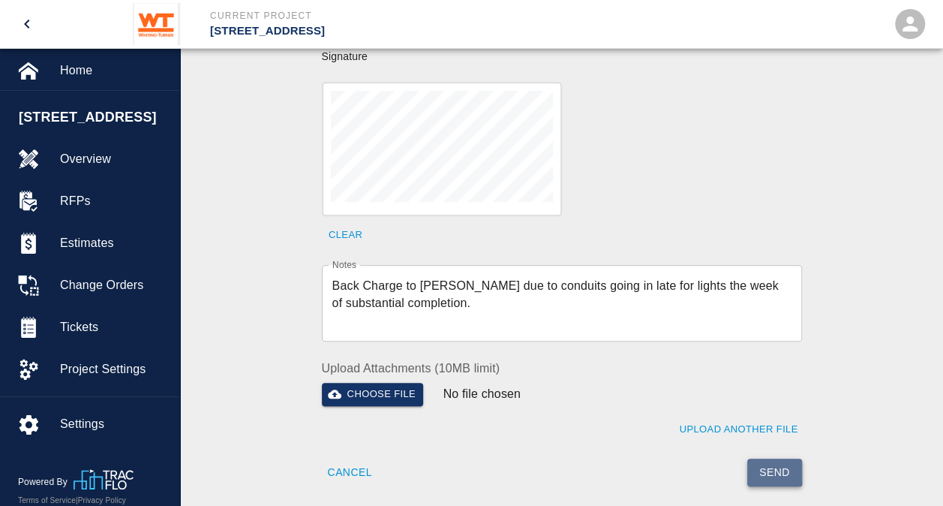
click at [770, 458] on button "Send" at bounding box center [774, 472] width 55 height 28
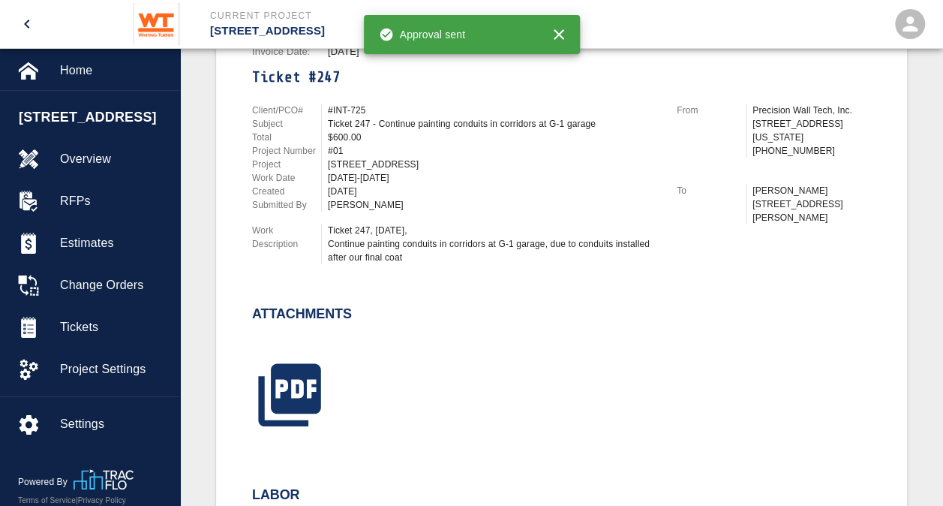
scroll to position [0, 0]
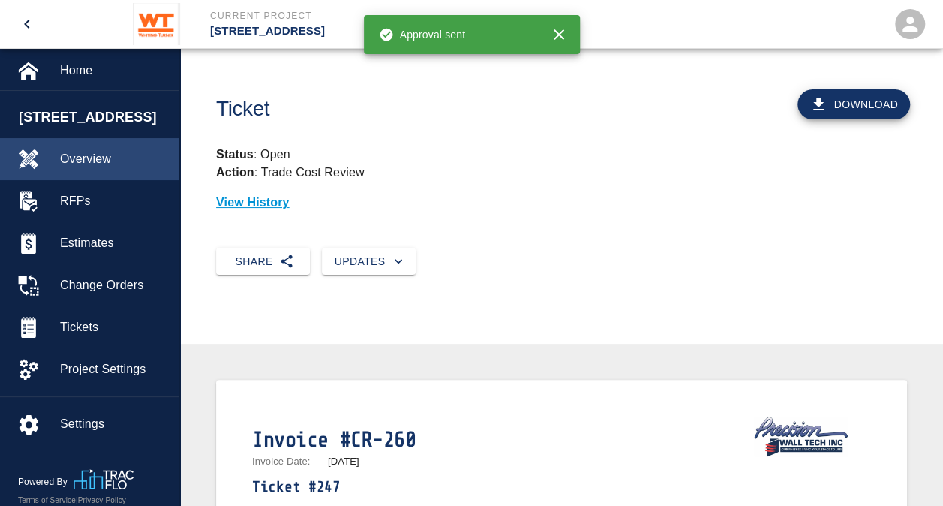
click at [68, 151] on span "Overview" at bounding box center [113, 159] width 107 height 18
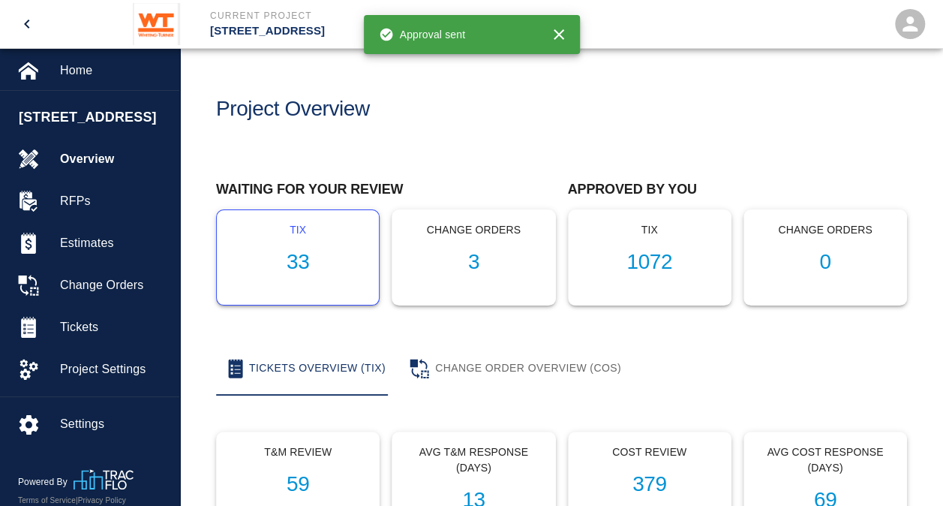
click at [305, 258] on h1 "33" at bounding box center [298, 262] width 138 height 25
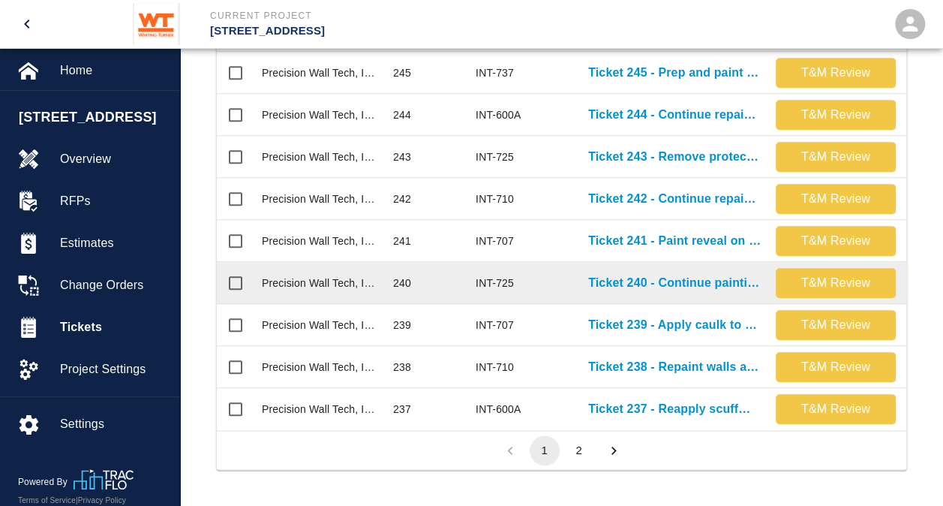
scroll to position [831, 0]
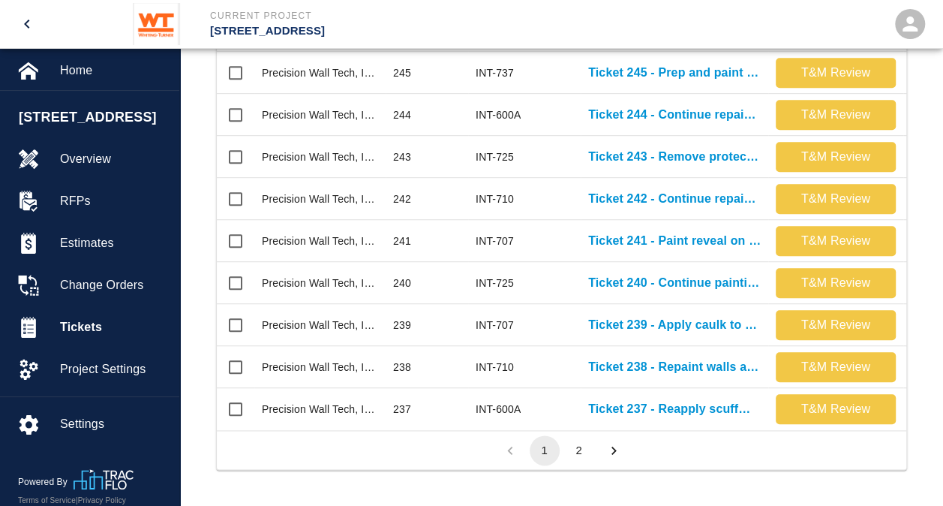
click at [578, 458] on button "2" at bounding box center [579, 450] width 30 height 30
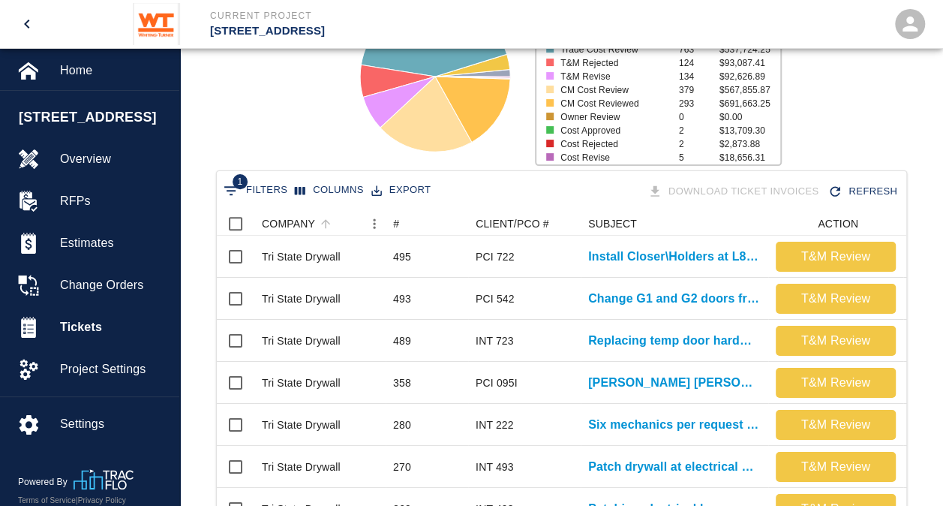
scroll to position [0, 0]
